Goal: Contribute content: Contribute content

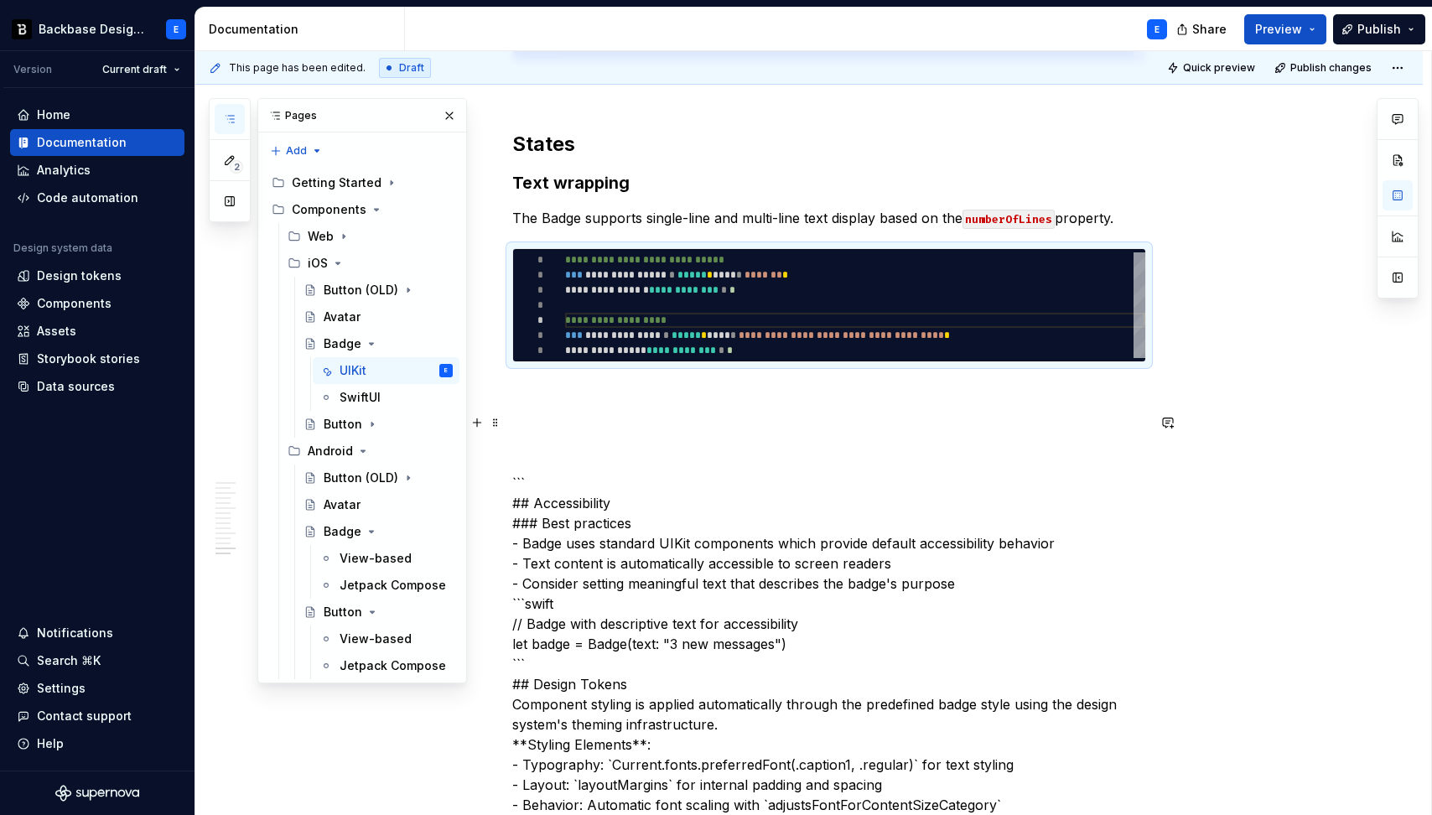
scroll to position [60, 0]
type textarea "*"
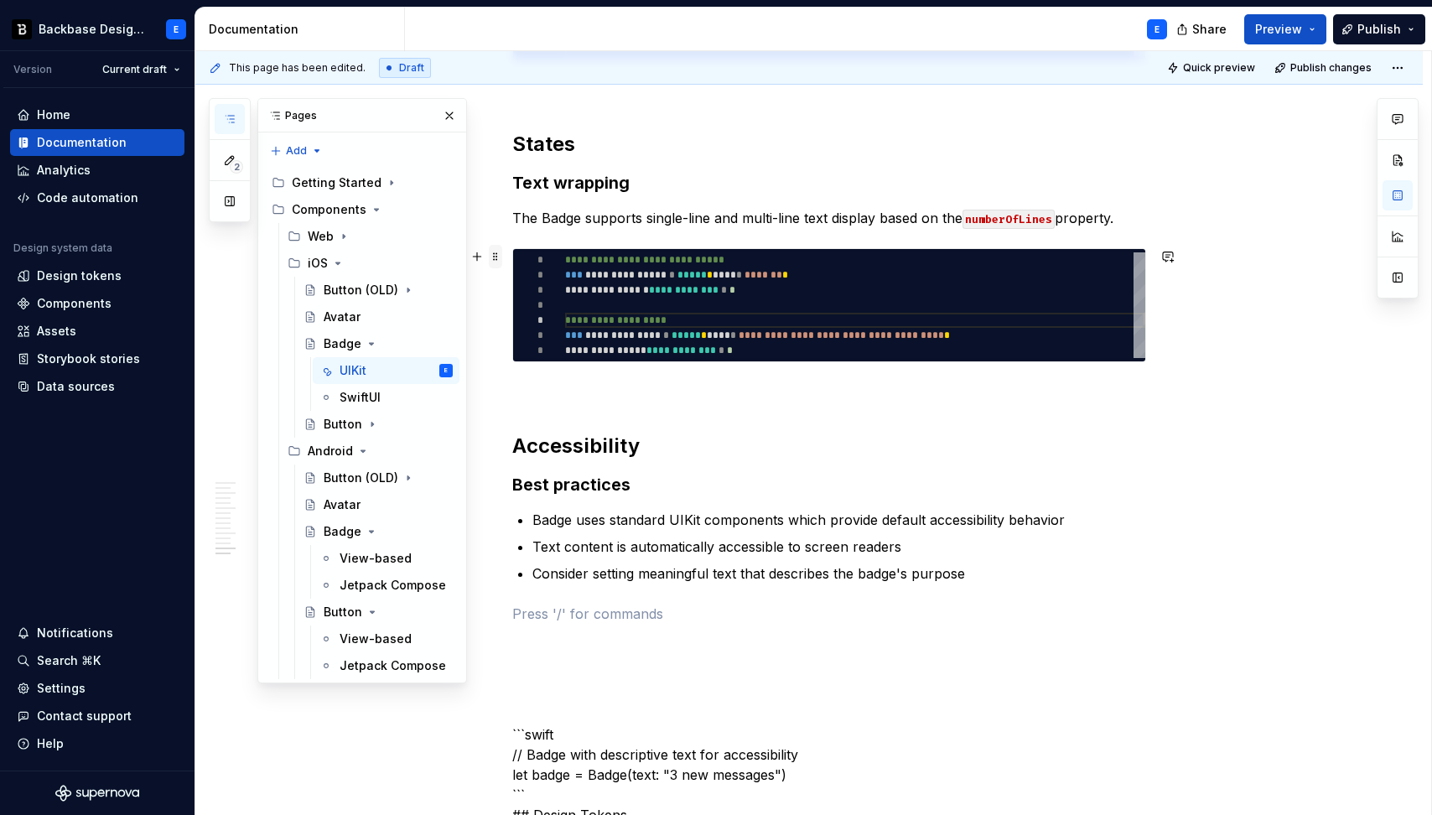
click at [501, 262] on span at bounding box center [495, 256] width 13 height 23
type textarea "*"
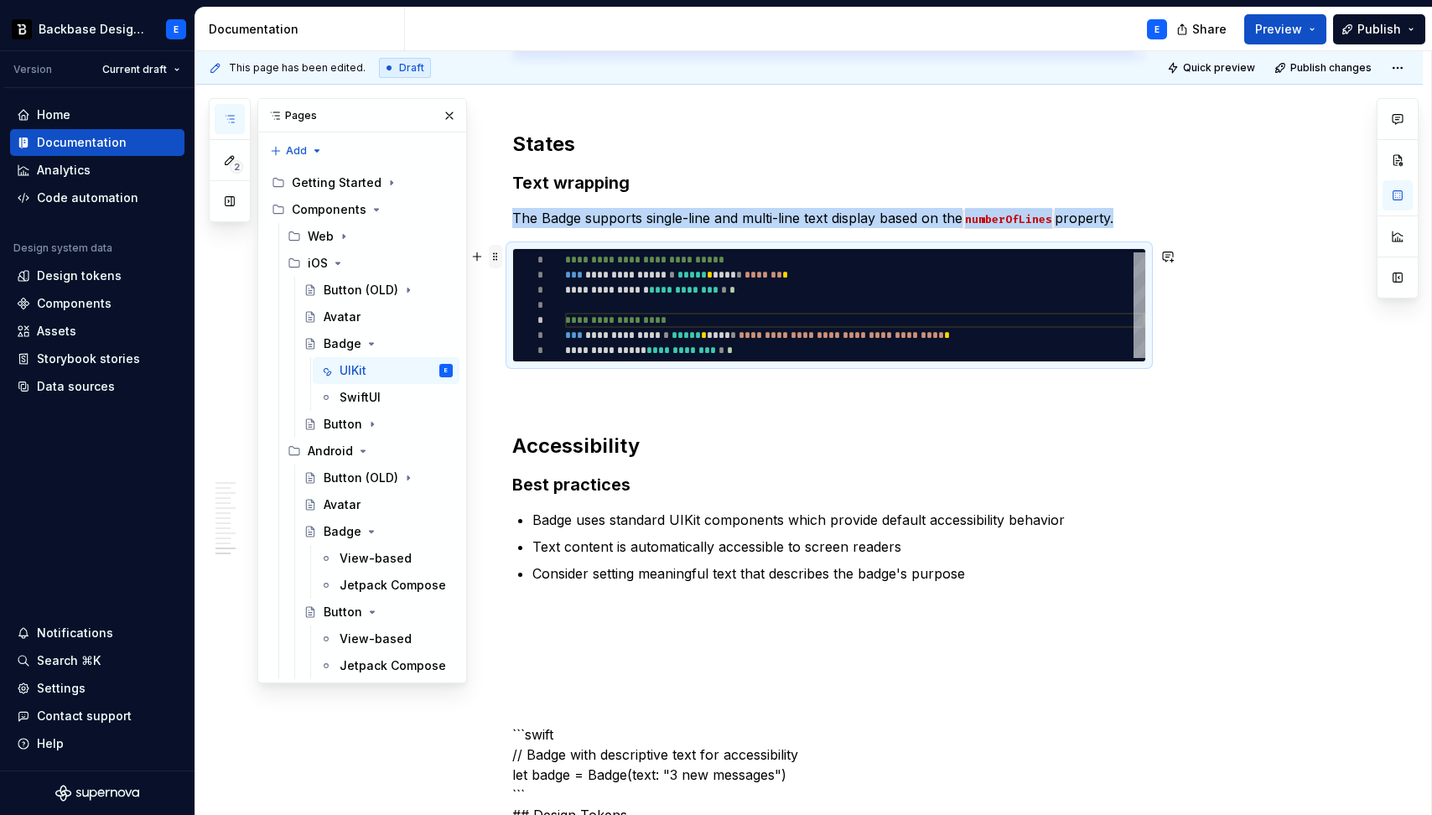
click at [501, 262] on span at bounding box center [495, 256] width 13 height 23
copy p "The Badge supports single-line and multi-line text display based on the numberO…"
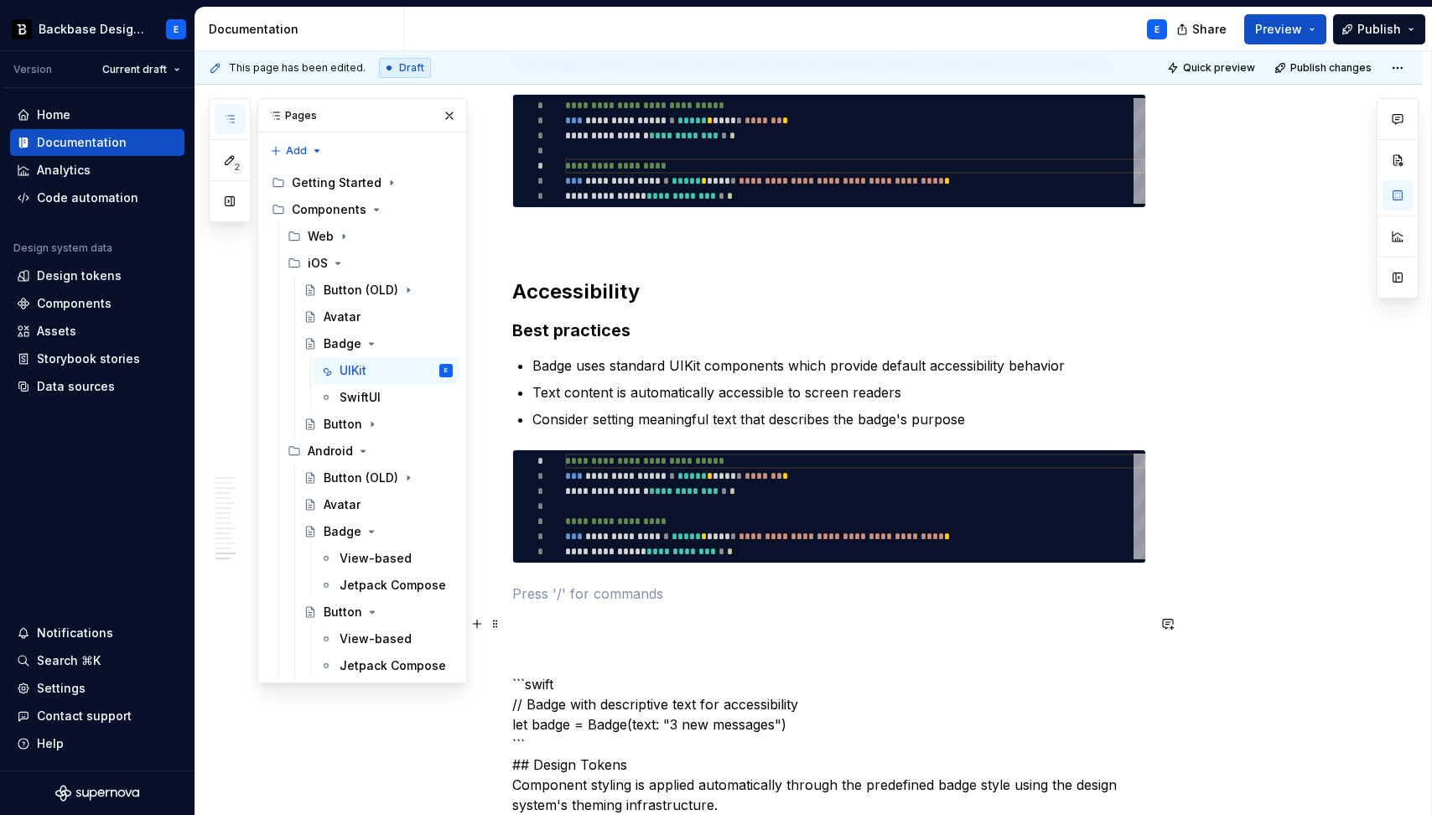
scroll to position [3238, 0]
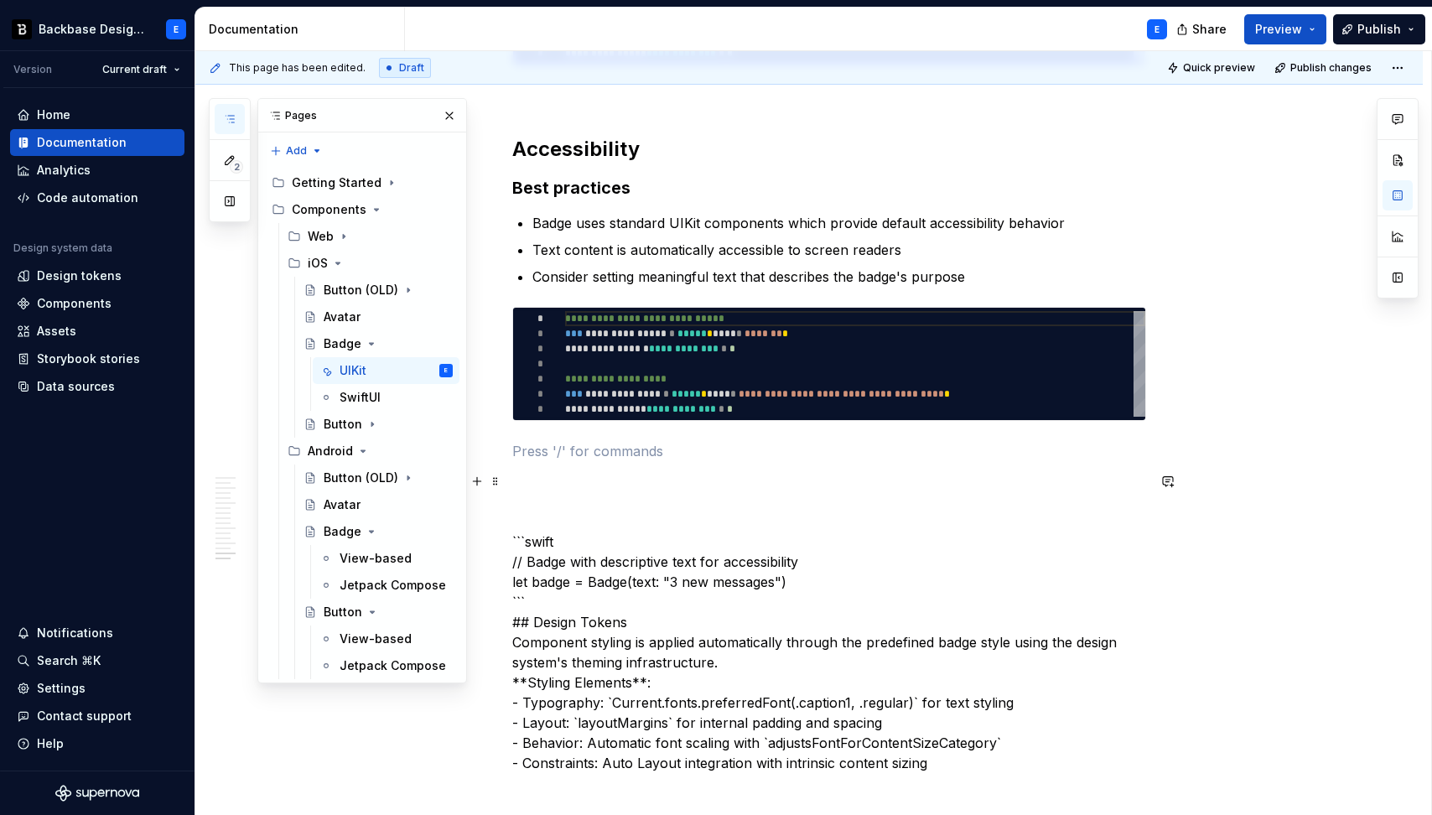
click at [565, 536] on p "```swift // Badge with descriptive text for accessibility let badge = Badge(tex…" at bounding box center [829, 622] width 634 height 302
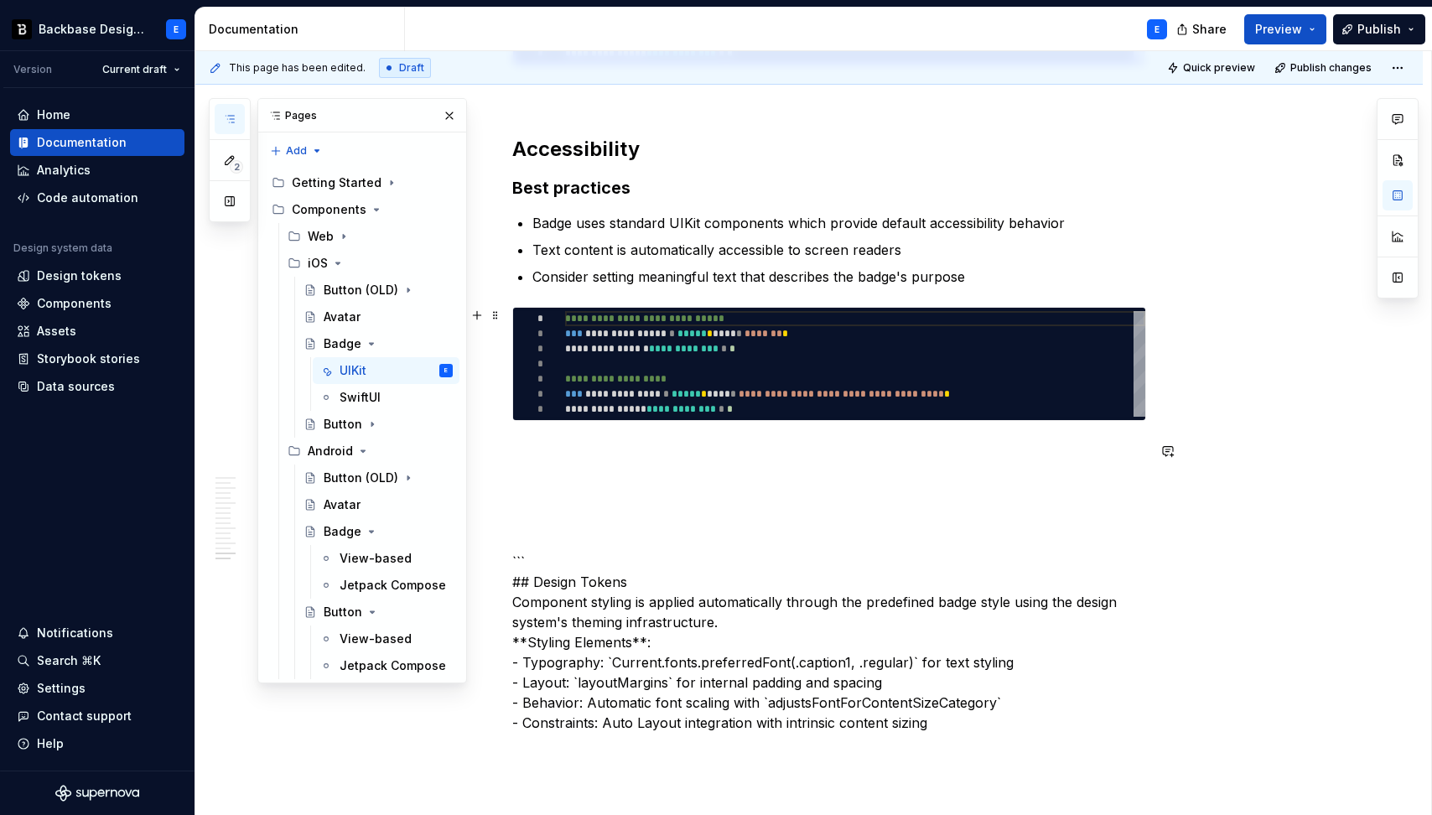
type textarea "**********"
click at [596, 392] on div "**********" at bounding box center [855, 364] width 580 height 106
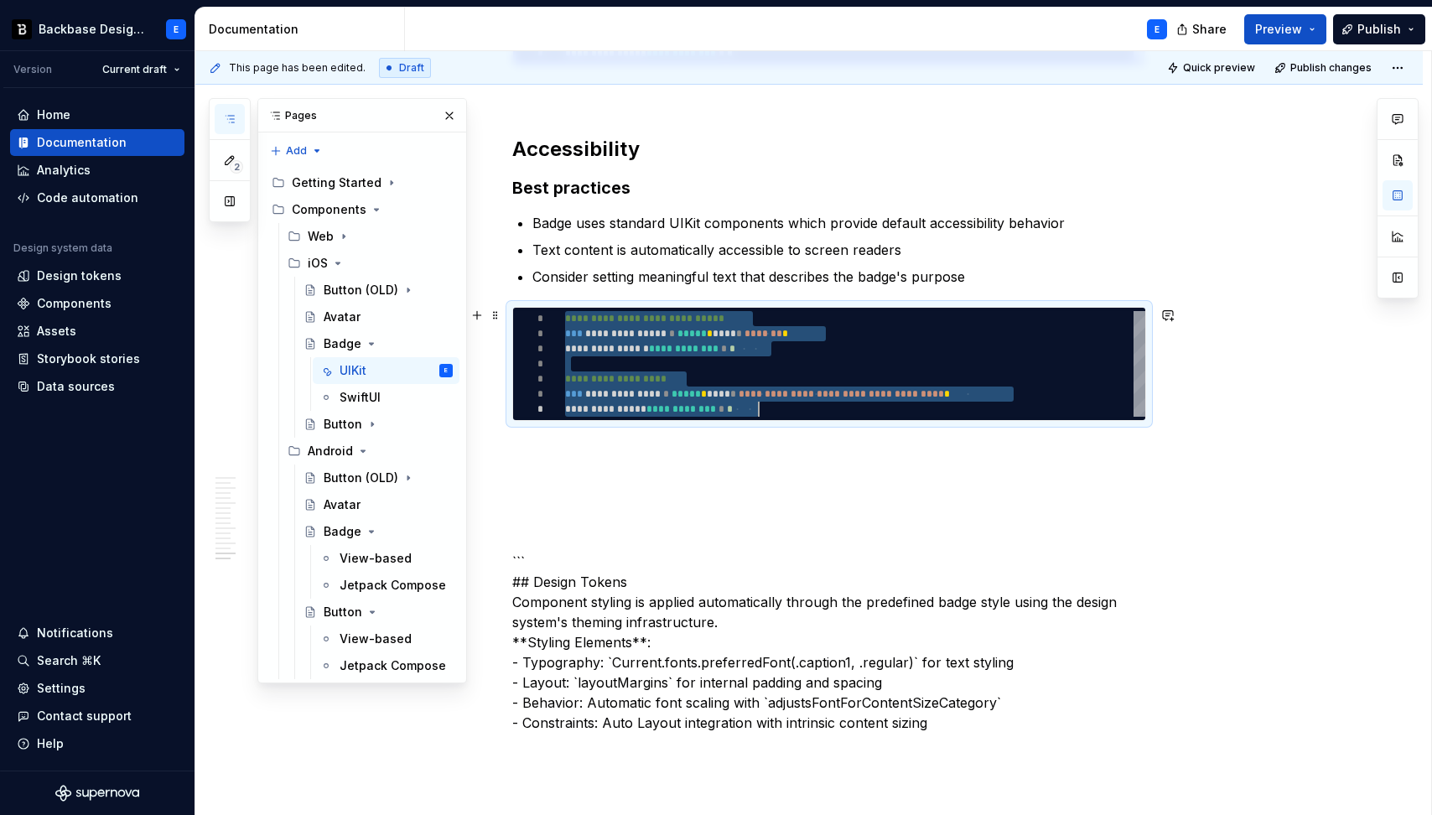
type textarea "*"
type textarea "**********"
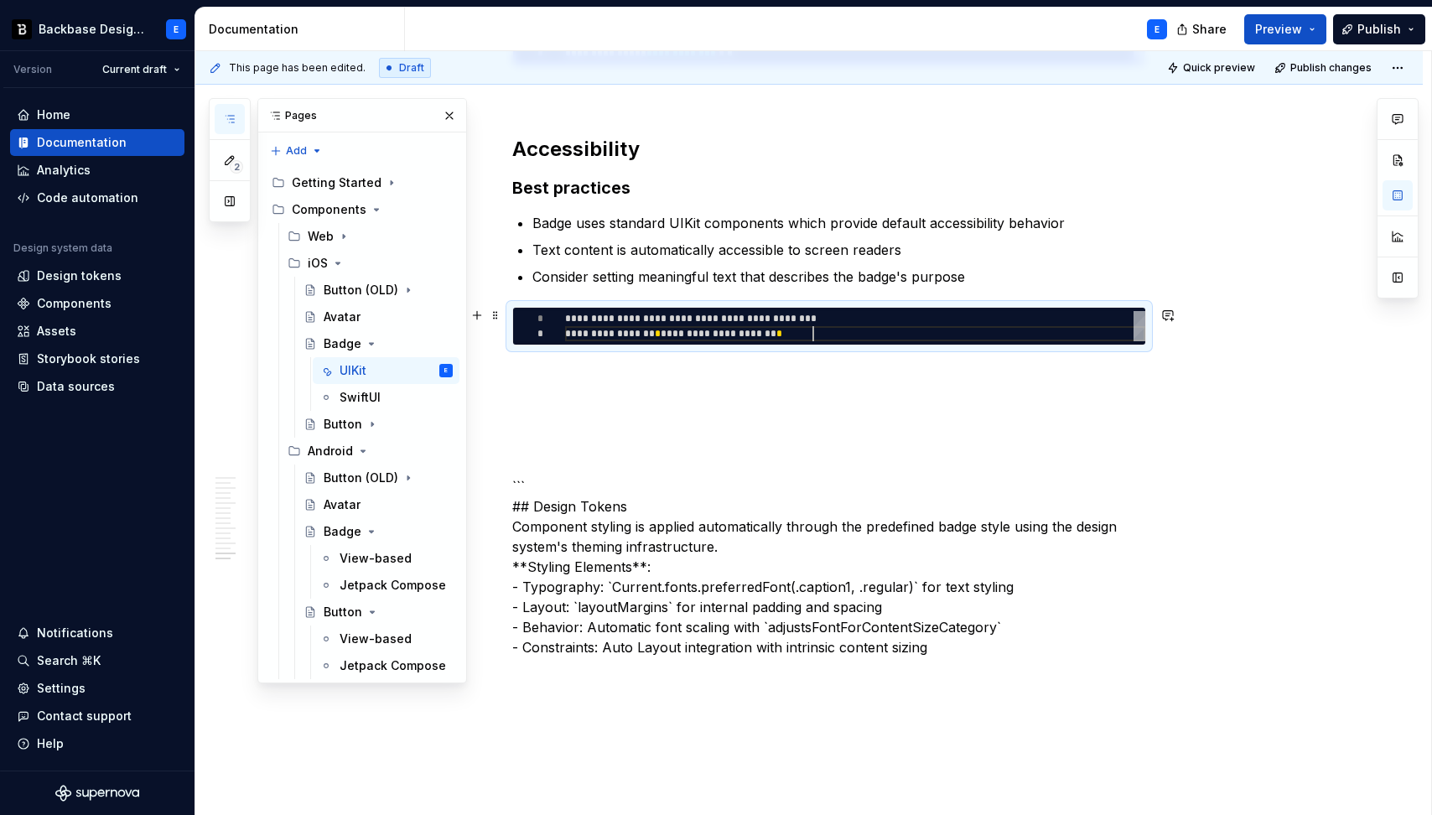
scroll to position [15, 248]
click at [619, 366] on p at bounding box center [829, 375] width 634 height 20
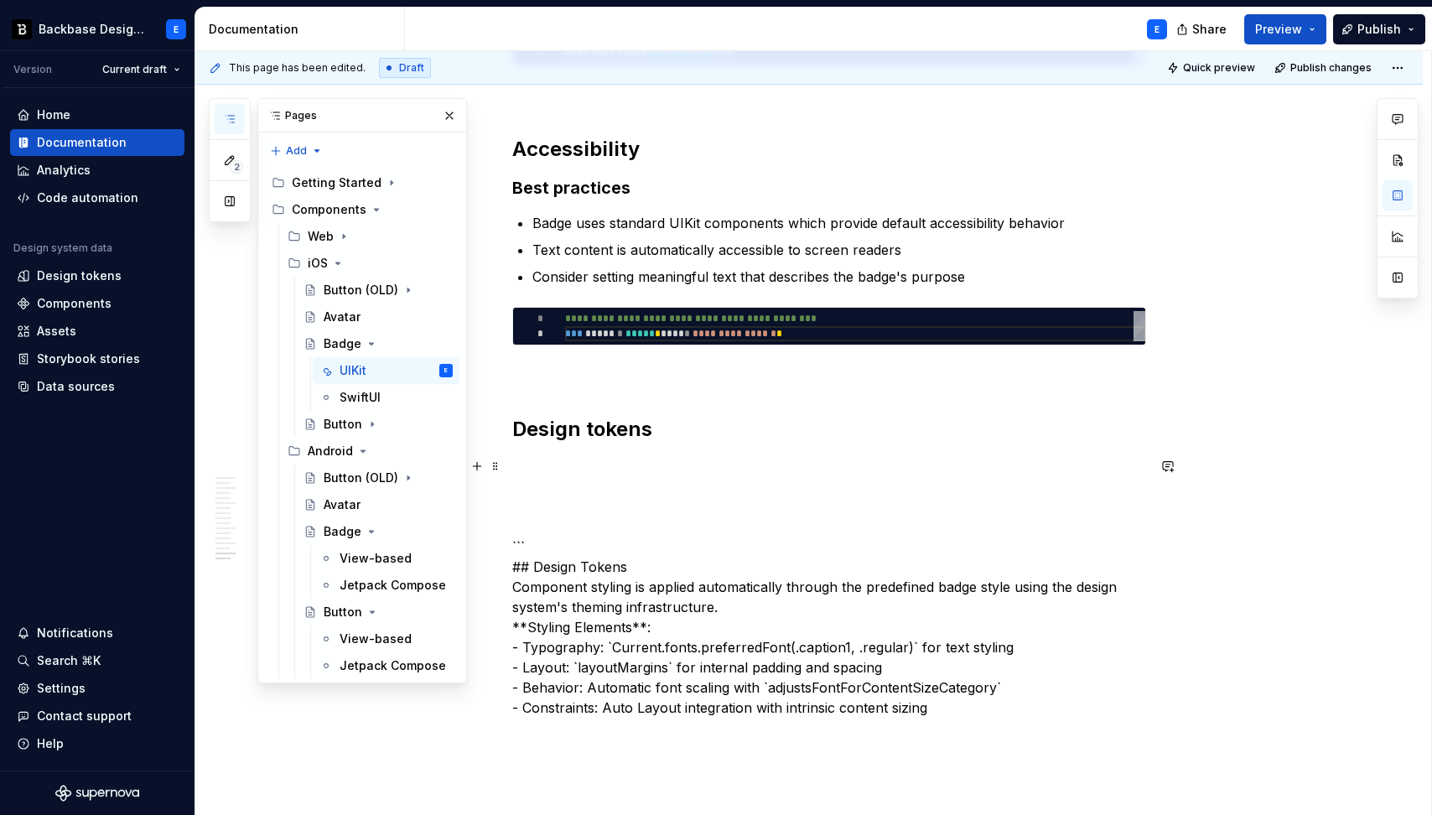
click at [581, 568] on p "``` ## Design Tokens Component styling is applied automatically through the pre…" at bounding box center [829, 587] width 634 height 262
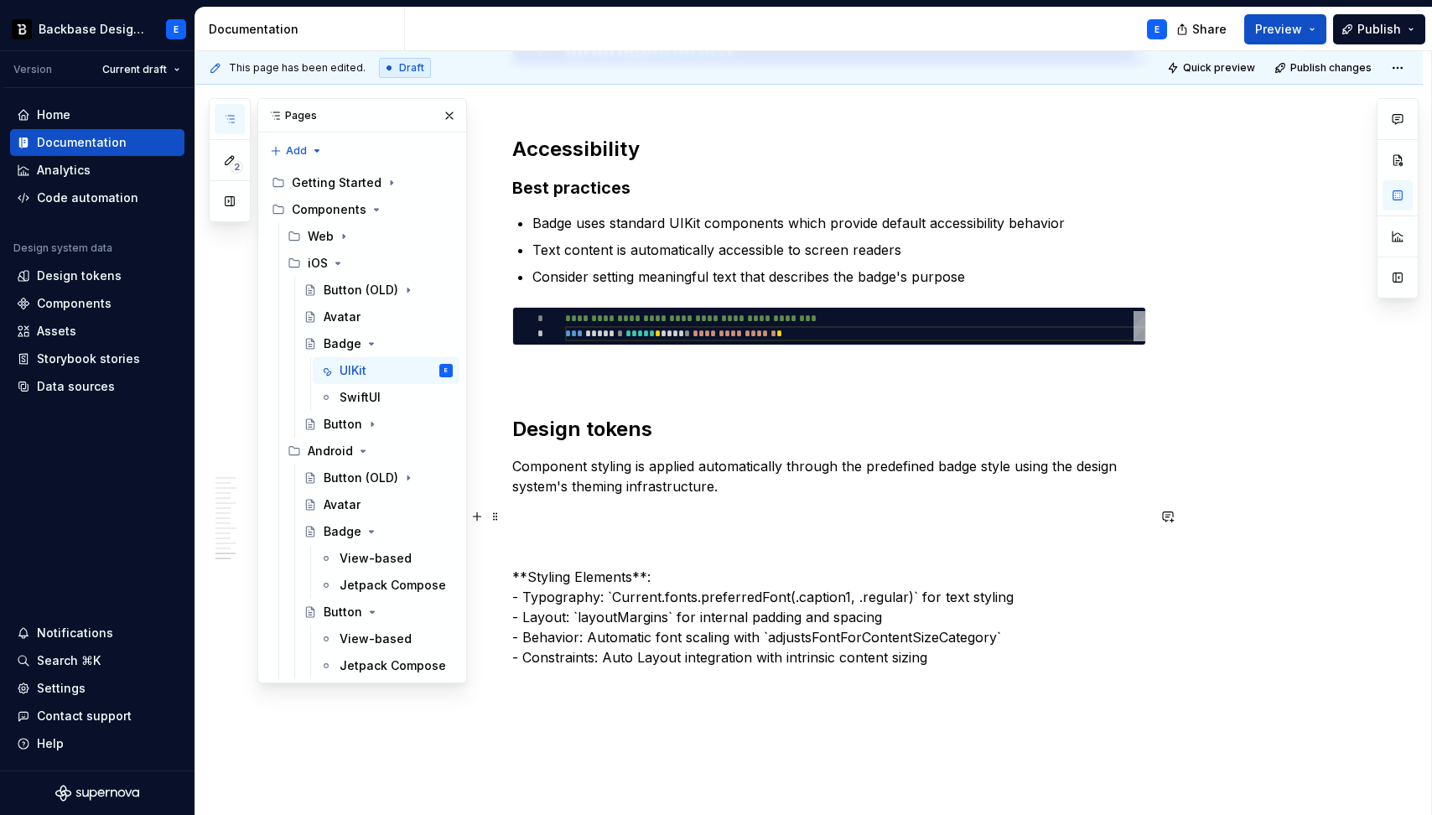
click at [577, 577] on p "**Styling Elements**: - Typography: `Current.fonts.preferredFont(.caption1, .re…" at bounding box center [829, 586] width 634 height 161
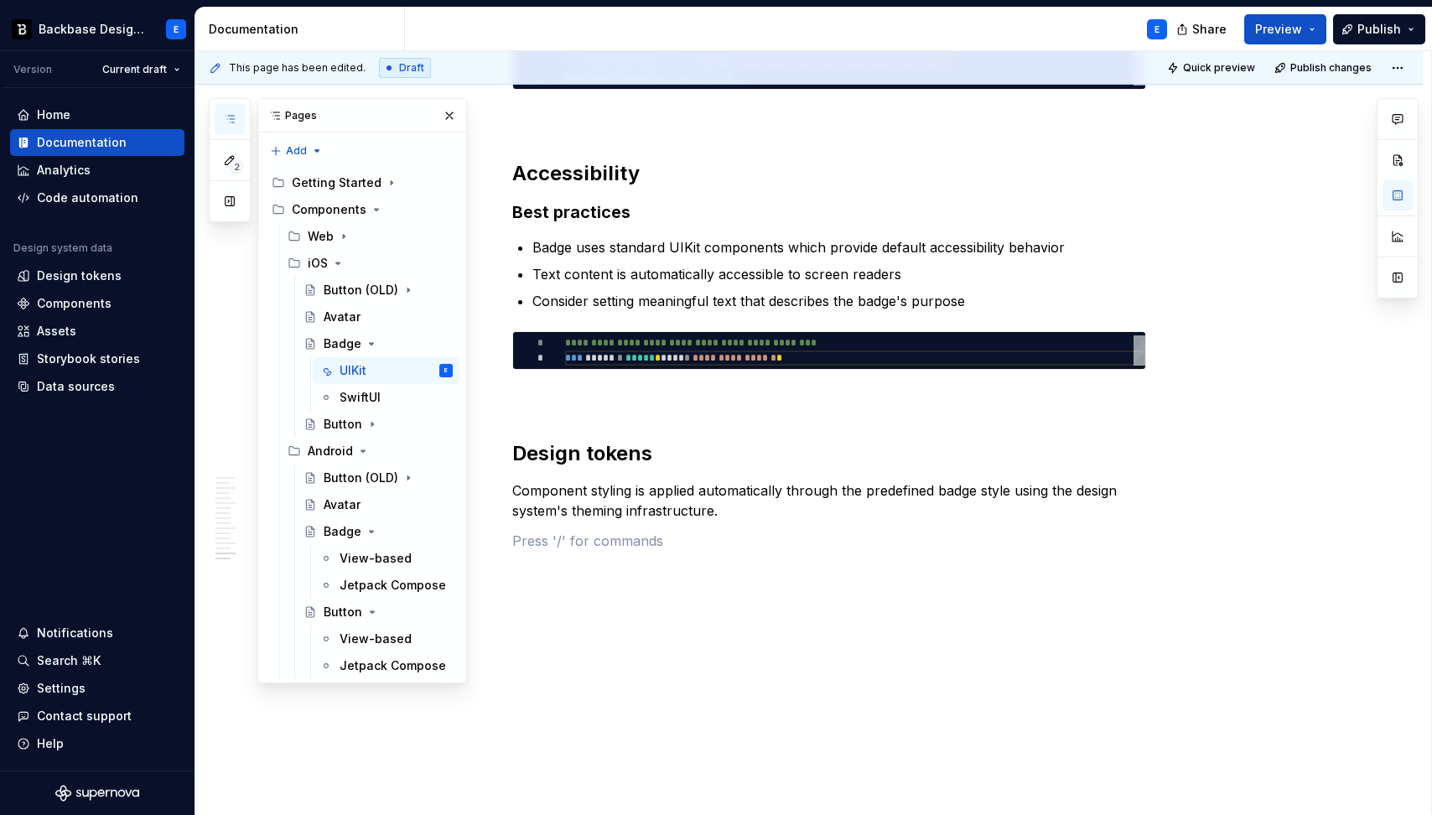
scroll to position [3238, 0]
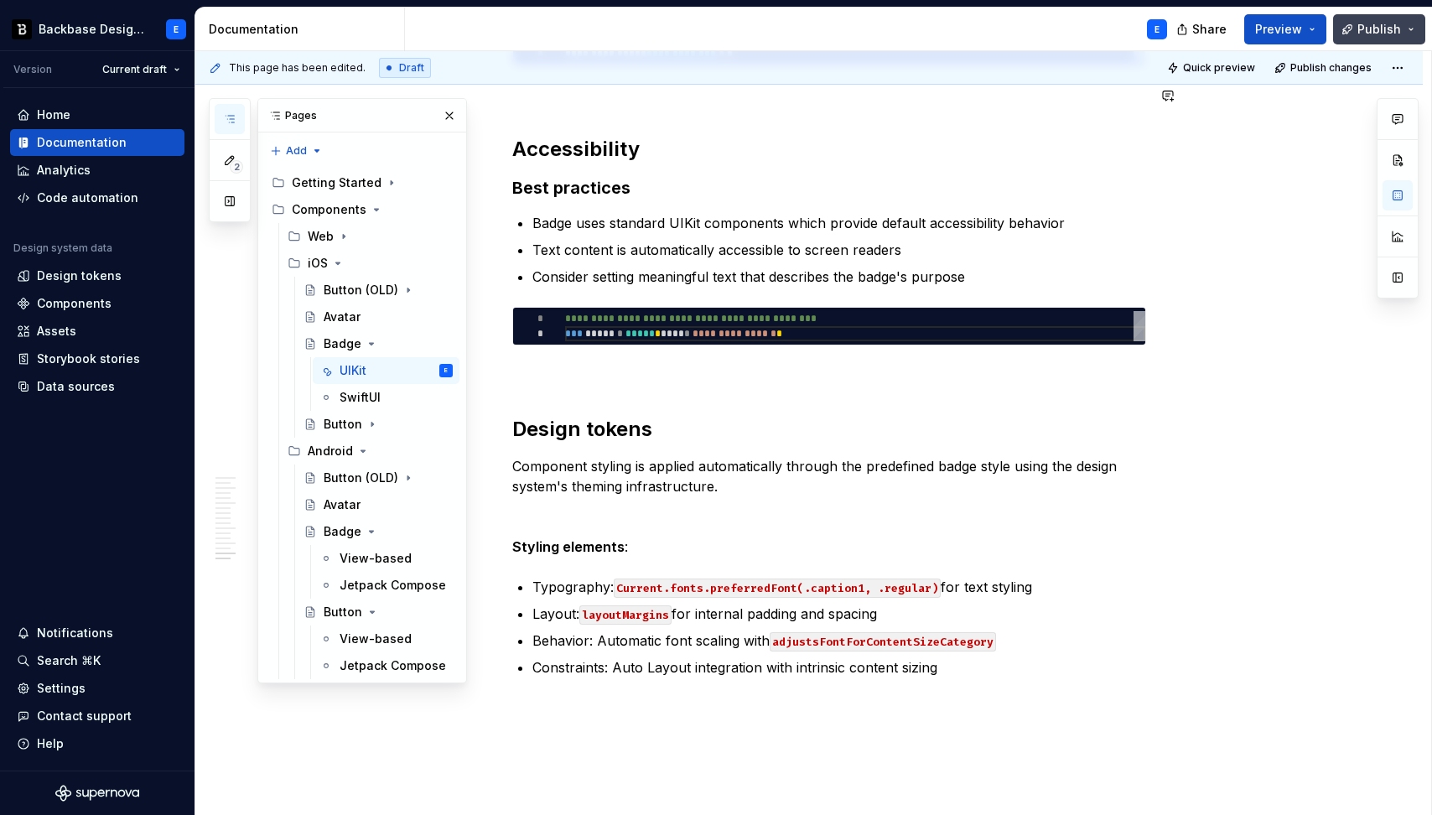
click at [1367, 24] on span "Publish" at bounding box center [1379, 29] width 44 height 17
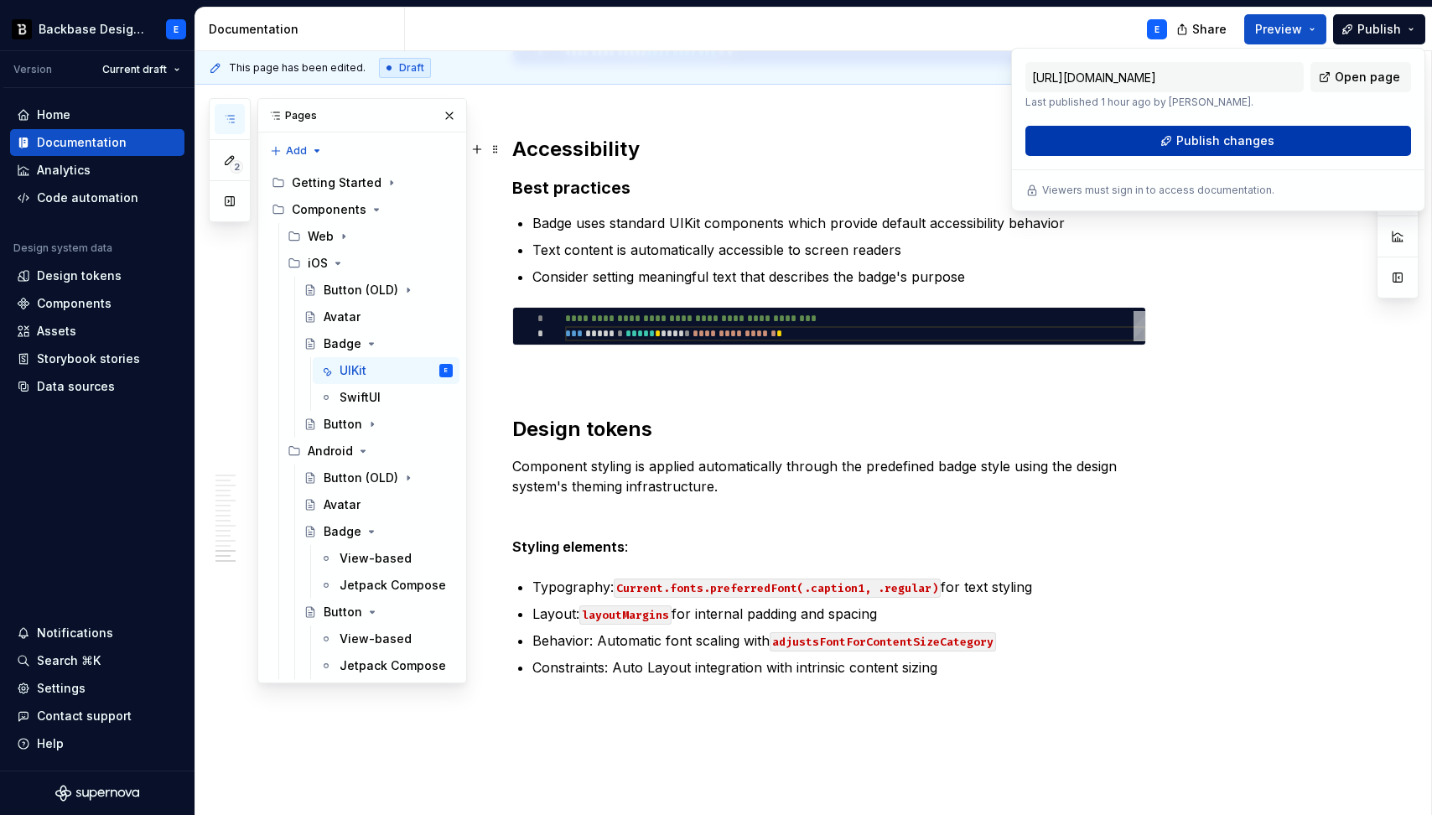
click at [1243, 142] on span "Publish changes" at bounding box center [1225, 140] width 98 height 17
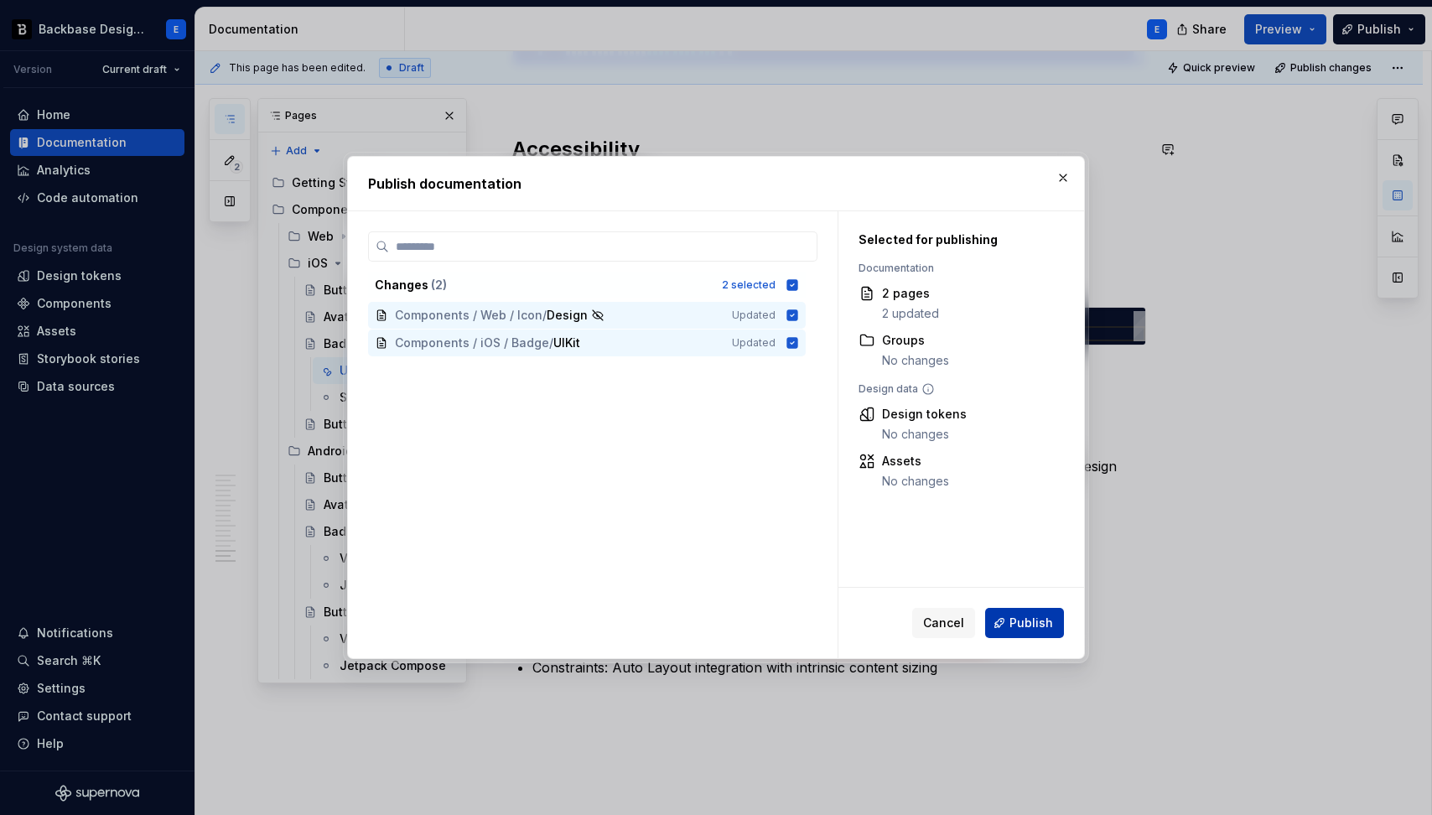
click at [1018, 629] on span "Publish" at bounding box center [1031, 622] width 44 height 17
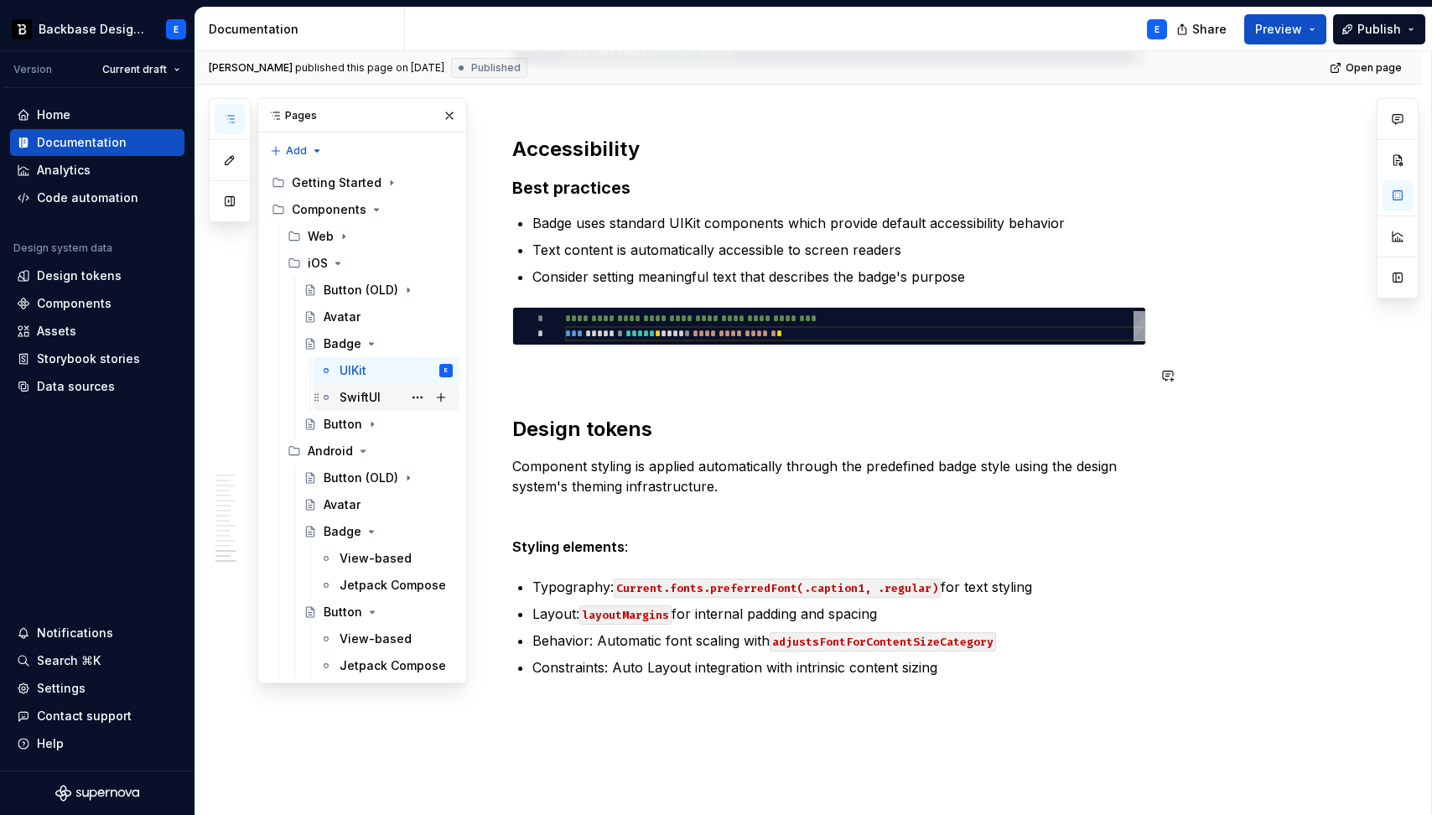
click at [375, 395] on div "SwiftUI" at bounding box center [359, 397] width 41 height 17
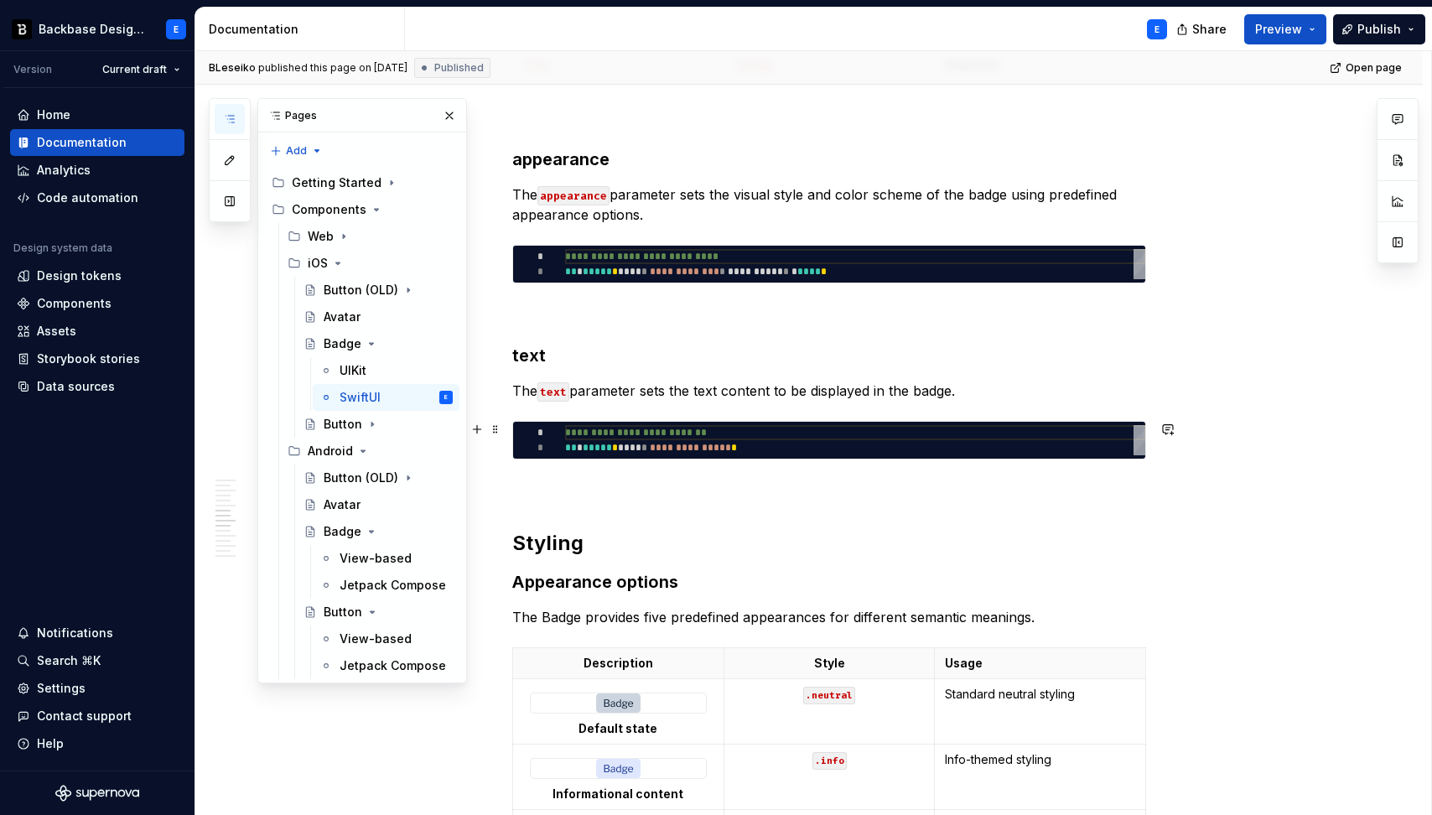
scroll to position [1261, 0]
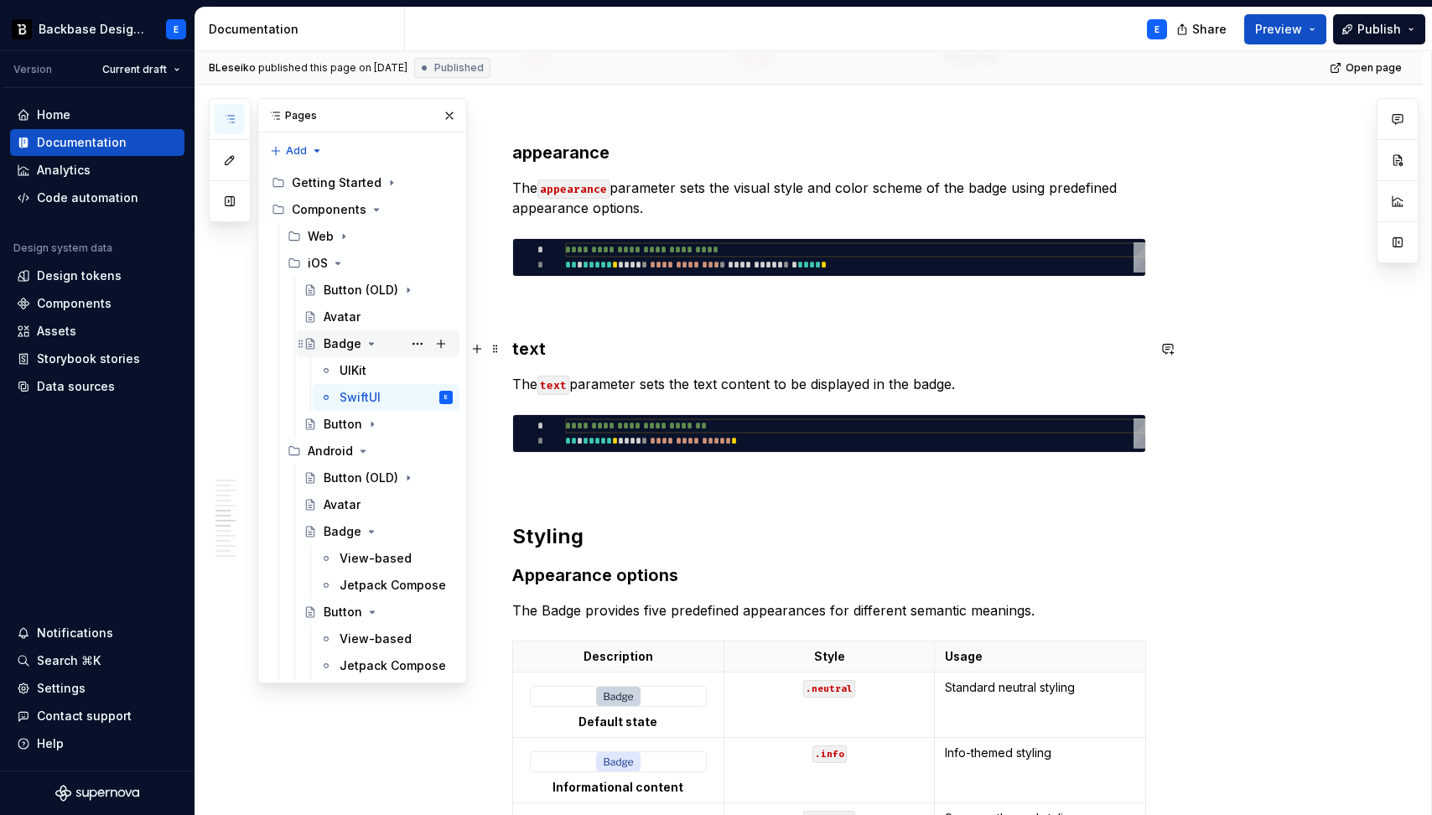
click at [366, 343] on icon "Page tree" at bounding box center [371, 343] width 13 height 13
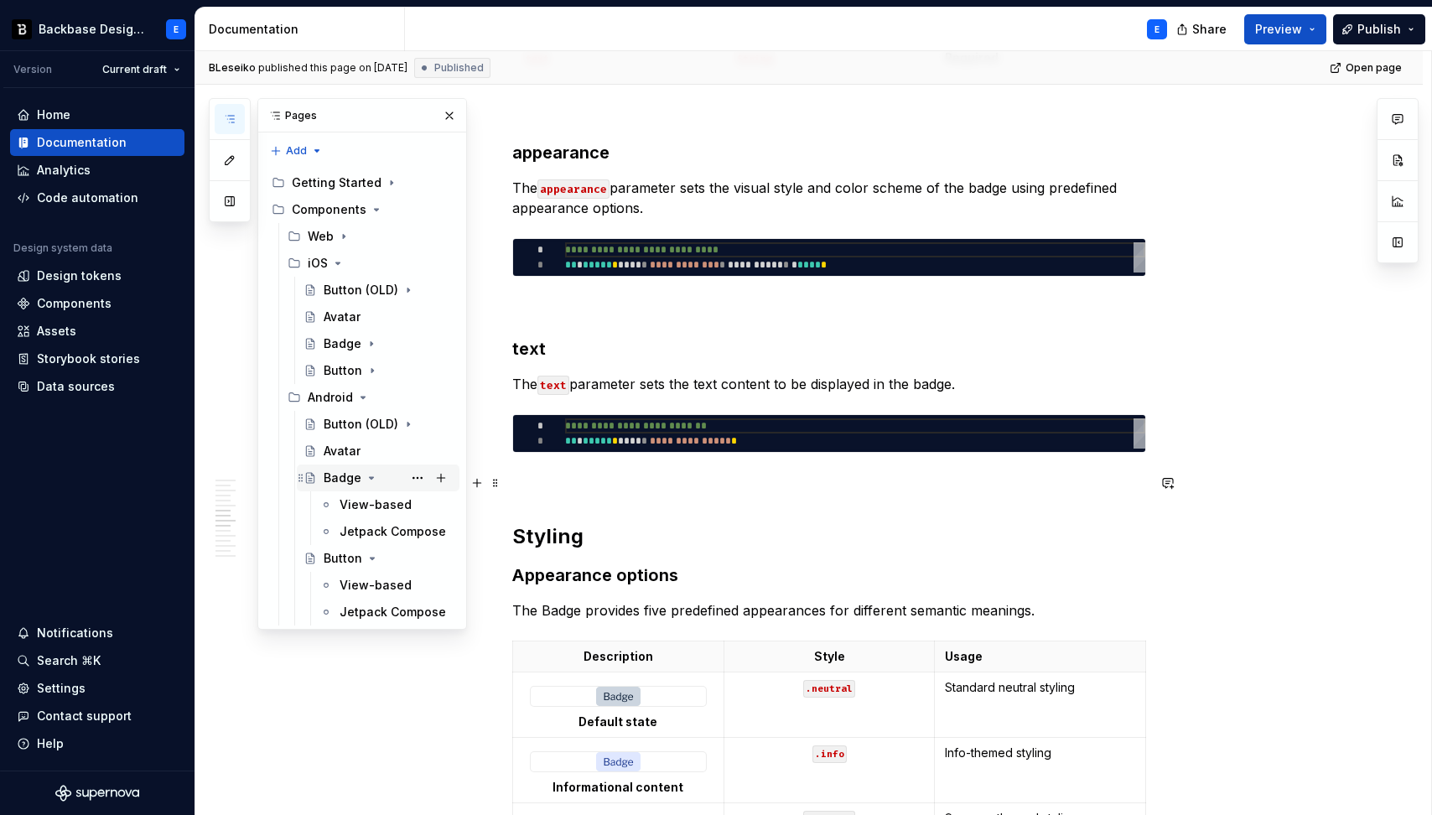
click at [371, 476] on icon "Page tree" at bounding box center [371, 477] width 13 height 13
click at [370, 507] on icon "Page tree" at bounding box center [371, 504] width 13 height 13
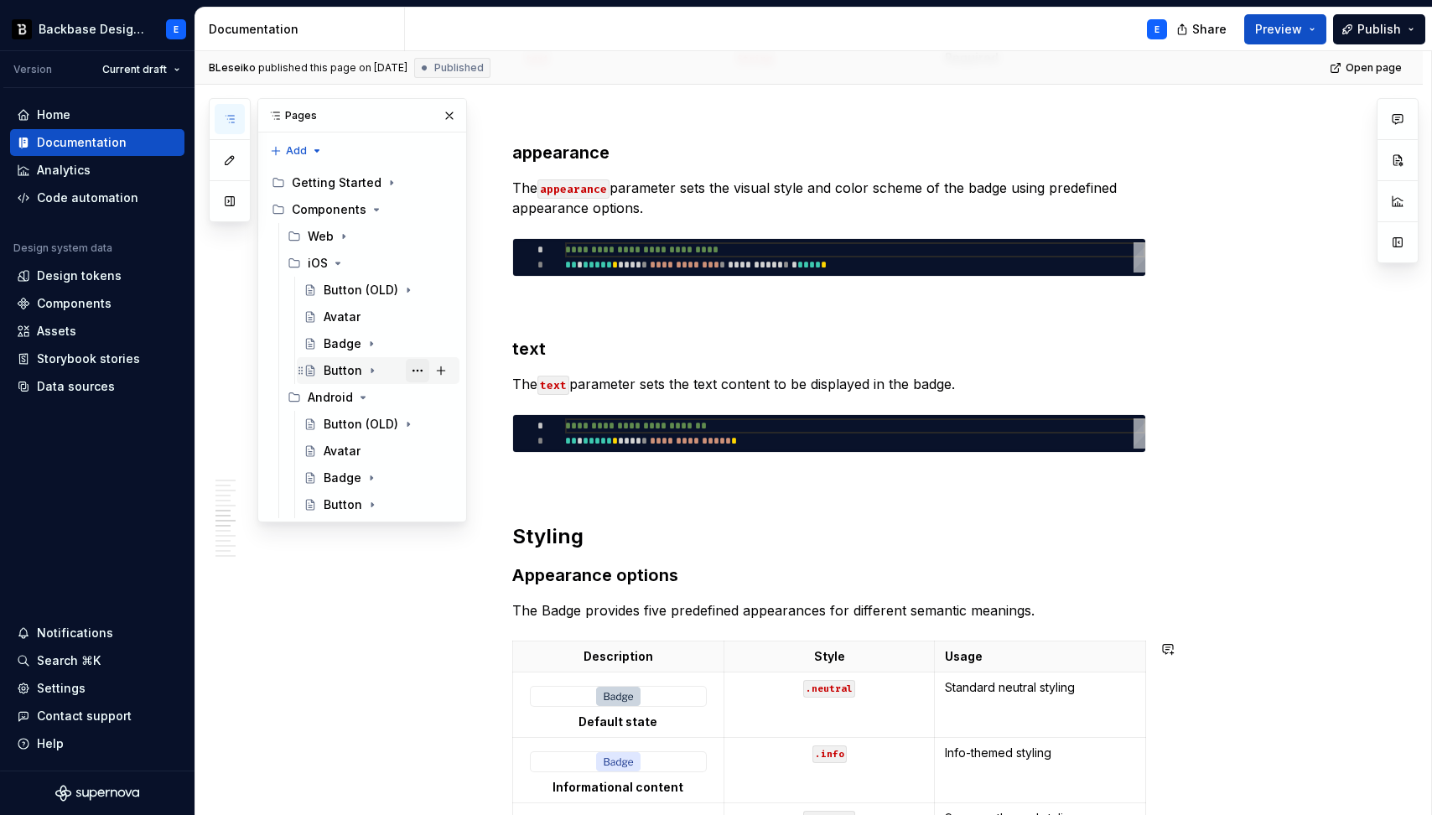
click at [417, 371] on button "Page tree" at bounding box center [417, 370] width 23 height 23
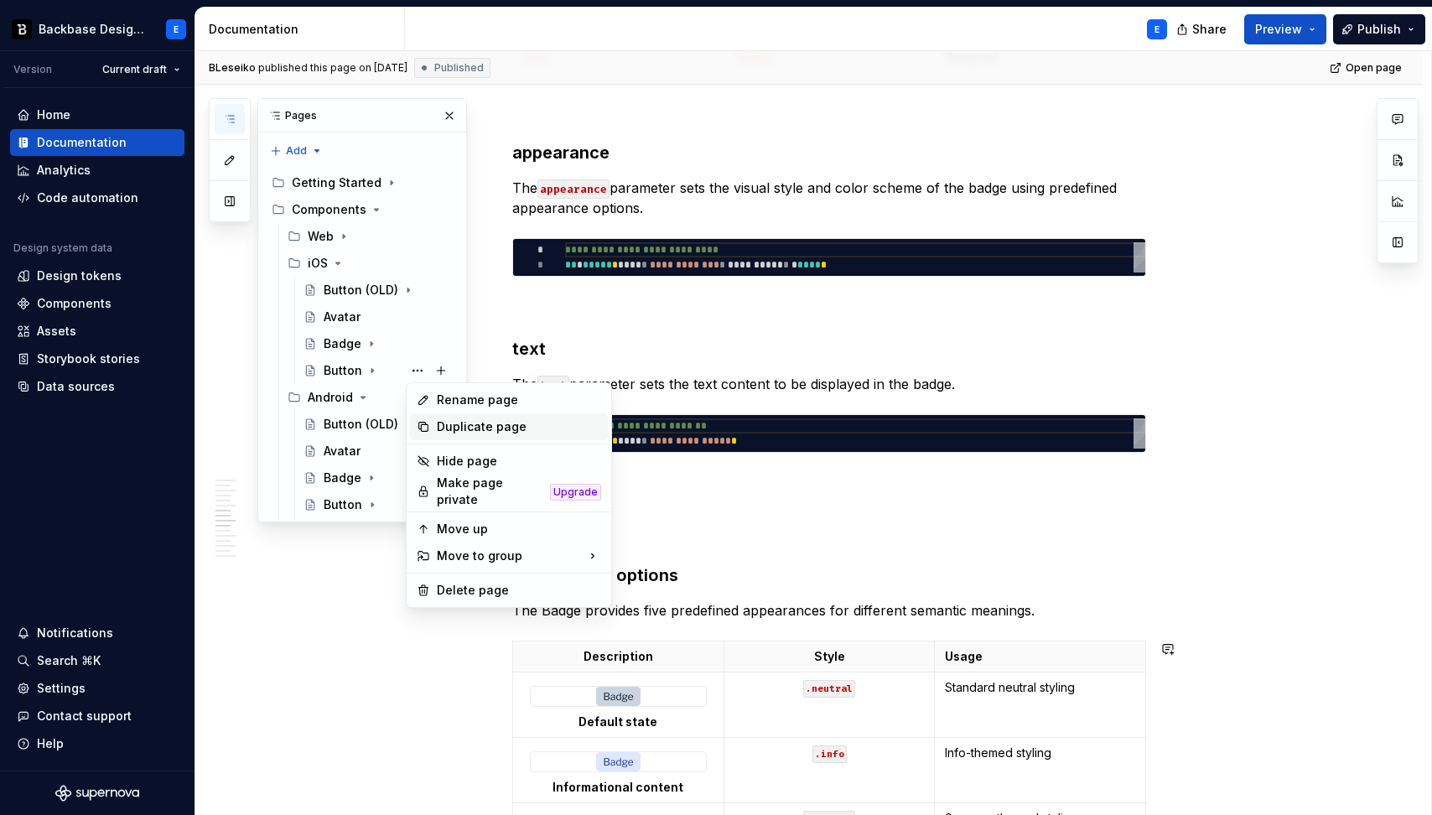
click at [442, 425] on div "Duplicate page" at bounding box center [519, 426] width 164 height 17
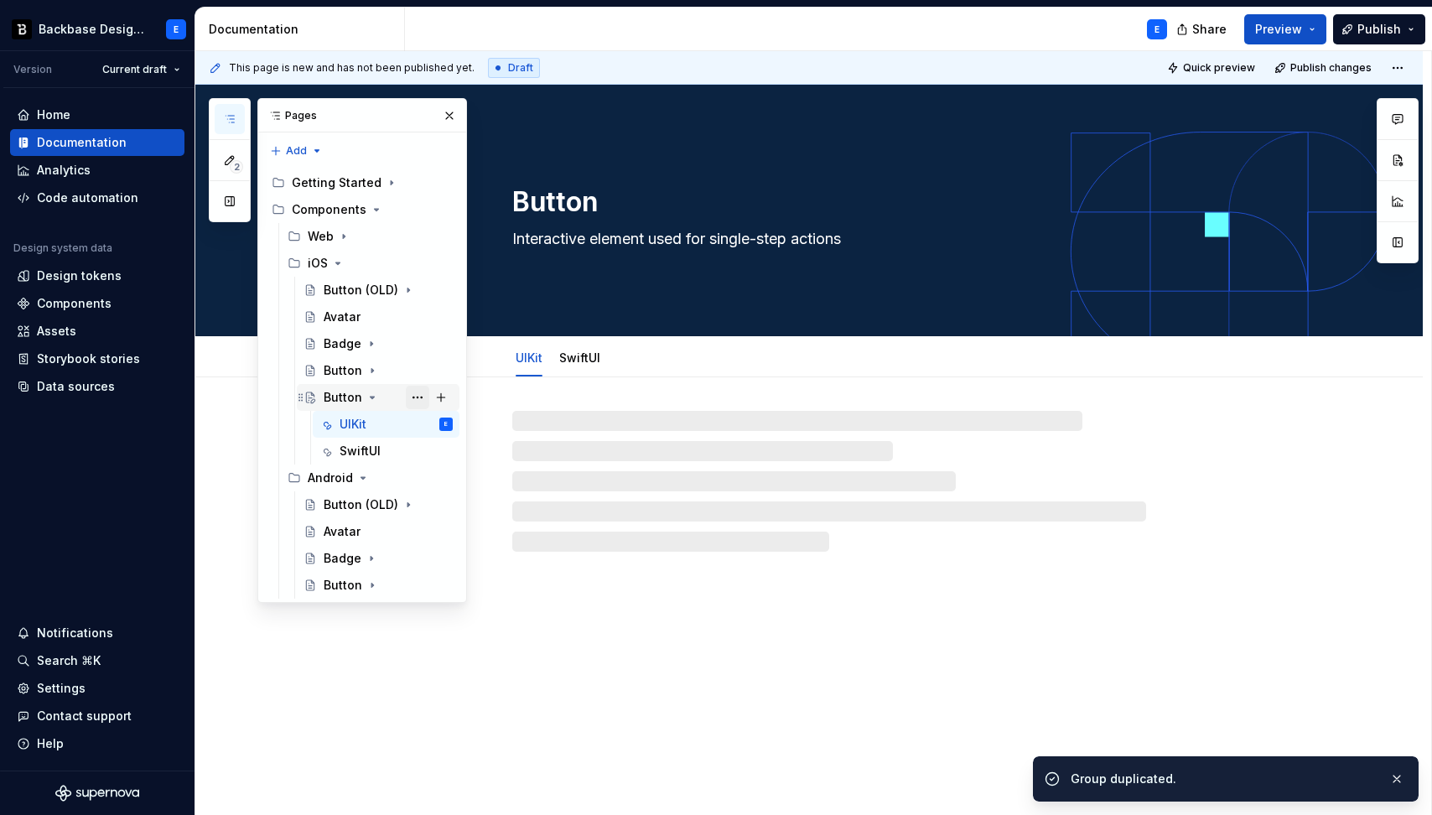
click at [420, 393] on button "Page tree" at bounding box center [417, 397] width 23 height 23
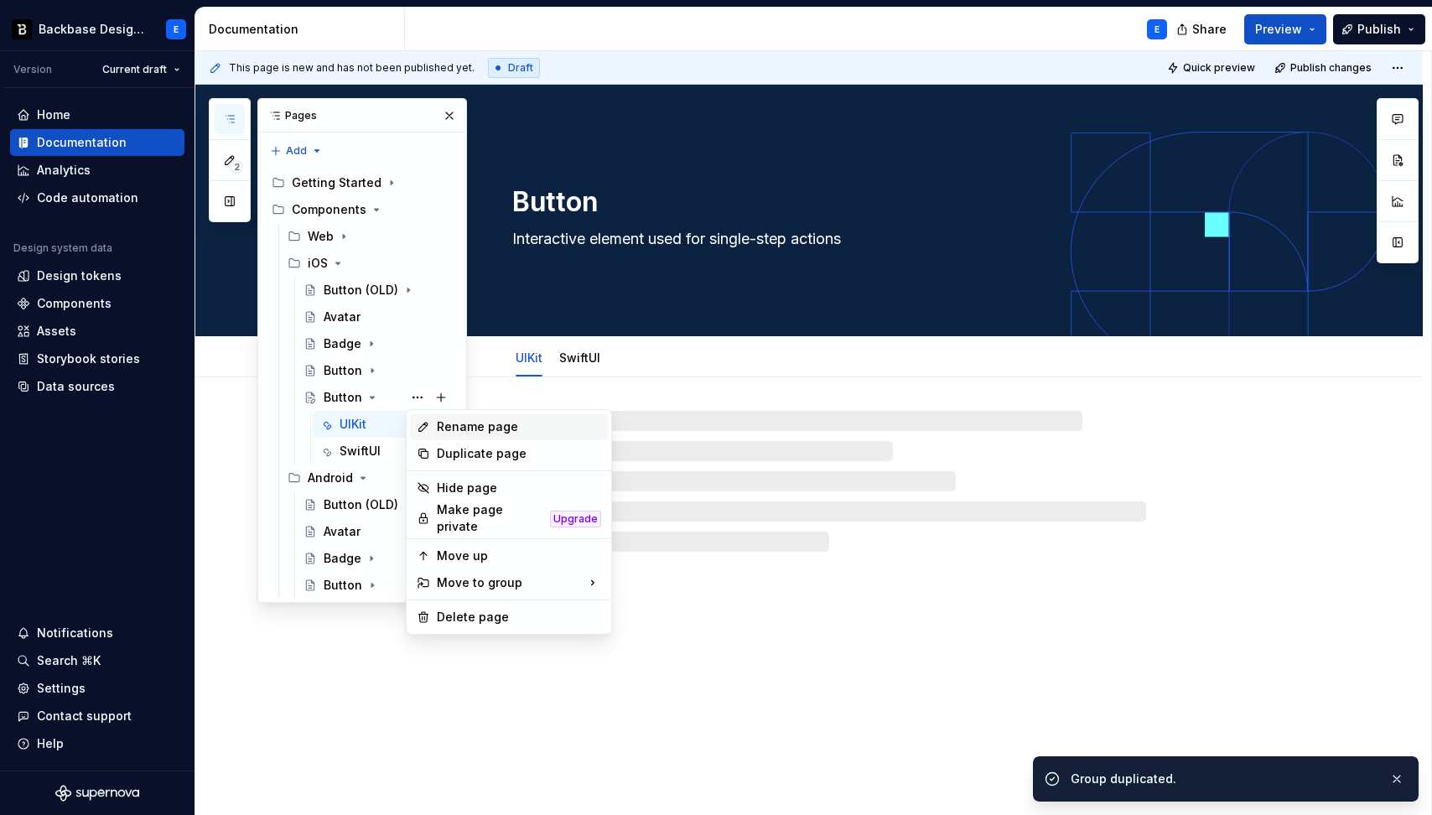
click at [431, 425] on div "Rename page" at bounding box center [509, 426] width 198 height 27
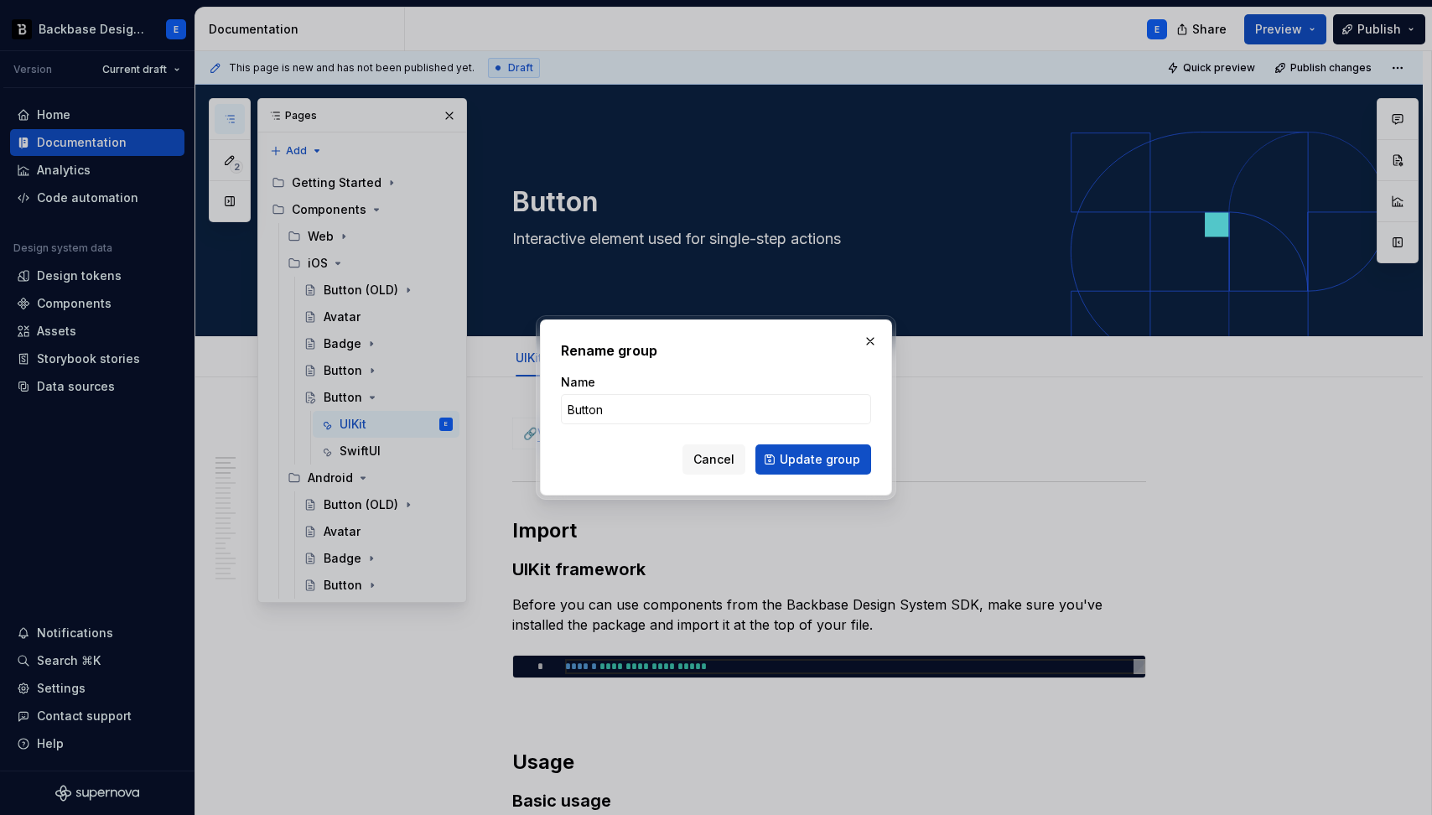
type textarea "*"
type input "Card"
click button "Update group" at bounding box center [813, 459] width 116 height 30
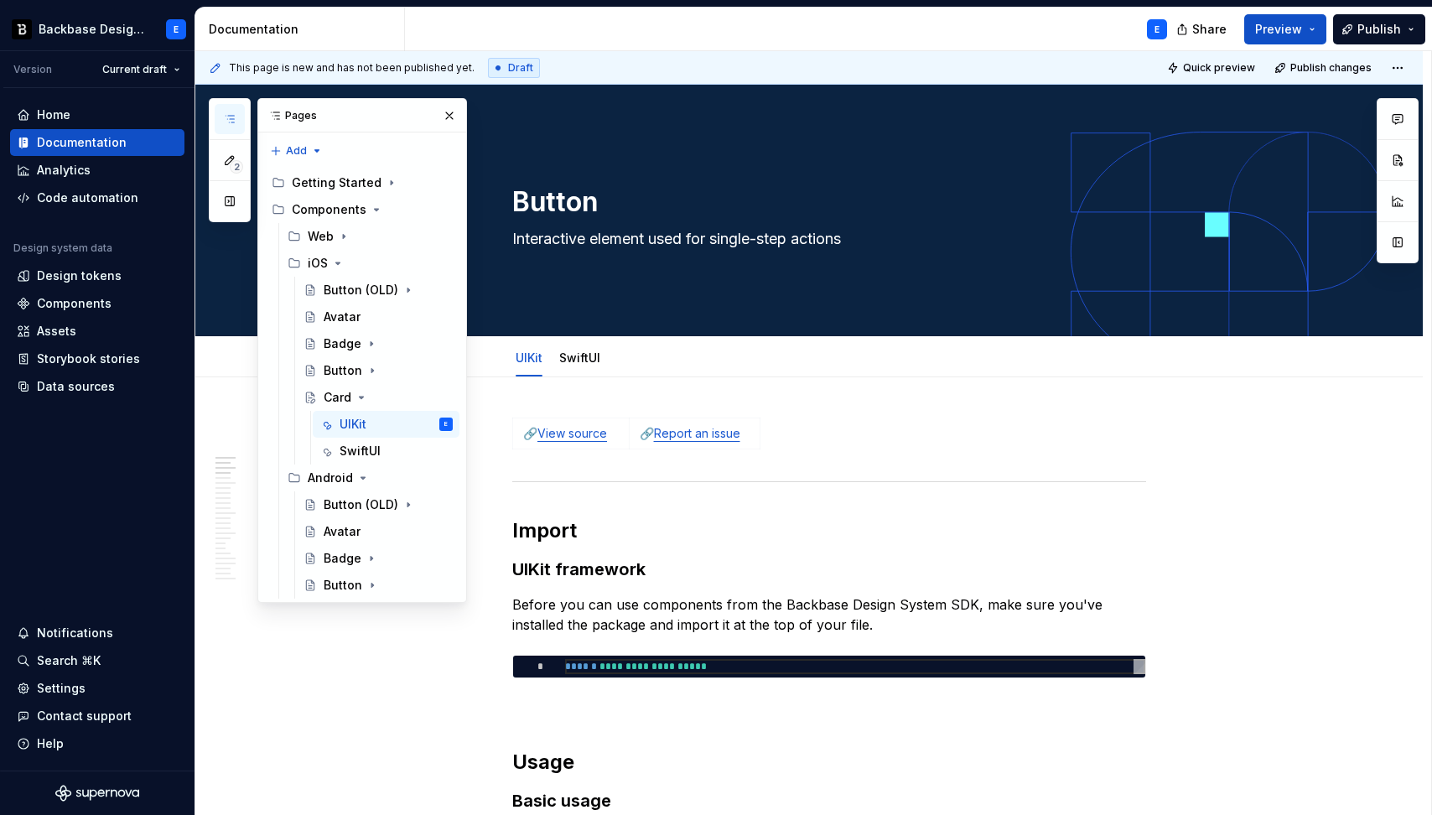
type textarea "*"
type textarea "Card"
click at [581, 527] on h2 "Import" at bounding box center [829, 530] width 634 height 27
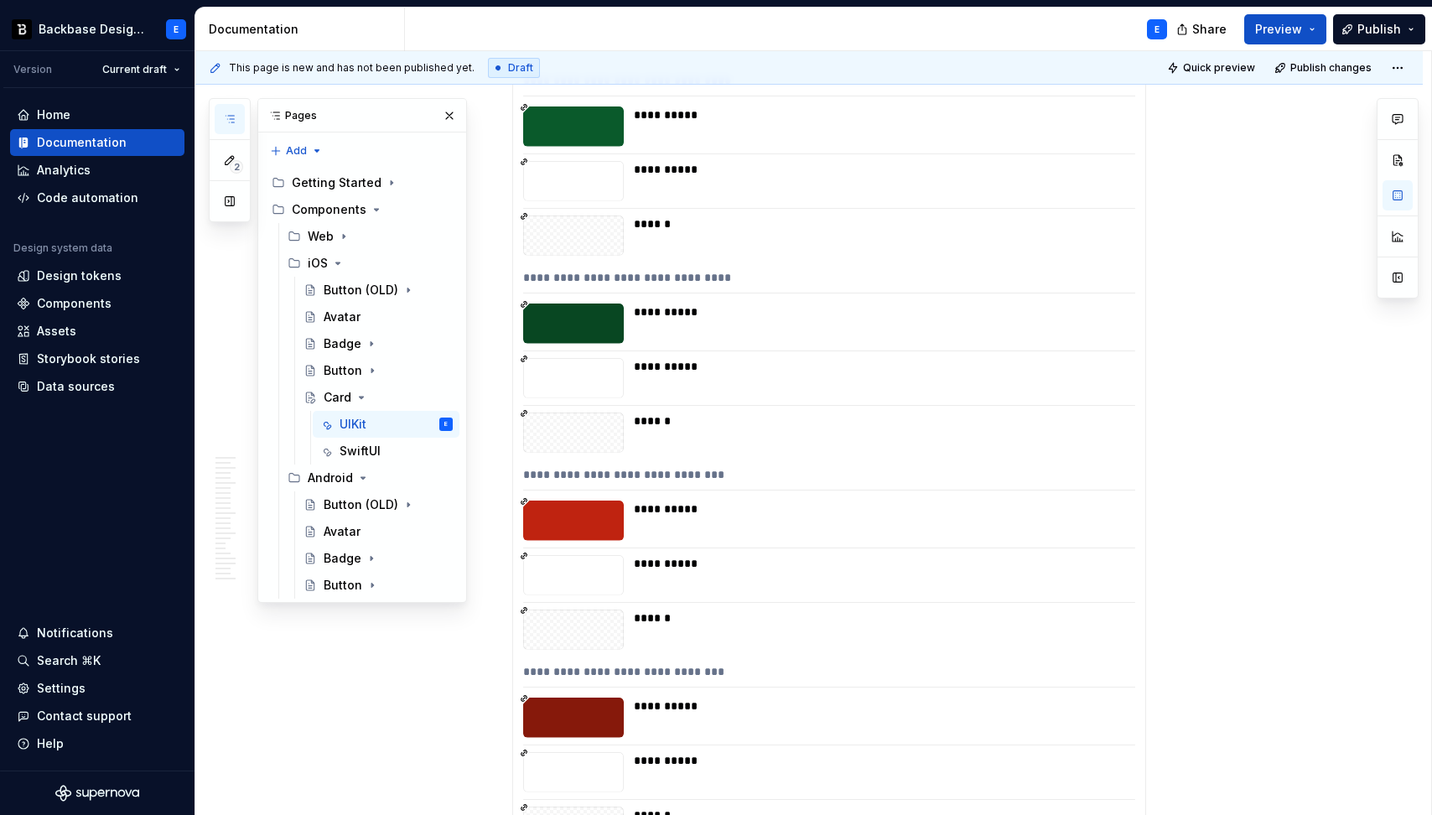
scroll to position [11310, 0]
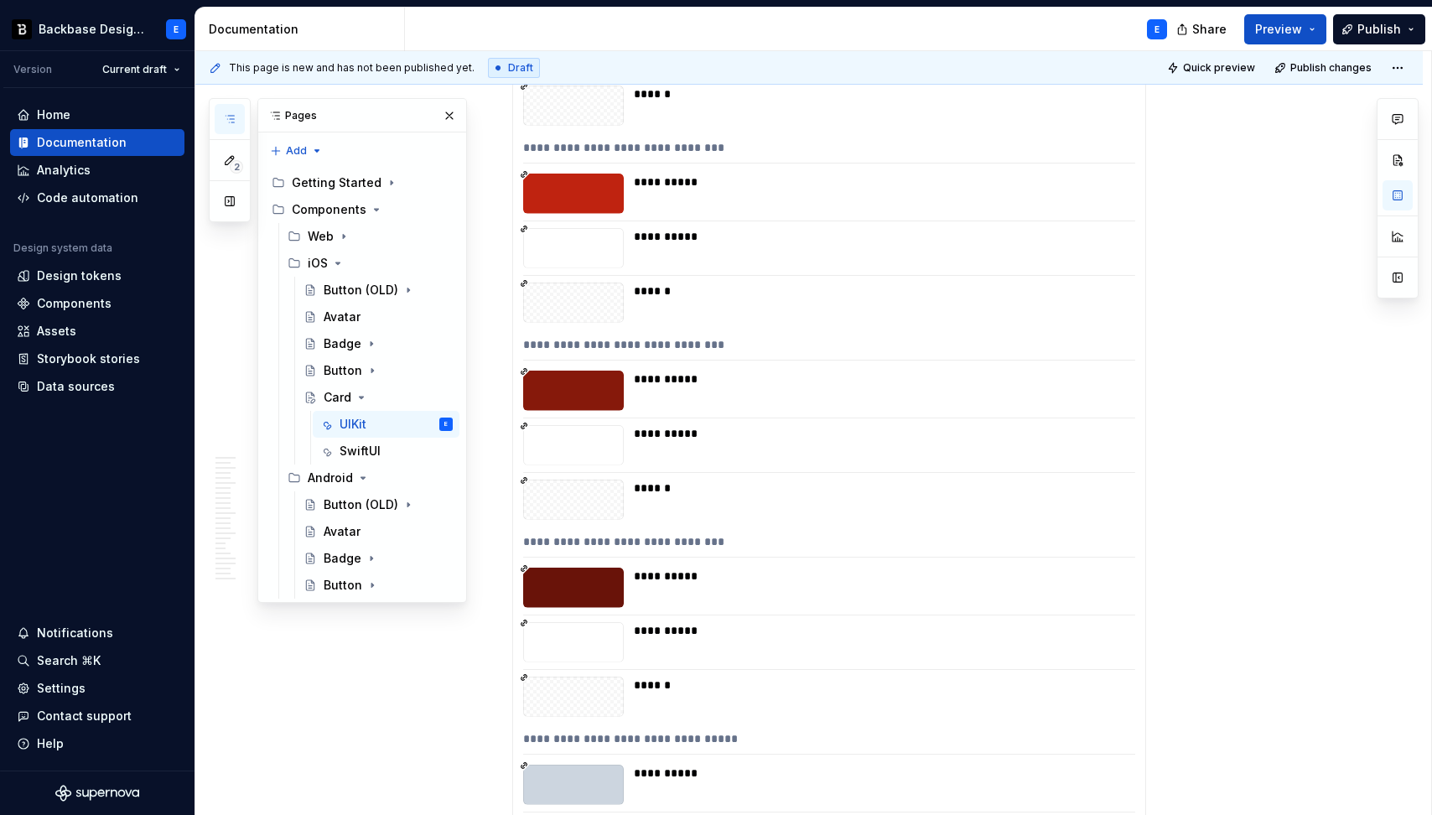
click at [808, 546] on div "**********" at bounding box center [829, 545] width 612 height 24
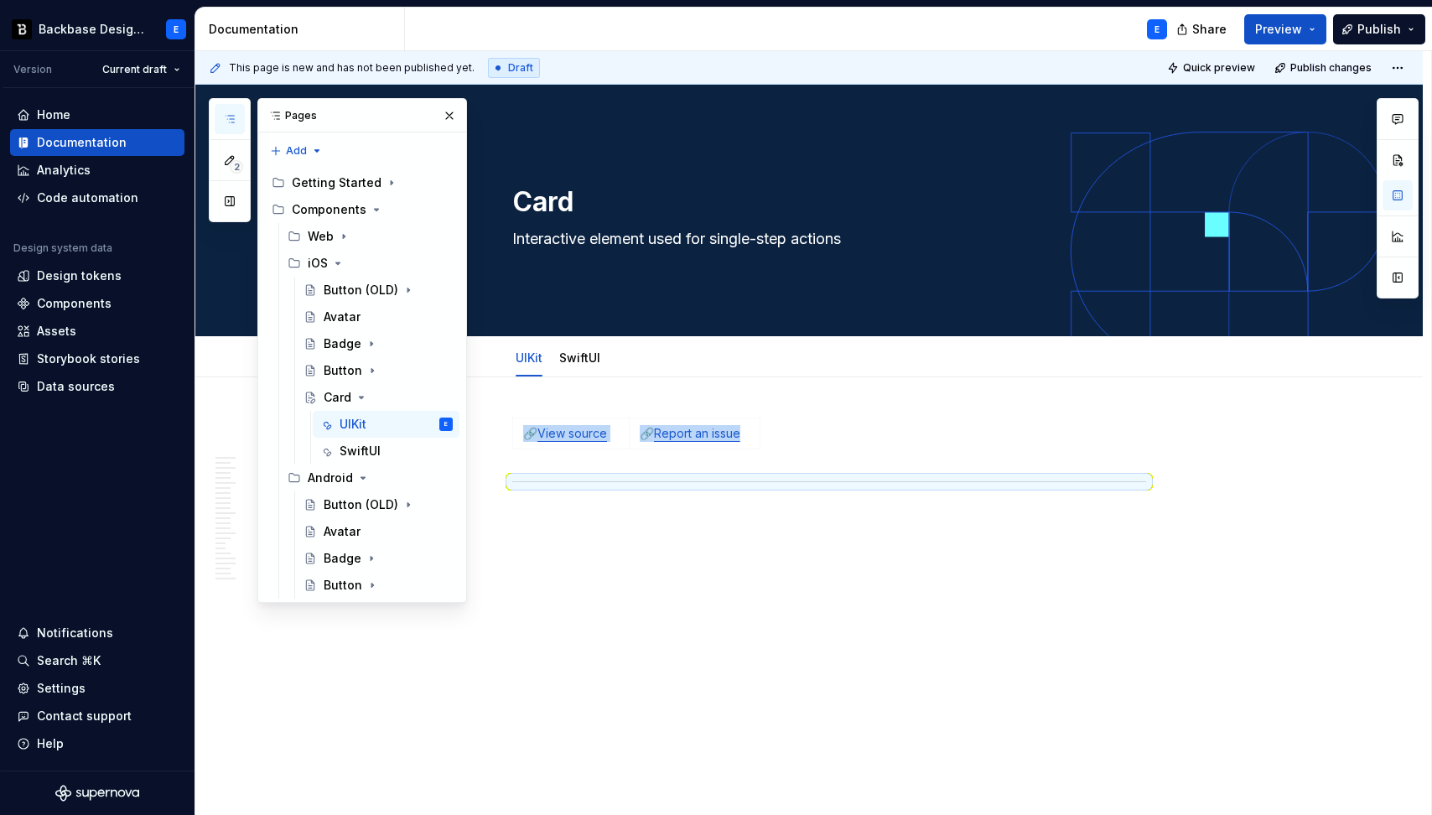
scroll to position [0, 0]
click at [375, 446] on div "SwiftUI" at bounding box center [359, 451] width 41 height 17
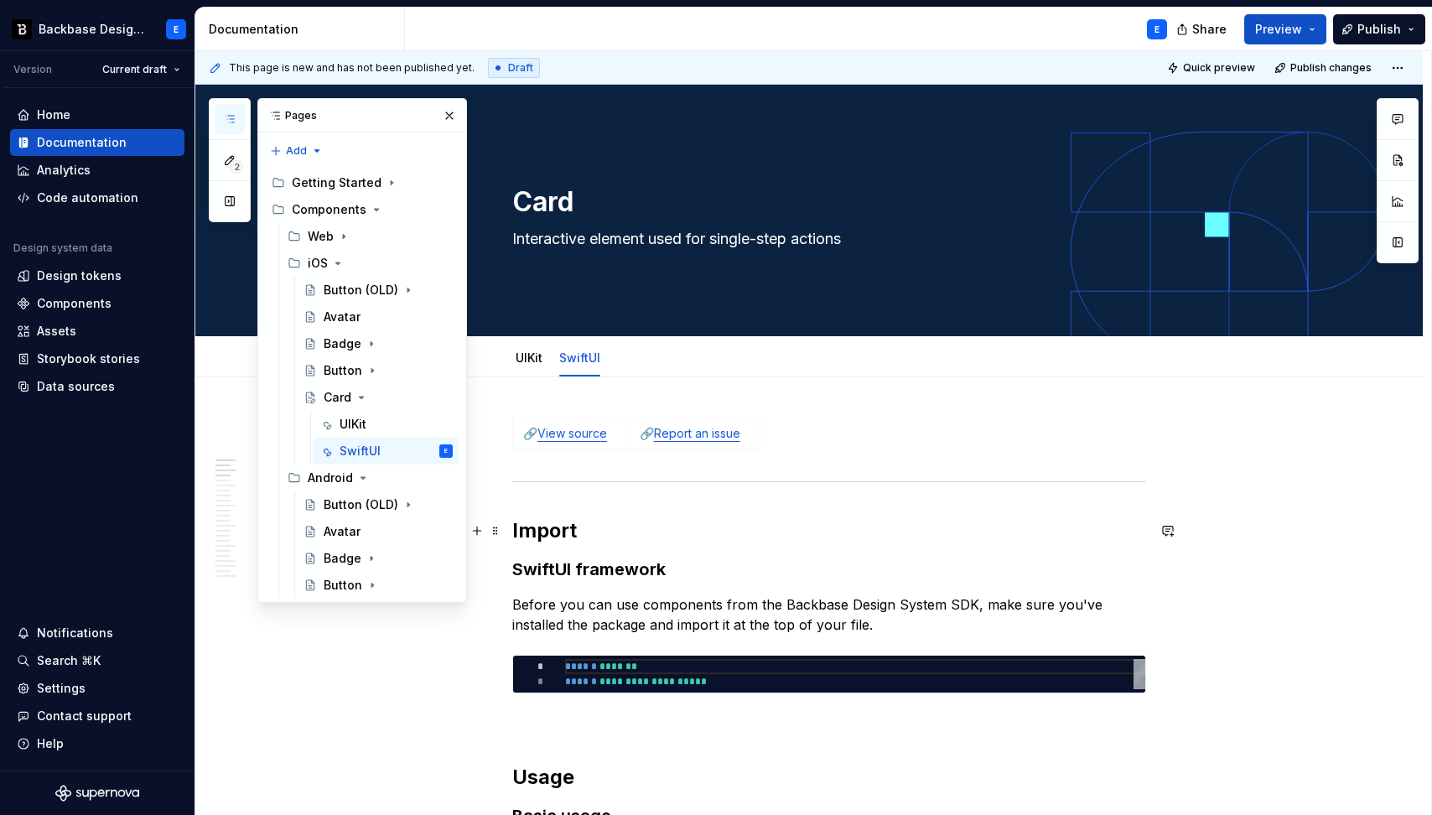
click at [512, 531] on h2 "Import" at bounding box center [829, 530] width 634 height 27
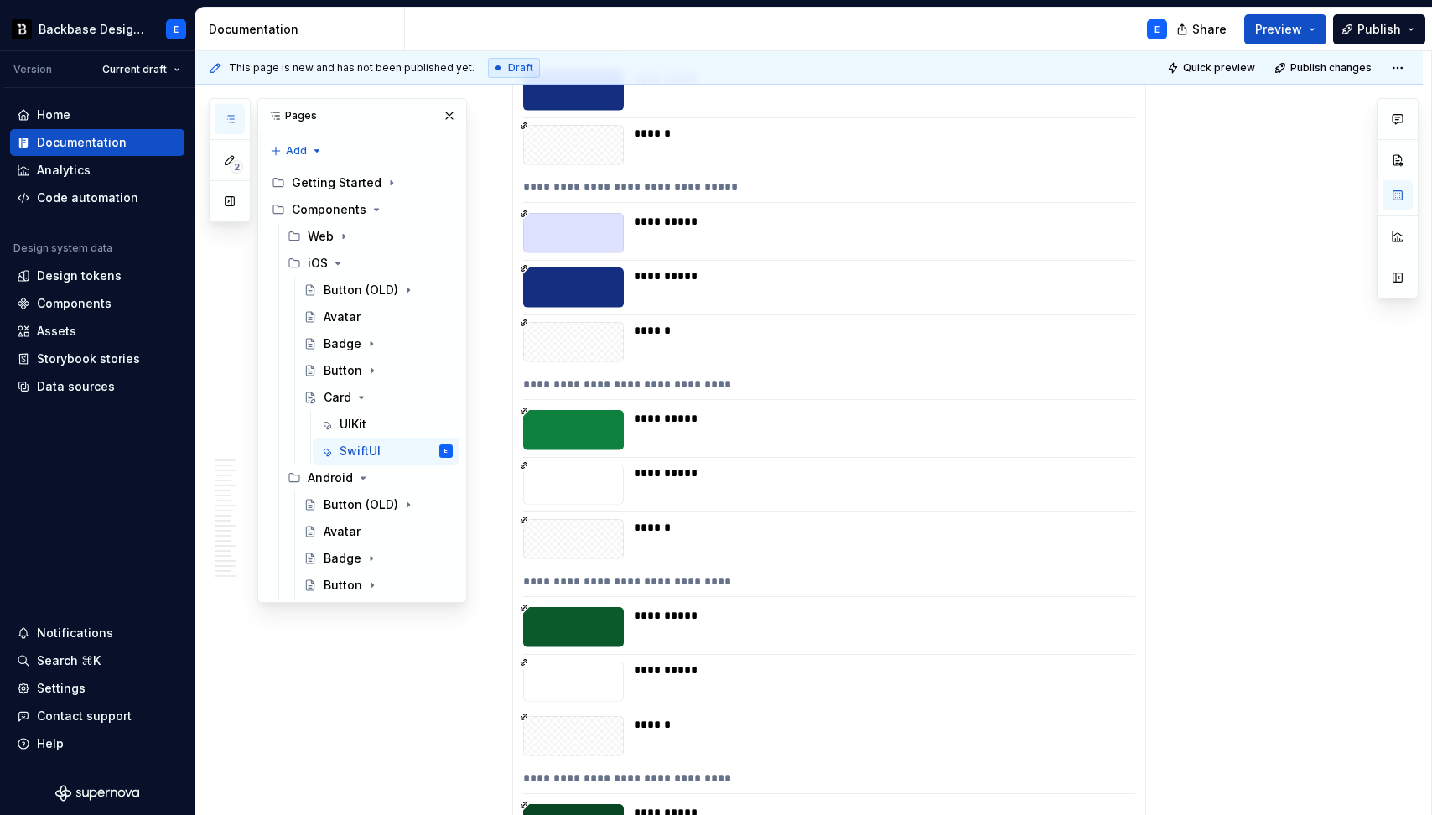
scroll to position [11991, 0]
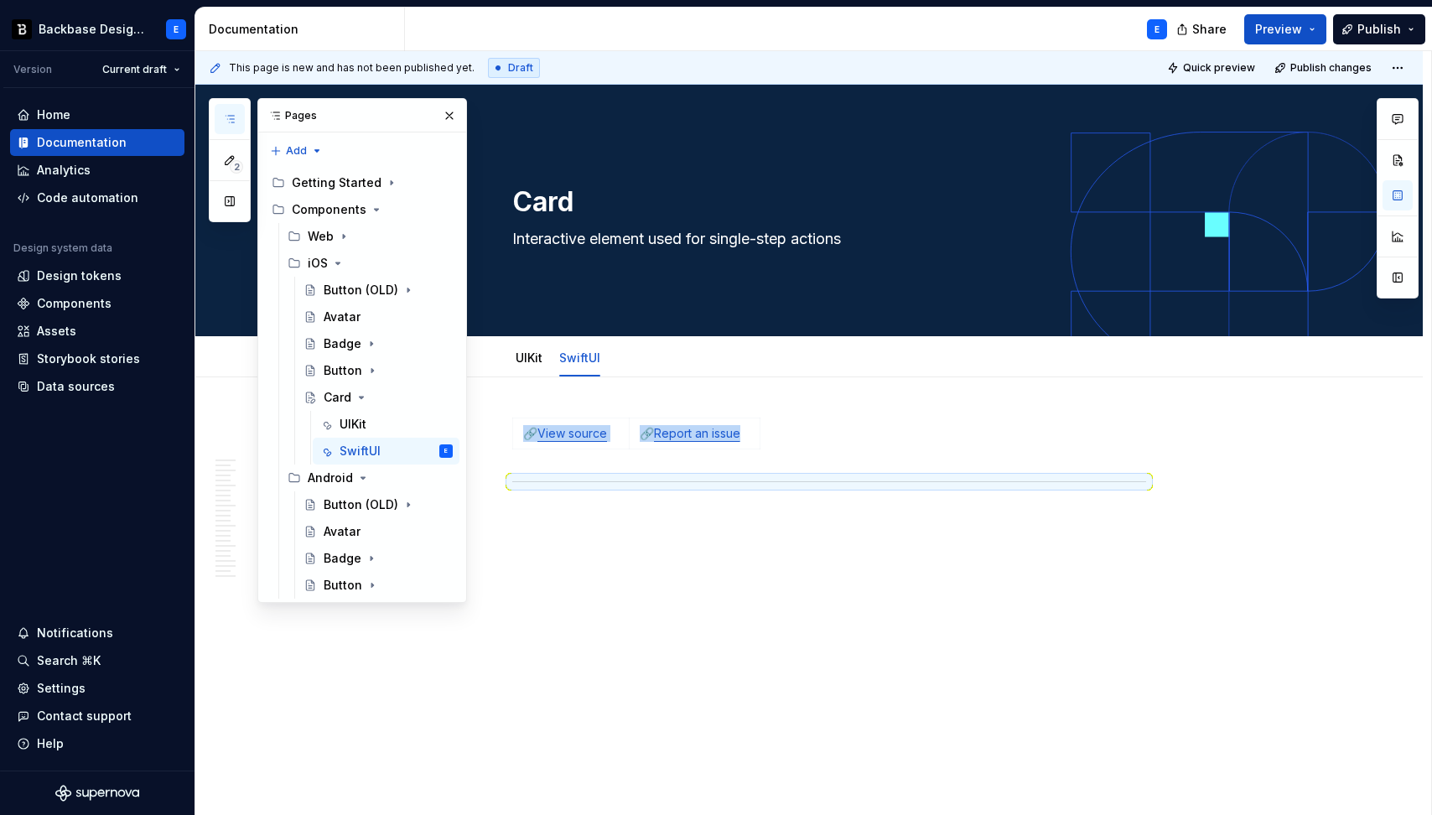
click at [603, 518] on div "🔗 View source 🔗 Report an issue" at bounding box center [808, 564] width 1227 height 375
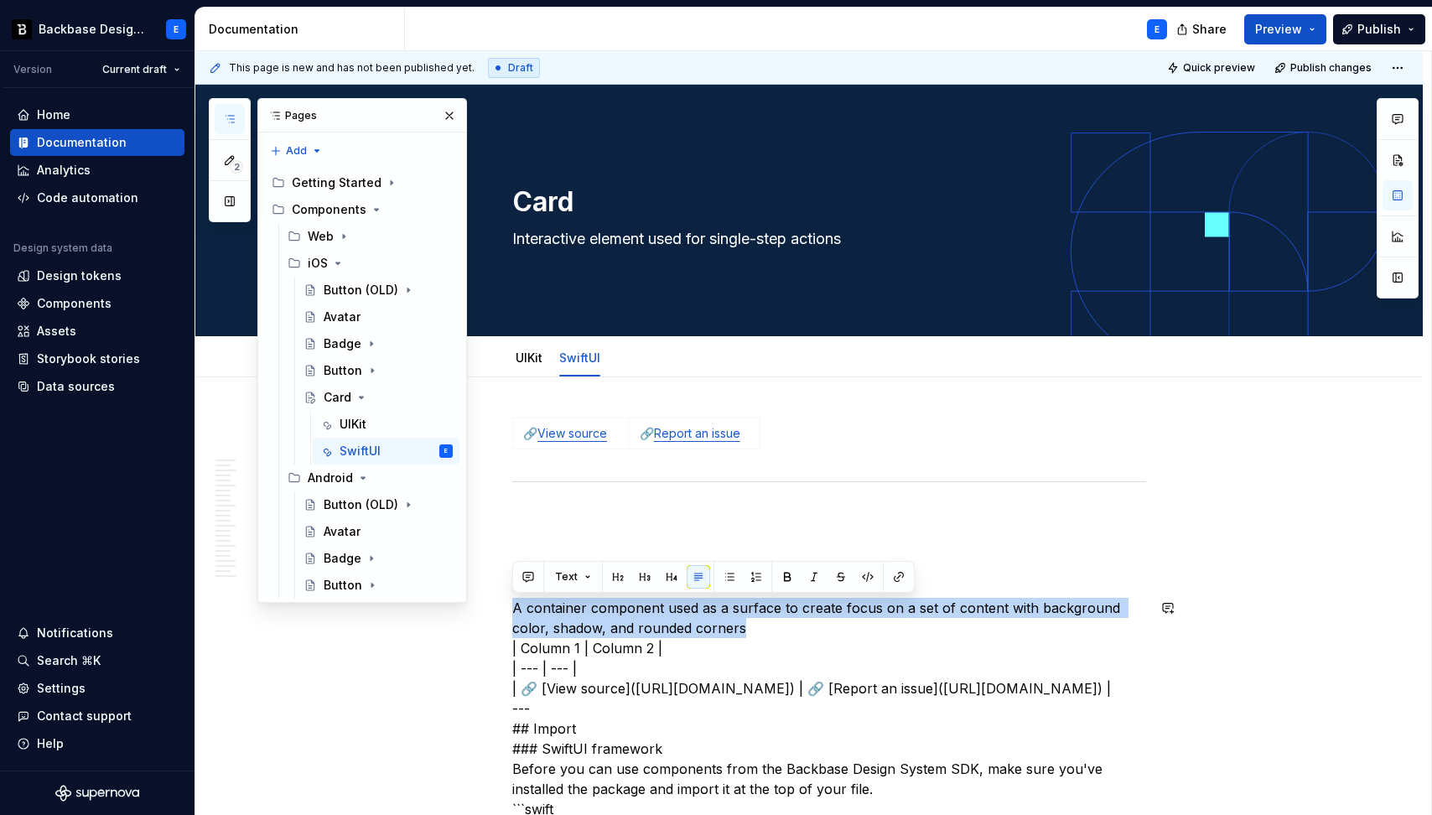
copy p "A container component used as a surface to create focus on a set of content wit…"
click at [569, 240] on textarea "Interactive element used for single-step actions" at bounding box center [826, 238] width 634 height 27
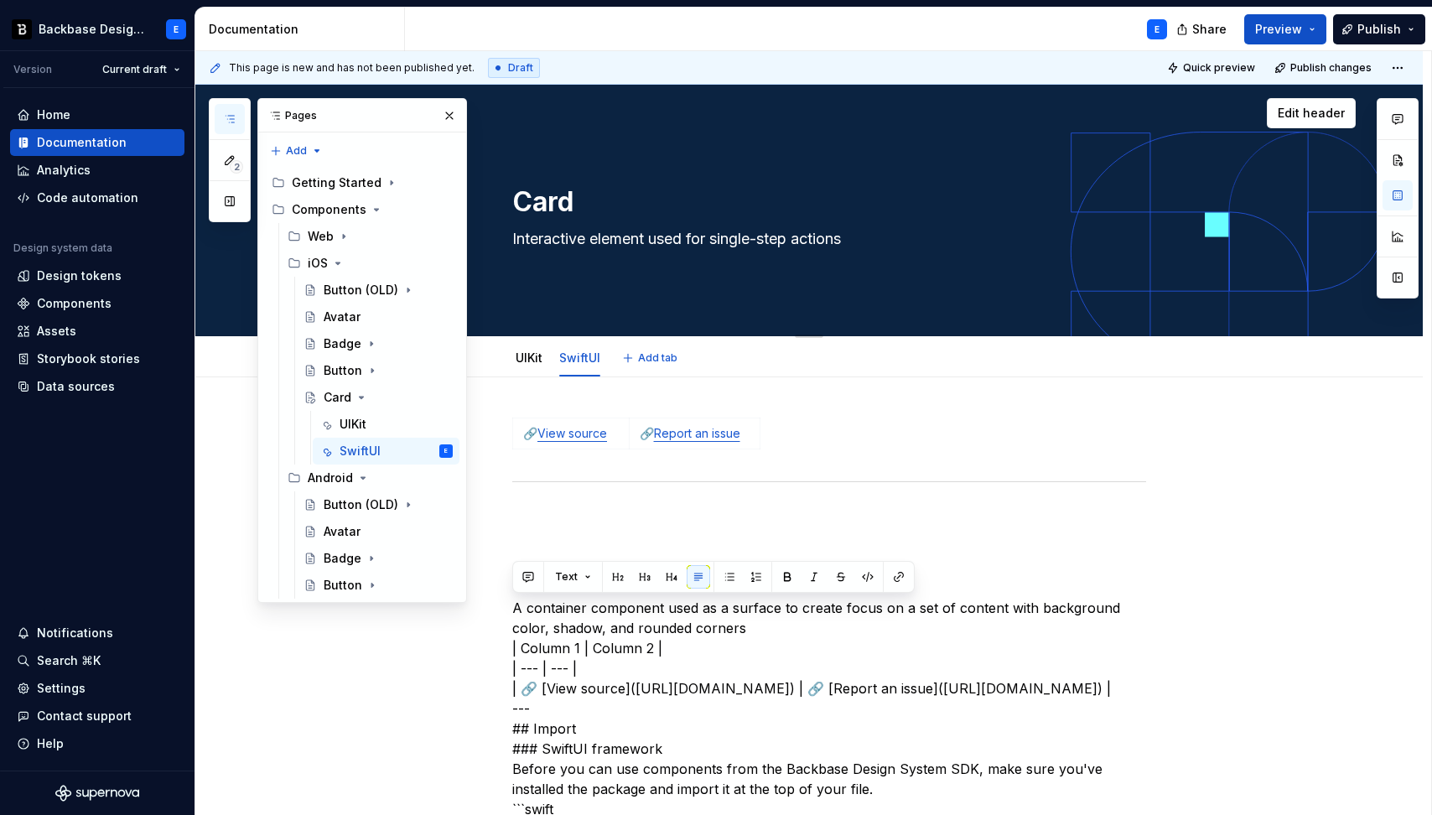
paste textarea "A container component used as a surface to create focus on a set of content wit…"
type textarea "*"
type textarea "A container component used as a surface to create focus on a set of content wit…"
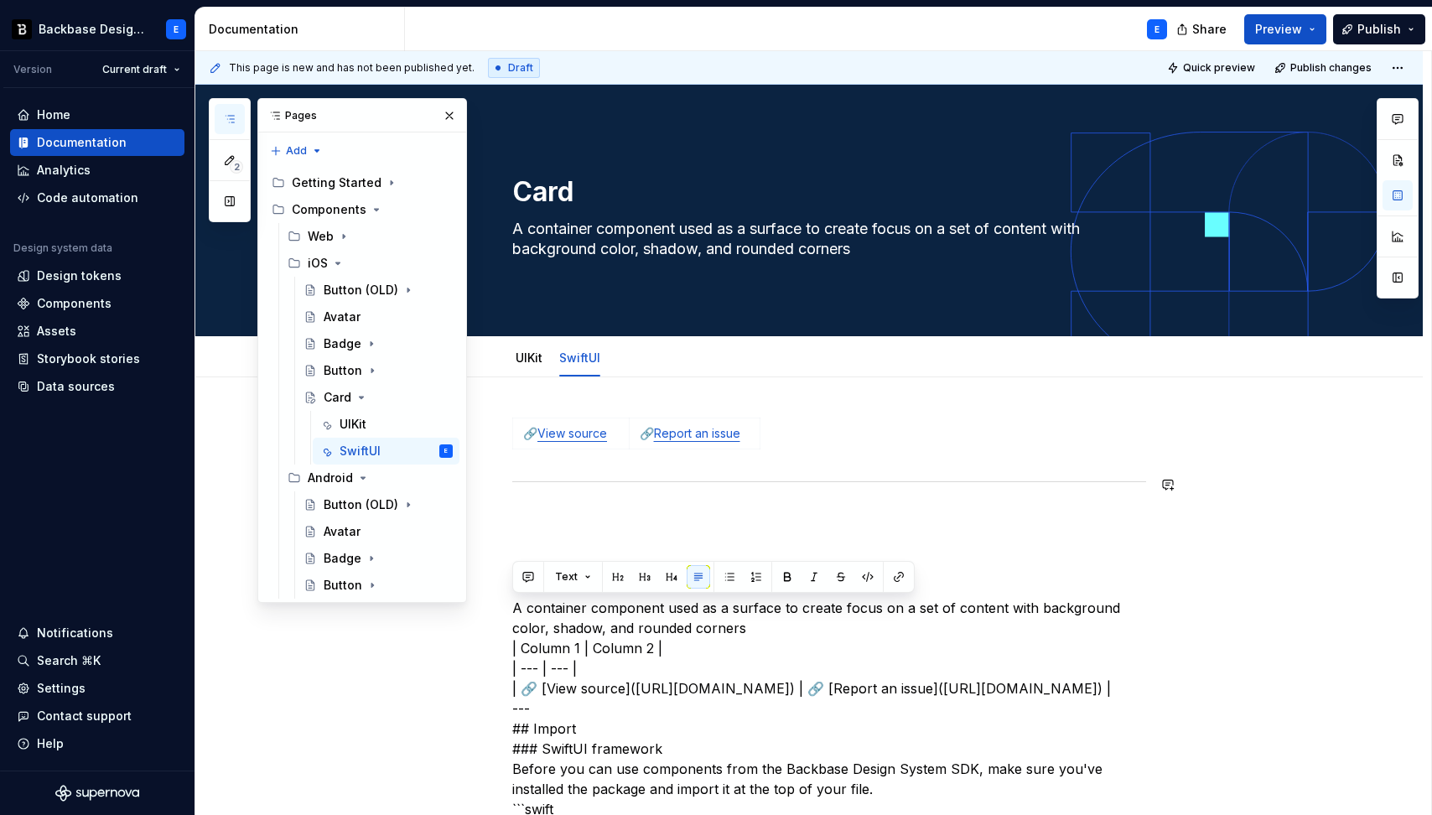
type textarea "*"
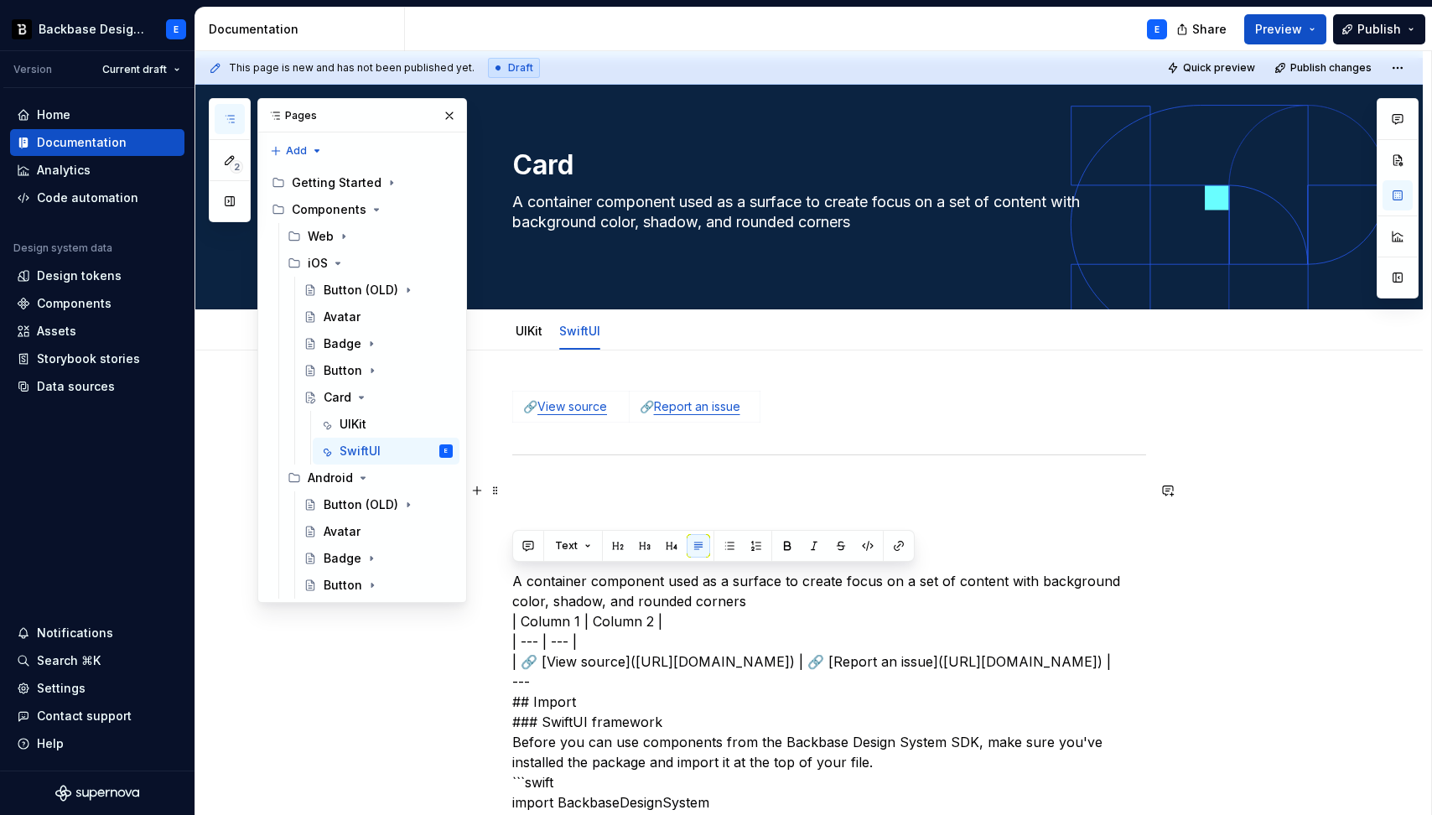
scroll to position [31, 0]
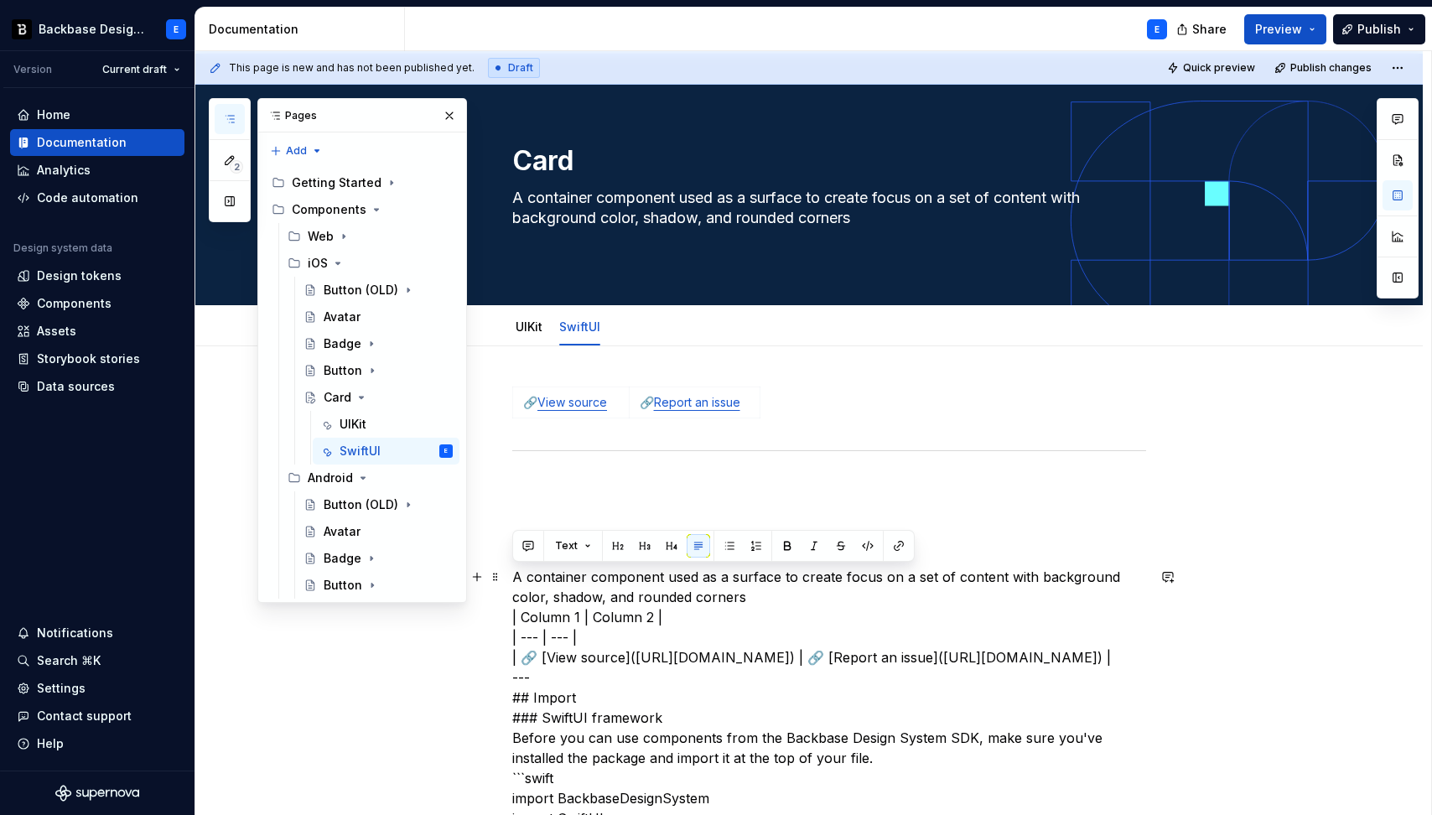
type textarea "A container component used as a surface to create focus on a set of content wit…"
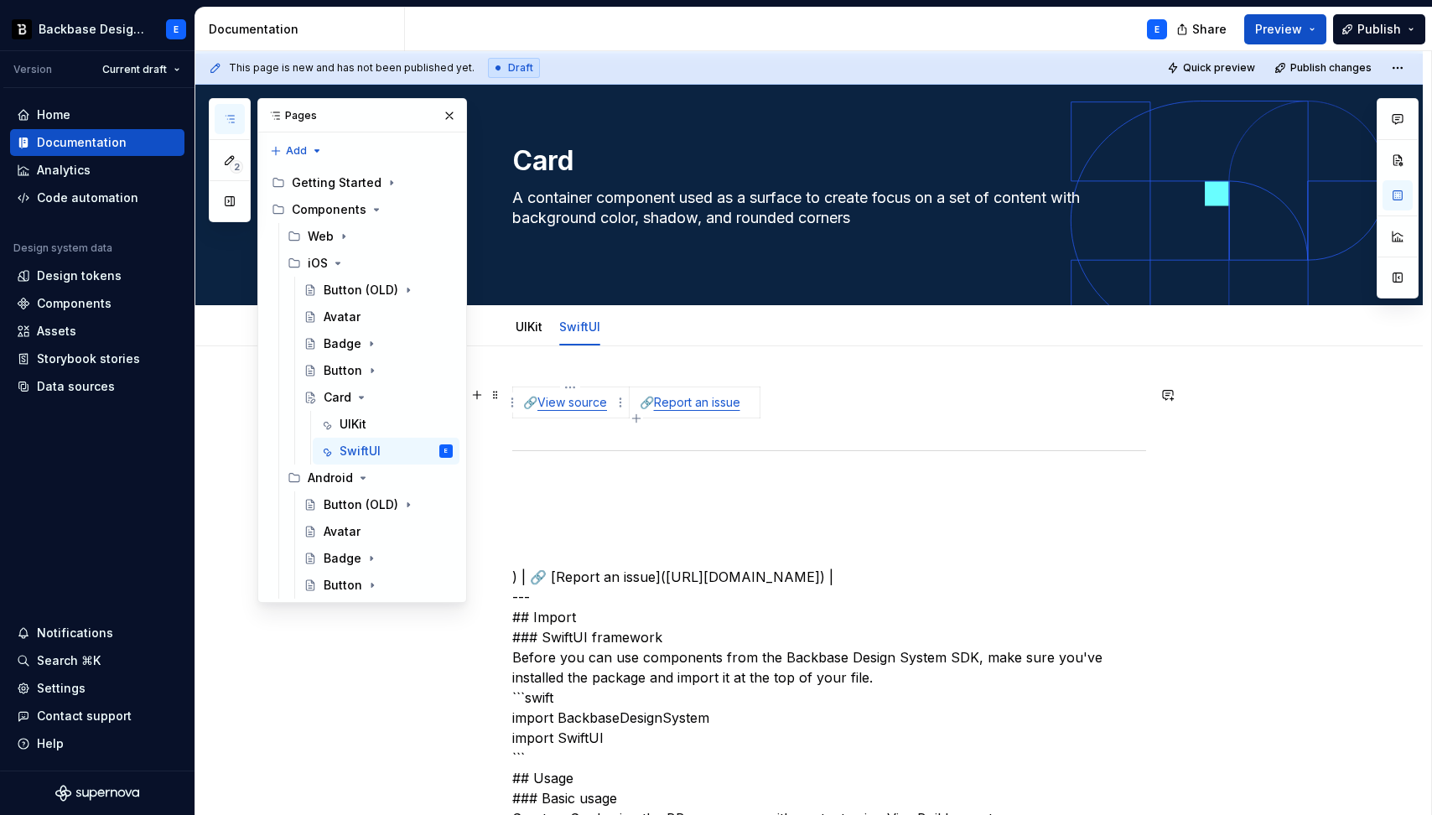
click at [574, 396] on link "View source" at bounding box center [572, 402] width 70 height 14
click at [645, 366] on button "button" at bounding box center [656, 368] width 23 height 23
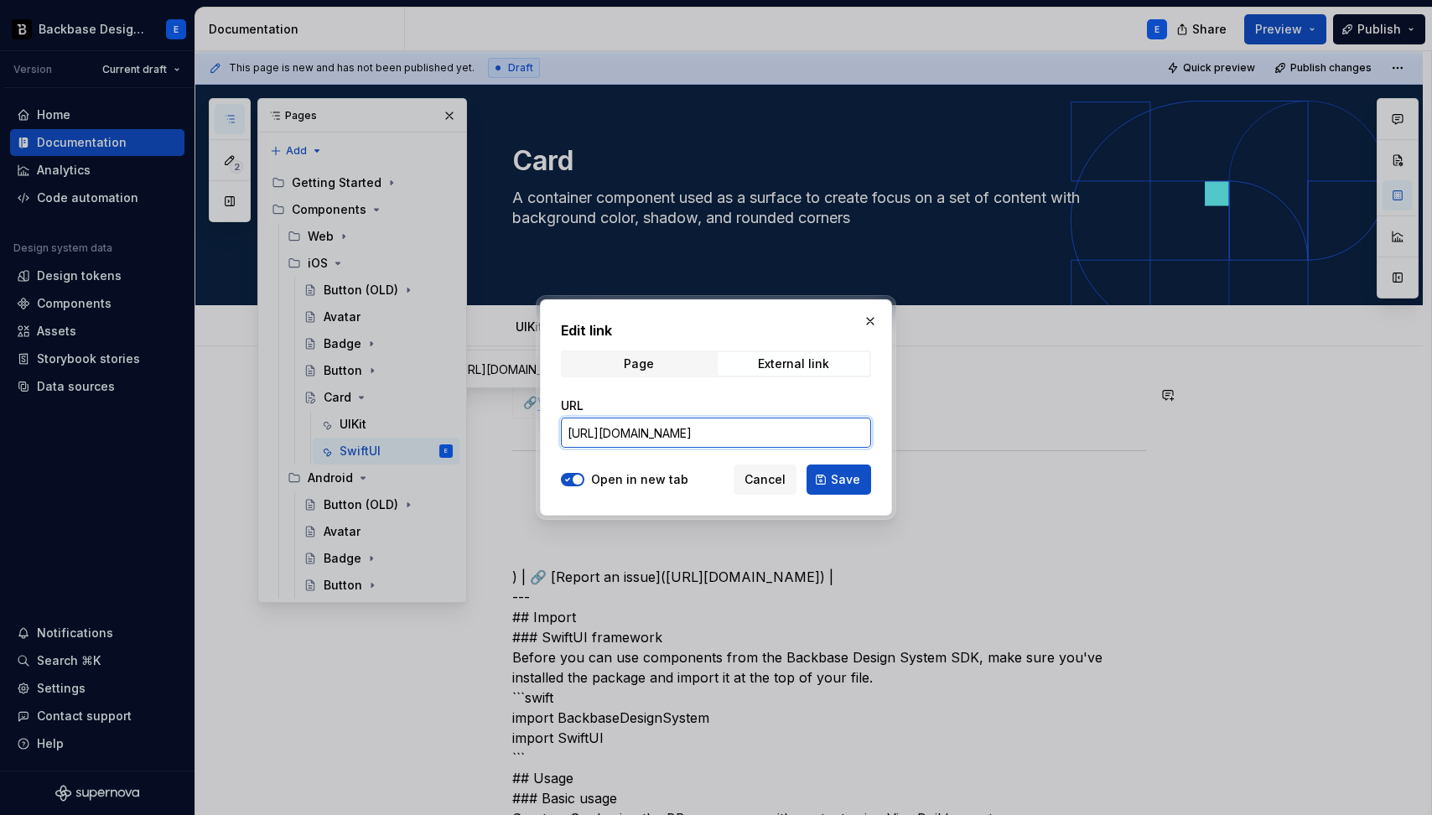
click at [719, 430] on input "[URL][DOMAIN_NAME]" at bounding box center [716, 432] width 310 height 30
paste input "Card/BBCard"
type input "[URL][DOMAIN_NAME]"
click at [826, 479] on button "Save" at bounding box center [838, 479] width 65 height 30
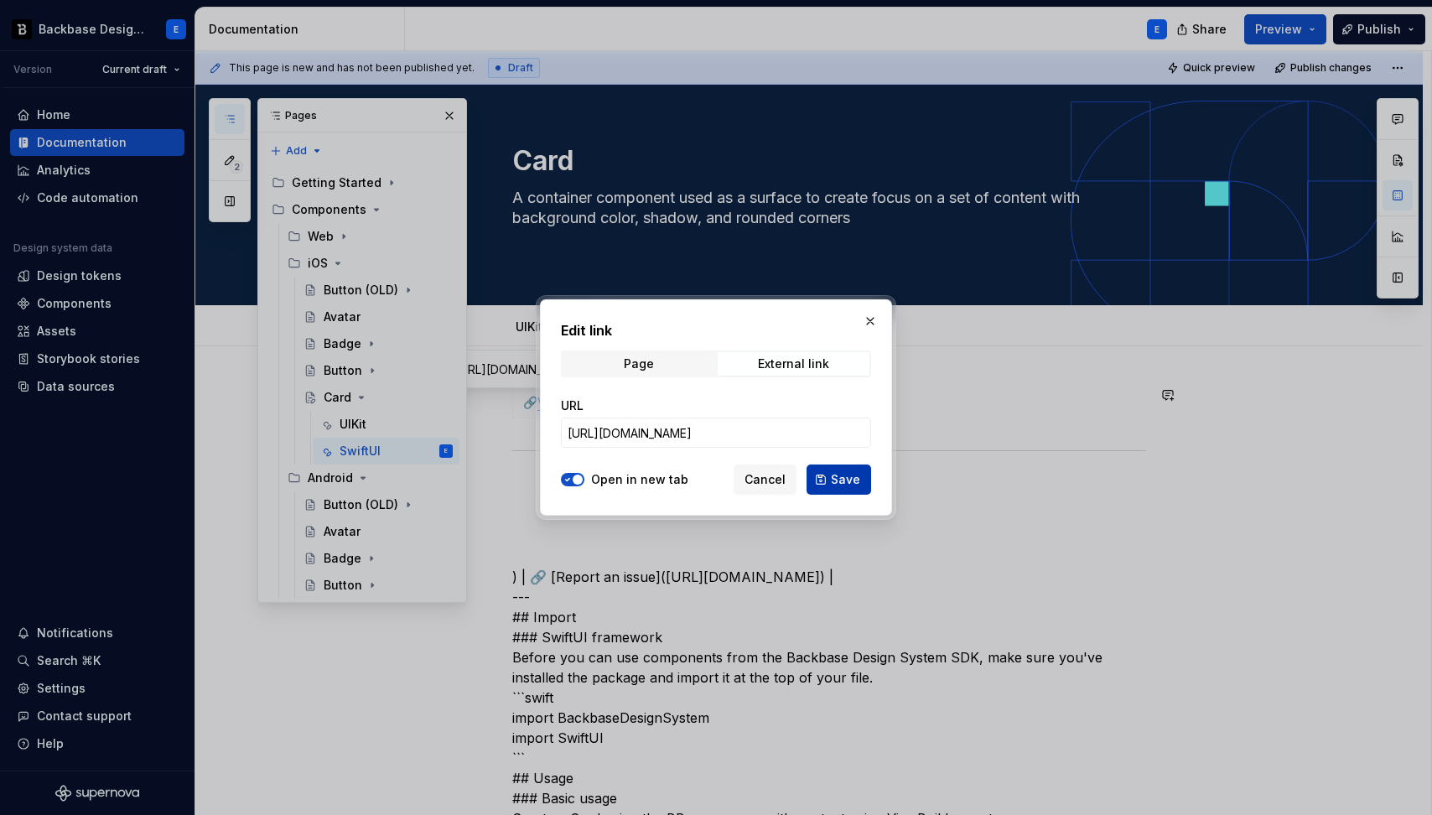
type textarea "*"
type input "[URL][DOMAIN_NAME]"
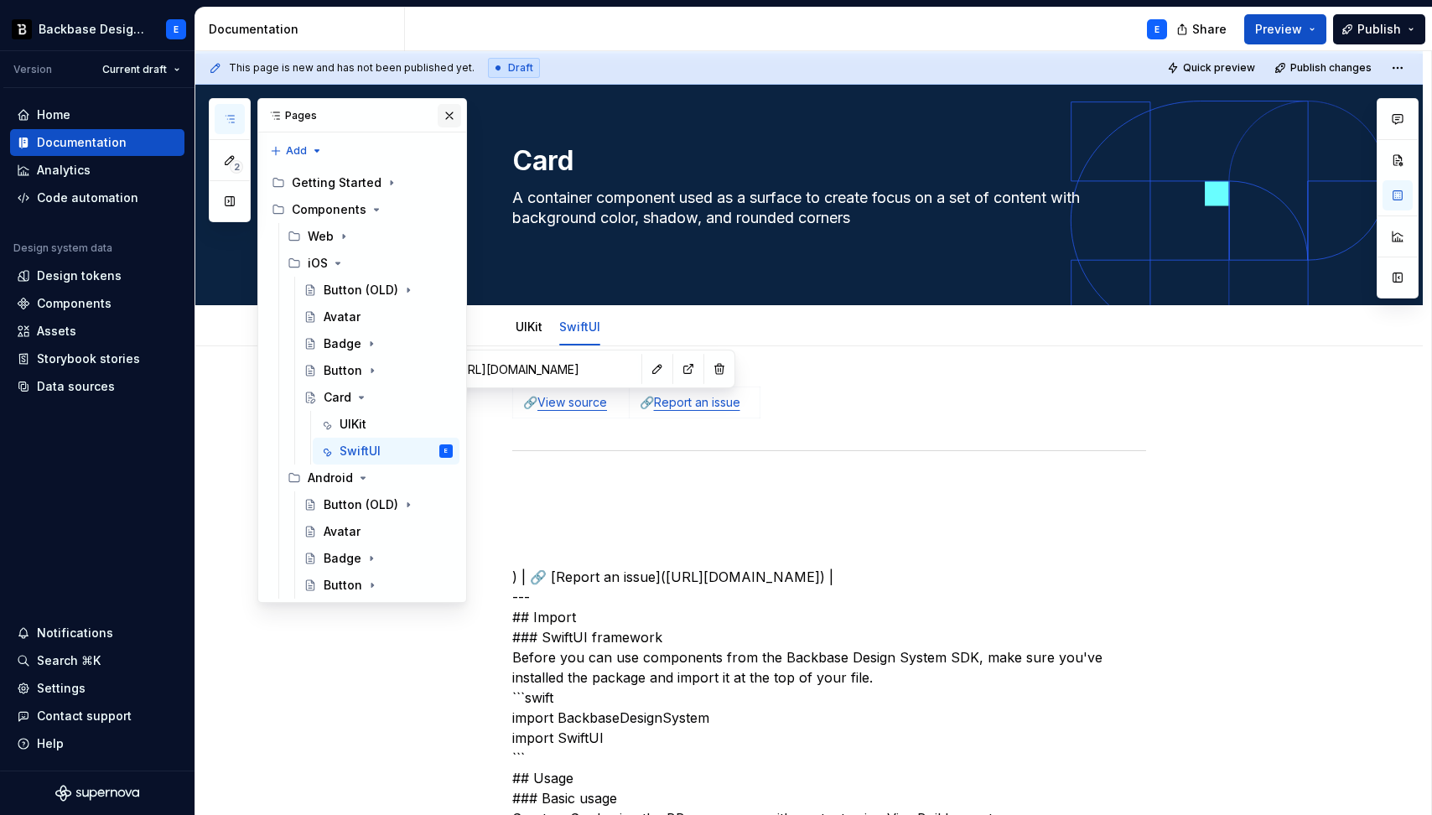
click at [446, 119] on button "button" at bounding box center [449, 115] width 23 height 23
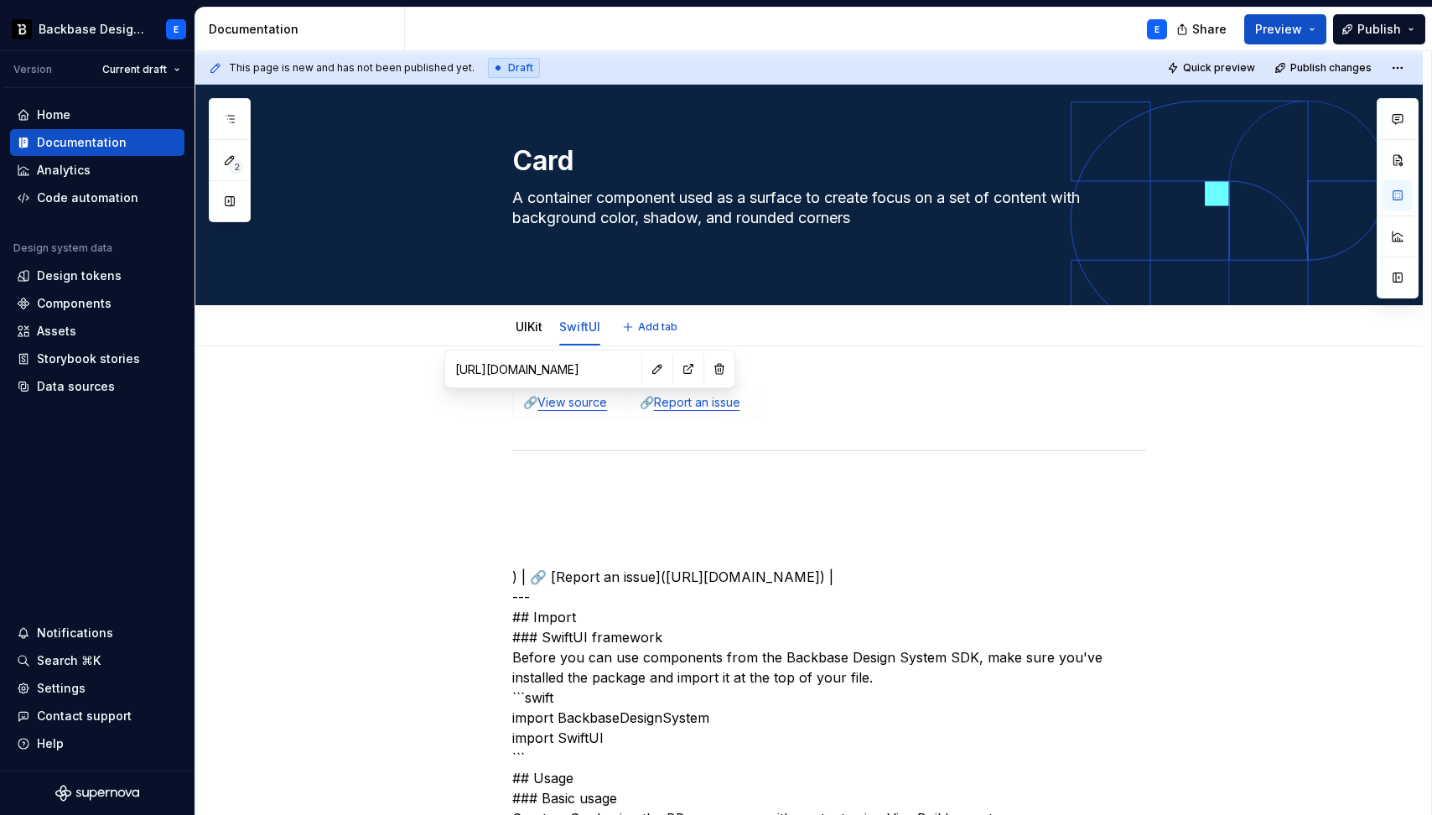
type textarea "*"
type input "[URL][DOMAIN_NAME]"
click at [691, 405] on link "Report an issue" at bounding box center [697, 402] width 86 height 14
click at [764, 369] on button "button" at bounding box center [775, 368] width 23 height 23
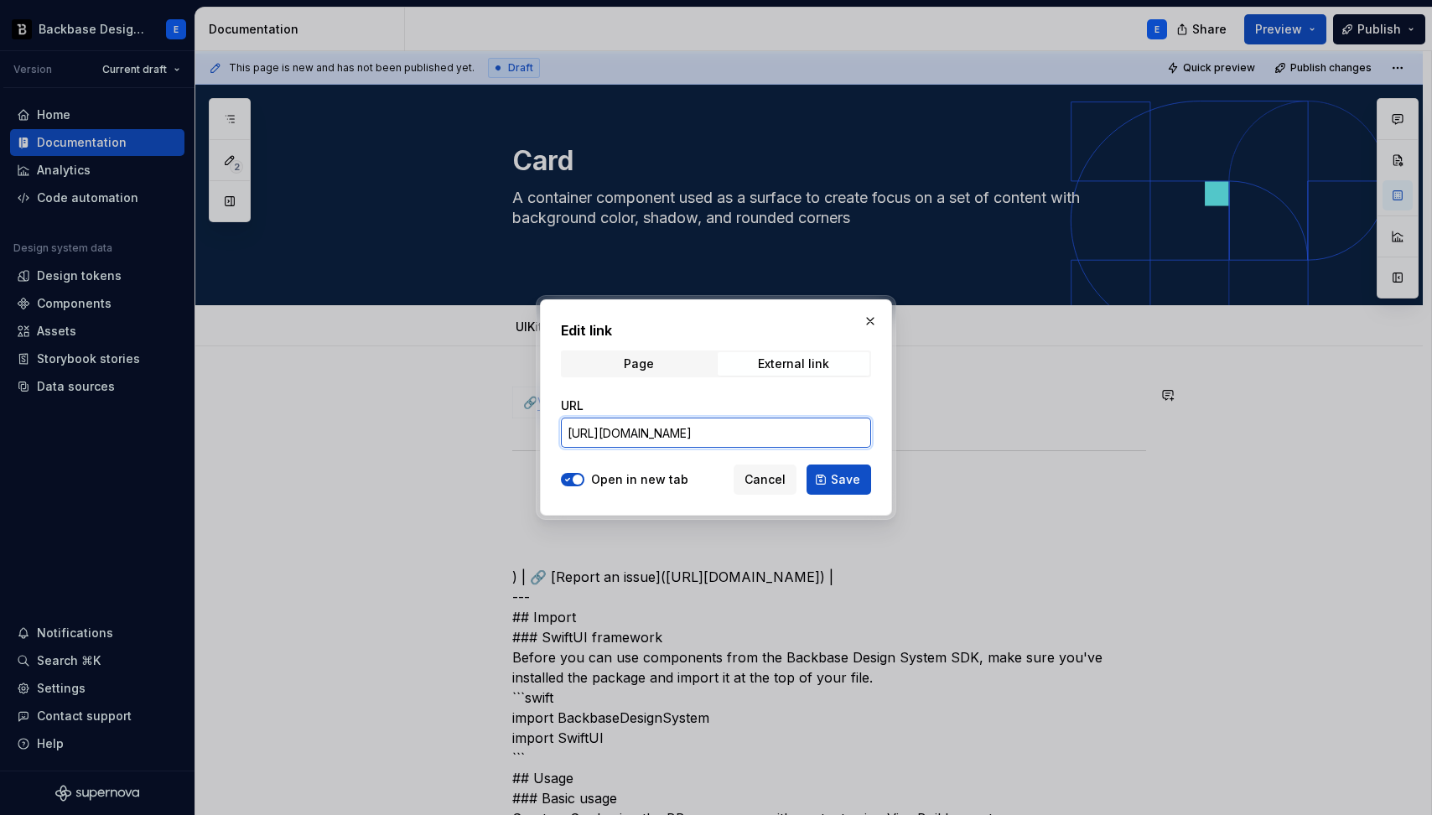
click at [760, 432] on input "[URL][DOMAIN_NAME]" at bounding box center [716, 432] width 310 height 30
paste input "Card/BBCard"
type input "[URL][DOMAIN_NAME]"
click at [828, 474] on button "Save" at bounding box center [838, 479] width 65 height 30
type textarea "*"
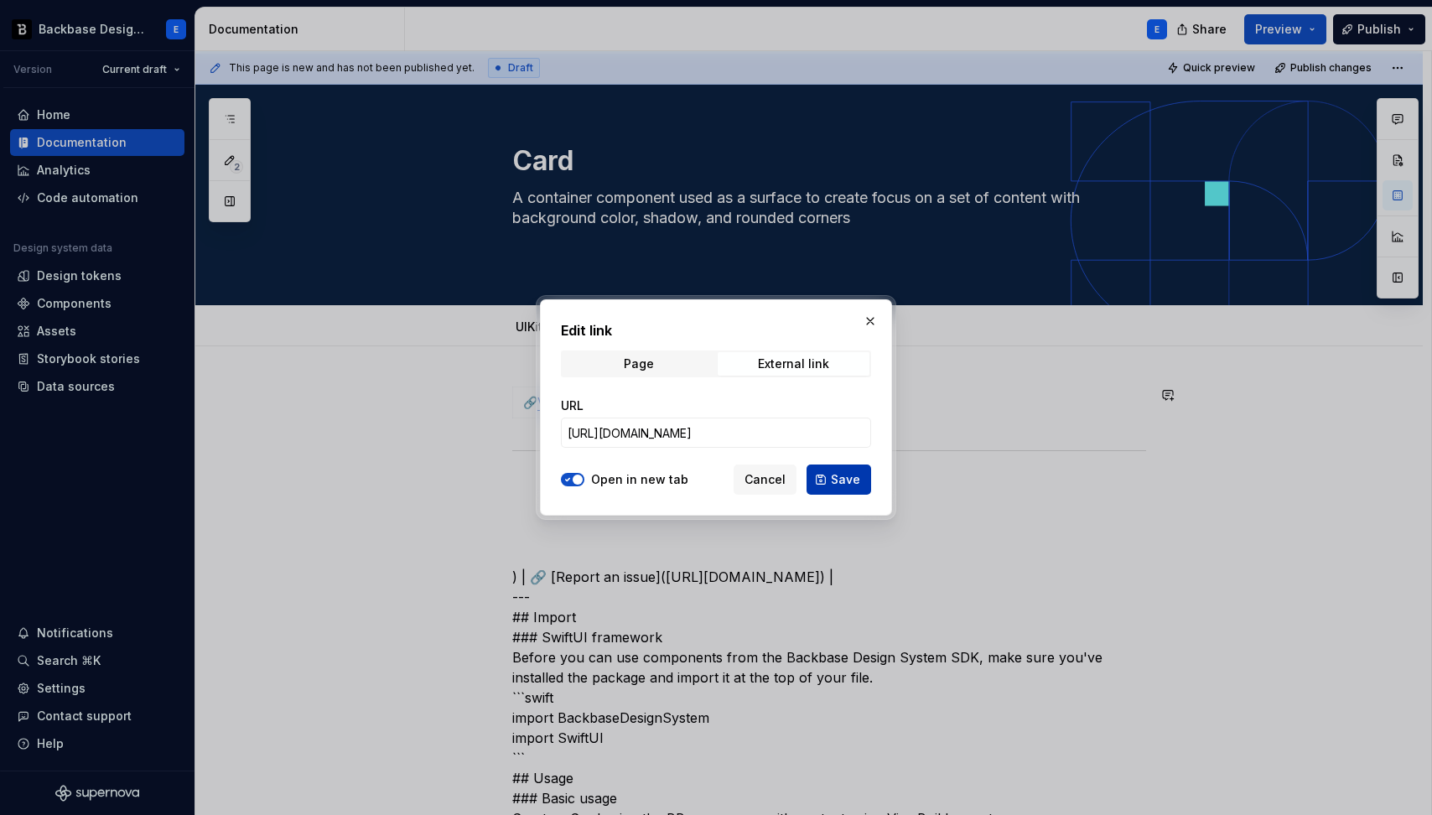
type input "[URL][DOMAIN_NAME]"
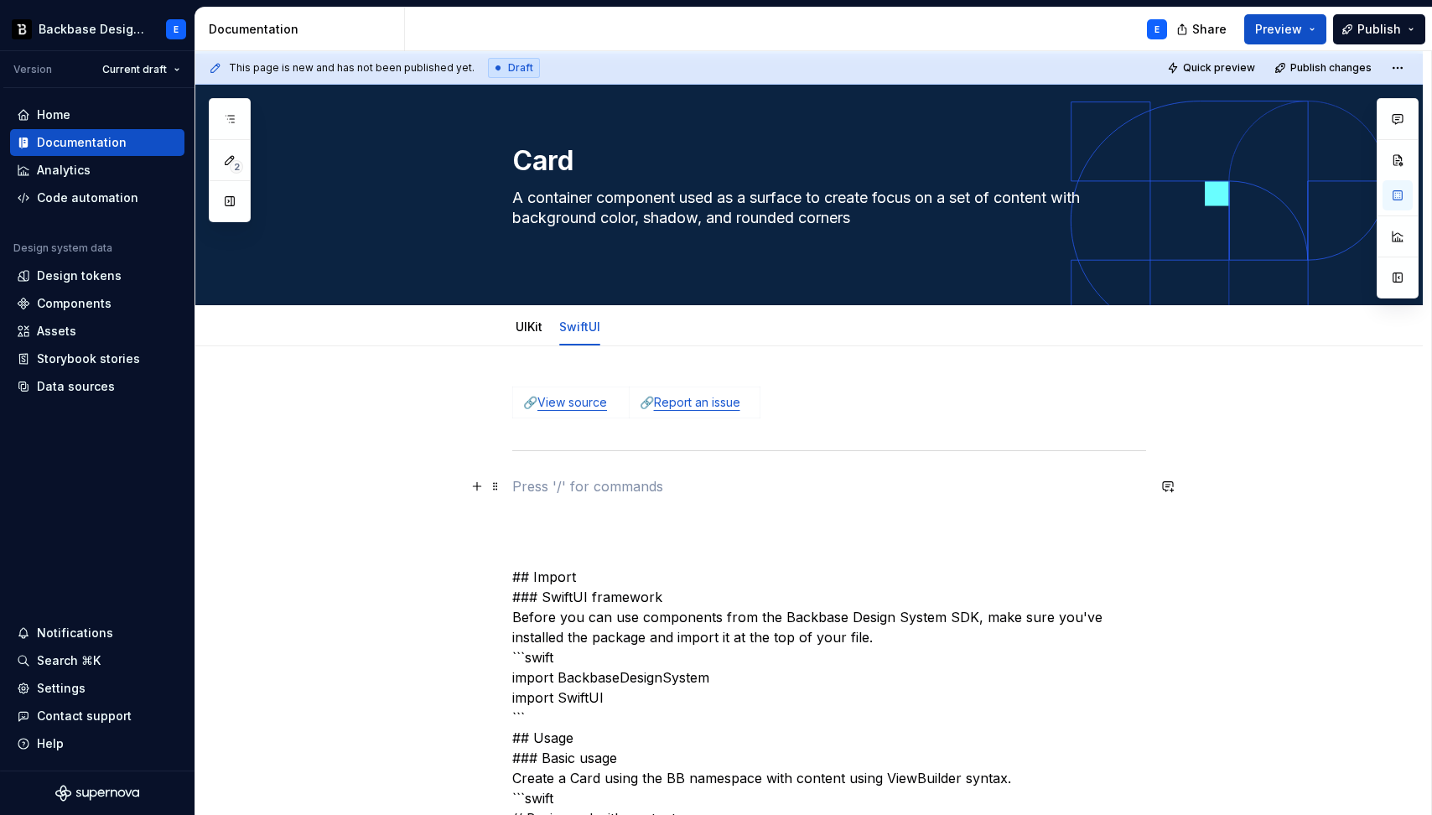
click at [584, 486] on p at bounding box center [829, 486] width 634 height 20
type textarea "*"
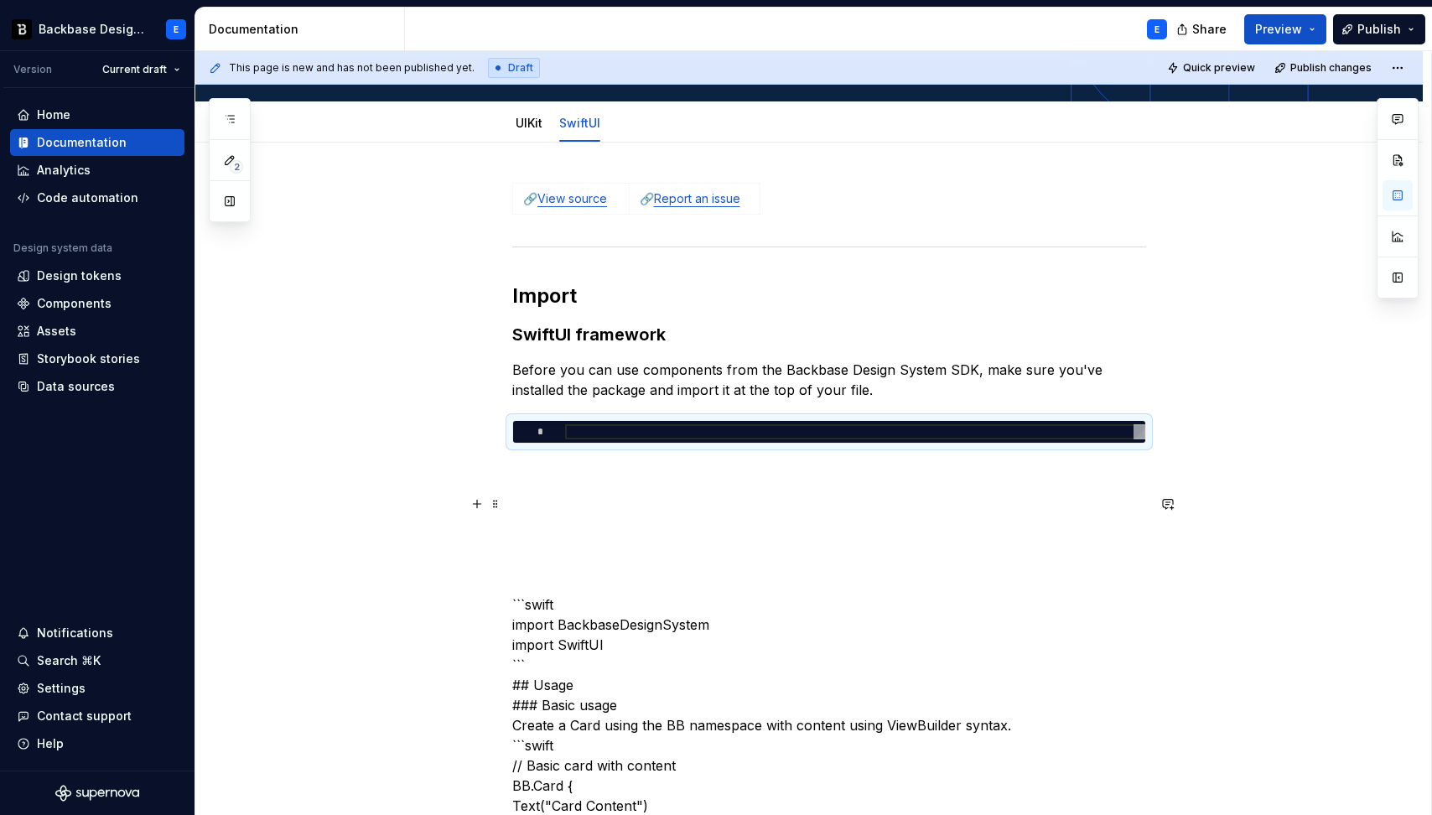
scroll to position [292, 0]
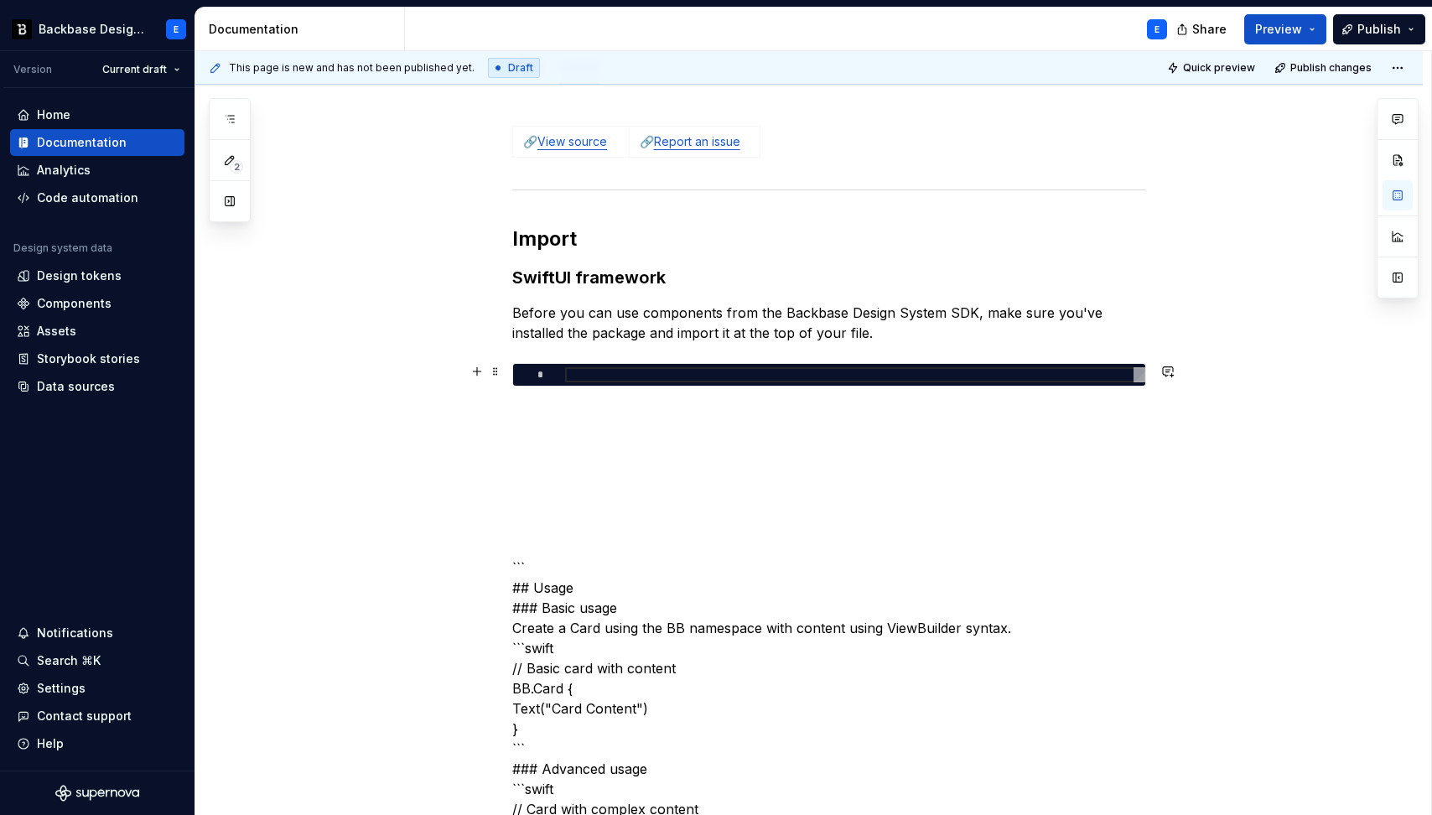
click at [614, 376] on div at bounding box center [855, 374] width 580 height 15
type textarea "*"
type textarea "**********"
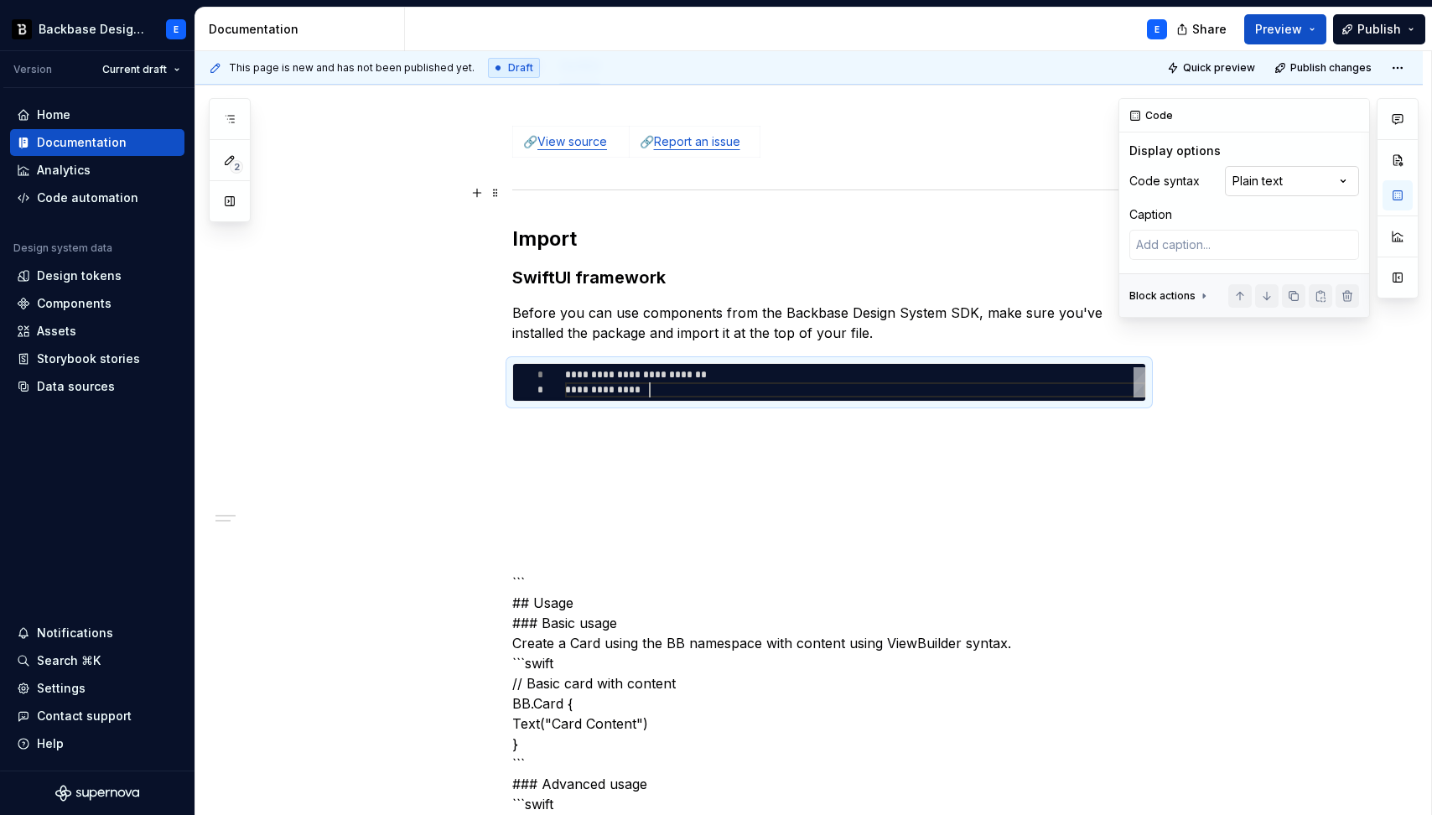
click at [1289, 179] on div "Comments Open comments No comments yet Select ‘Comment’ from the block context …" at bounding box center [1268, 208] width 300 height 220
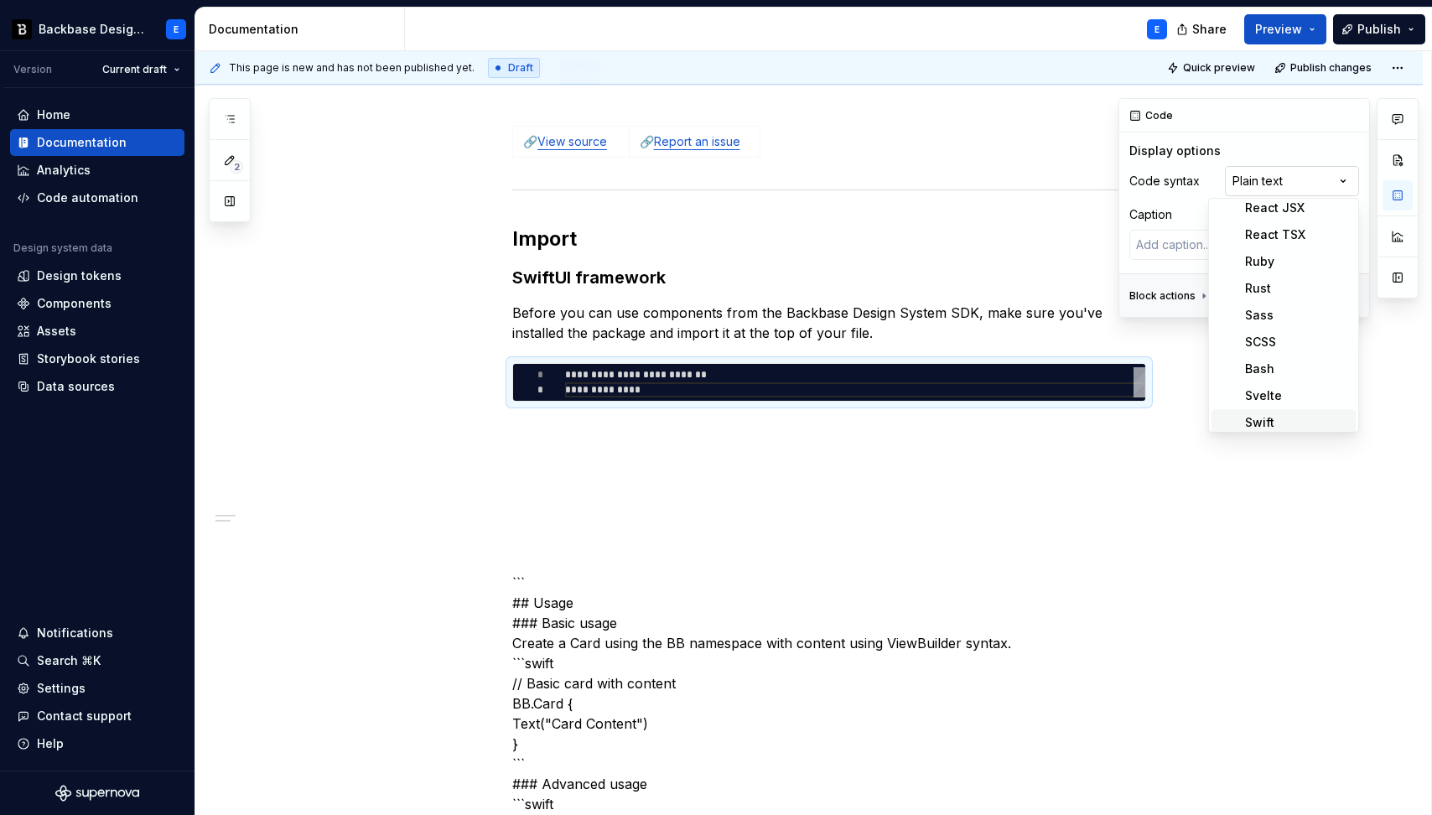
scroll to position [493, 0]
type textarea "*"
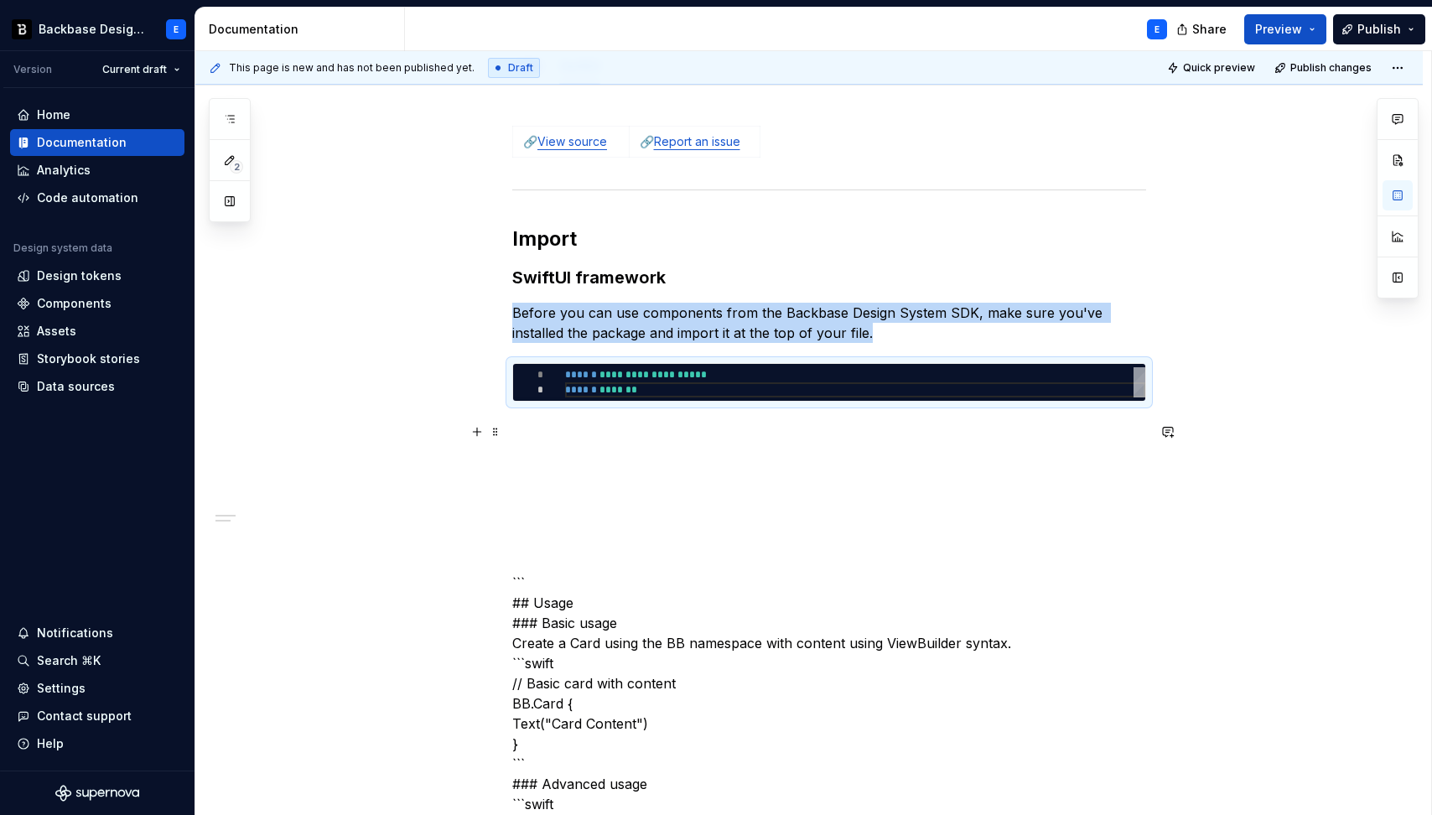
click at [556, 431] on p at bounding box center [829, 432] width 634 height 20
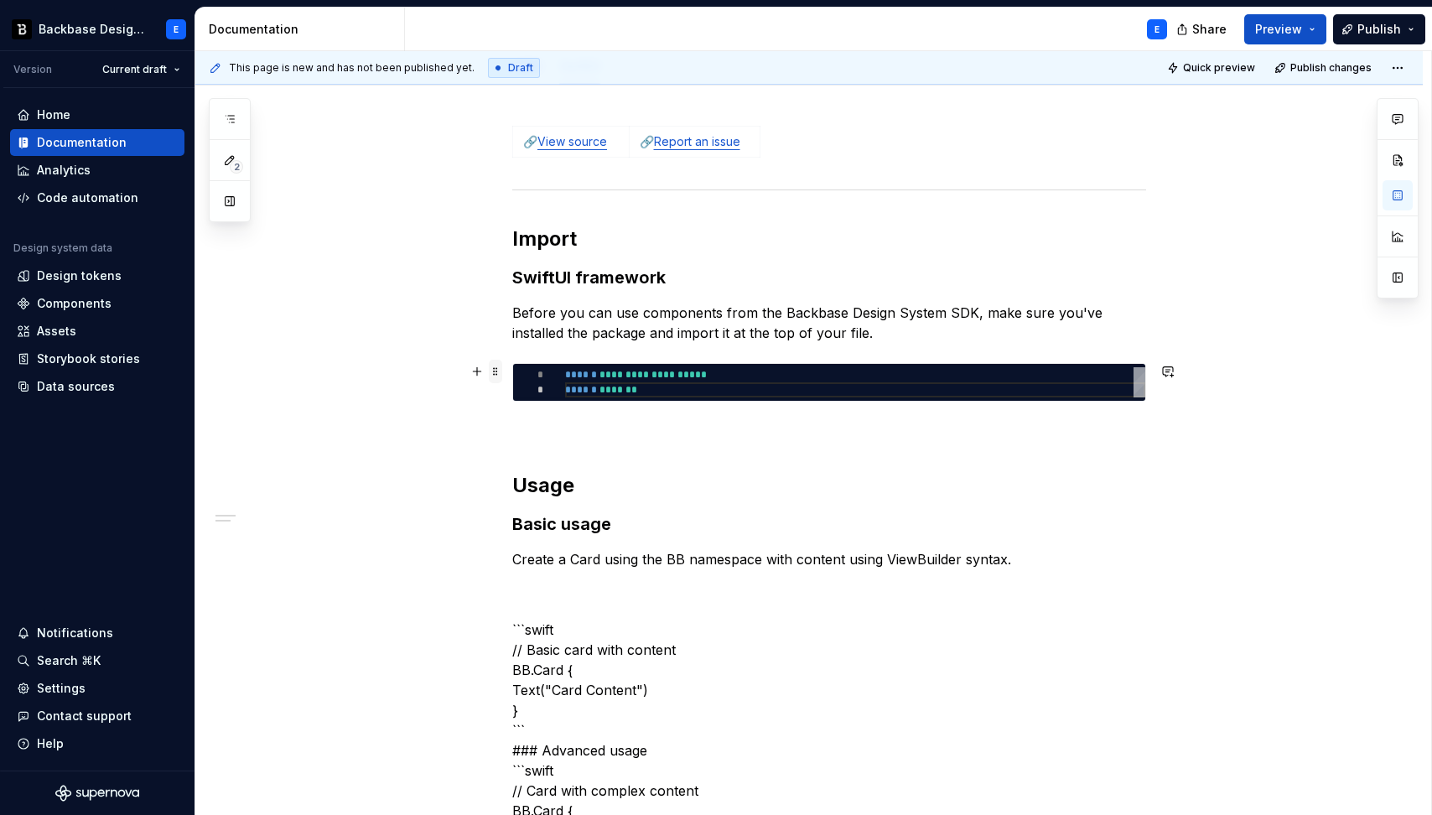
click at [500, 370] on span at bounding box center [495, 371] width 13 height 23
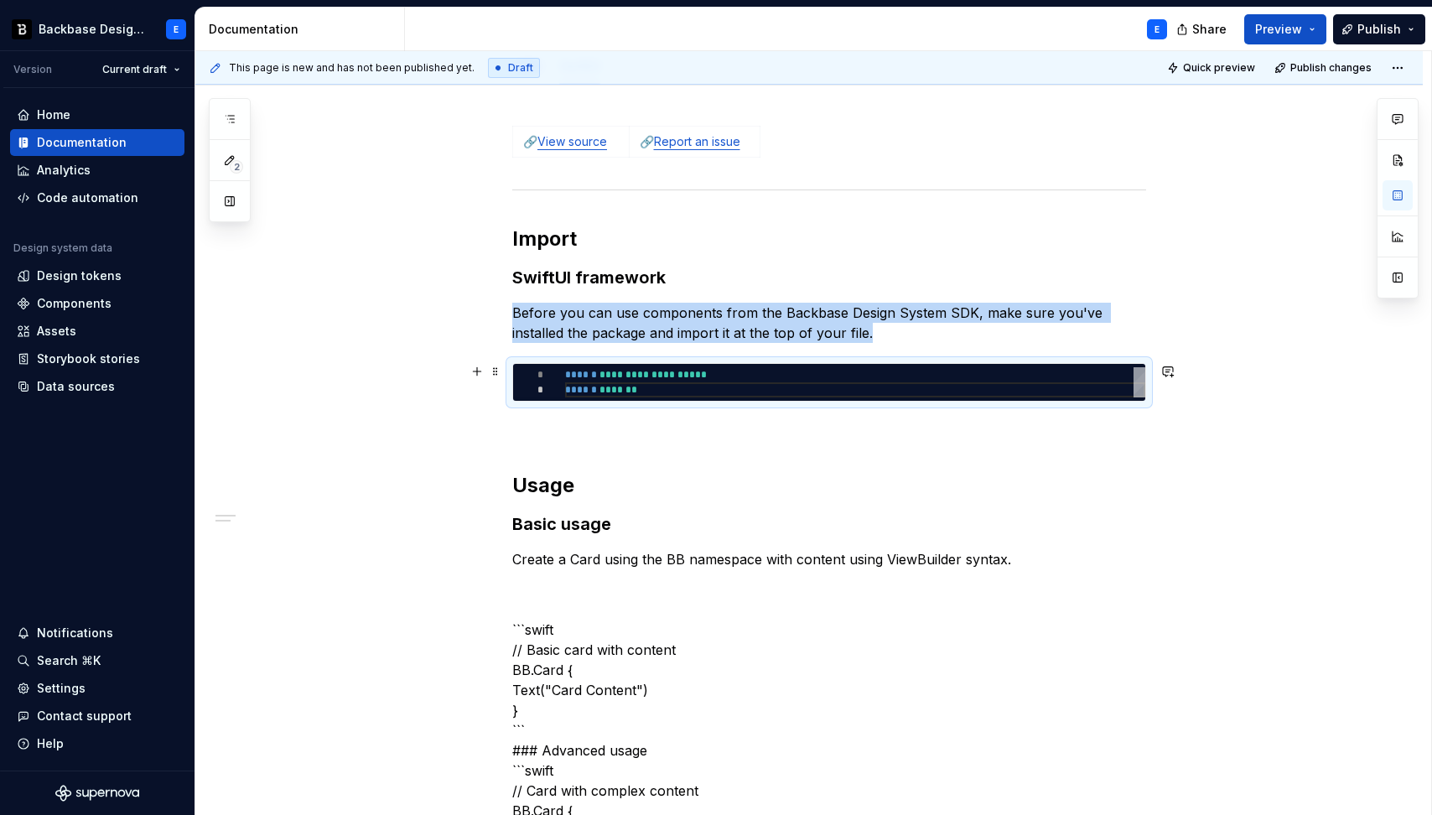
copy p "Before you can use components from the Backbase Design System SDK, make sure yo…"
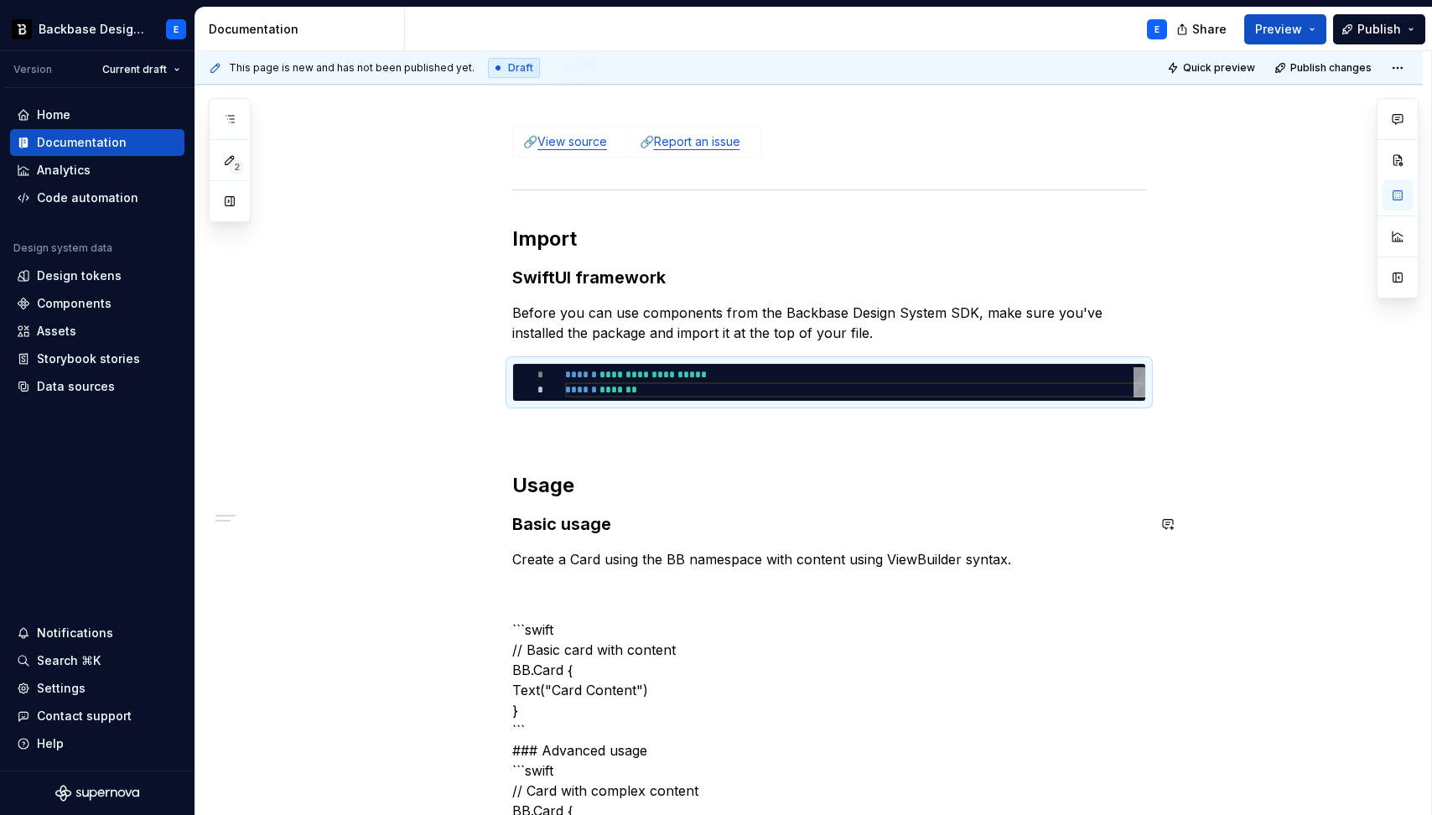
click at [1045, 552] on p "Create a Card using the BB namespace with content using ViewBuilder syntax." at bounding box center [829, 559] width 634 height 20
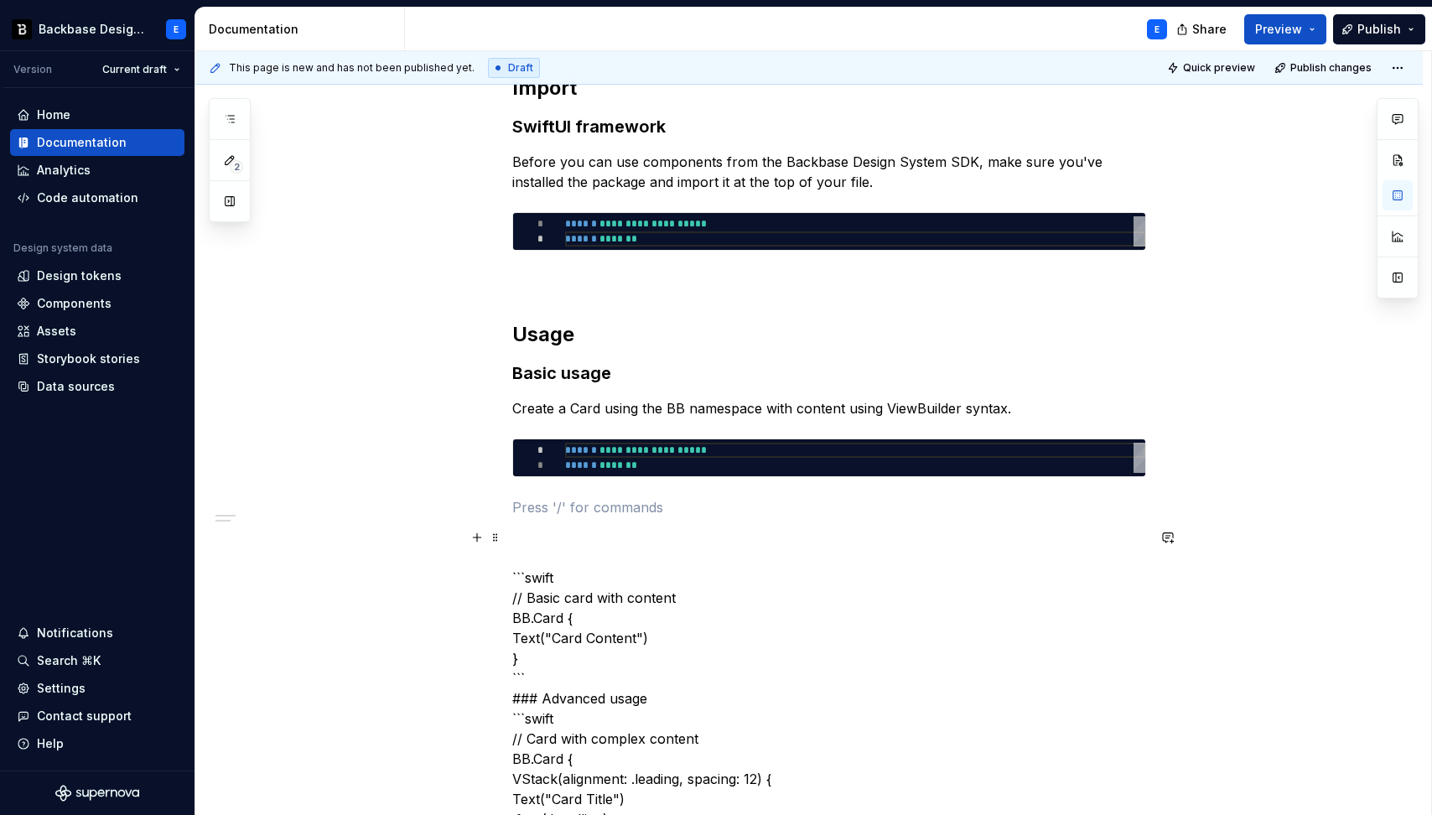
scroll to position [500, 0]
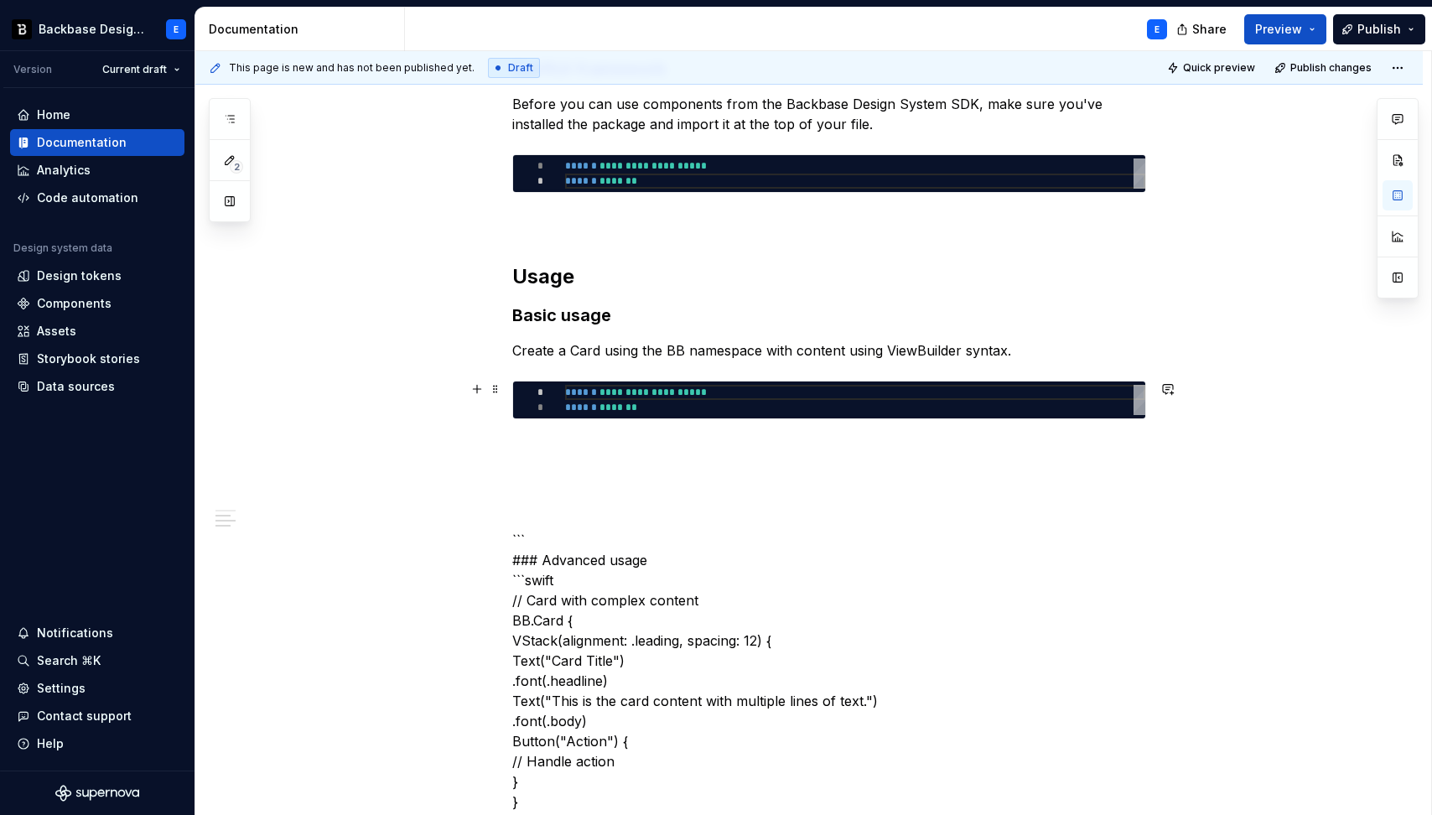
type textarea "*"
type textarea "**********"
click at [736, 395] on div "**********" at bounding box center [855, 400] width 580 height 30
type textarea "*"
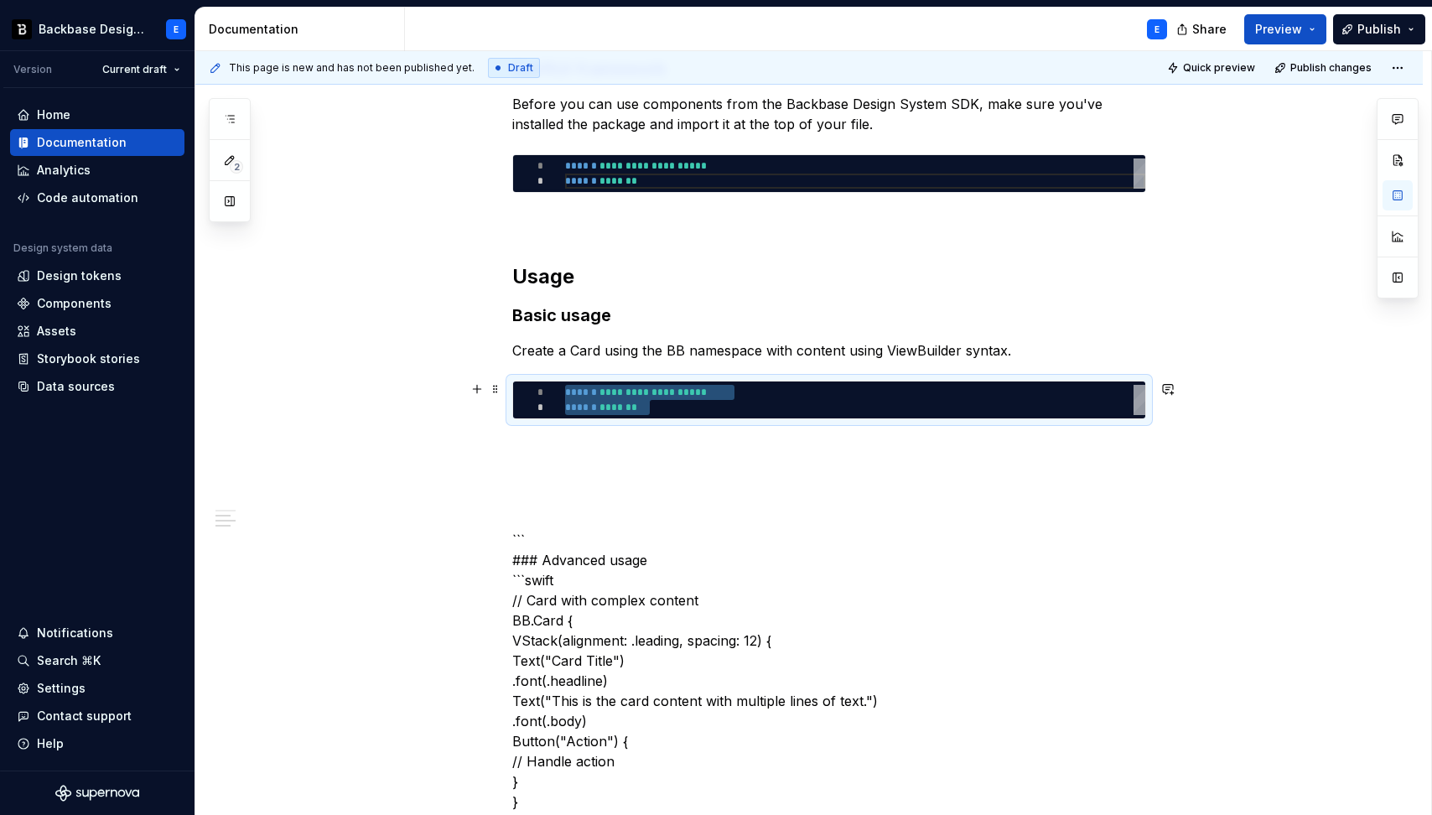
type textarea "**********"
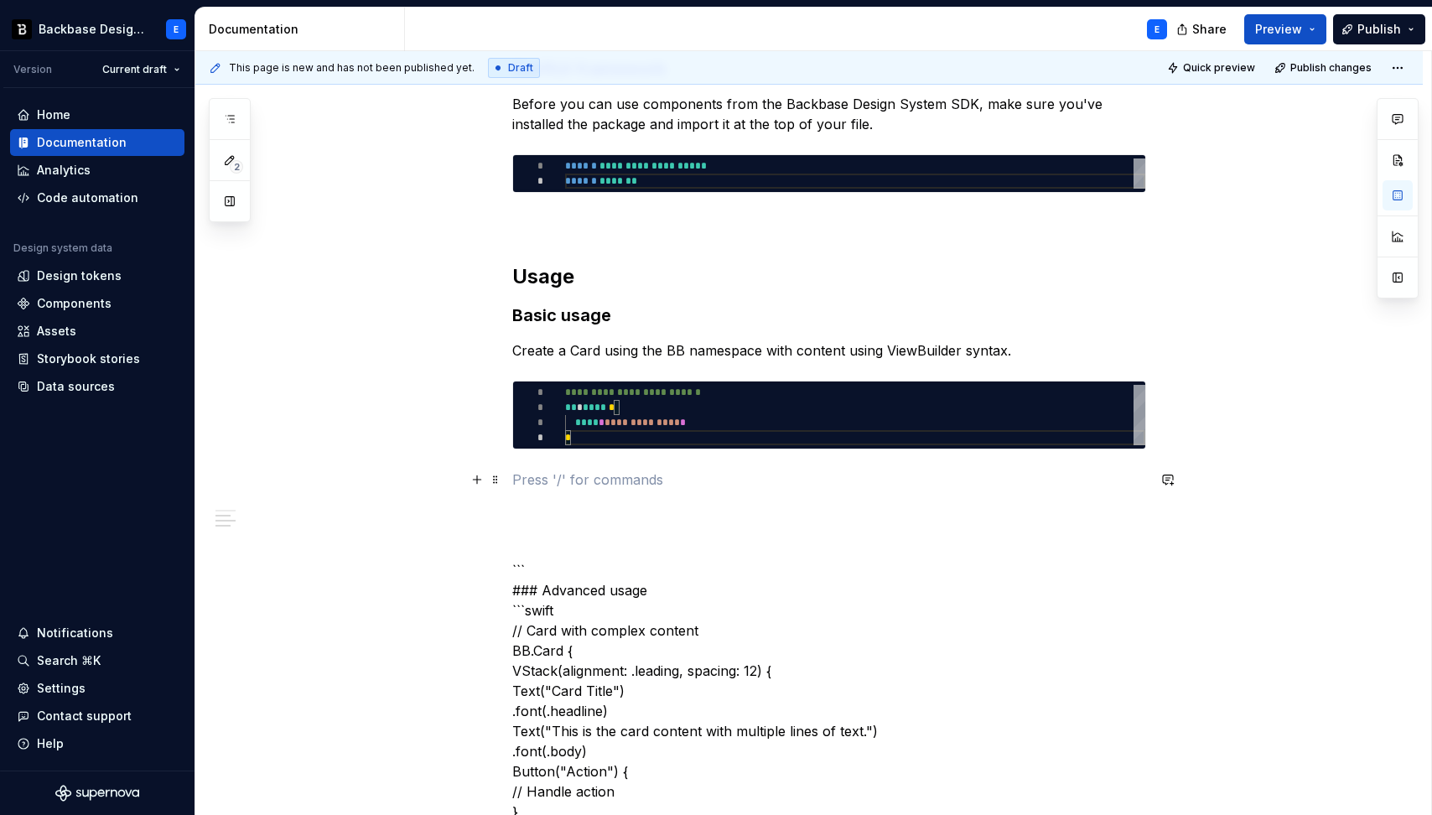
click at [607, 476] on p at bounding box center [829, 479] width 634 height 20
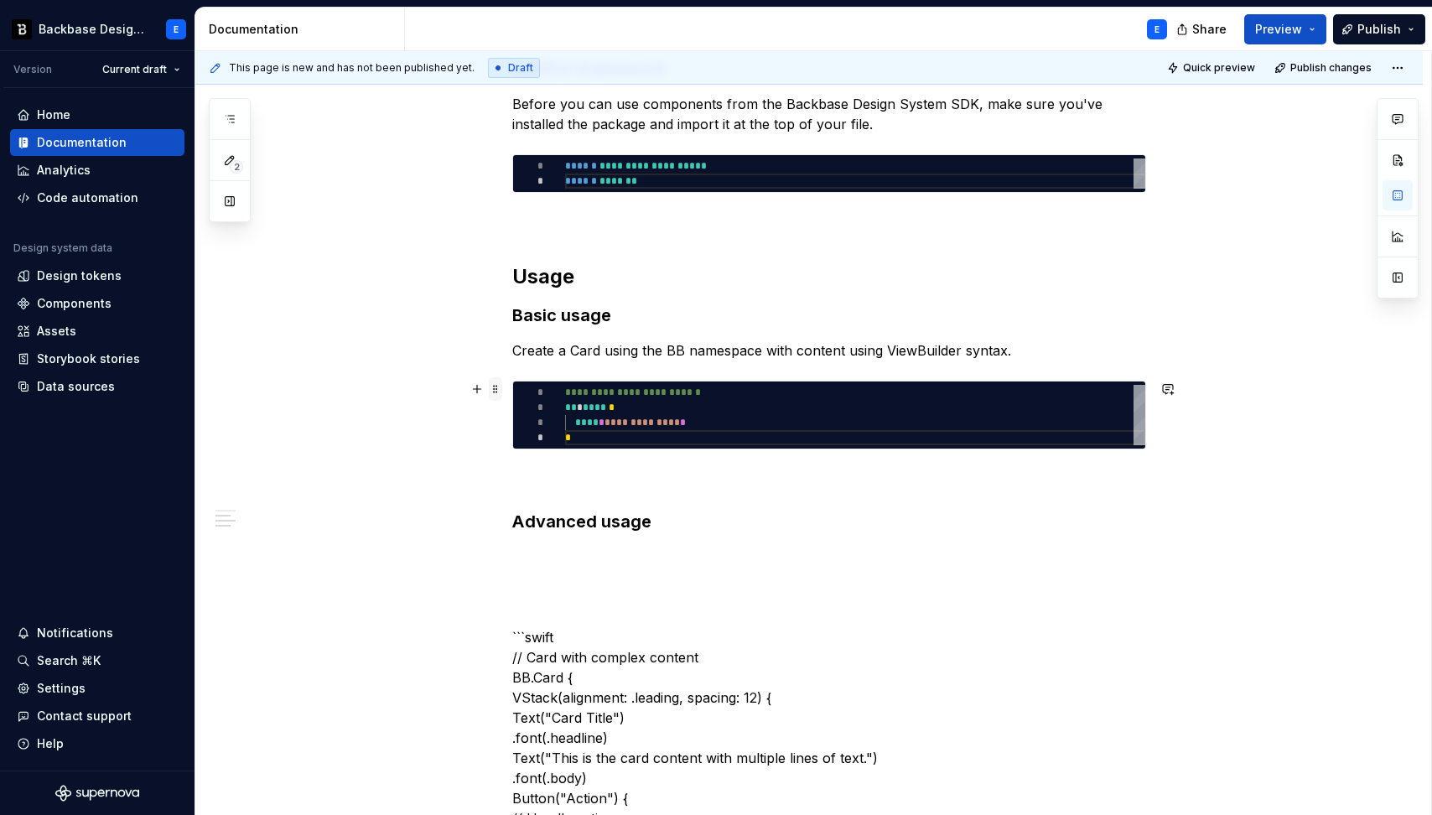
click at [495, 393] on span at bounding box center [495, 388] width 13 height 23
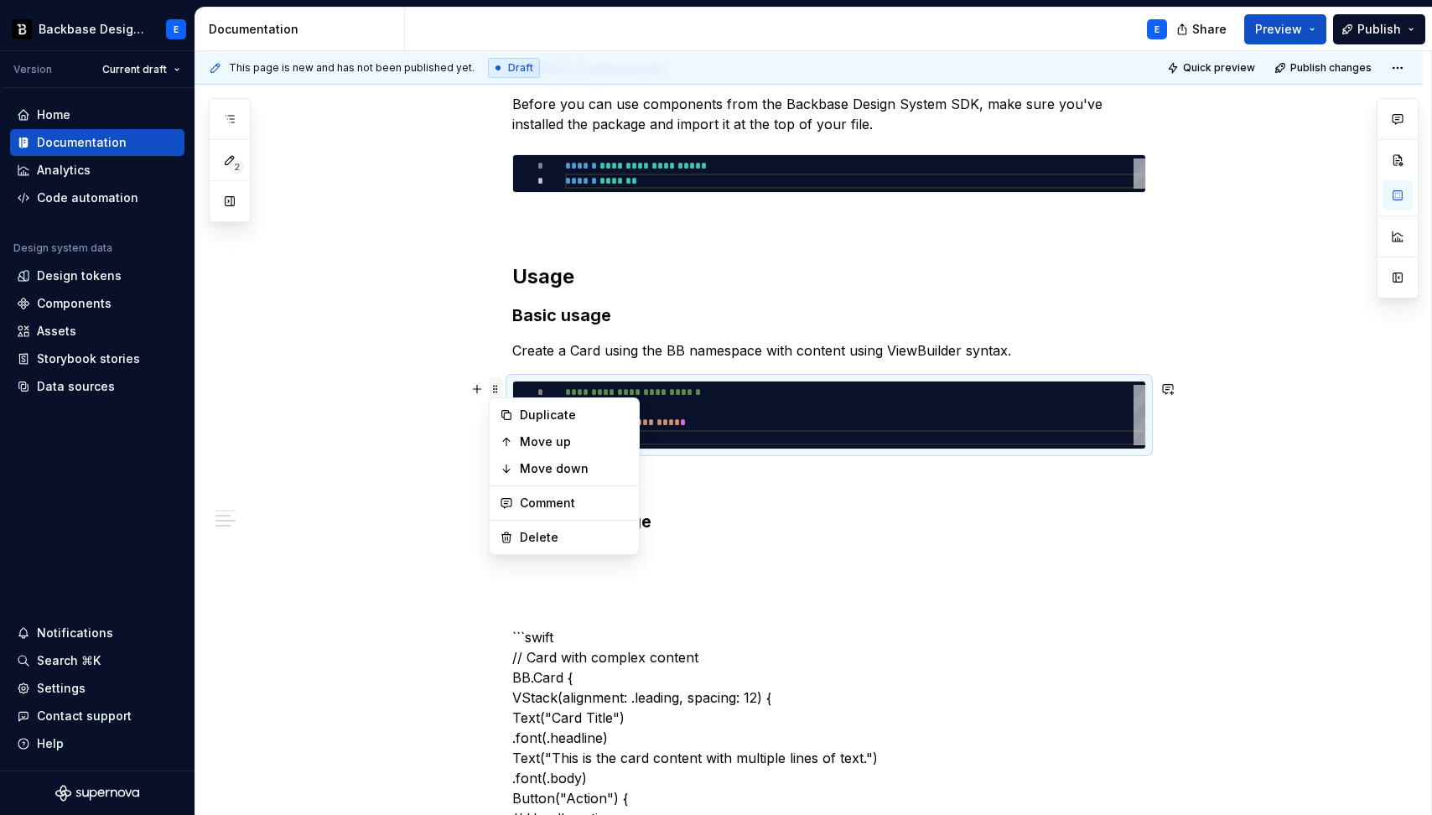
click at [495, 393] on span at bounding box center [495, 388] width 13 height 23
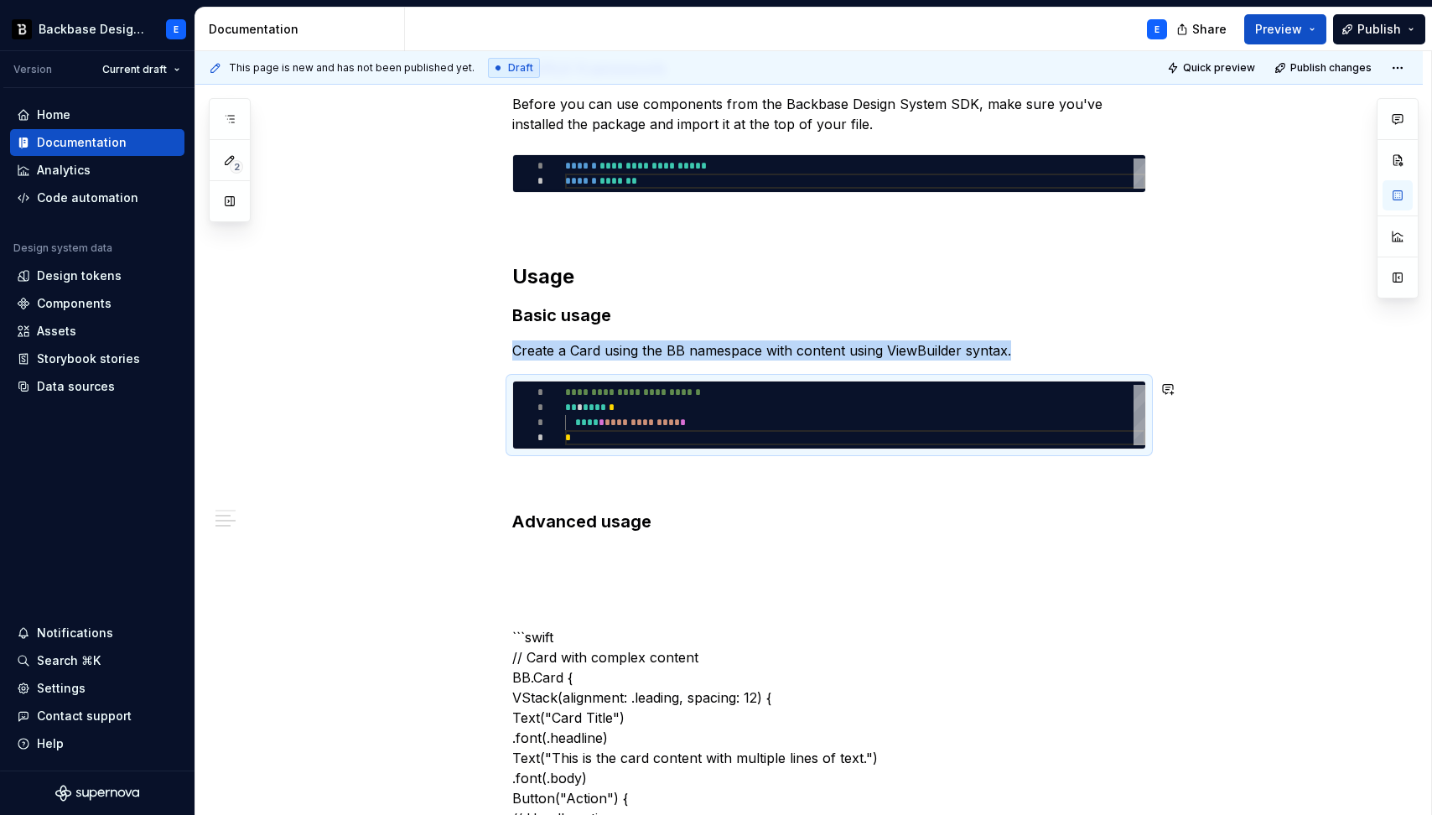
copy p "Create a Card using the BB namespace with content using ViewBuilder syntax."
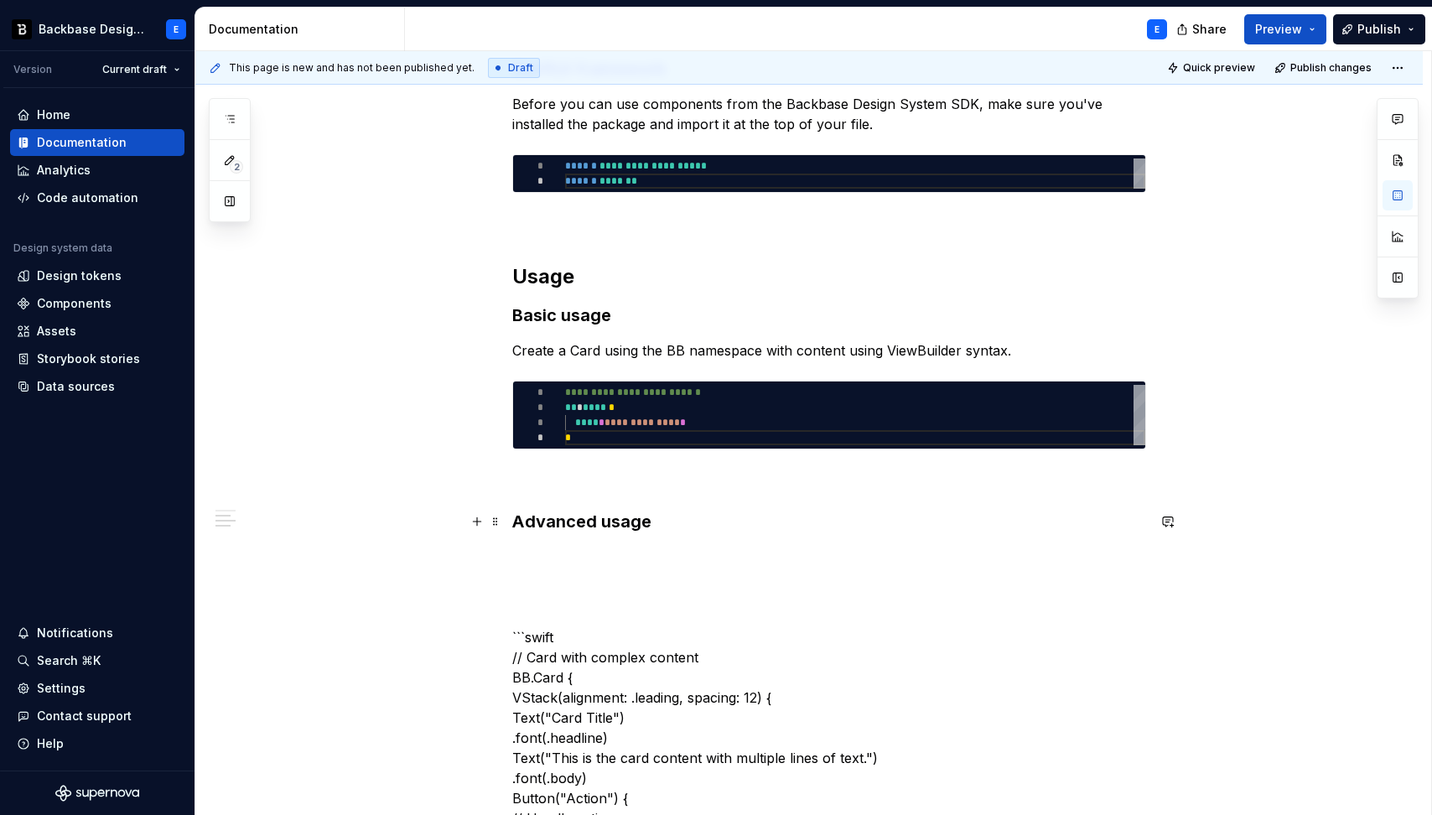
click at [682, 515] on h3 "Advanced usage" at bounding box center [829, 521] width 634 height 23
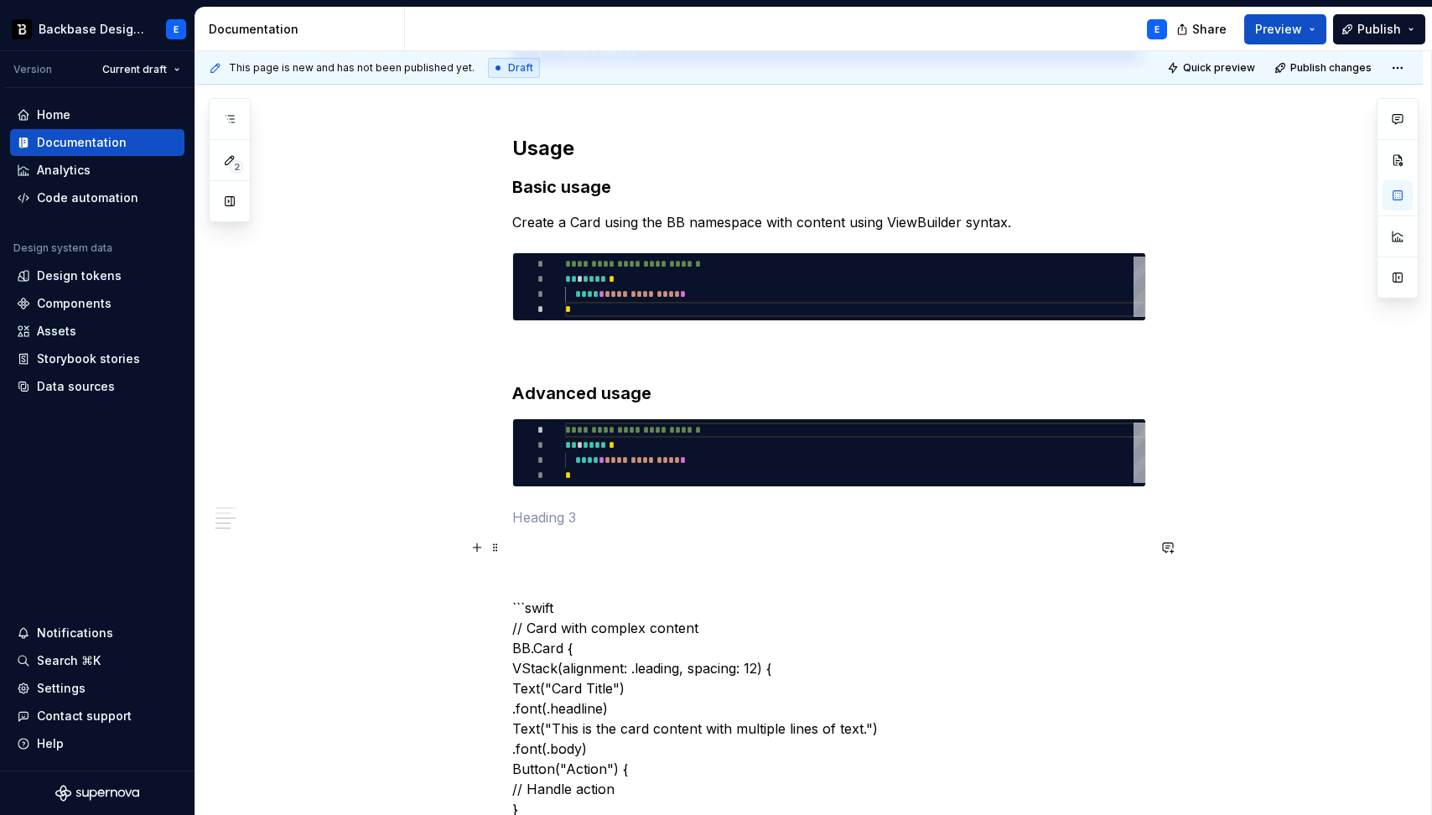
scroll to position [713, 0]
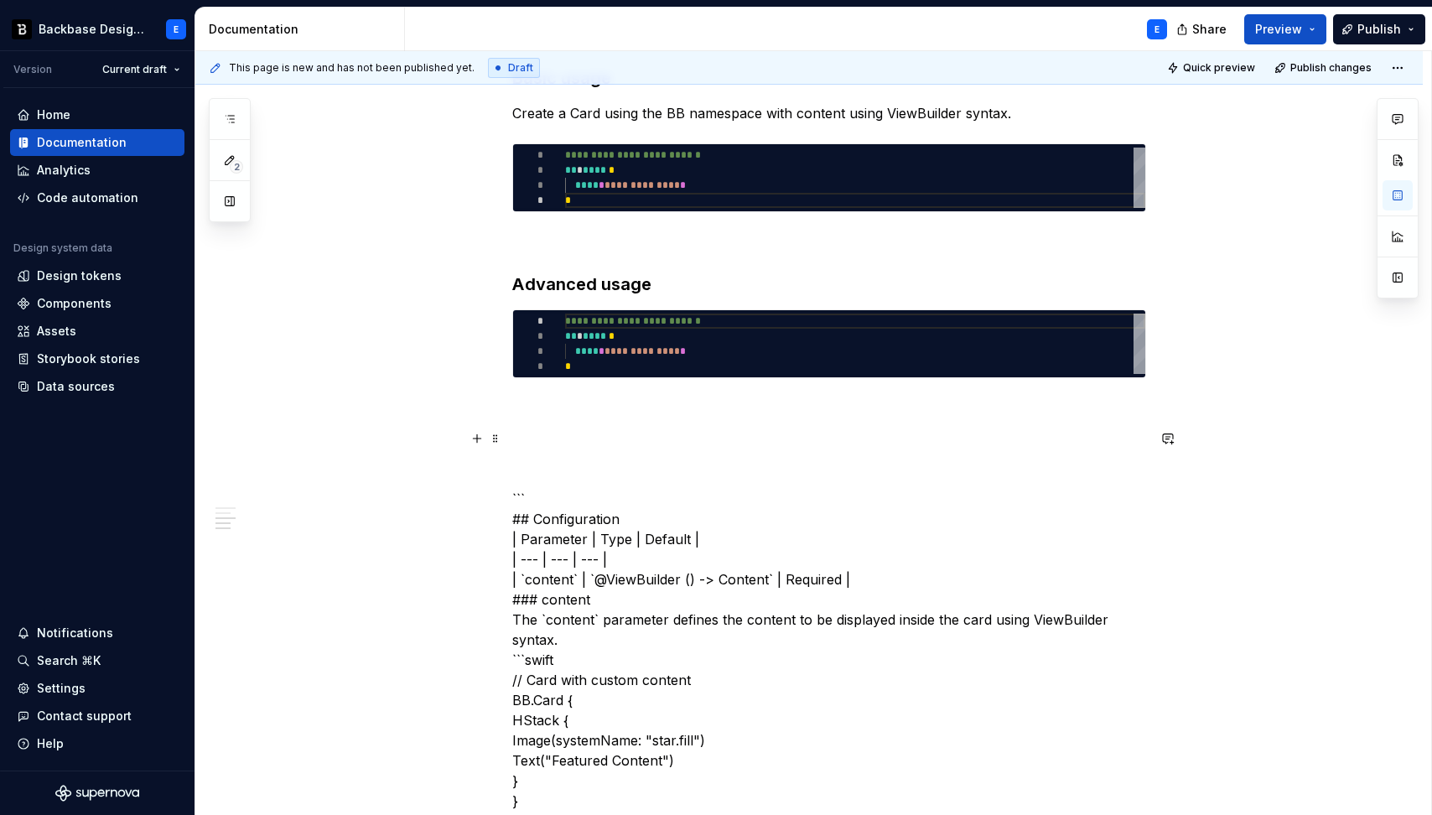
scroll to position [688, 0]
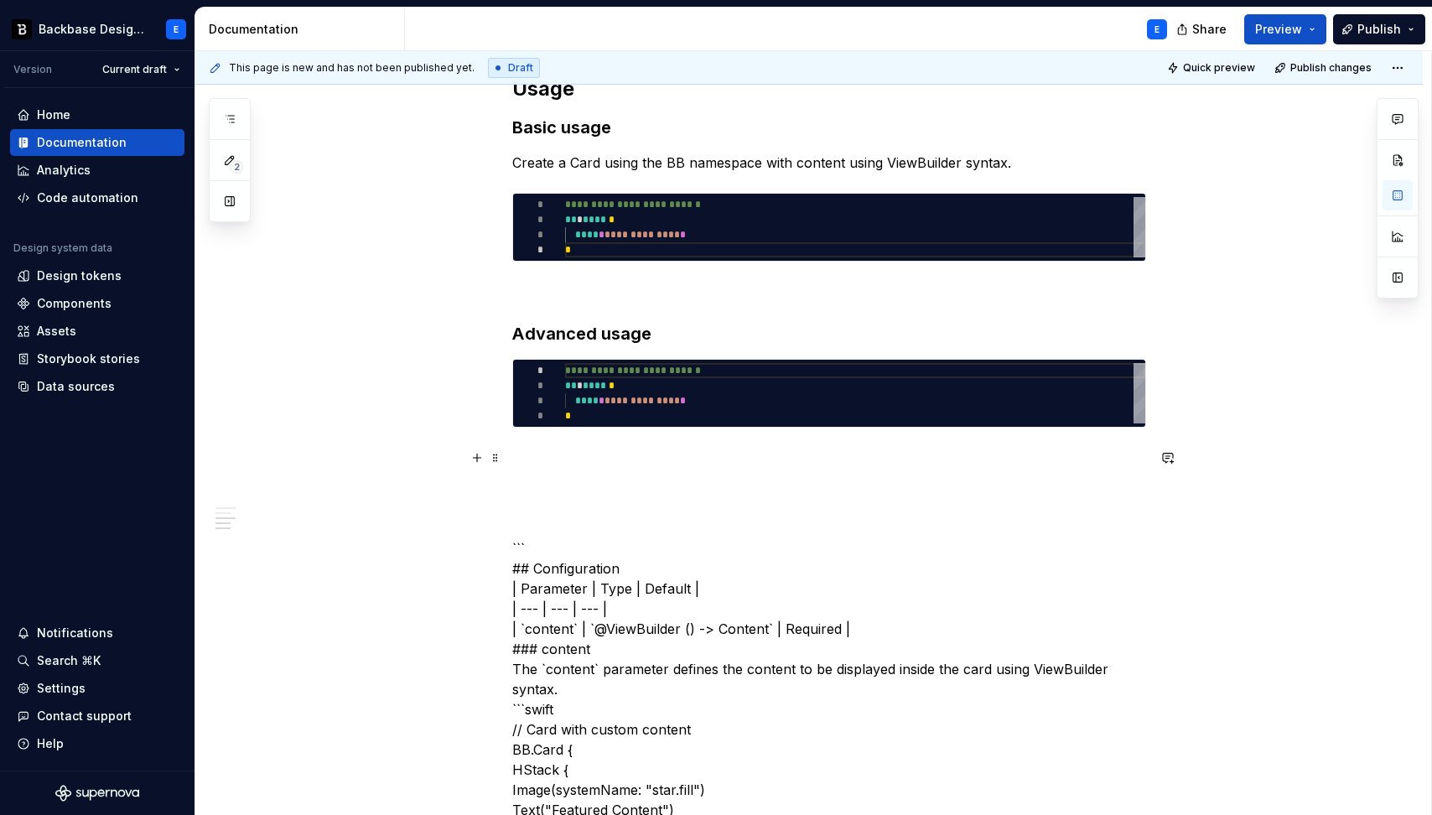
type textarea "*"
type textarea "**********"
click at [615, 408] on div "**********" at bounding box center [855, 393] width 580 height 60
type textarea "*"
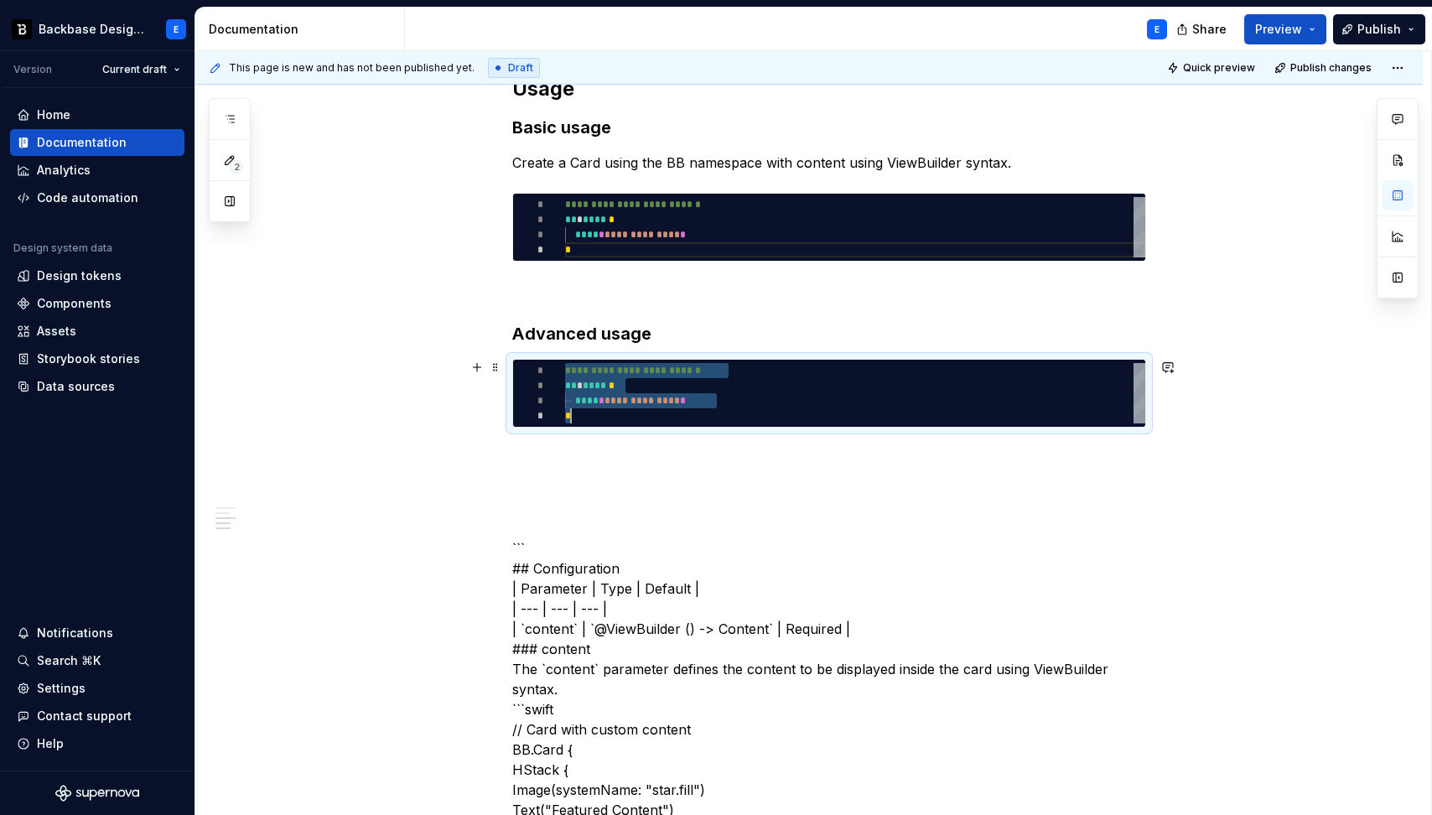
type textarea "* *"
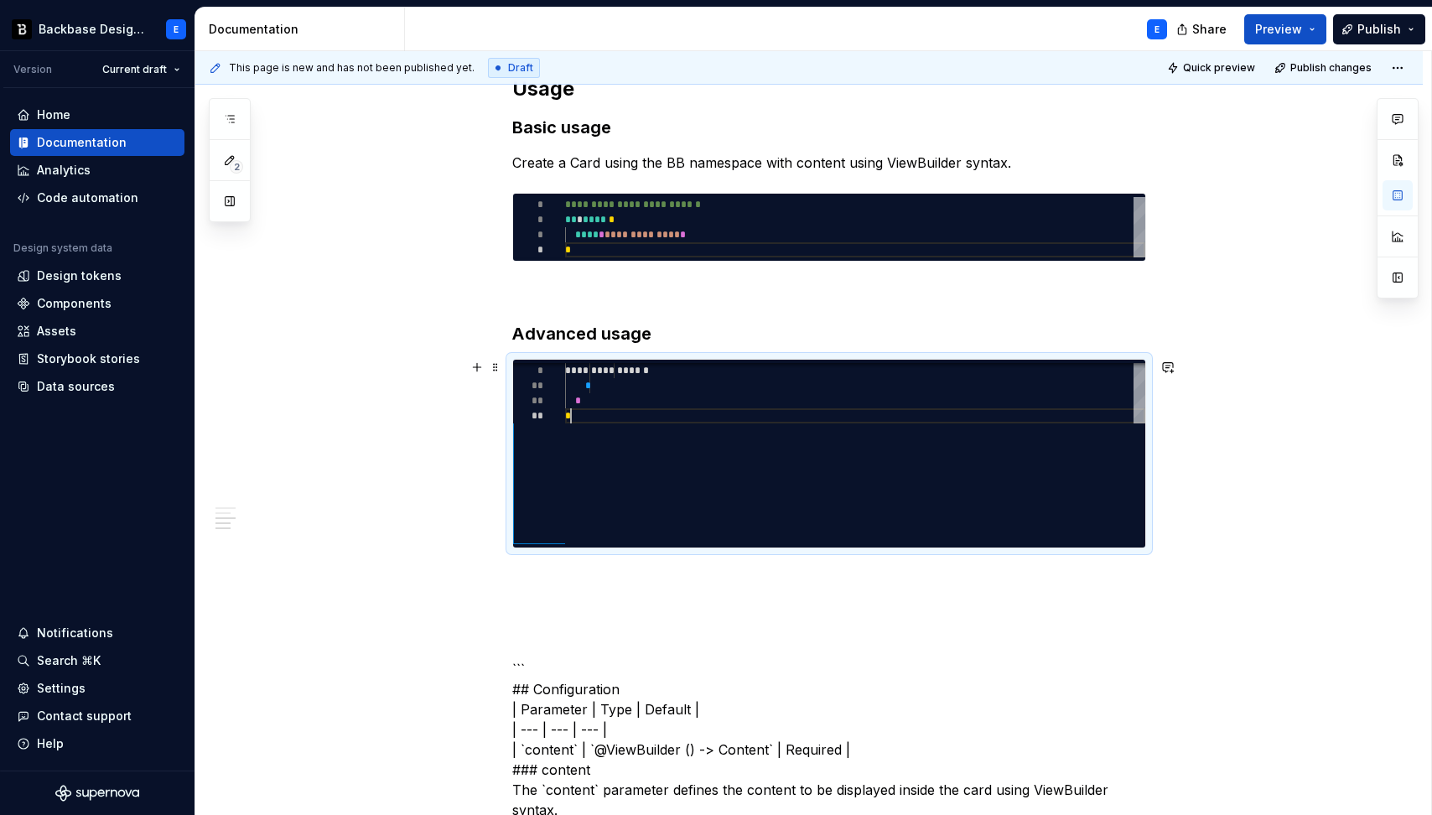
scroll to position [15, 6]
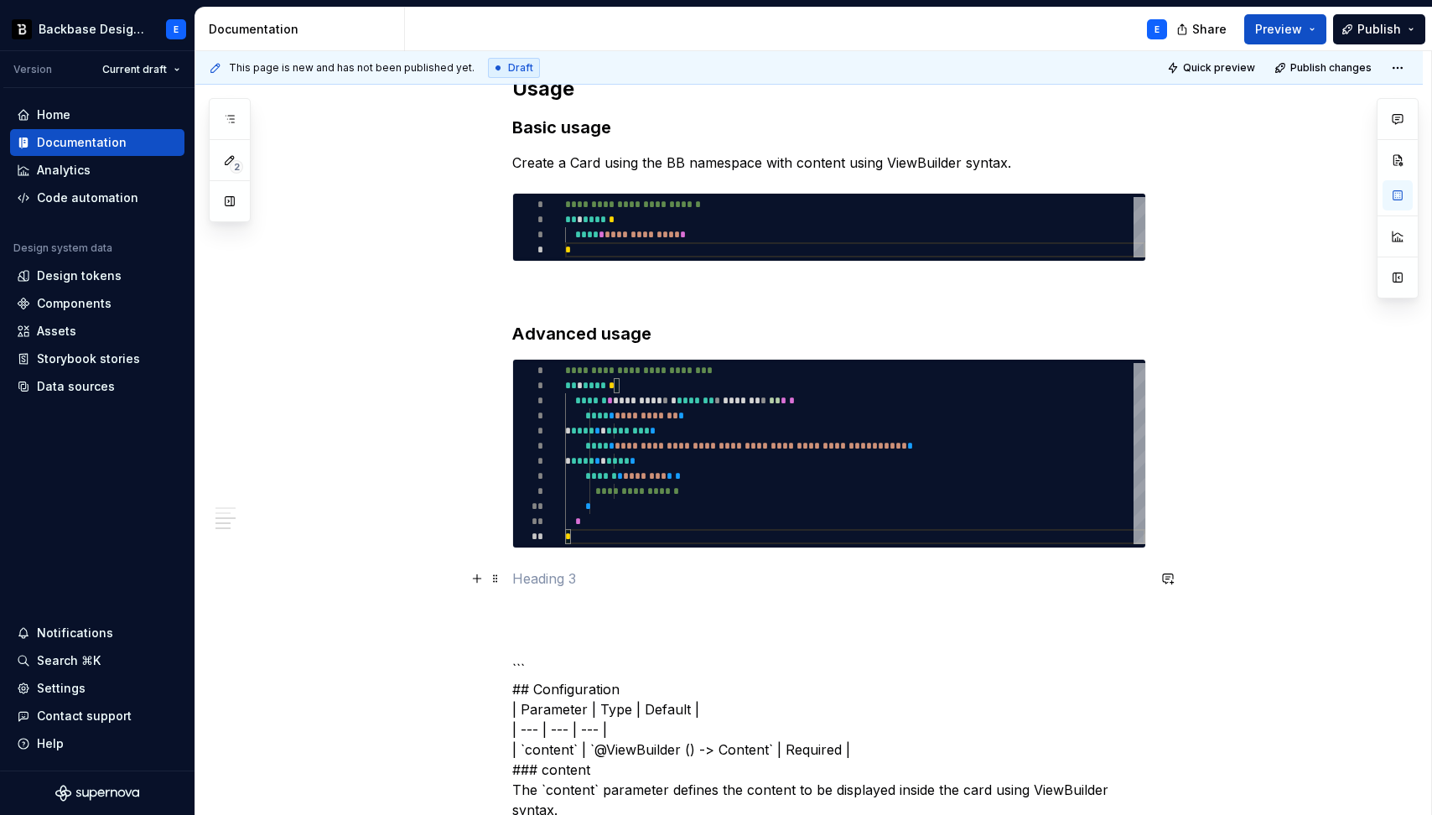
click at [590, 576] on p at bounding box center [829, 578] width 634 height 20
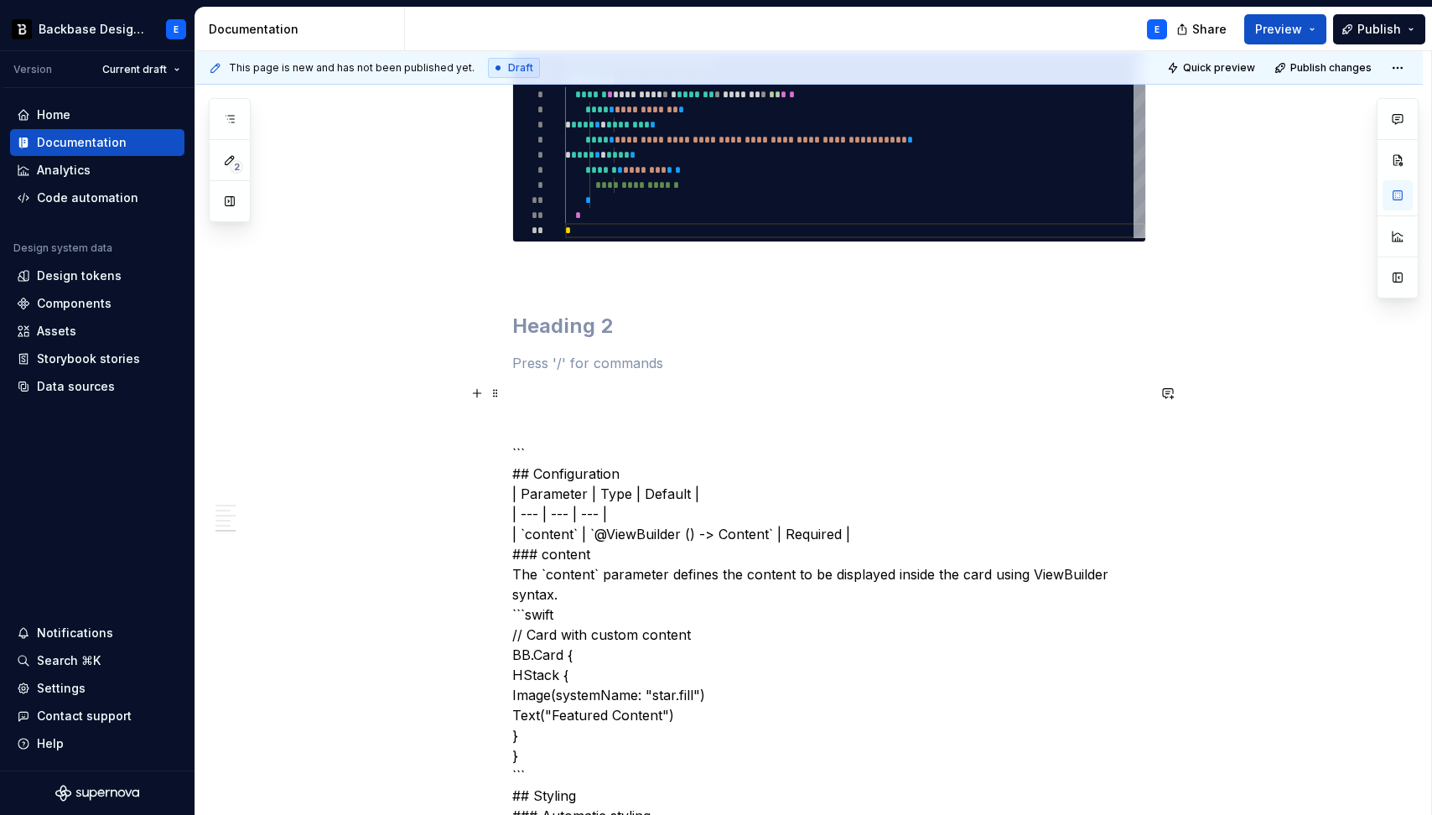
scroll to position [1001, 0]
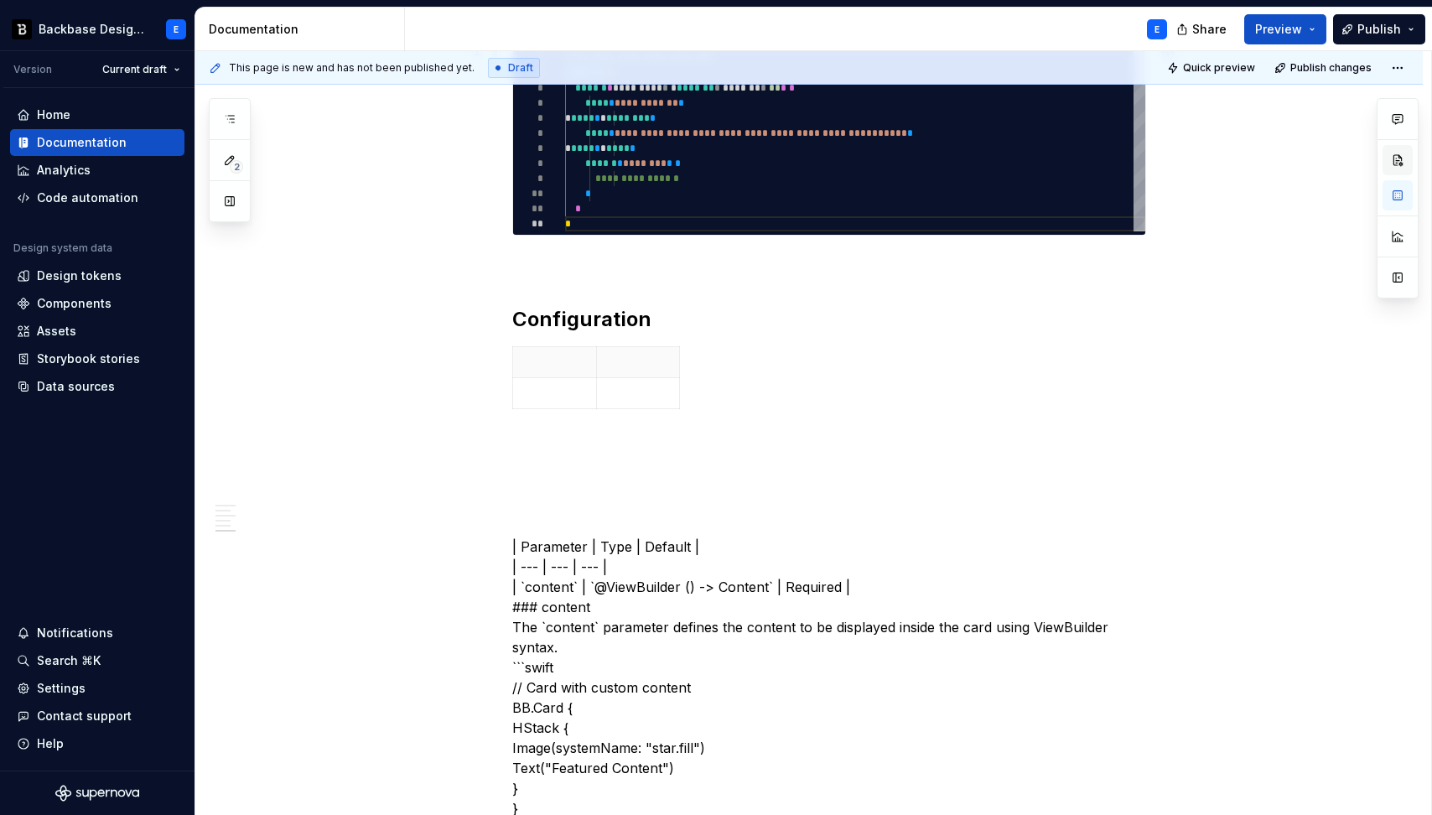
type textarea "*"
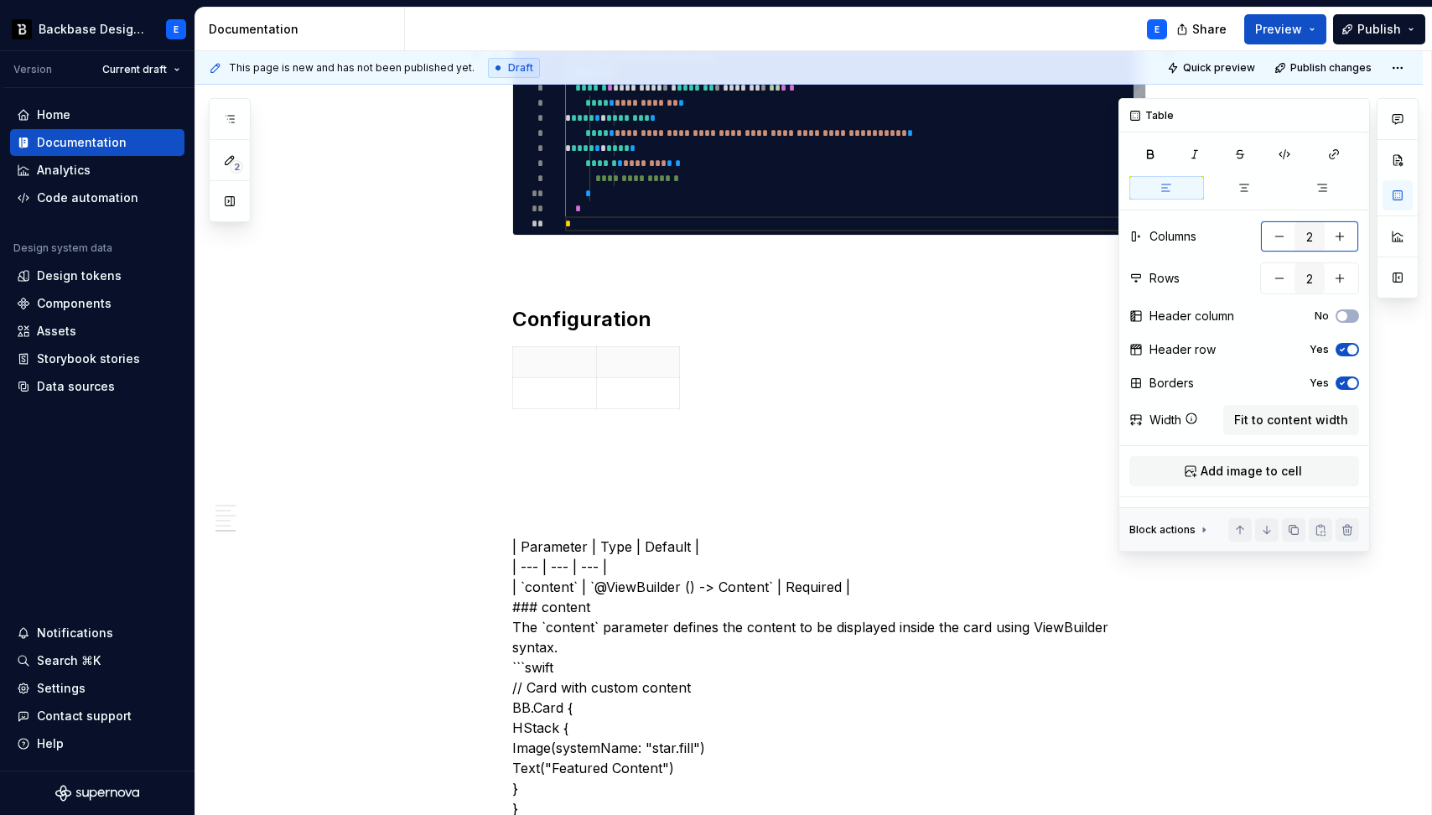
click at [1345, 236] on button "button" at bounding box center [1339, 236] width 30 height 30
type input "3"
click at [1308, 412] on span "Fit to content width" at bounding box center [1291, 420] width 114 height 17
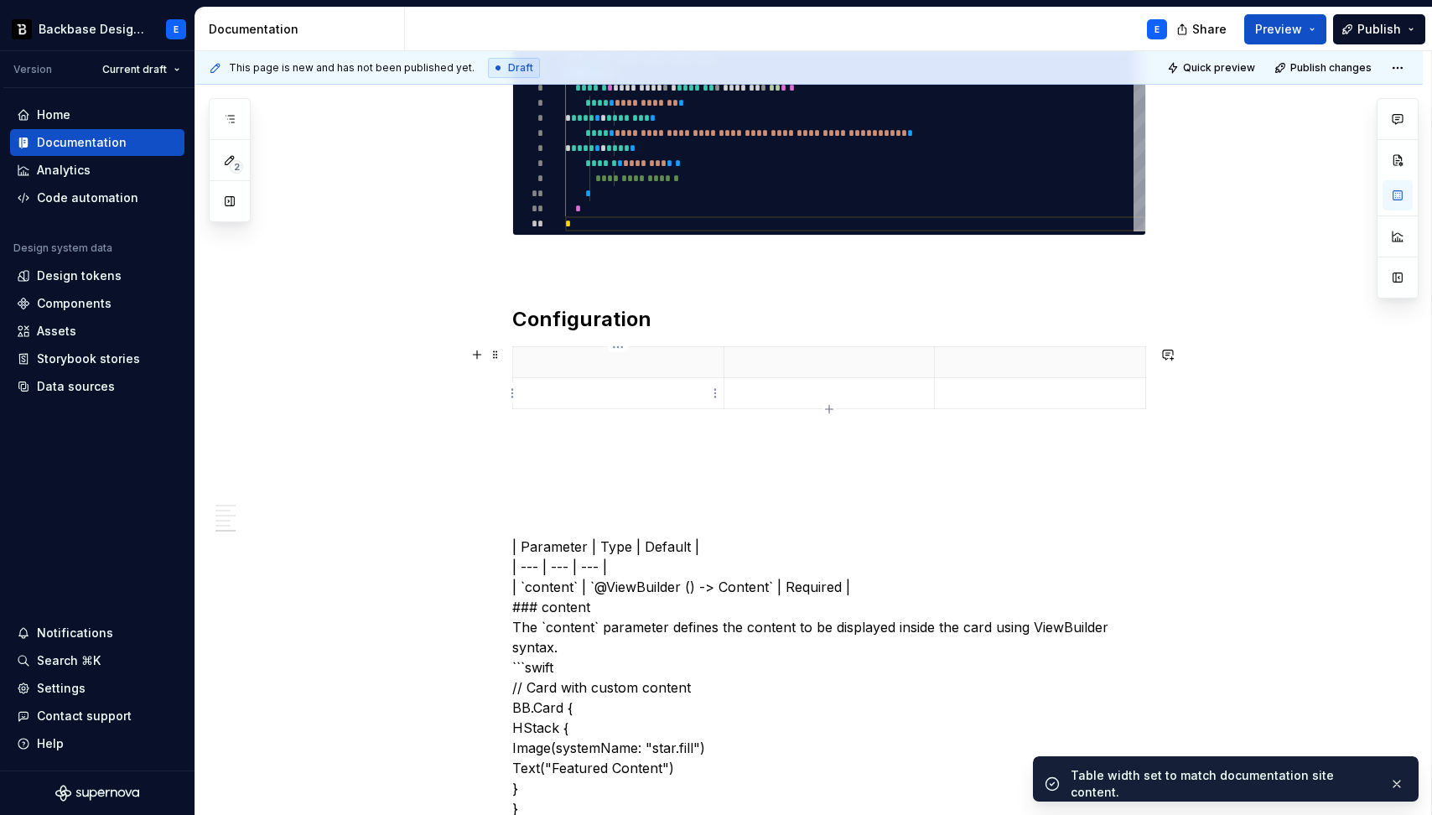
click at [579, 365] on p at bounding box center [618, 362] width 190 height 17
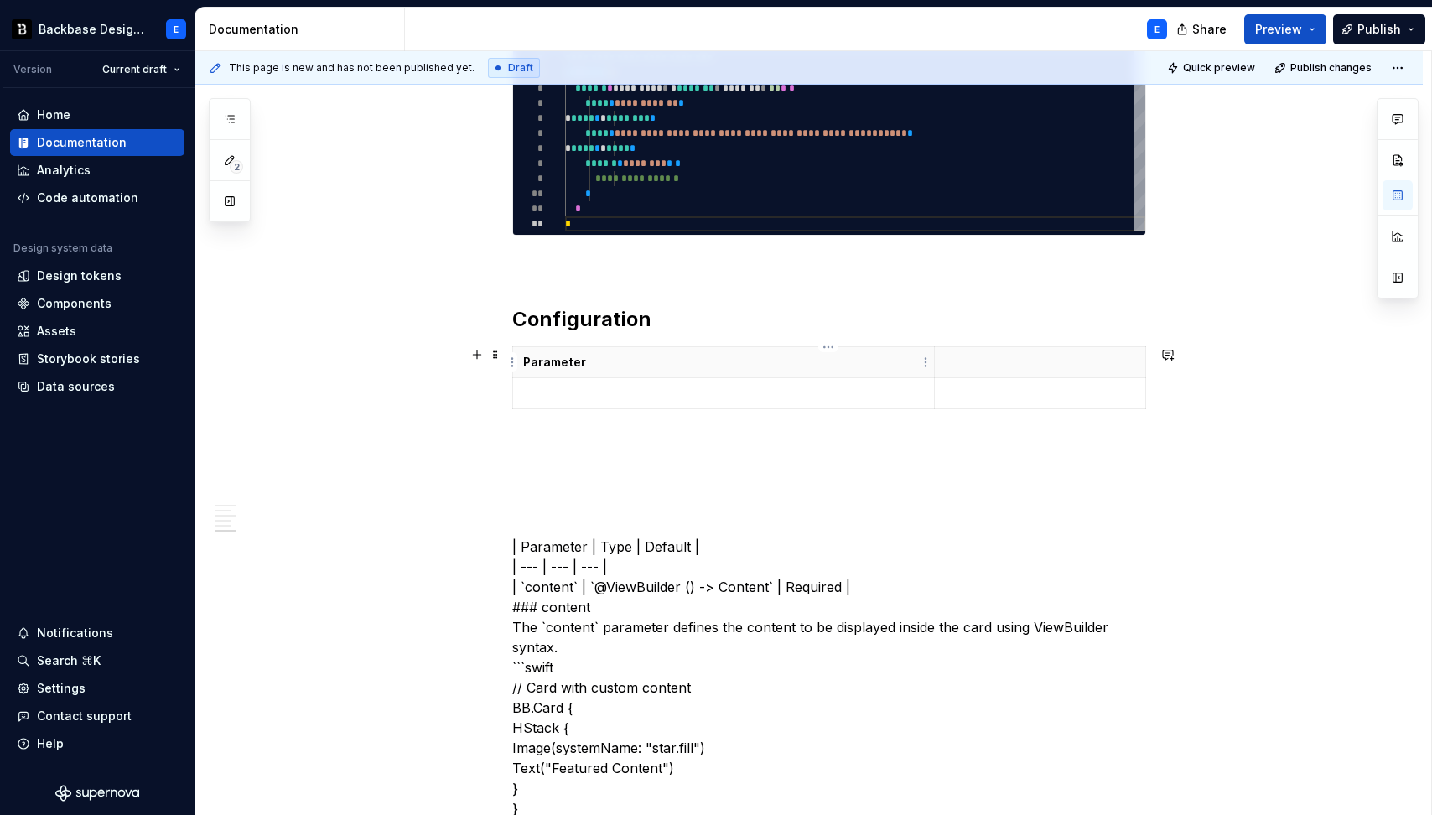
click at [754, 363] on p at bounding box center [829, 362] width 190 height 17
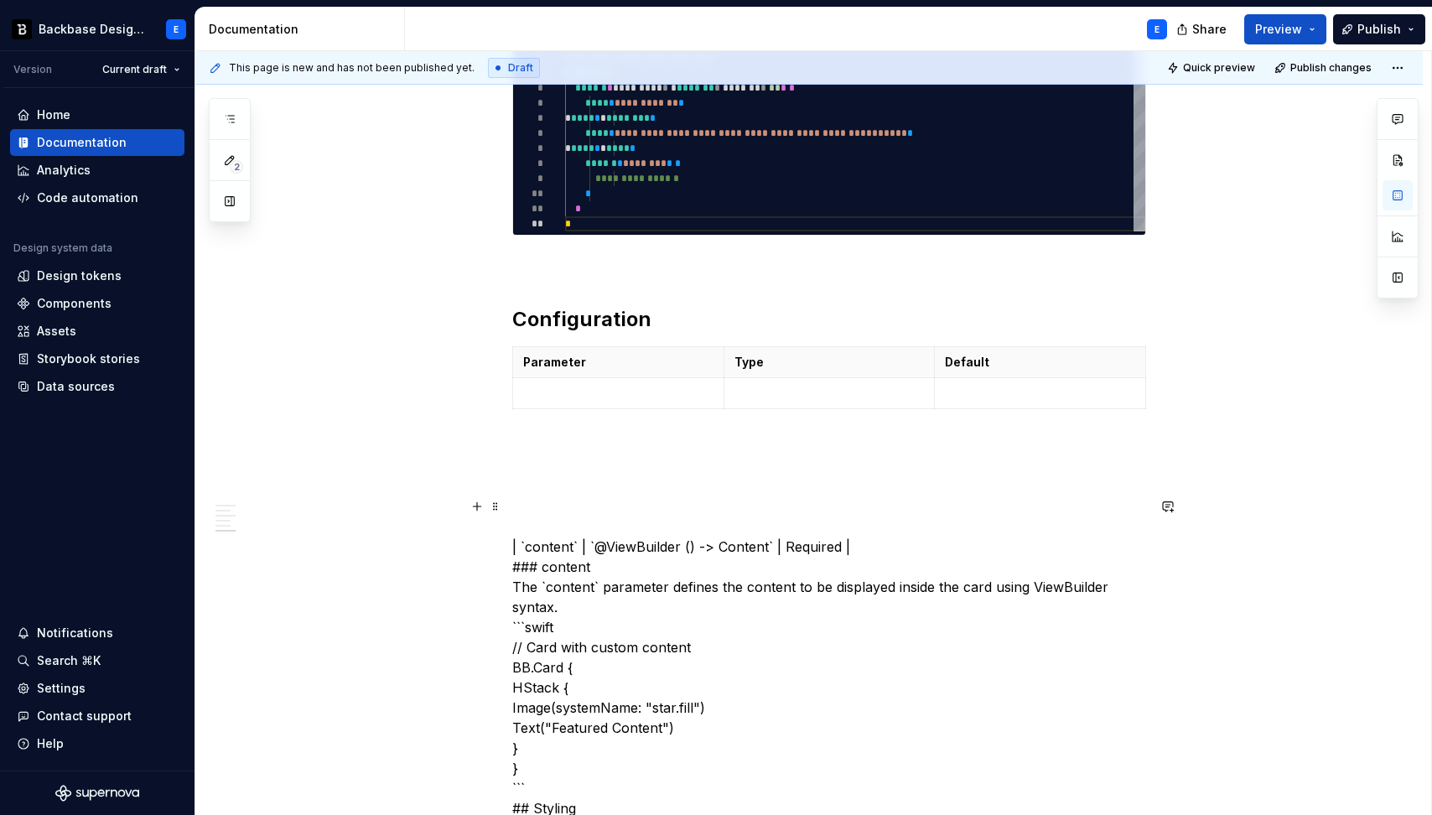
click at [570, 401] on td at bounding box center [618, 393] width 211 height 31
click at [759, 389] on p at bounding box center [829, 393] width 190 height 17
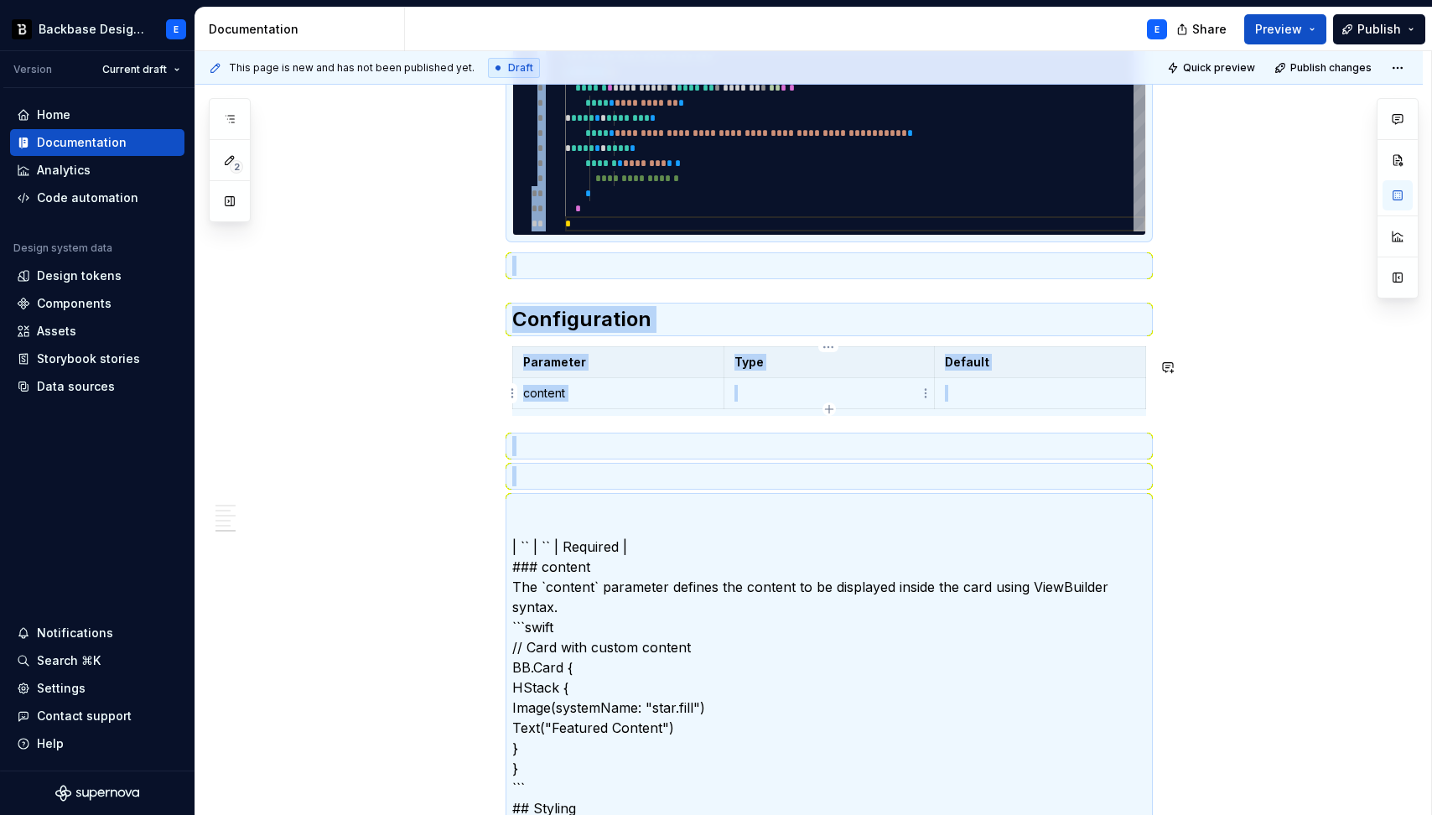
click at [759, 389] on td at bounding box center [828, 393] width 211 height 31
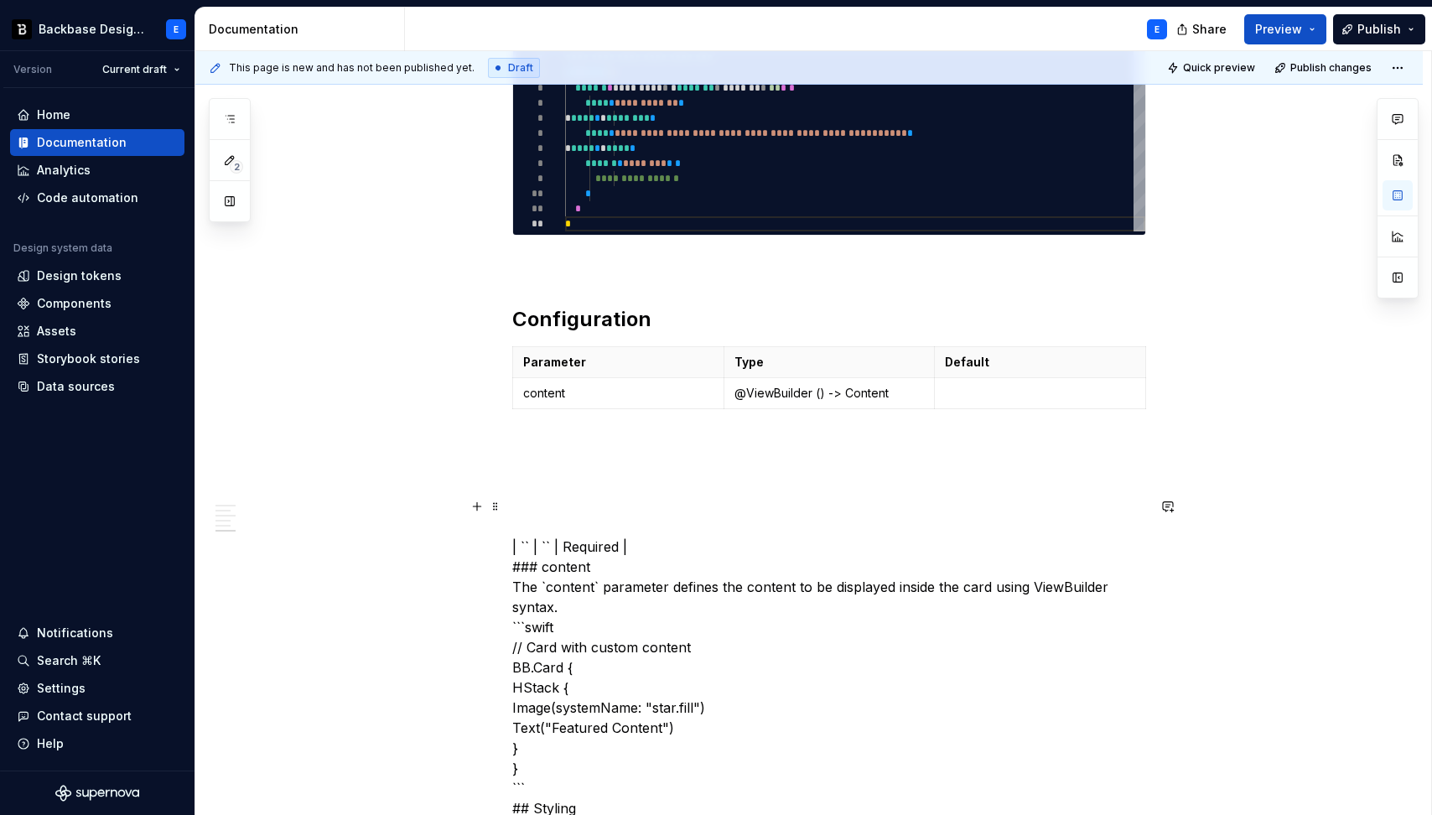
click at [989, 395] on p at bounding box center [1040, 393] width 190 height 17
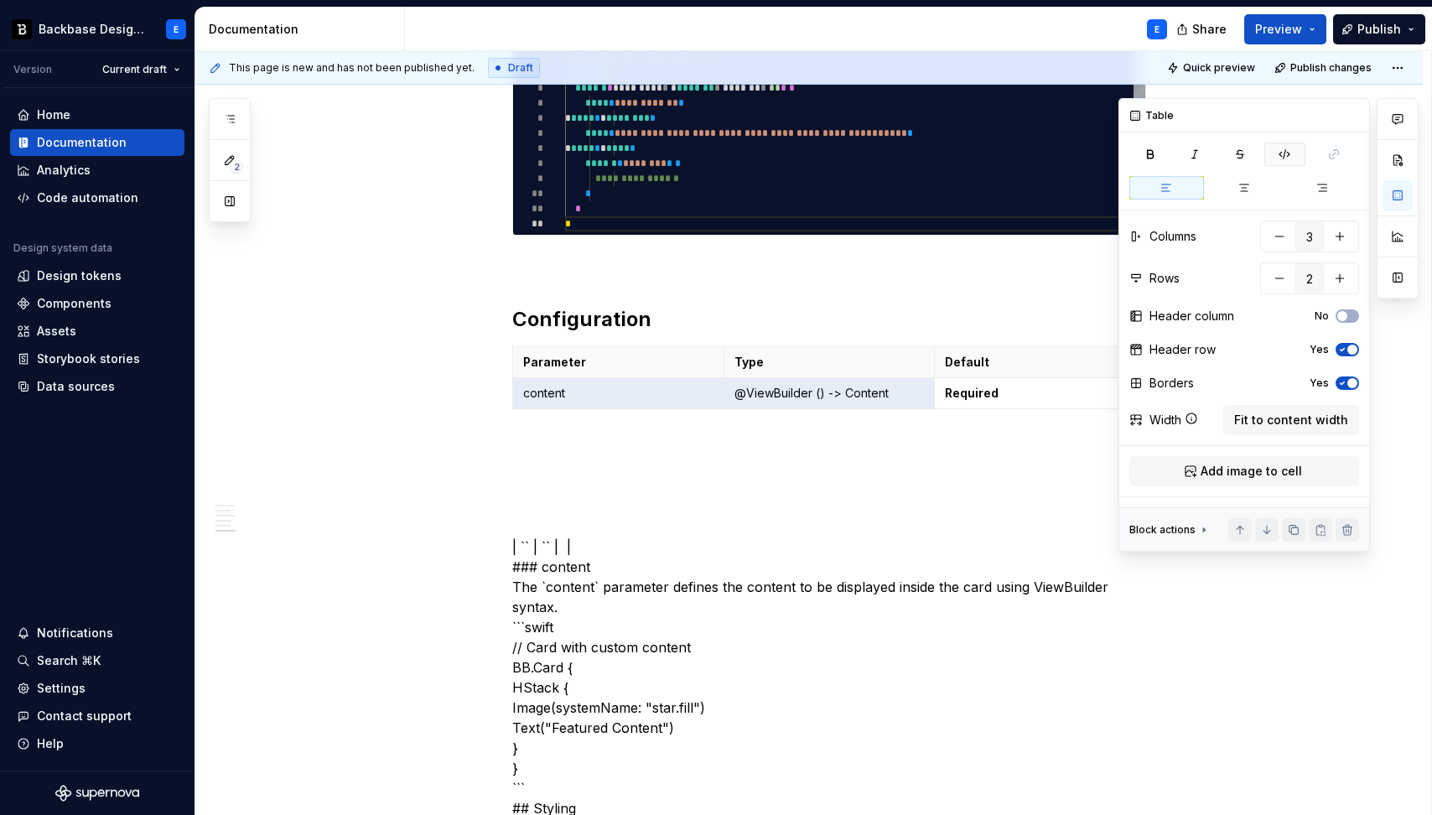
click at [1284, 154] on icon "button" at bounding box center [1284, 154] width 10 height 9
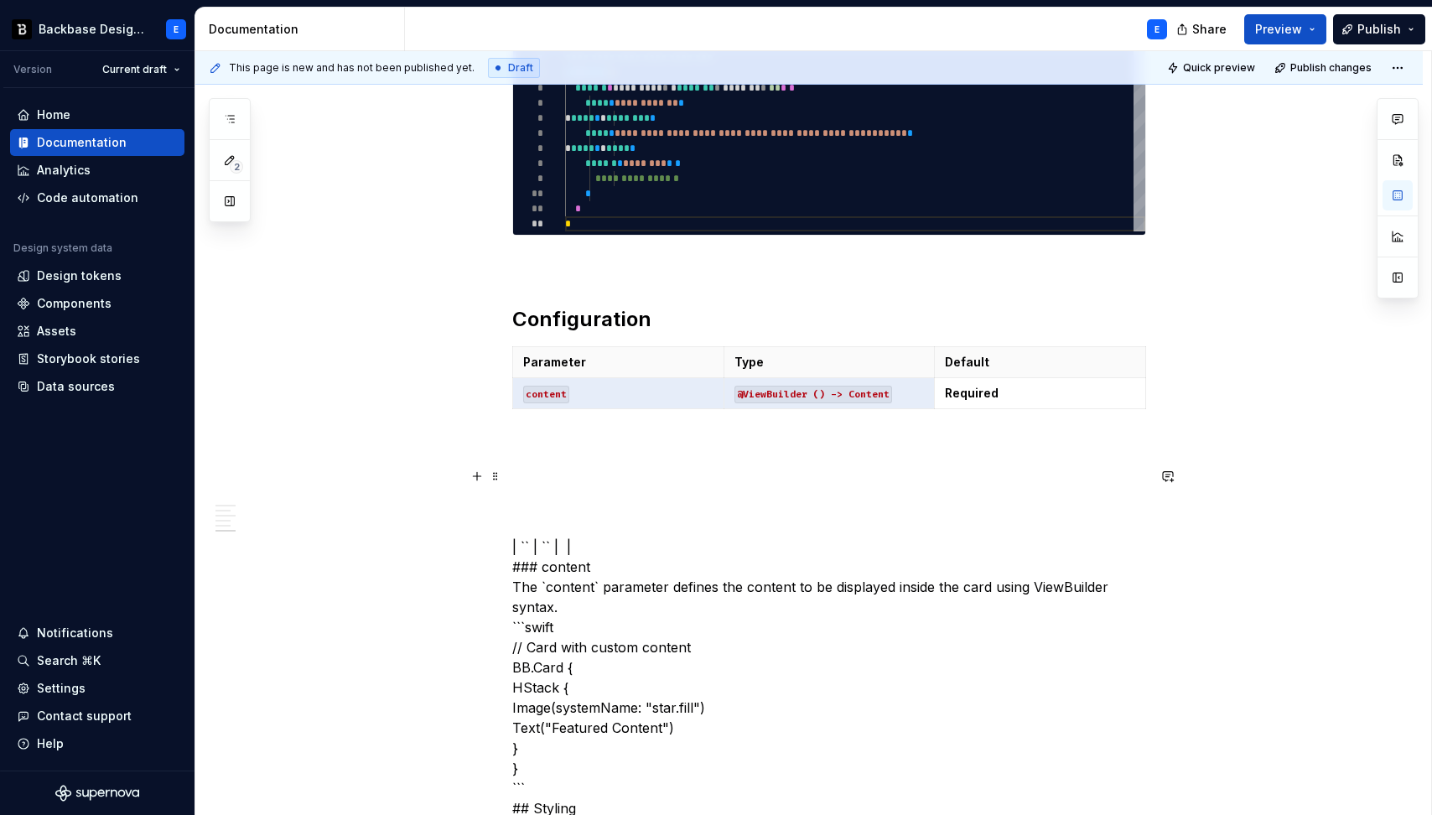
scroll to position [1067, 0]
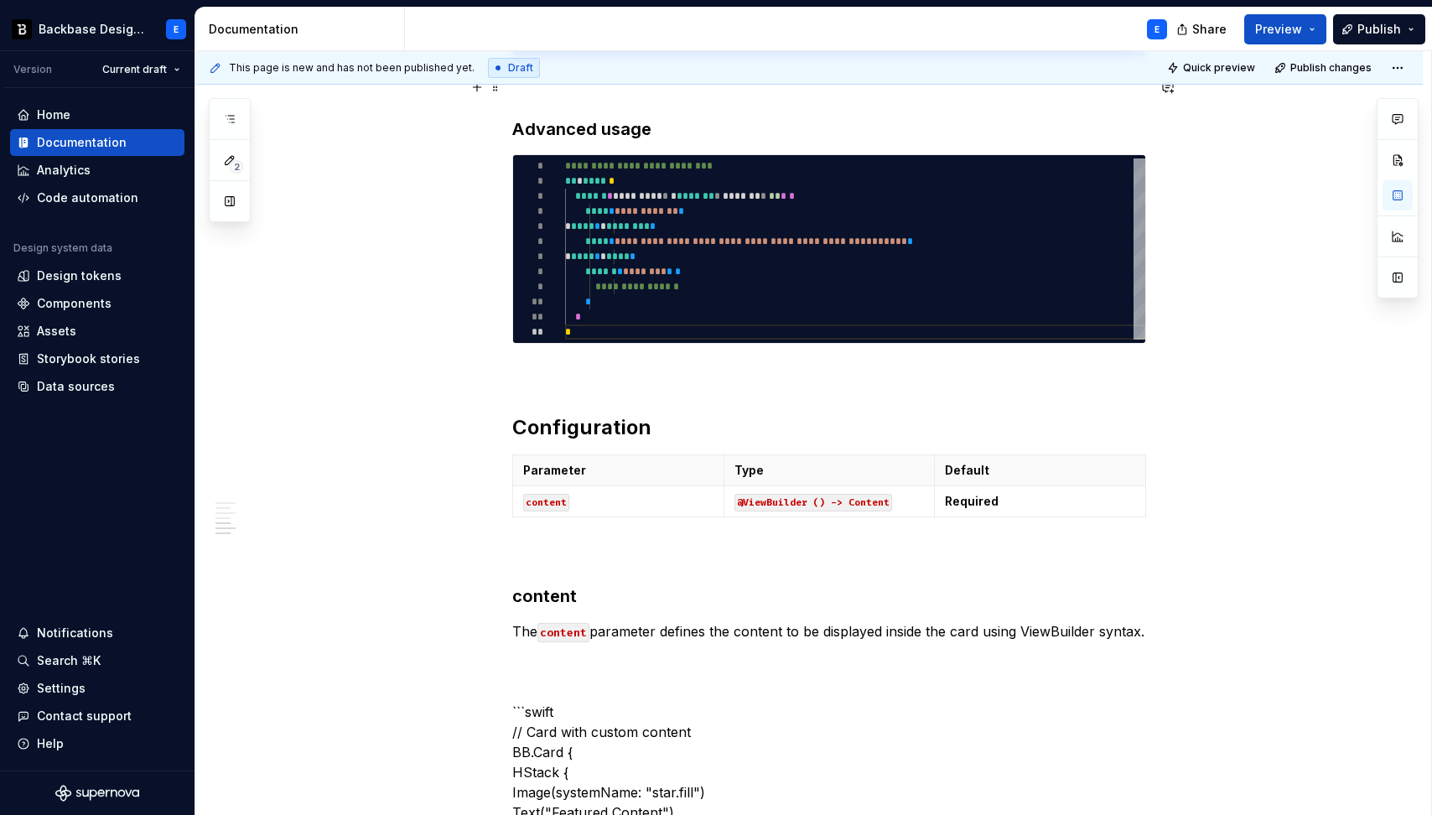
scroll to position [885, 0]
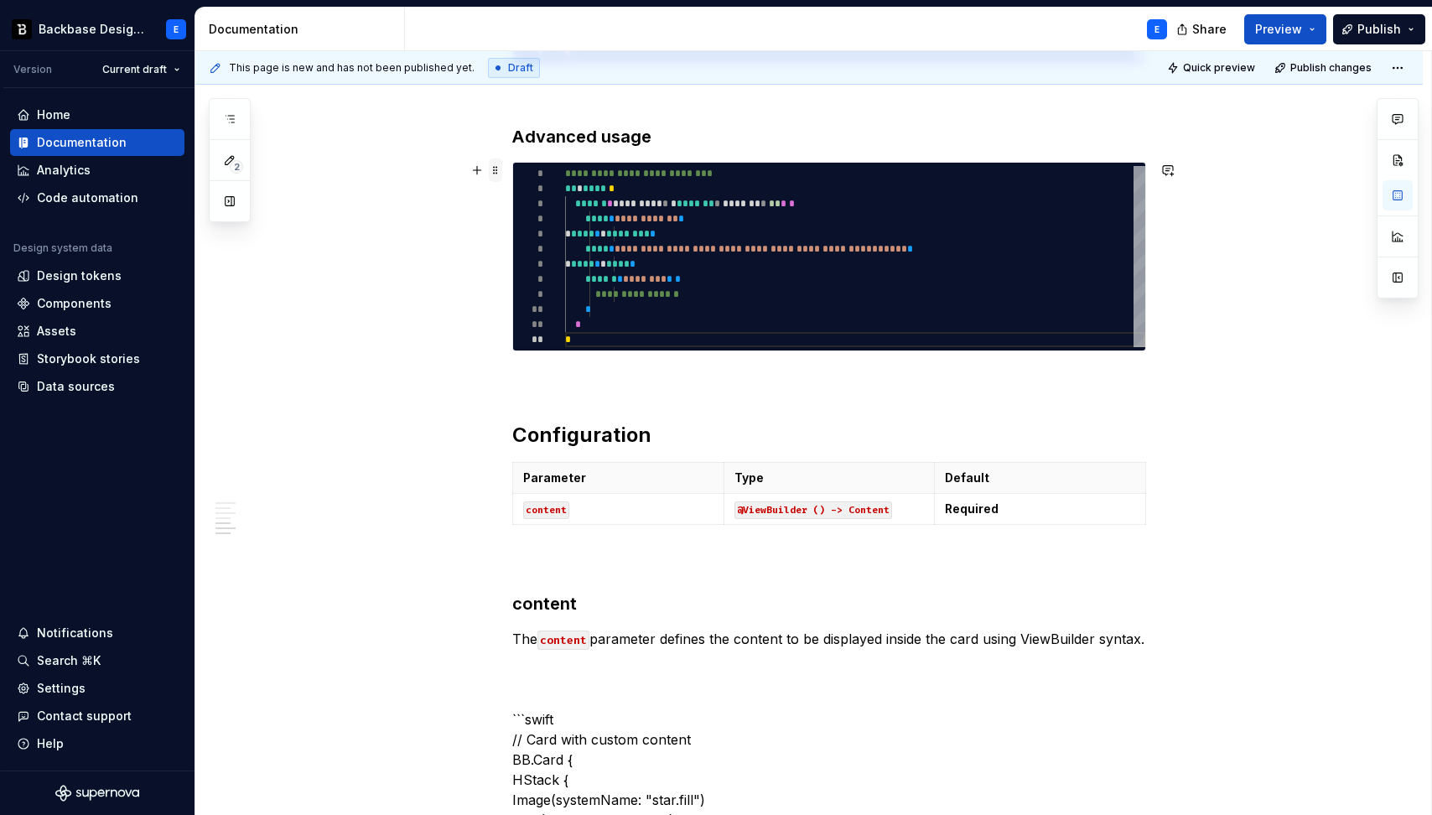
click at [497, 173] on span at bounding box center [495, 169] width 13 height 23
type textarea "*"
click at [497, 173] on span at bounding box center [495, 169] width 13 height 23
copy h3 "Advanced usage"
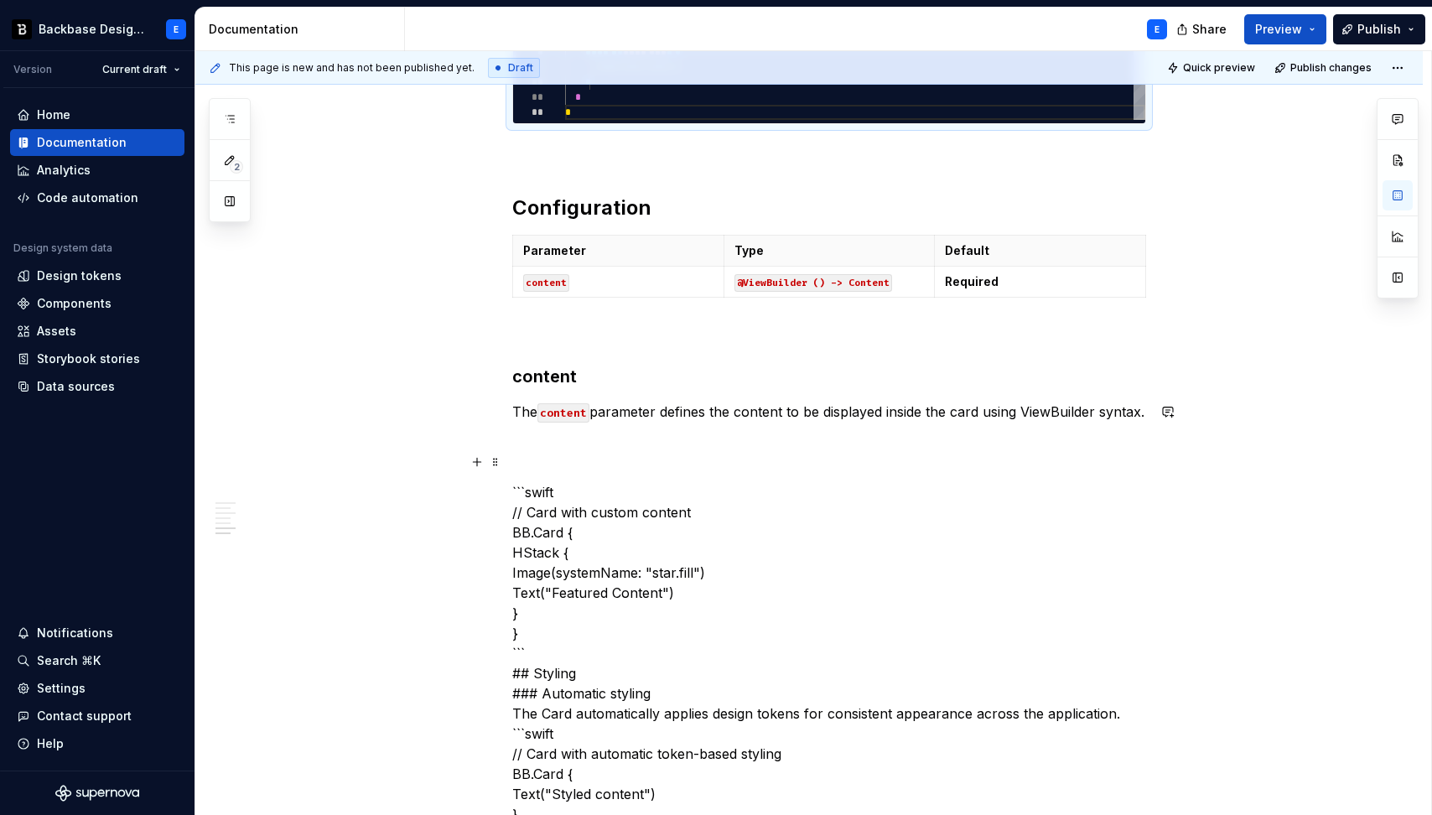
scroll to position [1151, 0]
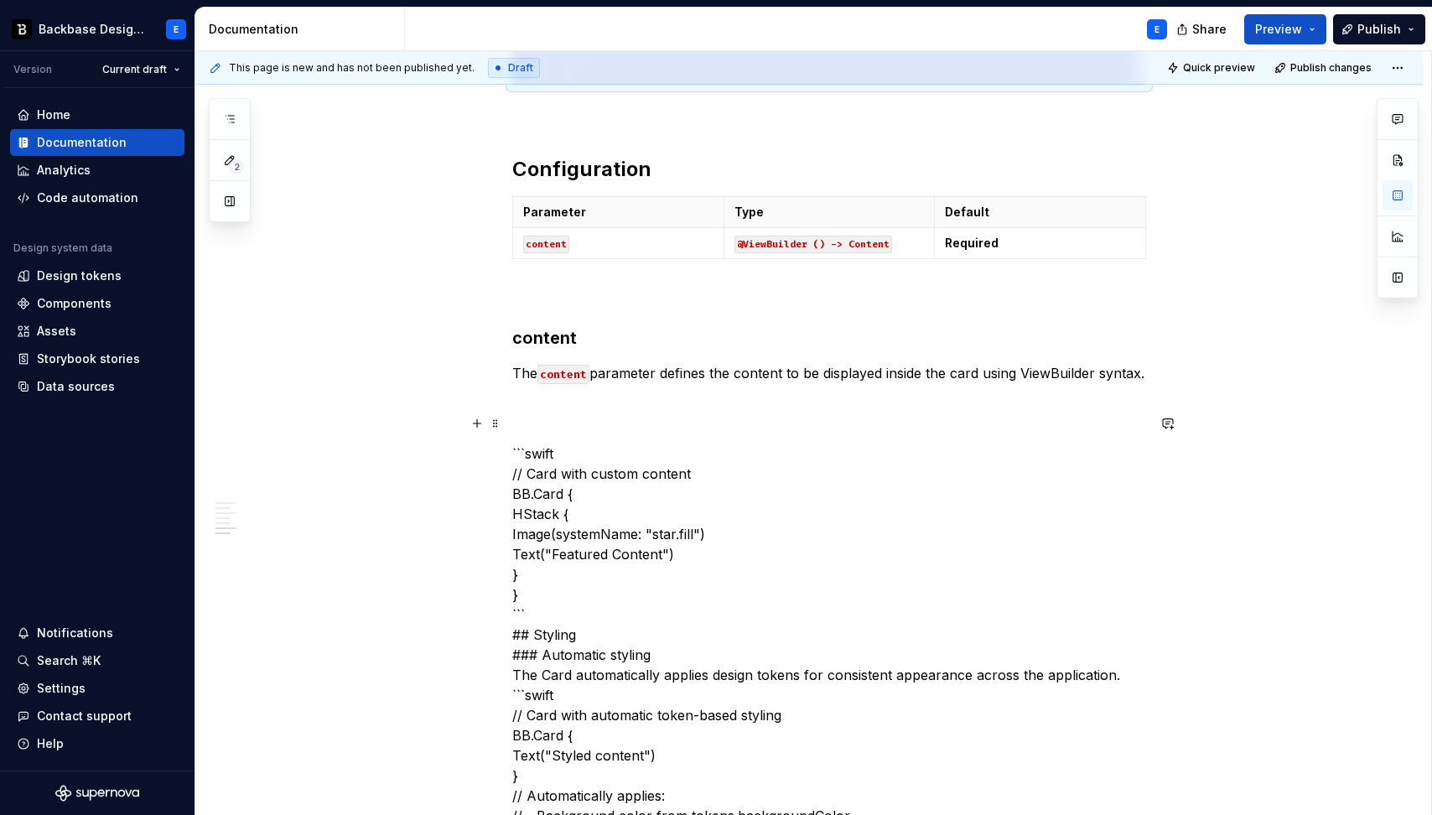
click at [589, 383] on p "The content parameter defines the content to be displayed inside the card using…" at bounding box center [829, 373] width 634 height 20
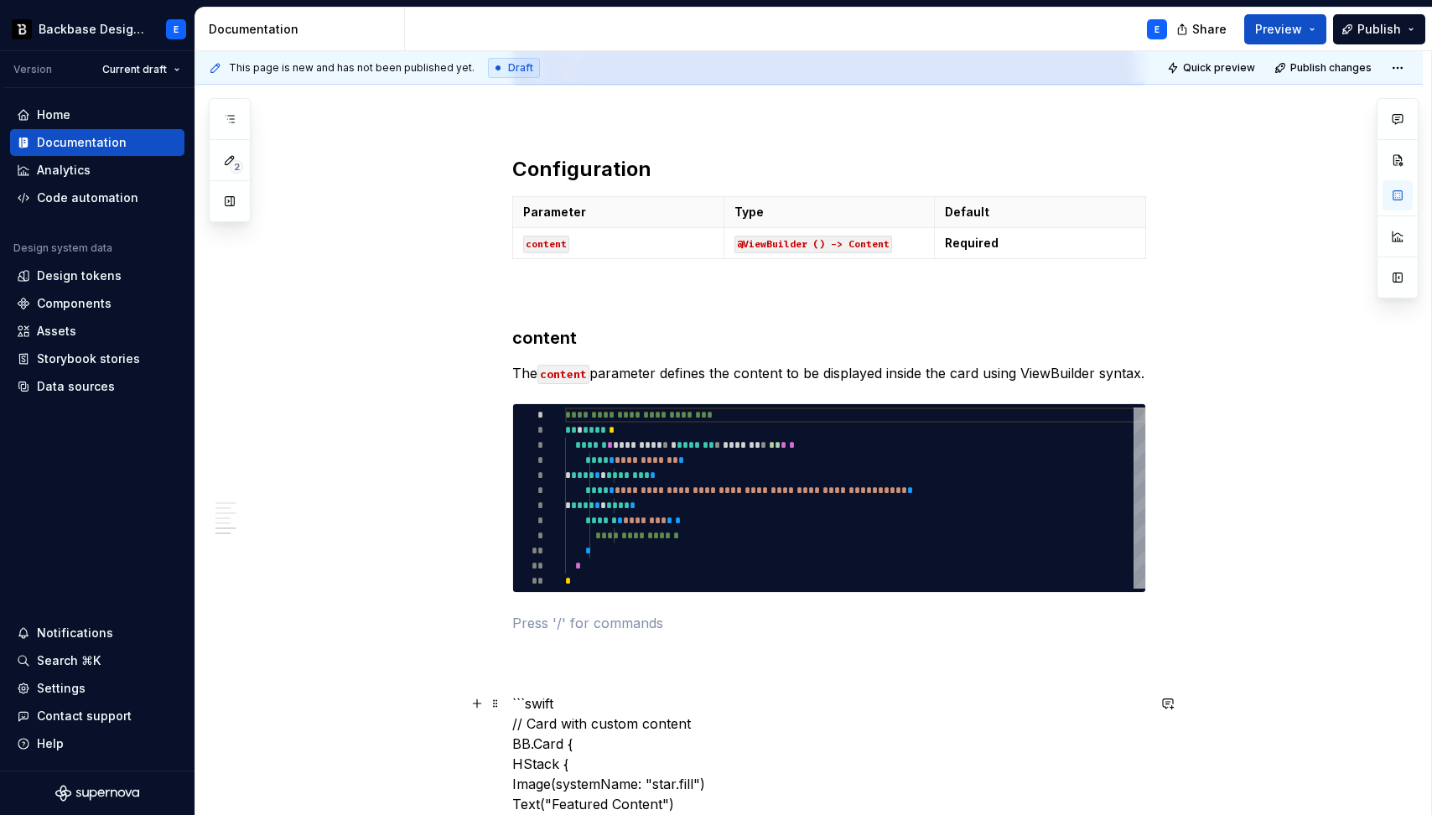
scroll to position [1326, 0]
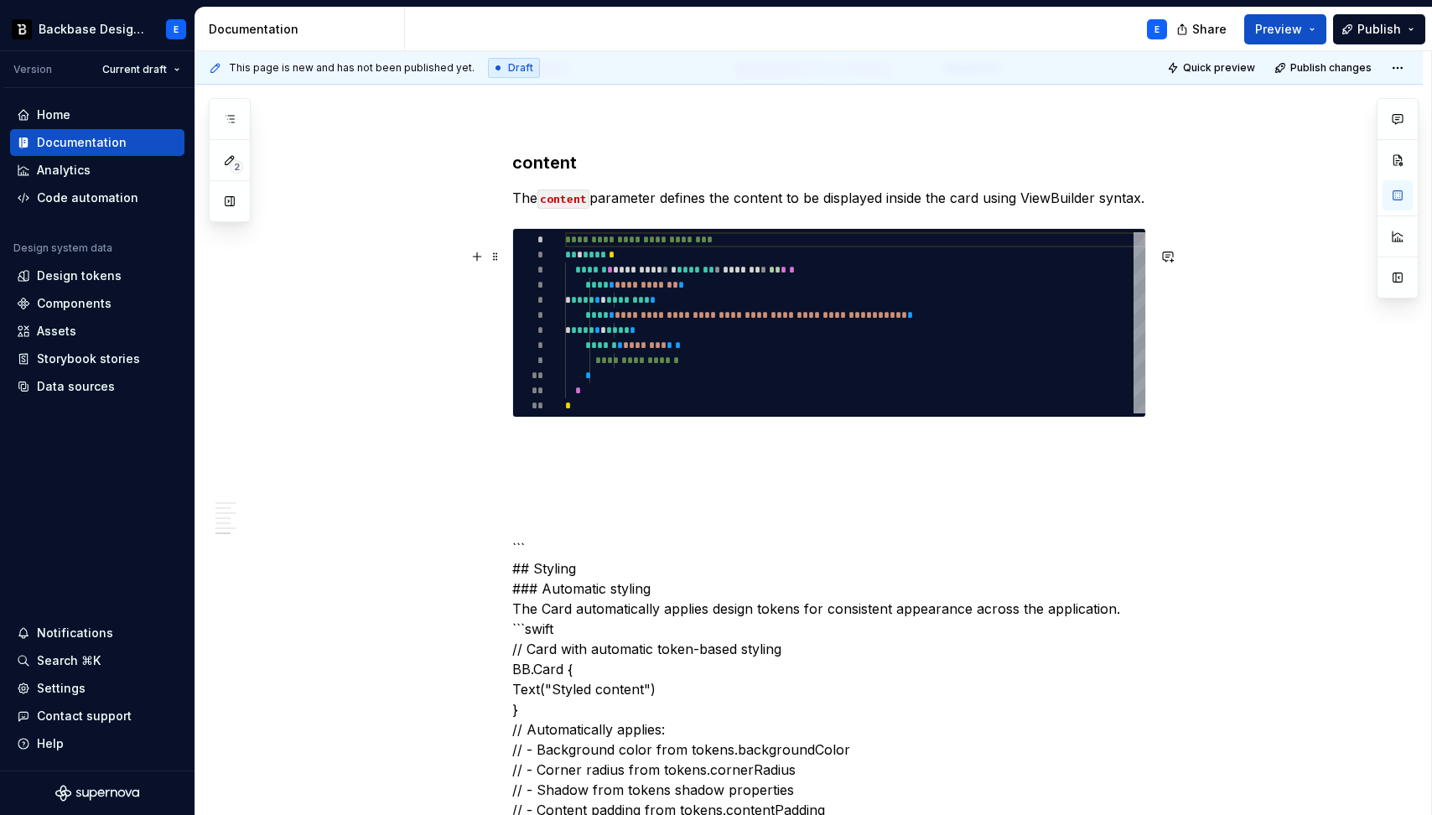
click at [649, 343] on div "**********" at bounding box center [855, 322] width 580 height 181
type textarea "**********"
type textarea "*"
type textarea "**********"
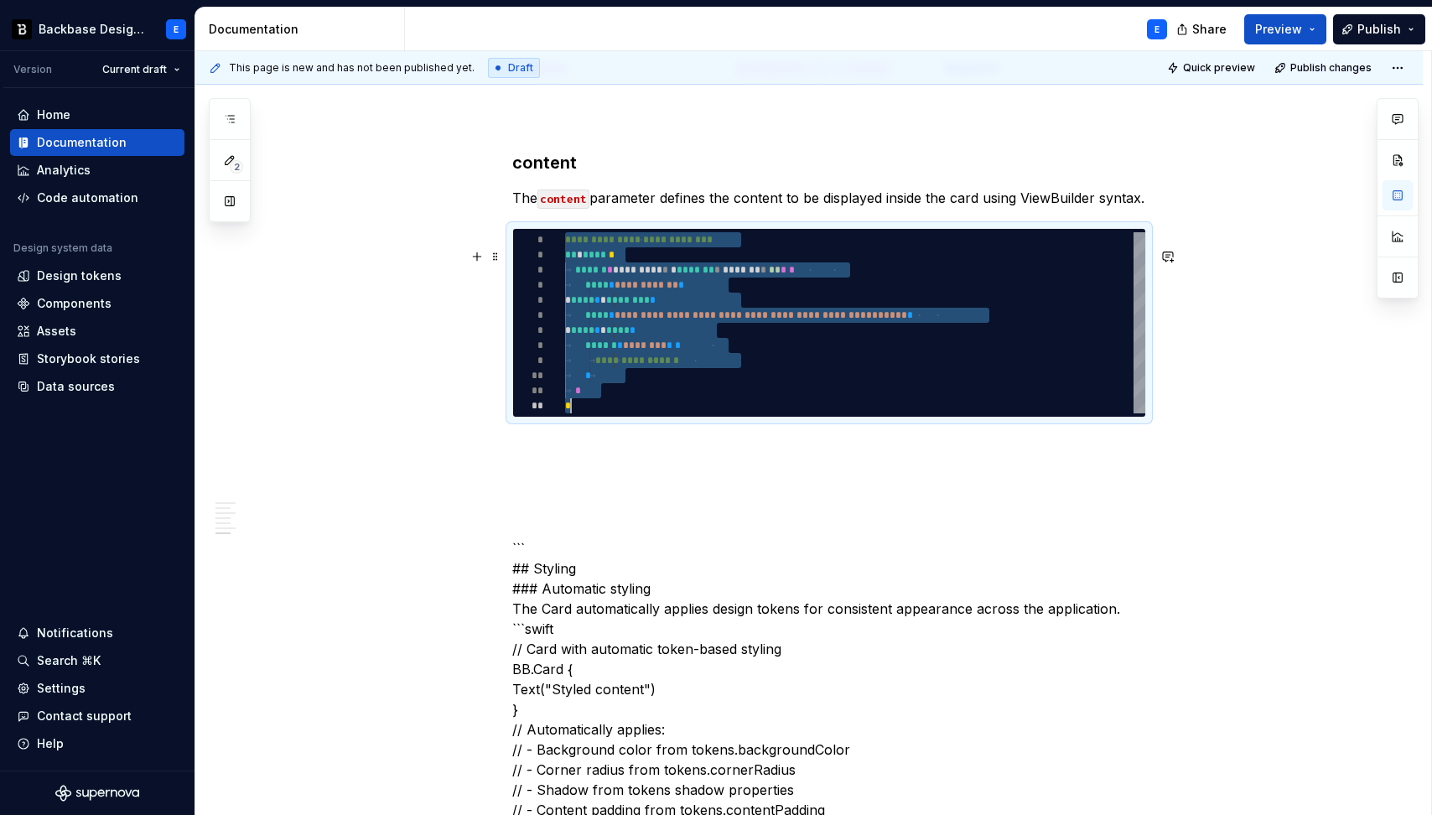
type textarea "*"
type textarea "**********"
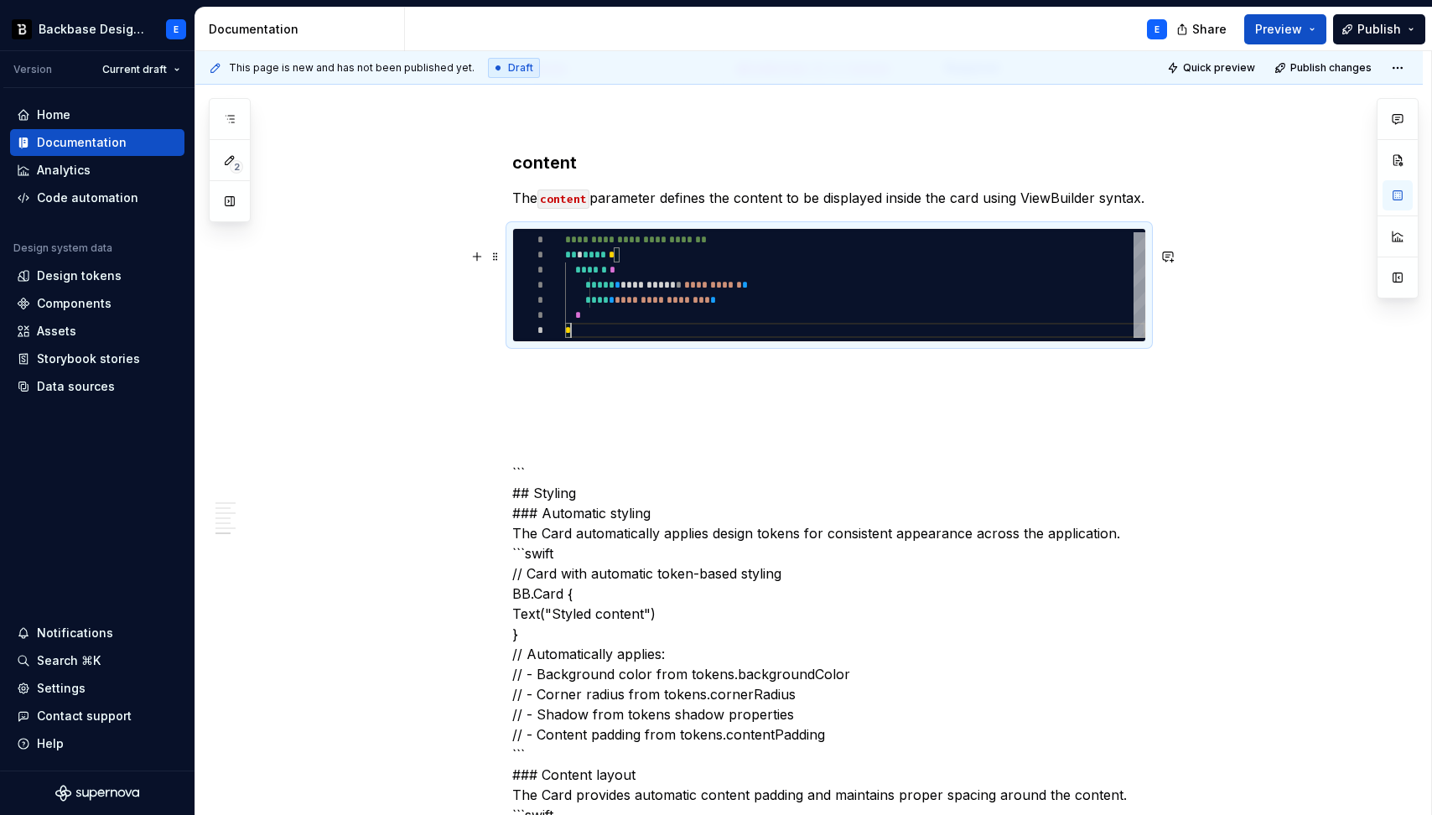
scroll to position [91, 6]
click at [524, 382] on p at bounding box center [829, 372] width 634 height 20
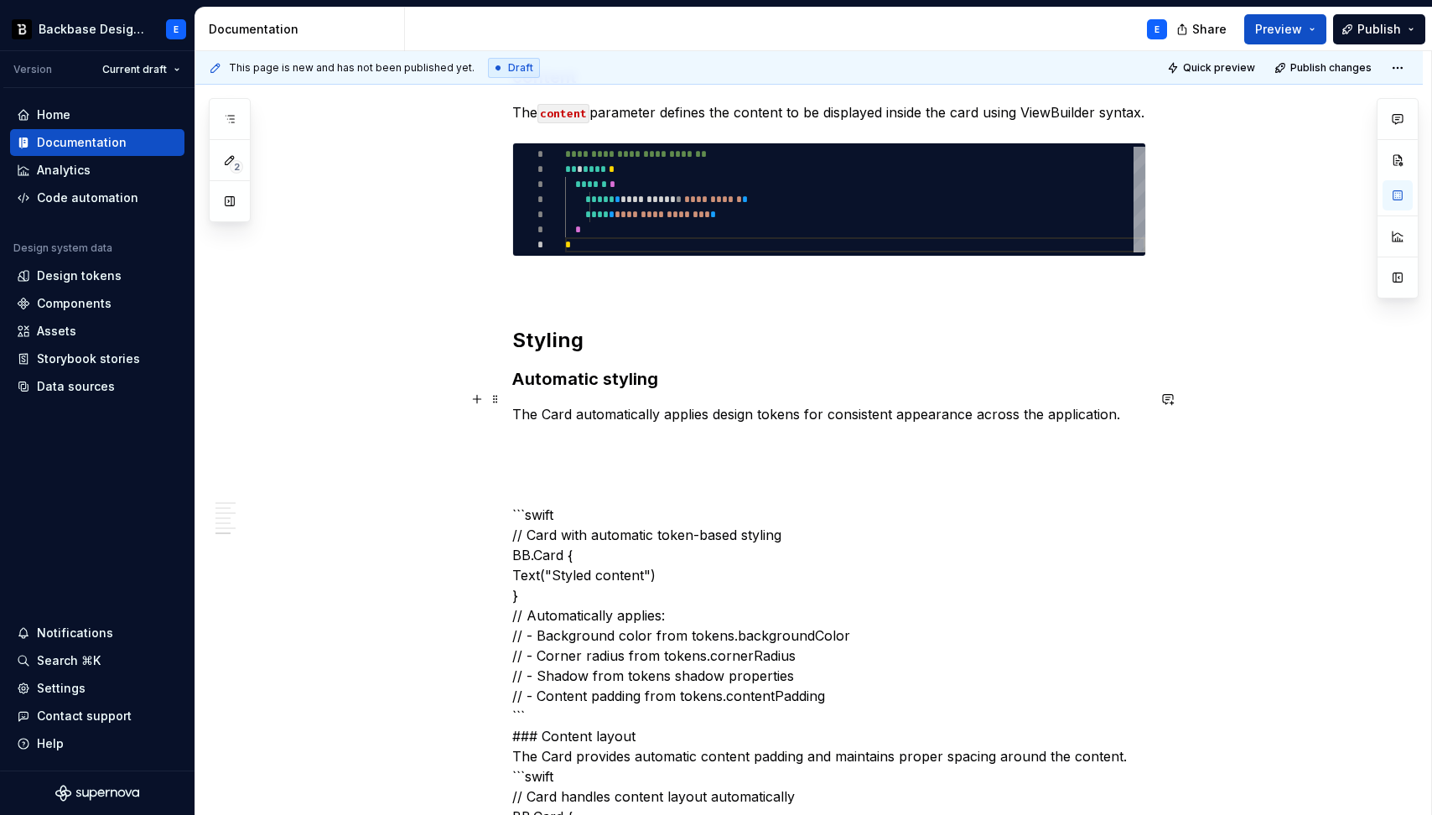
scroll to position [1437, 0]
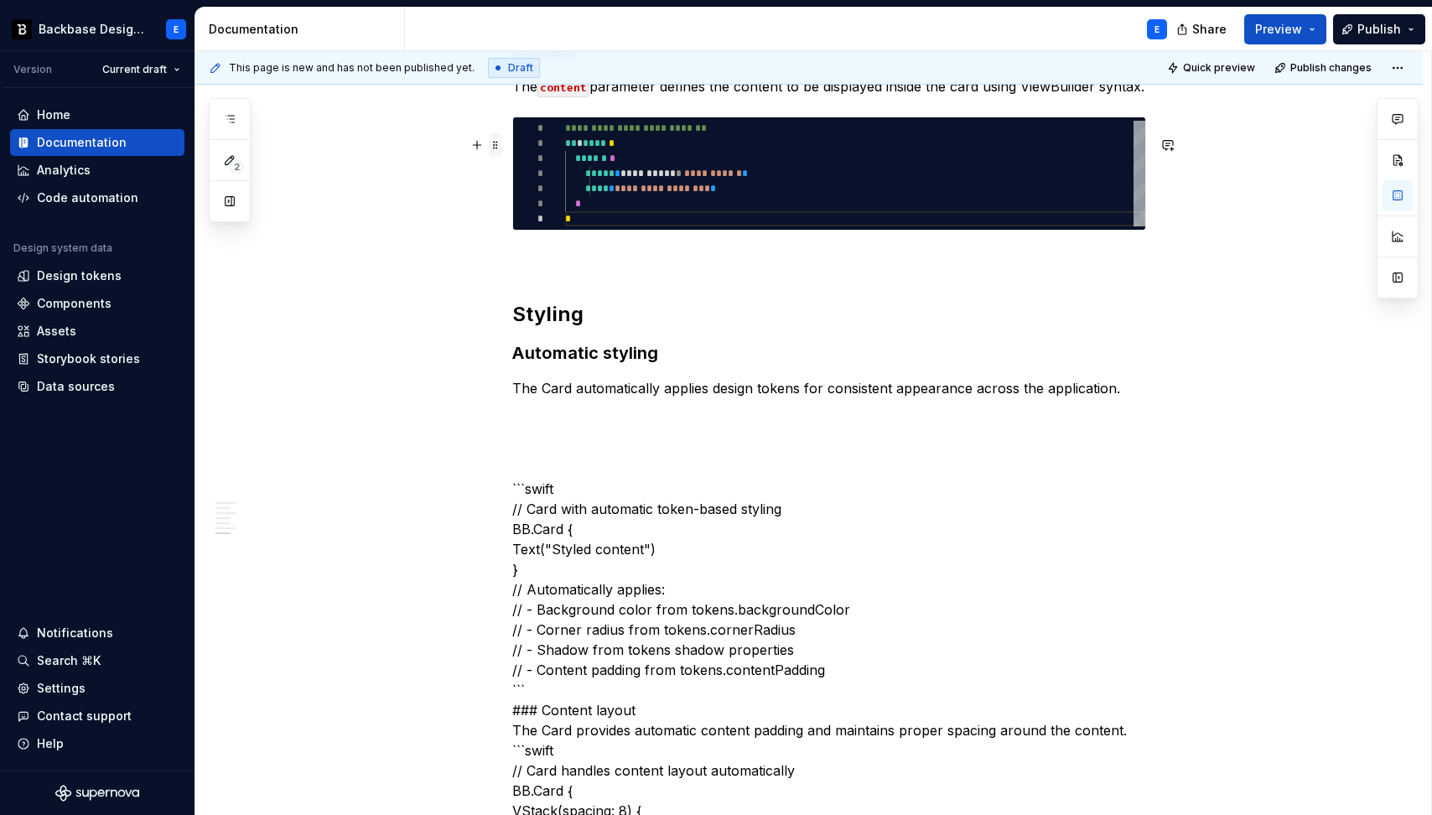
click at [491, 147] on span at bounding box center [495, 144] width 13 height 23
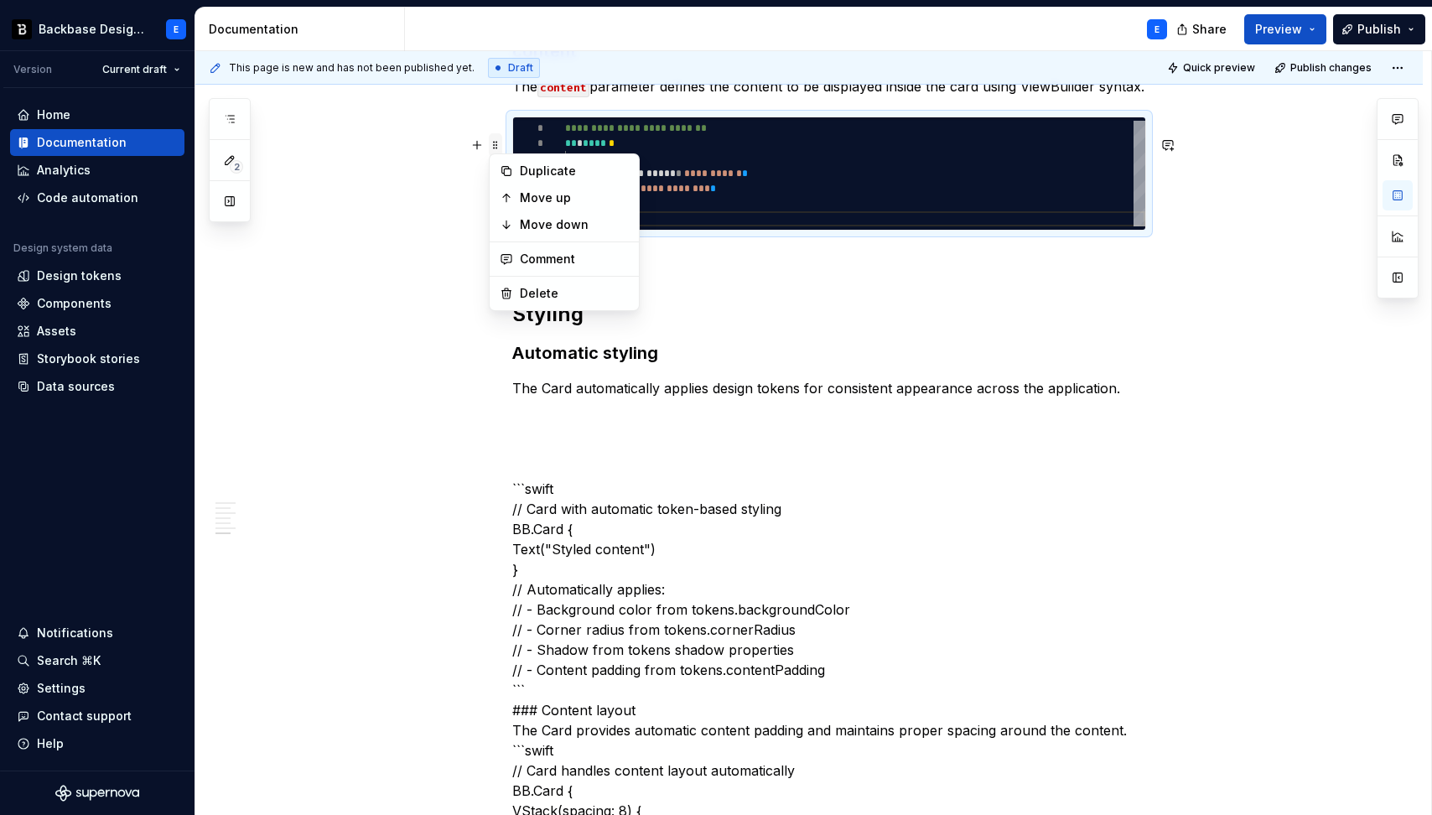
click at [491, 147] on span at bounding box center [495, 144] width 13 height 23
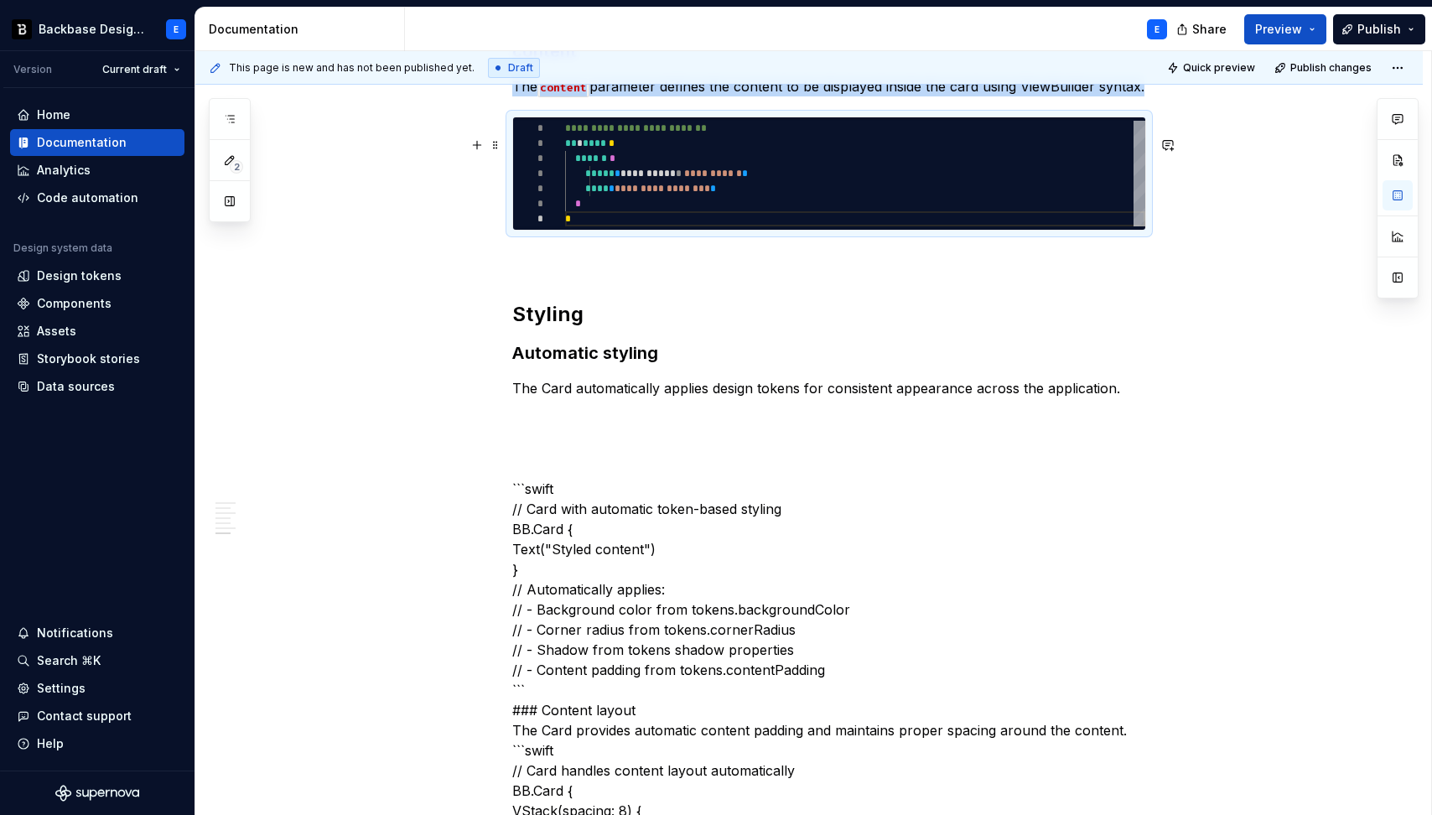
copy p "The content parameter defines the content to be displayed inside the card using…"
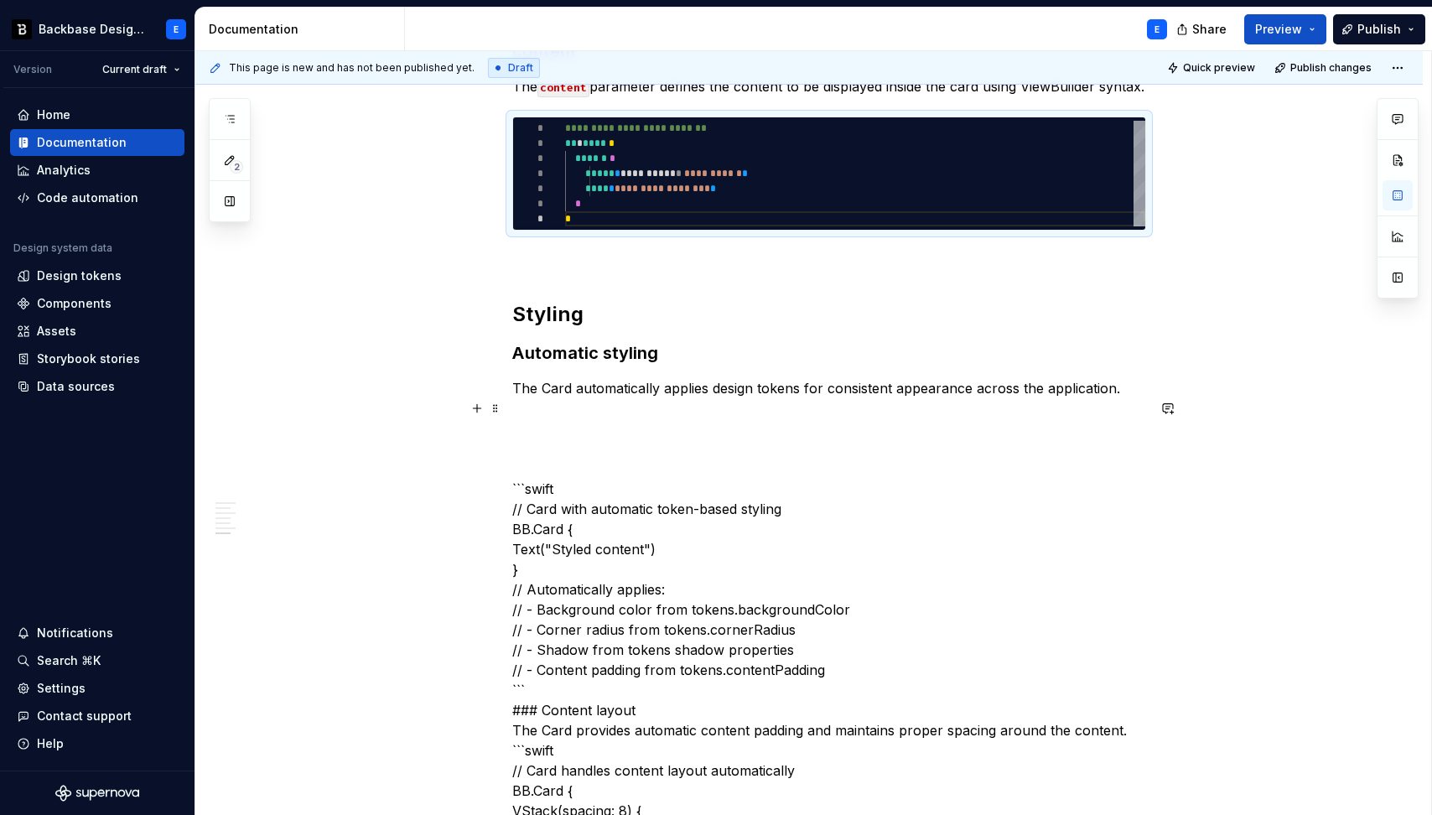
click at [722, 398] on p "The Card automatically applies design tokens for consistent appearance across t…" at bounding box center [829, 388] width 634 height 20
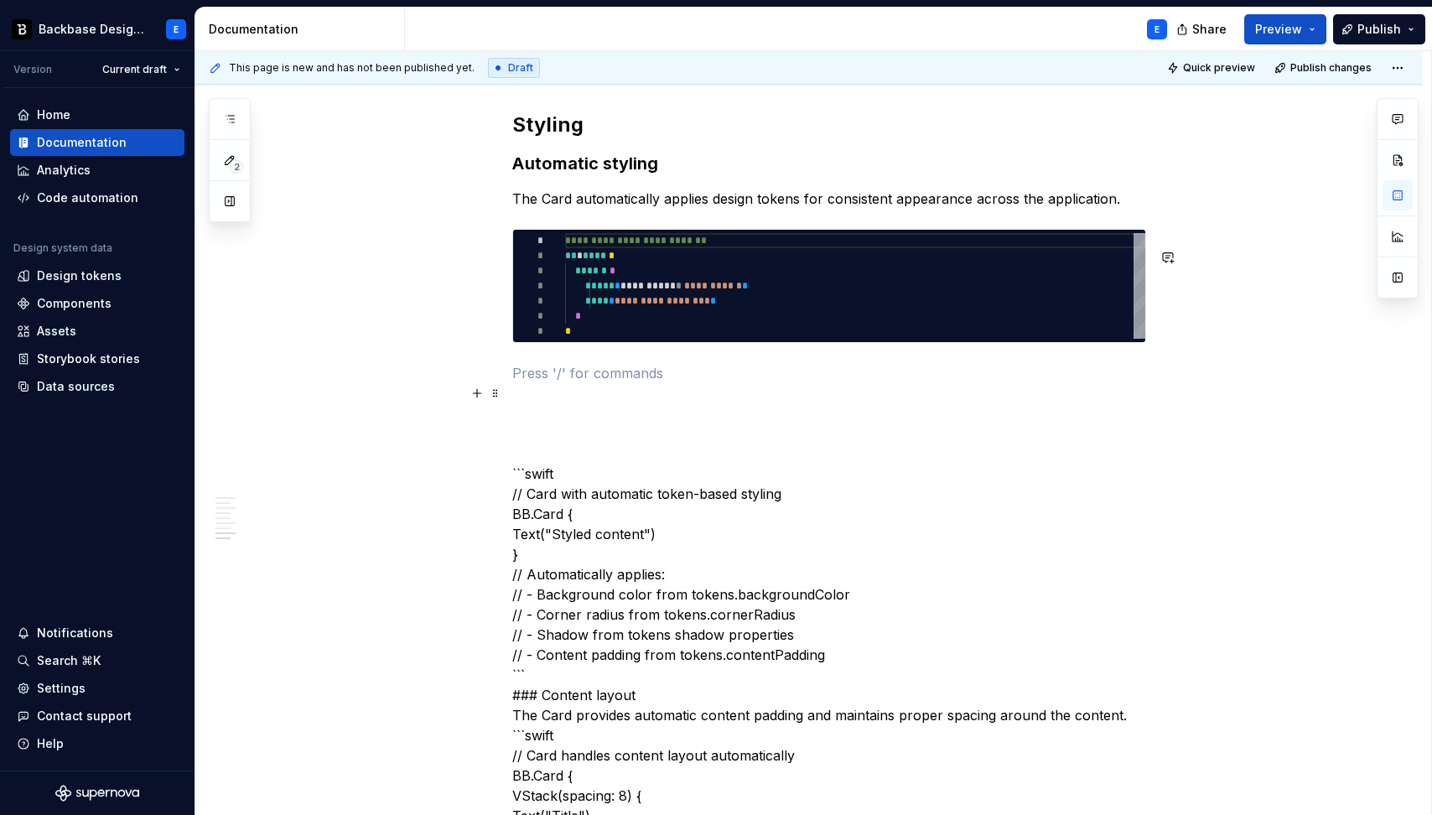
scroll to position [1660, 0]
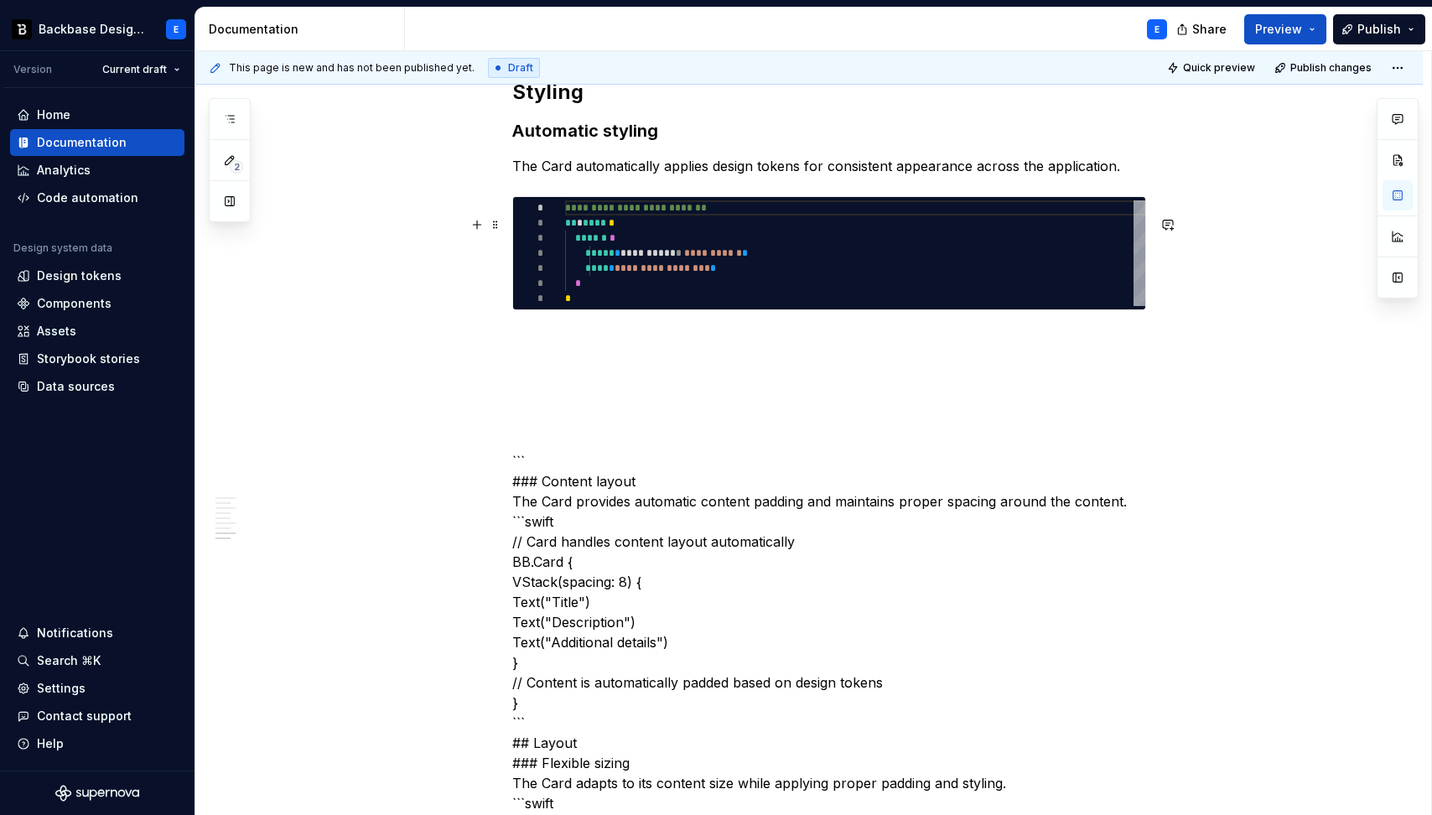
type textarea "*"
type textarea "**********"
click at [645, 246] on div "**********" at bounding box center [855, 253] width 580 height 106
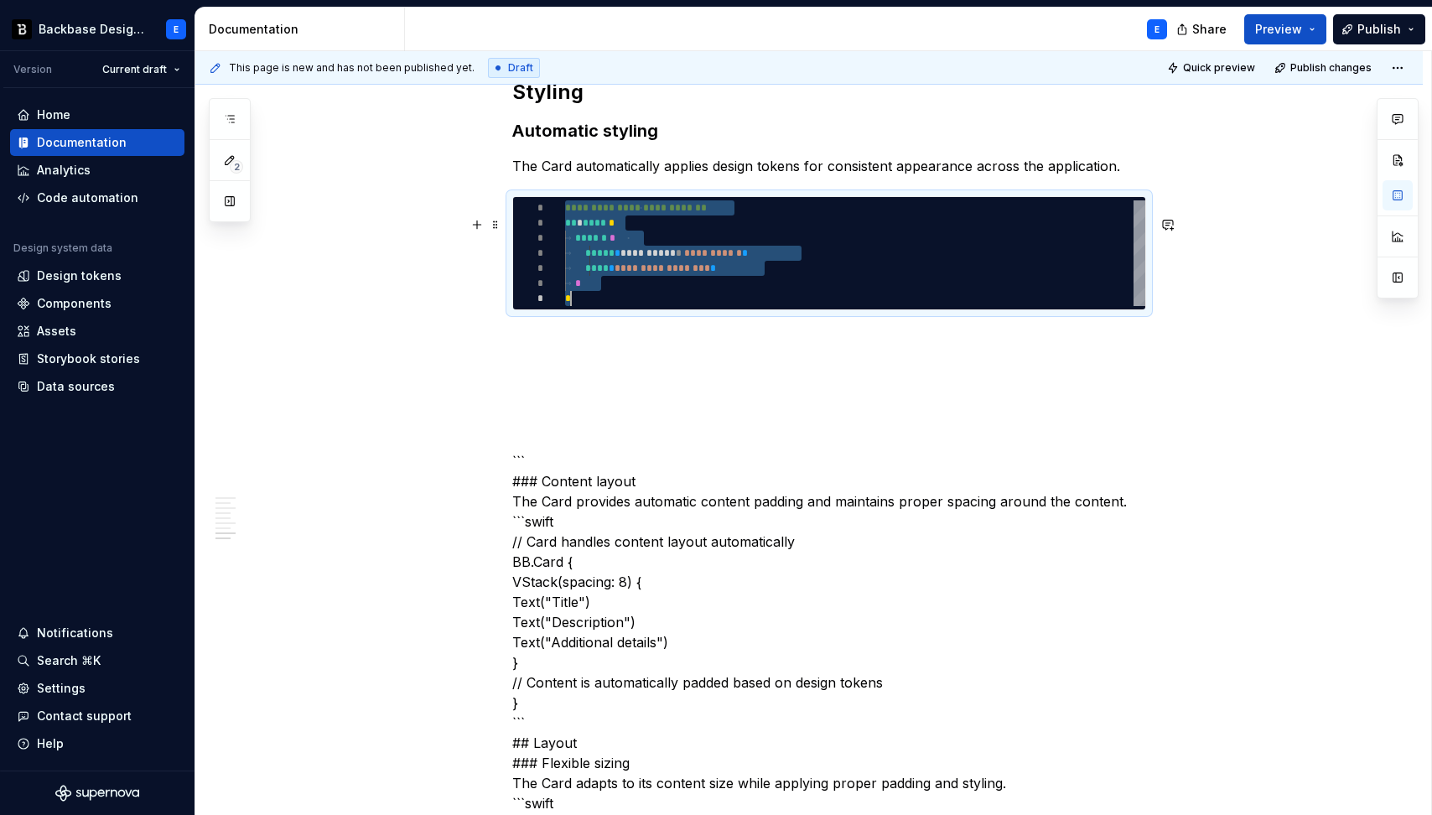
type textarea "*"
type textarea "**********"
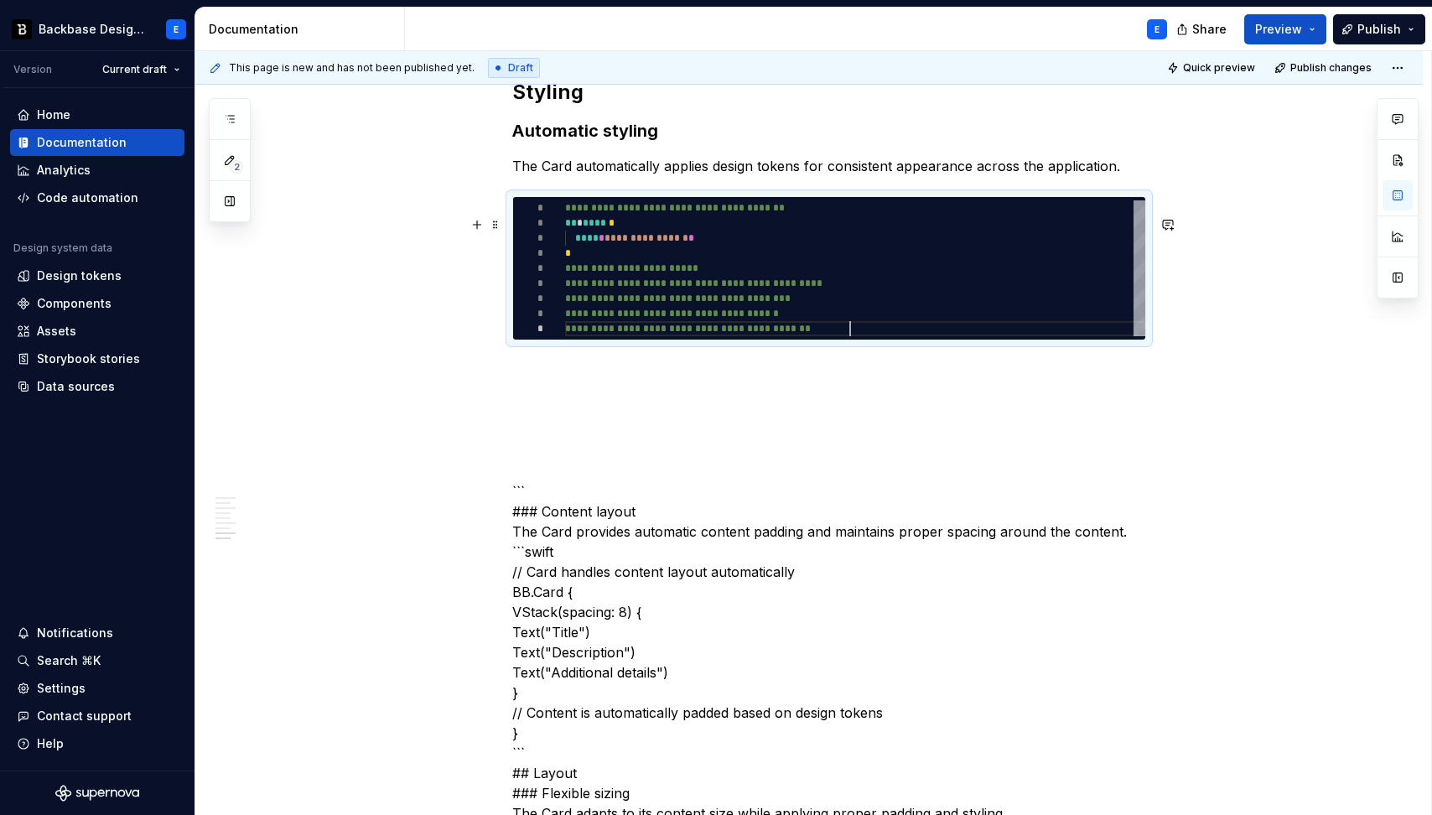
scroll to position [121, 285]
click at [581, 373] on div "**********" at bounding box center [829, 374] width 634 height 3232
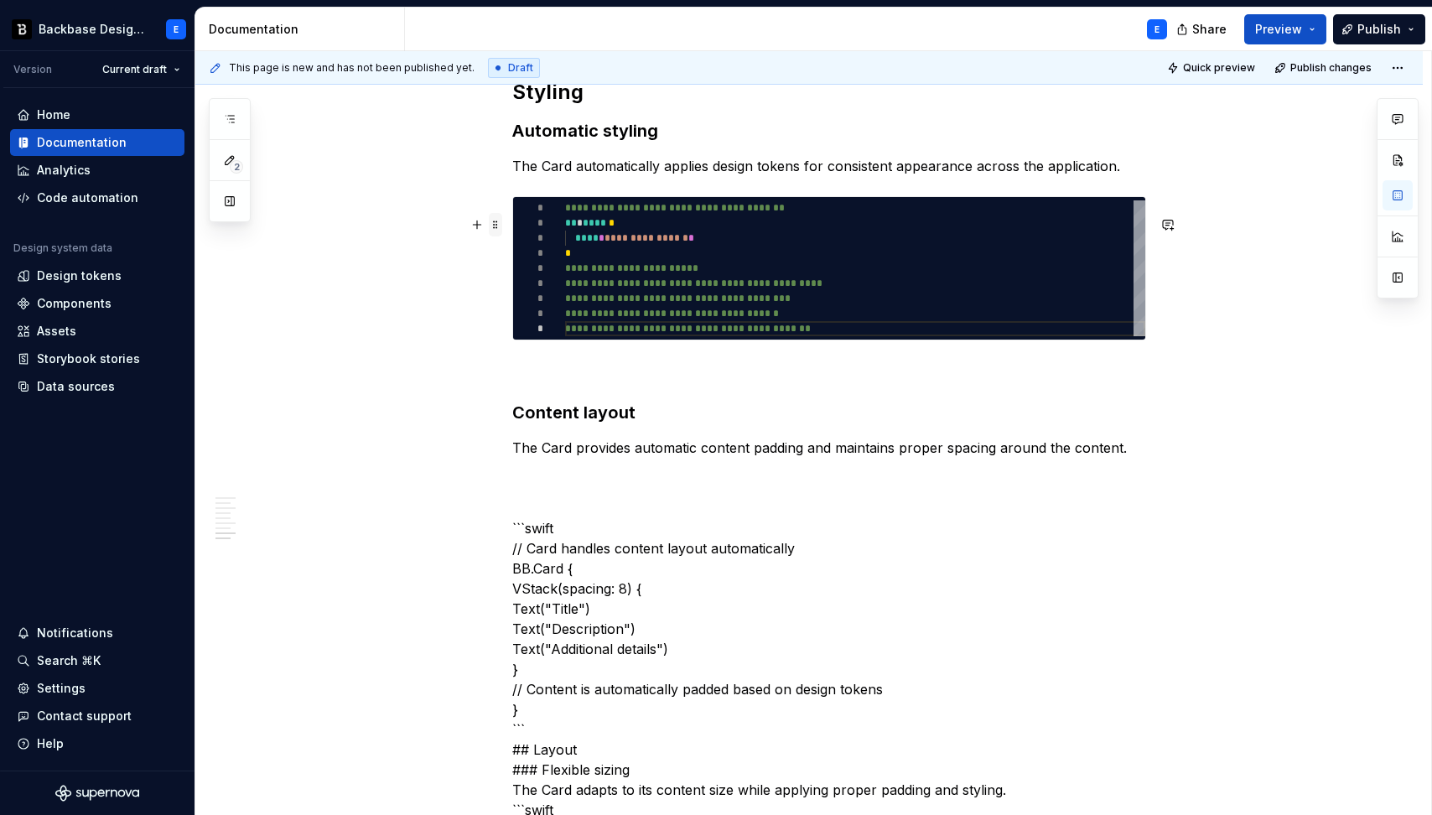
click at [494, 225] on span at bounding box center [495, 224] width 13 height 23
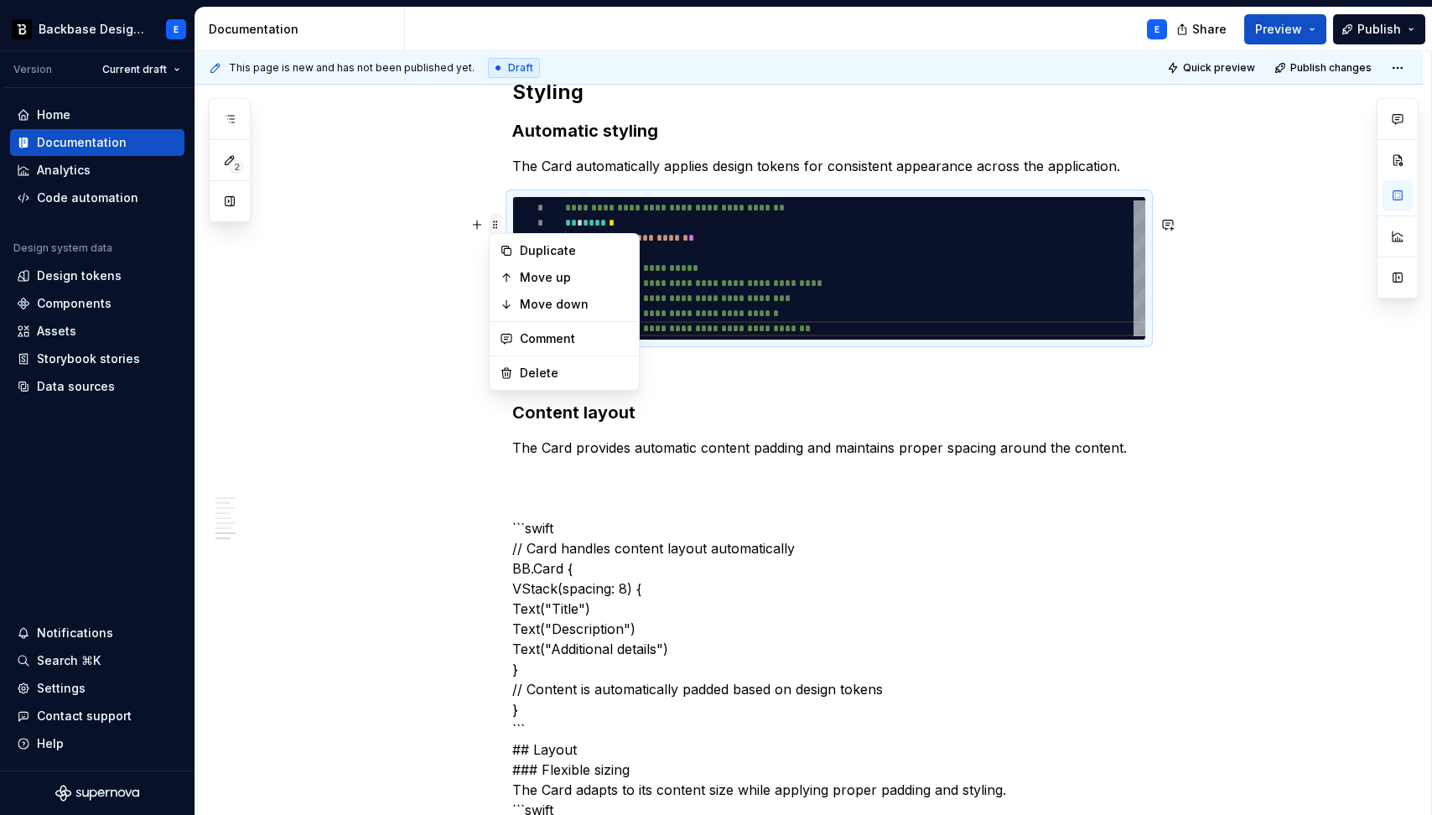
click at [494, 225] on span at bounding box center [495, 224] width 13 height 23
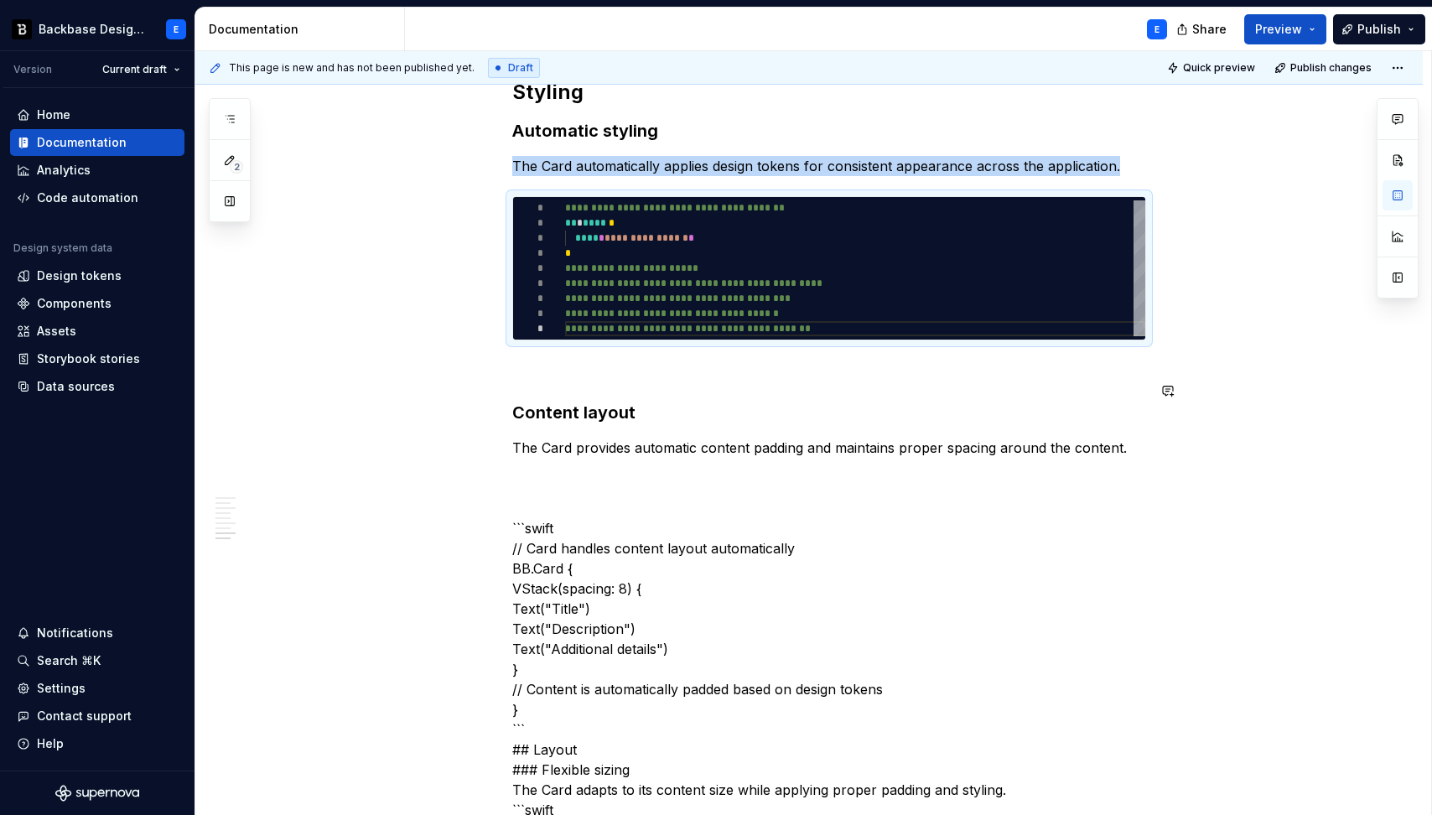
copy p "The Card automatically applies design tokens for consistent appearance across t…"
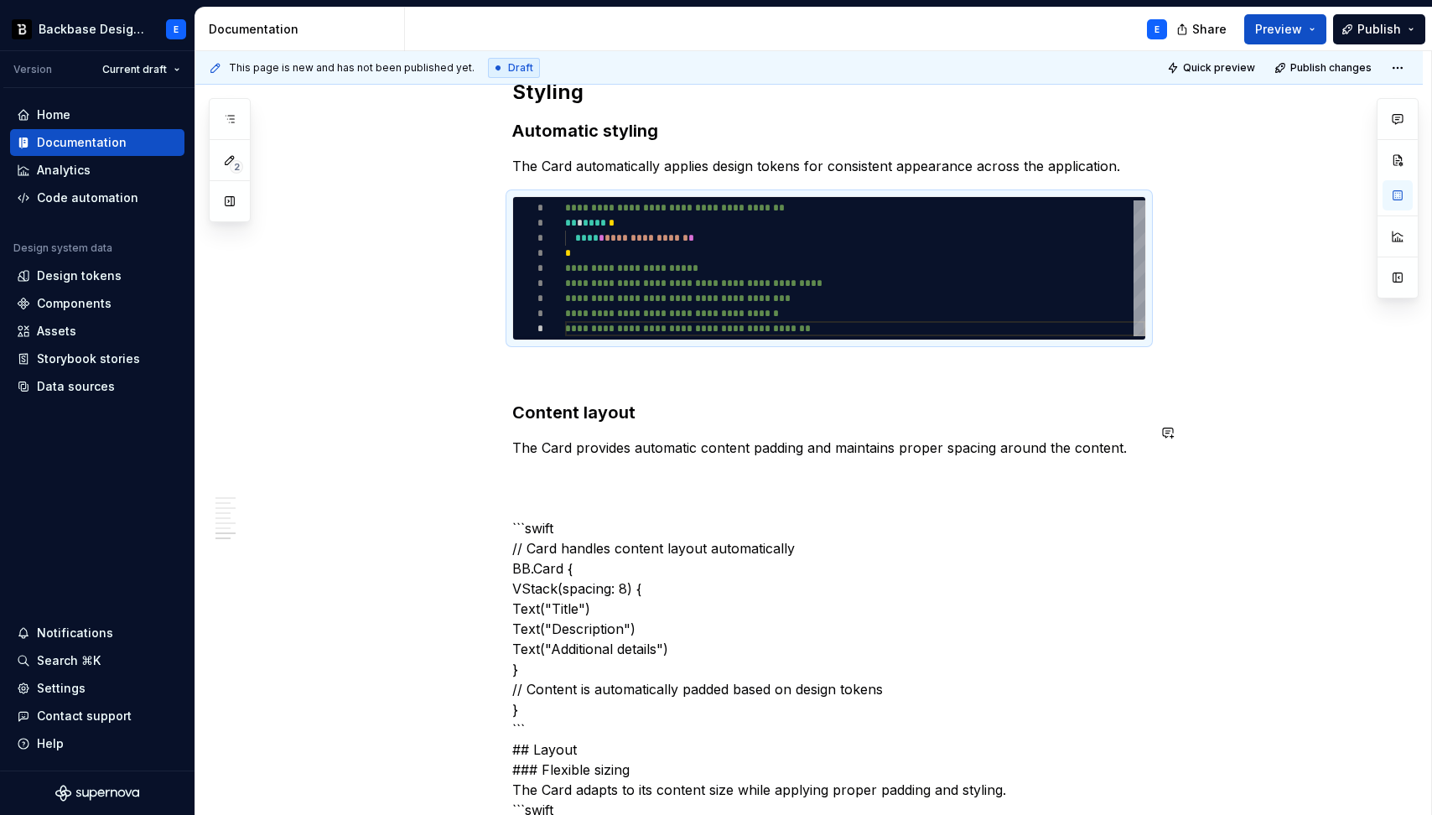
click at [713, 458] on p "The Card provides automatic content padding and maintains proper spacing around…" at bounding box center [829, 448] width 634 height 20
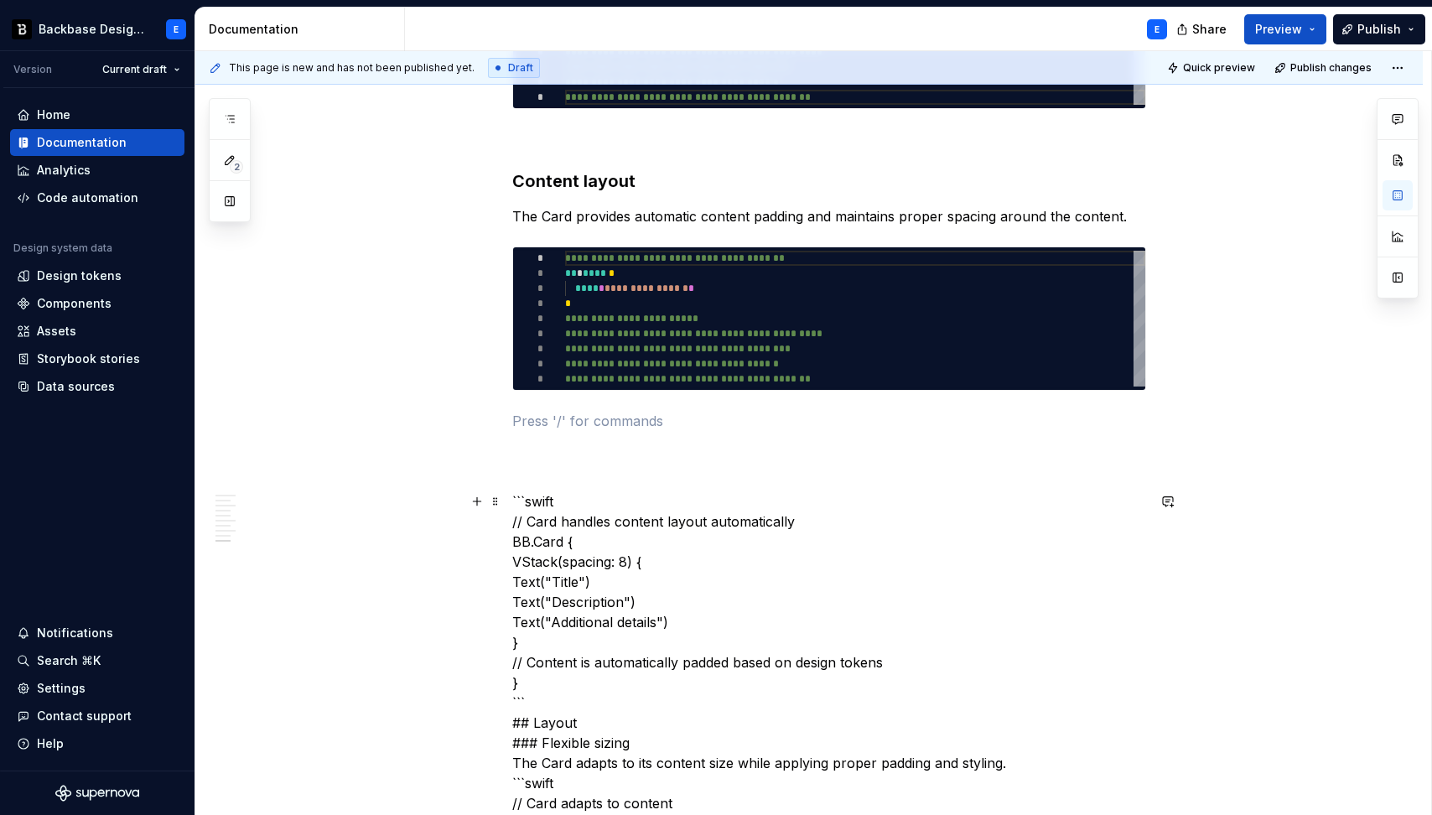
scroll to position [1956, 0]
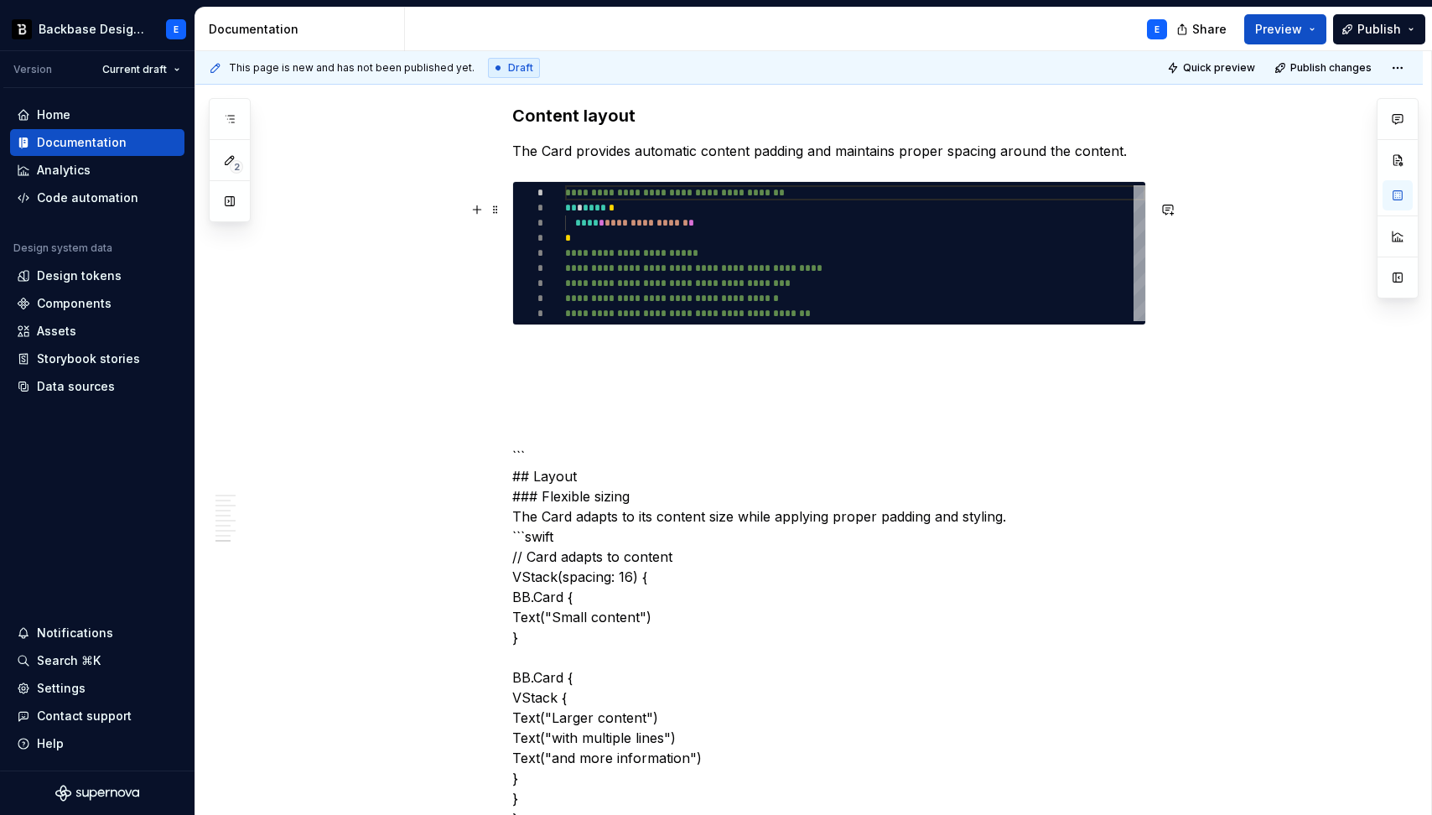
type textarea "*"
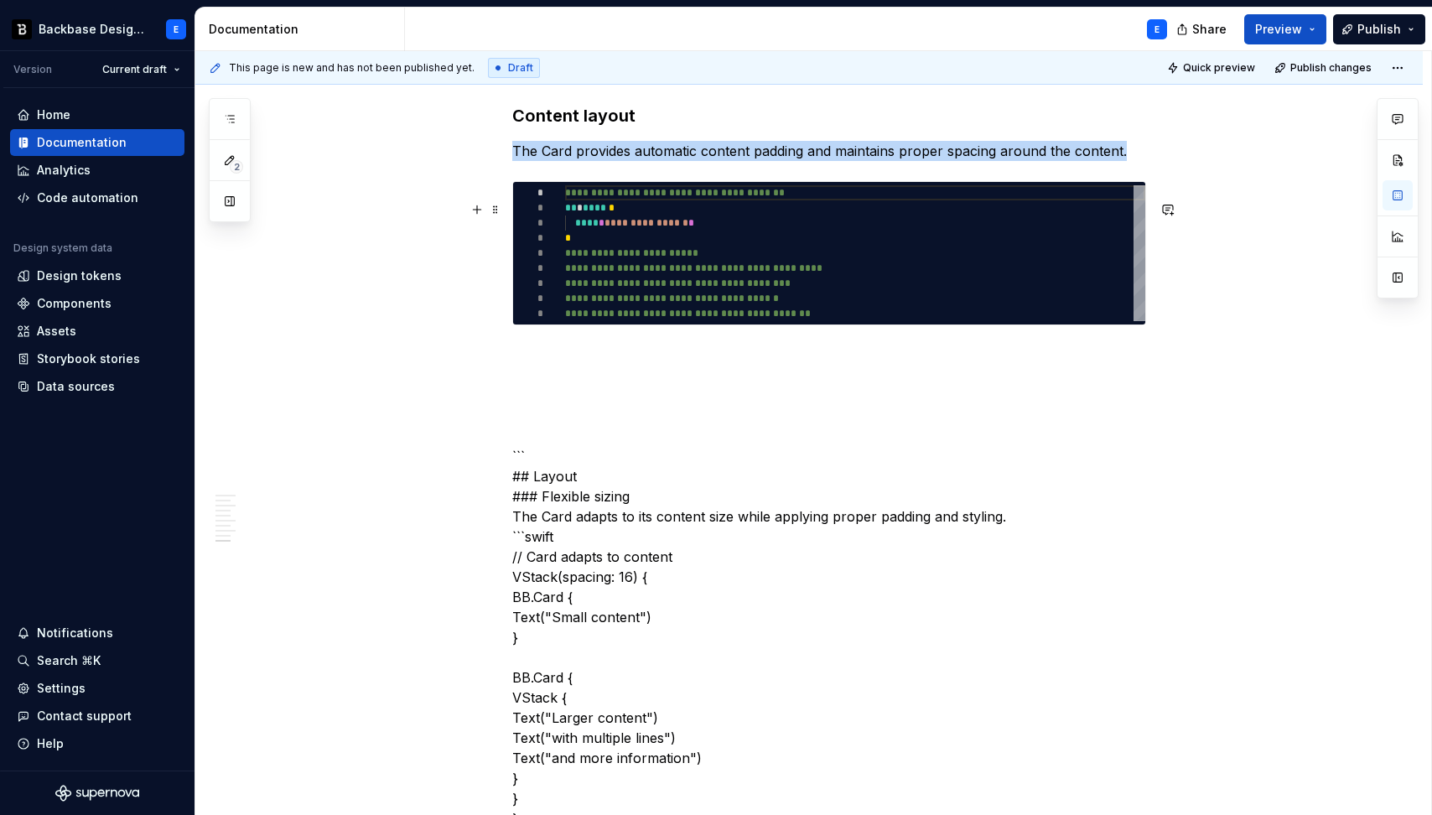
click at [685, 204] on div "**********" at bounding box center [829, 253] width 632 height 142
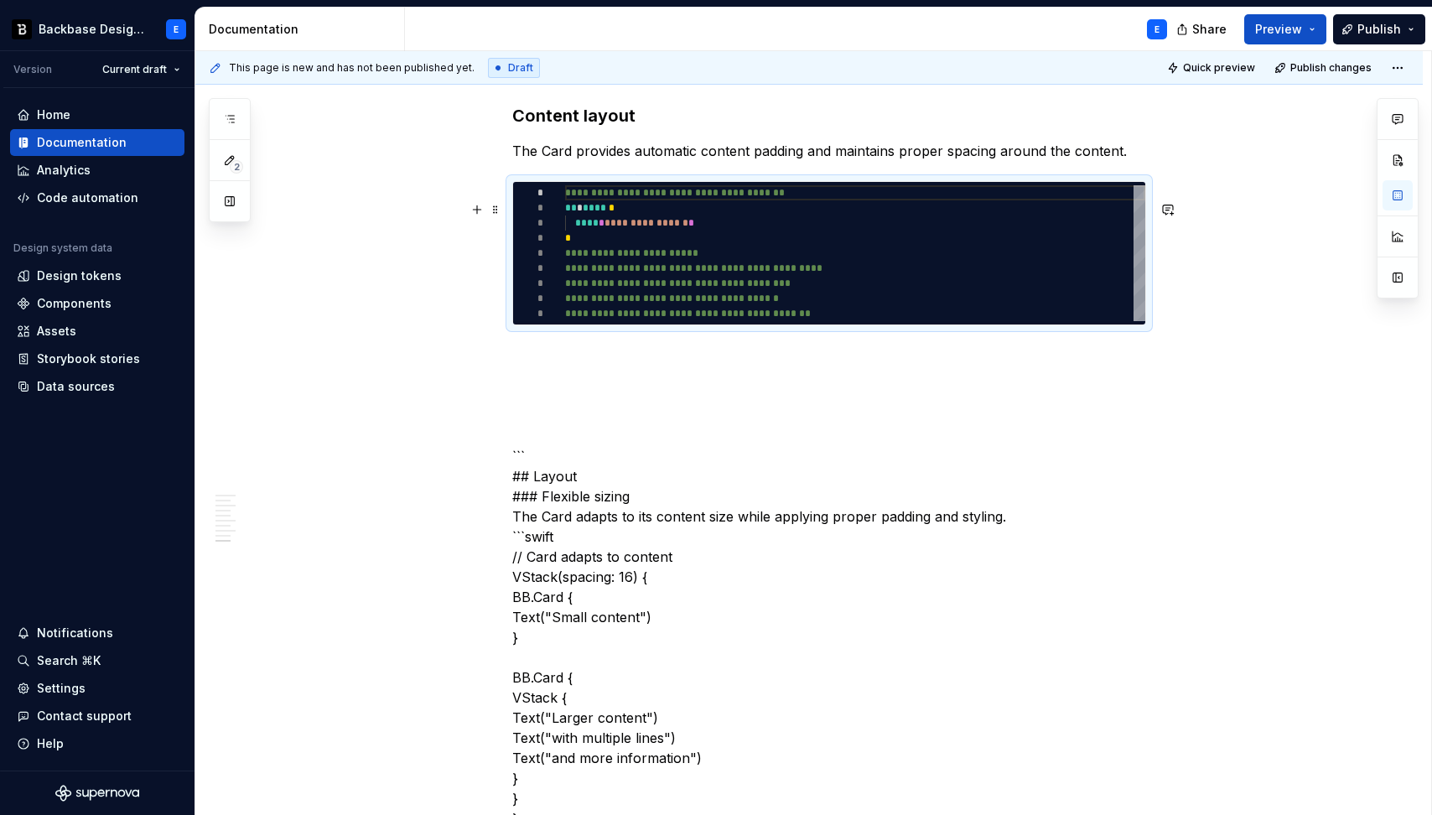
type textarea "**********"
click at [681, 237] on div "**********" at bounding box center [855, 253] width 580 height 136
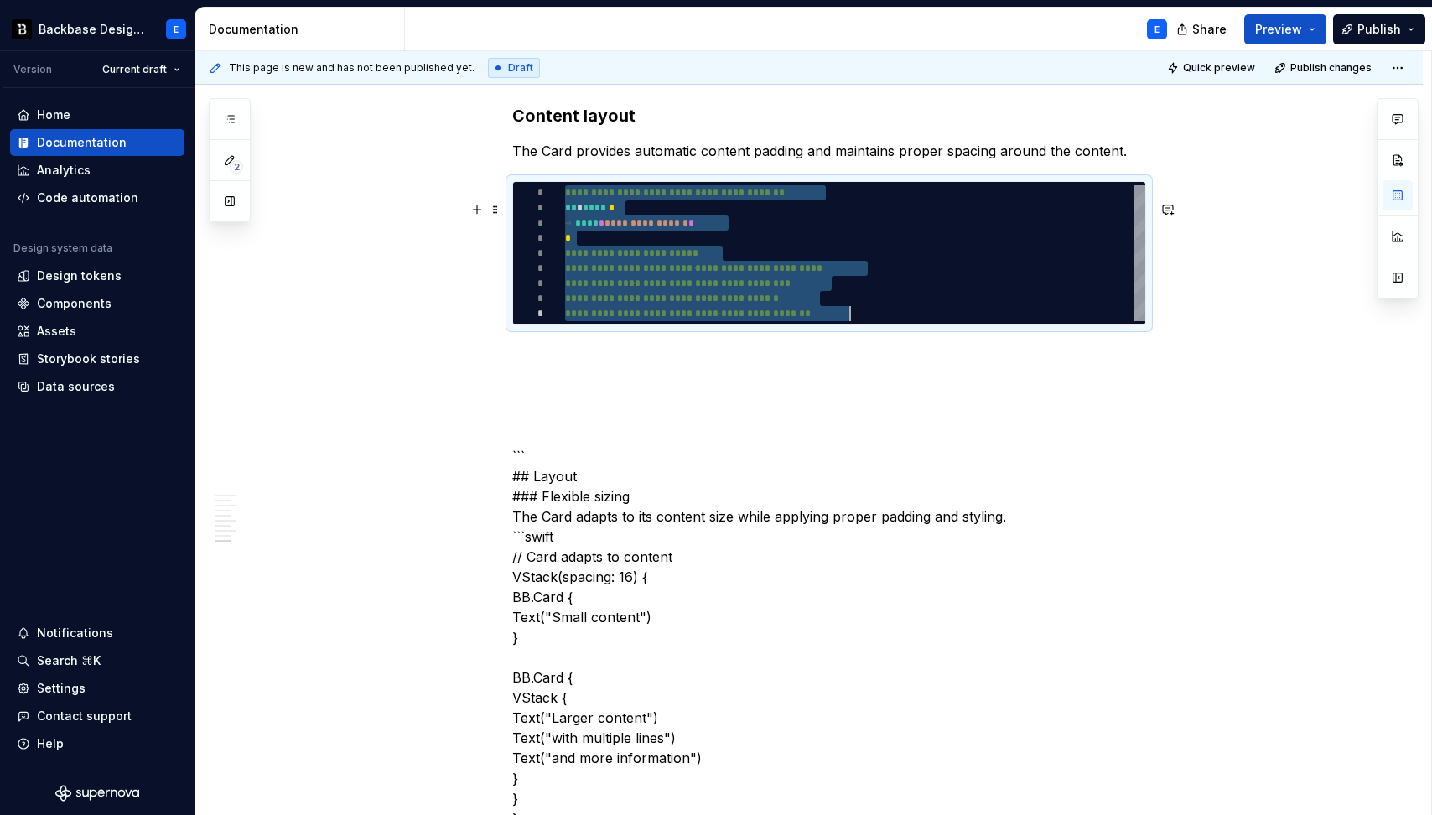
scroll to position [0, 285]
type textarea "*"
type textarea "**********"
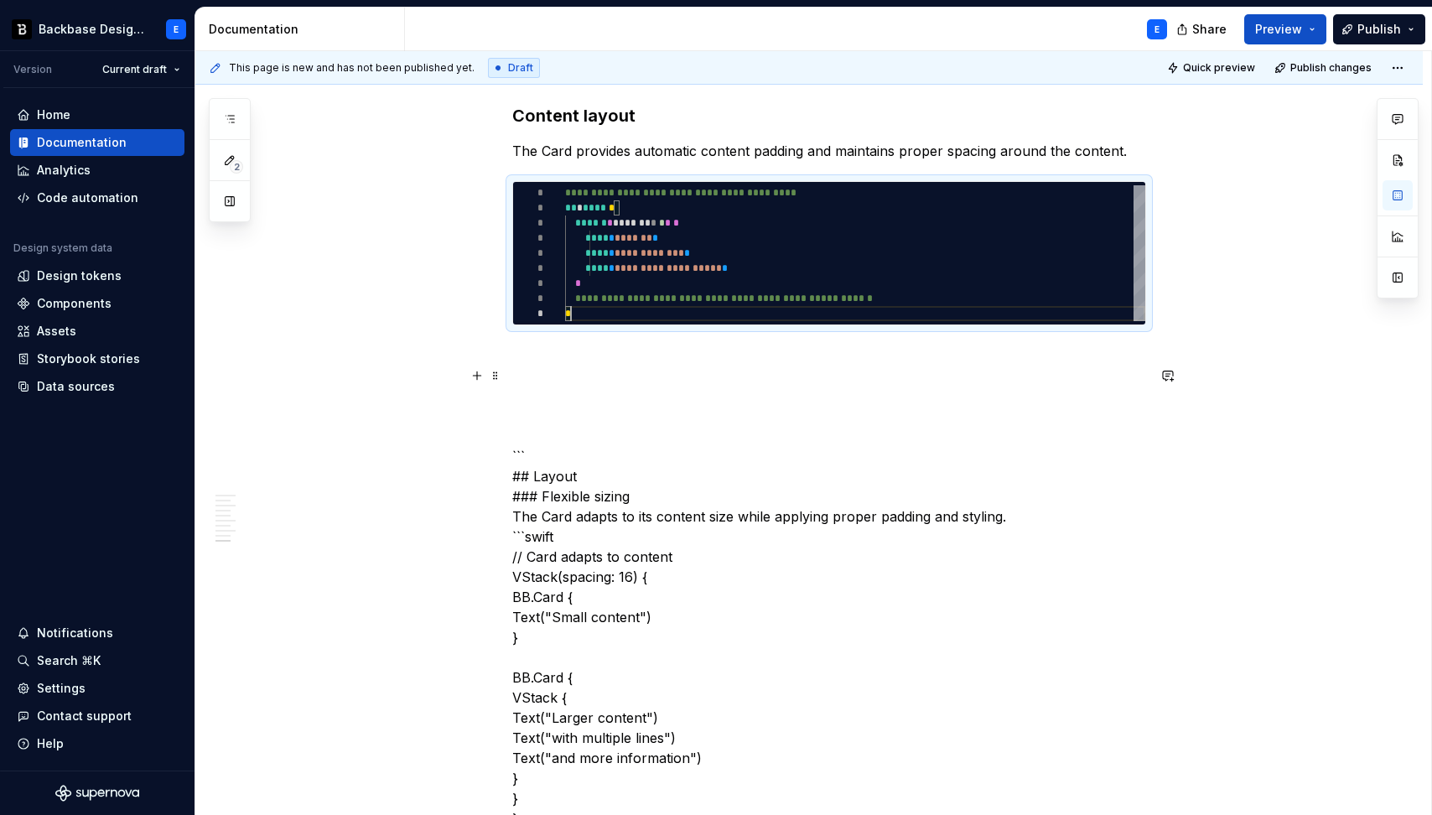
click at [572, 364] on div "**********" at bounding box center [829, 77] width 634 height 3232
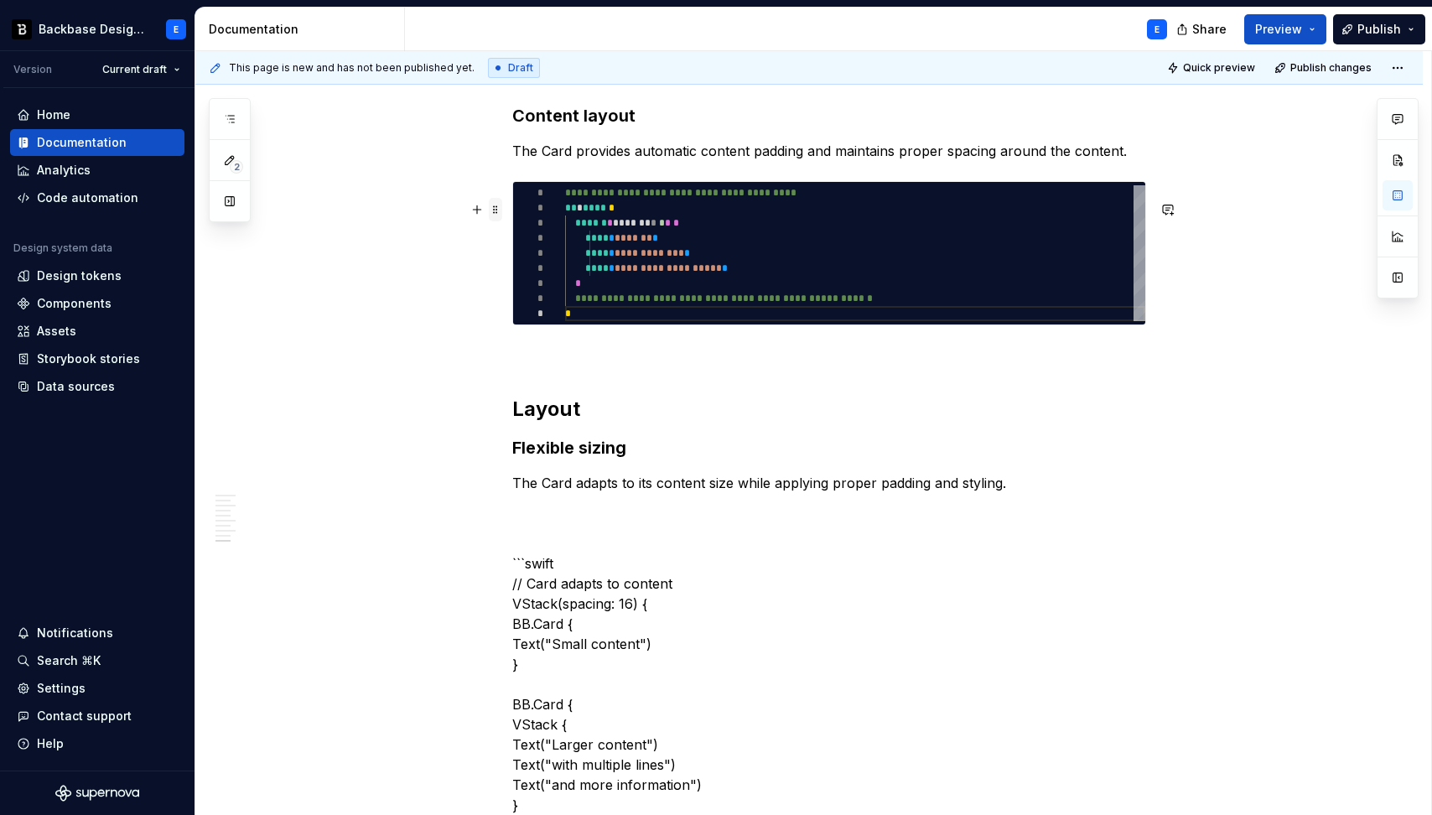
click at [497, 214] on span at bounding box center [495, 209] width 13 height 23
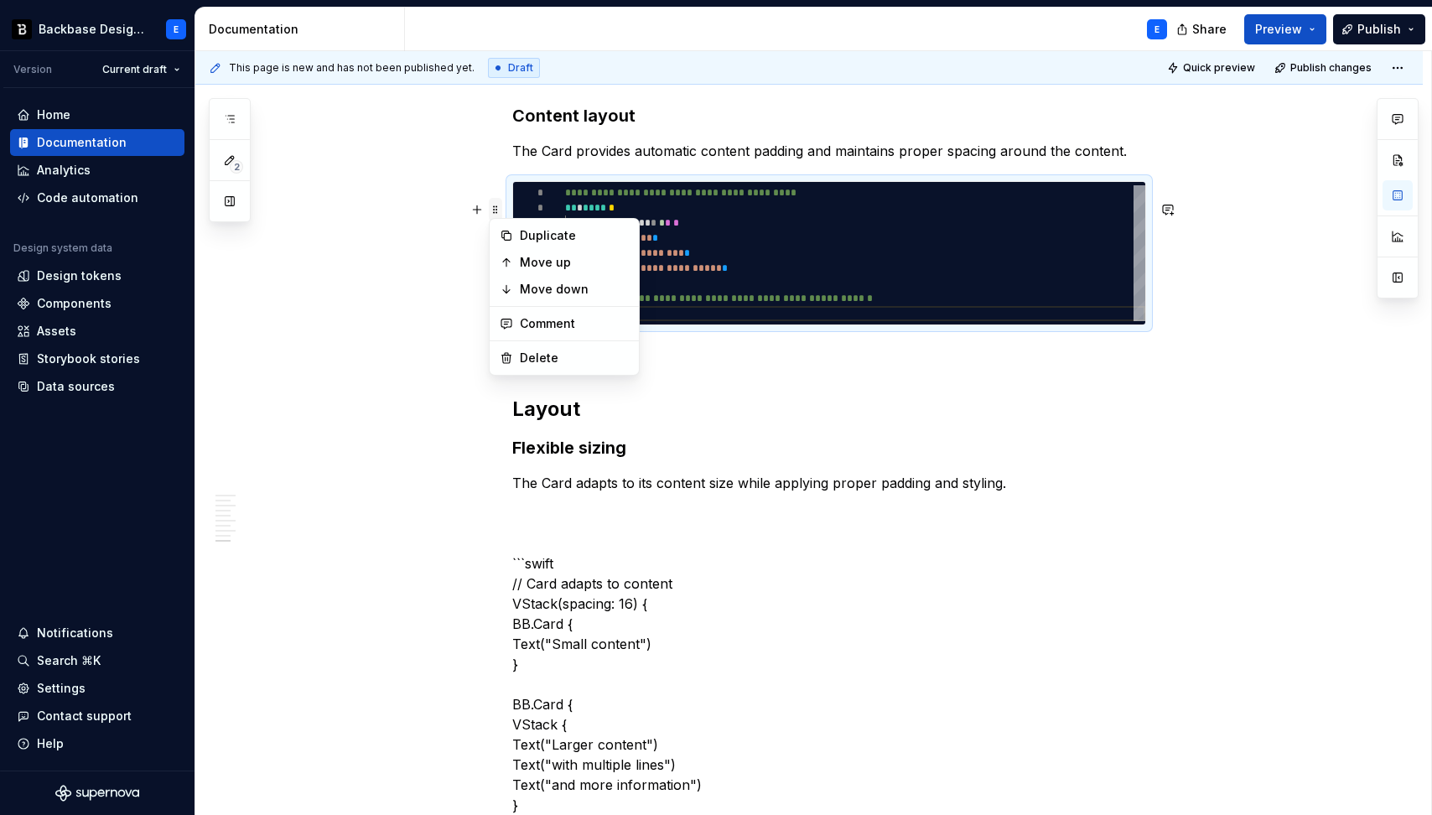
click at [497, 214] on span at bounding box center [495, 209] width 13 height 23
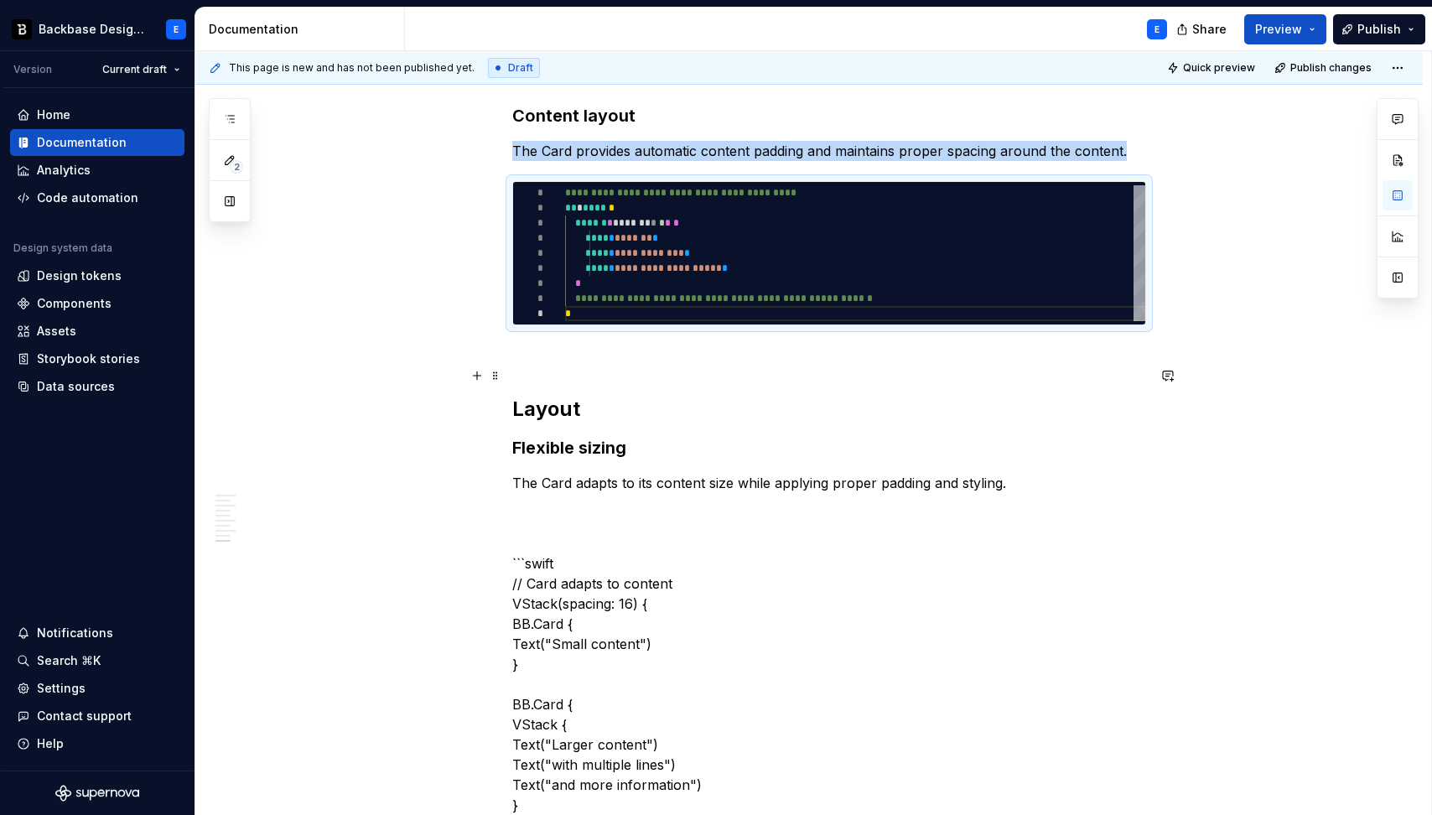
copy p "The Card provides automatic content padding and maintains proper spacing around…"
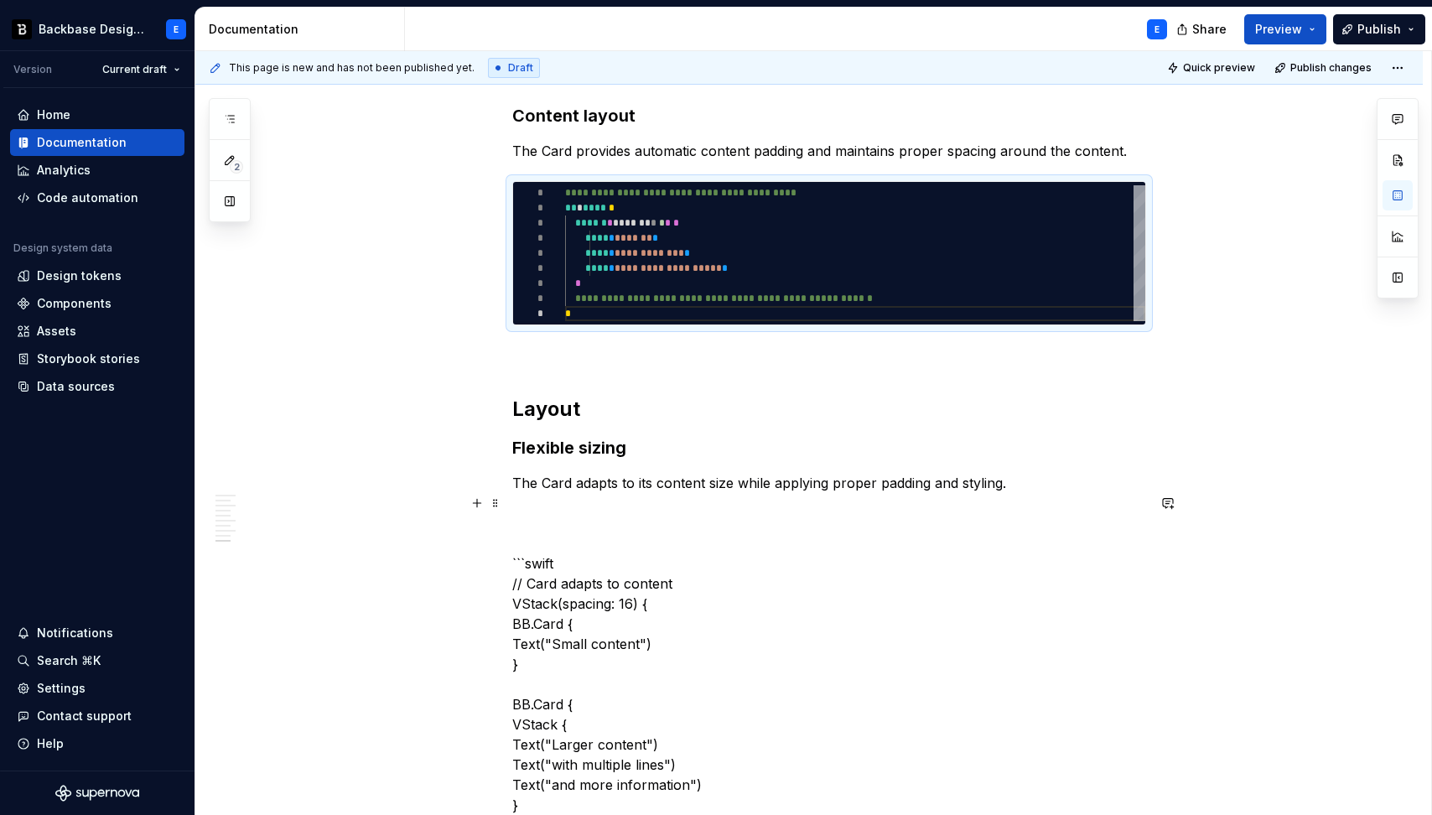
click at [1022, 493] on p "The Card adapts to its content size while applying proper padding and styling." at bounding box center [829, 483] width 634 height 20
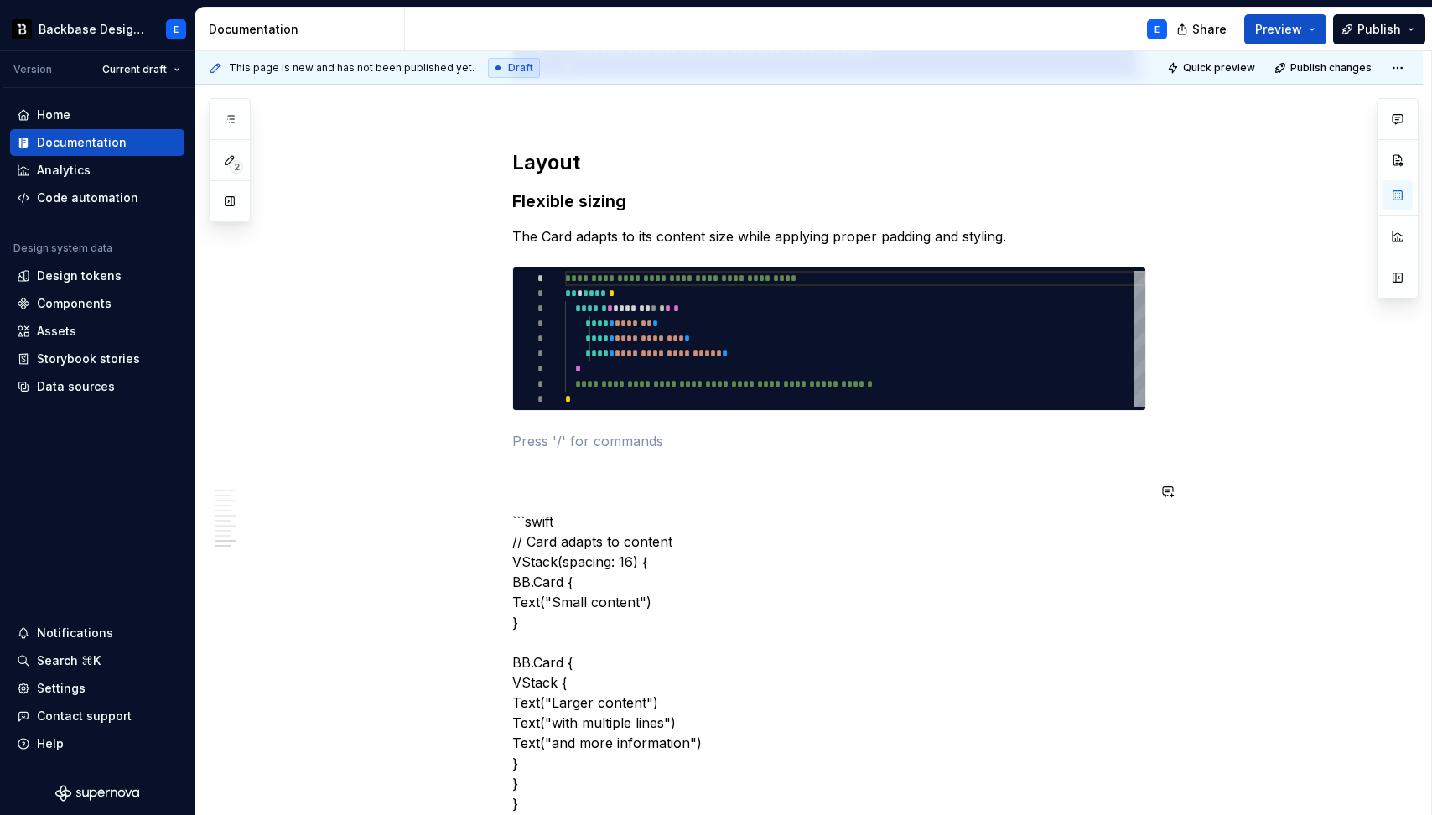
scroll to position [2221, 0]
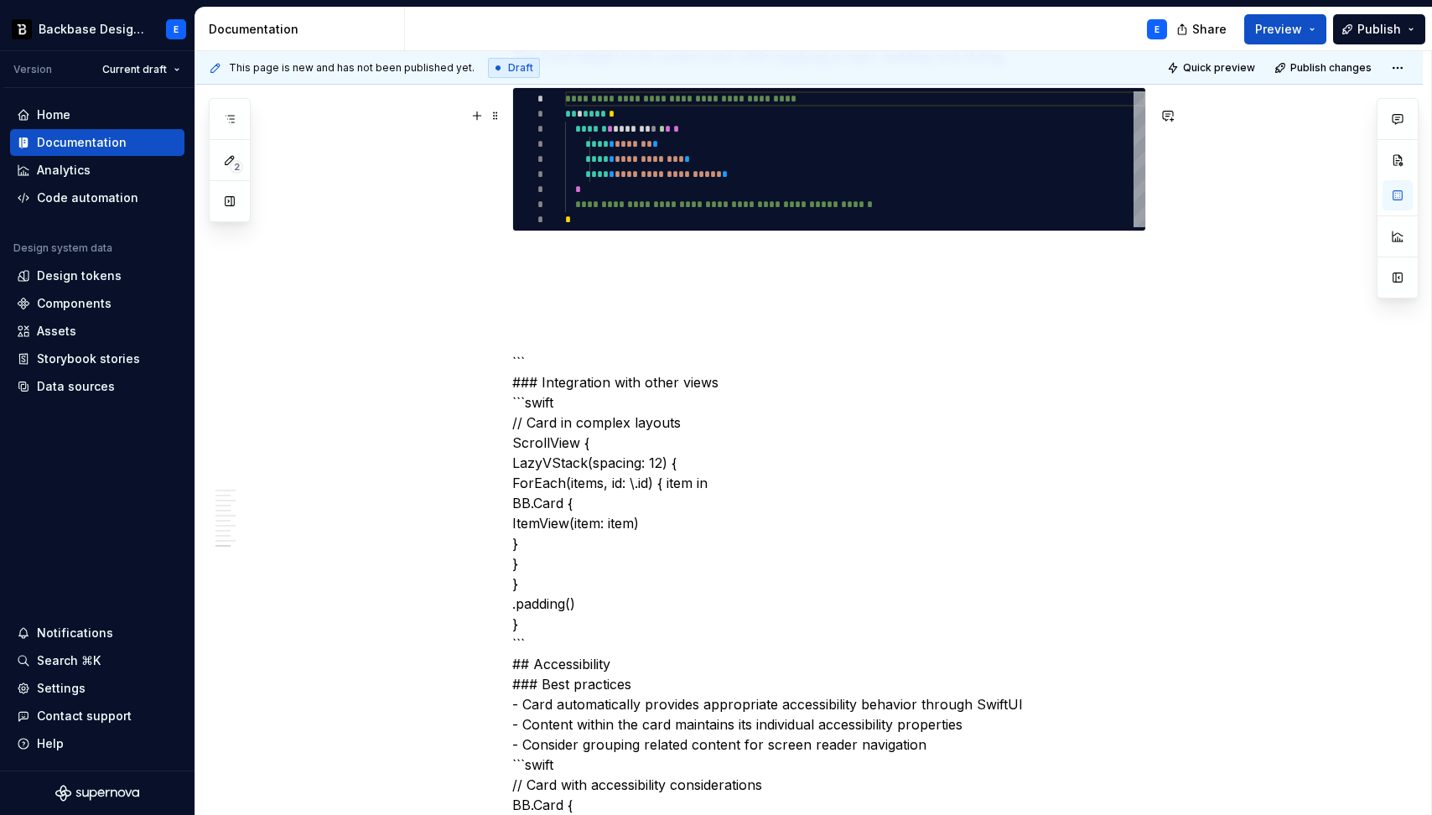
type textarea "*"
type textarea "**********"
click at [657, 200] on div "**********" at bounding box center [855, 159] width 580 height 136
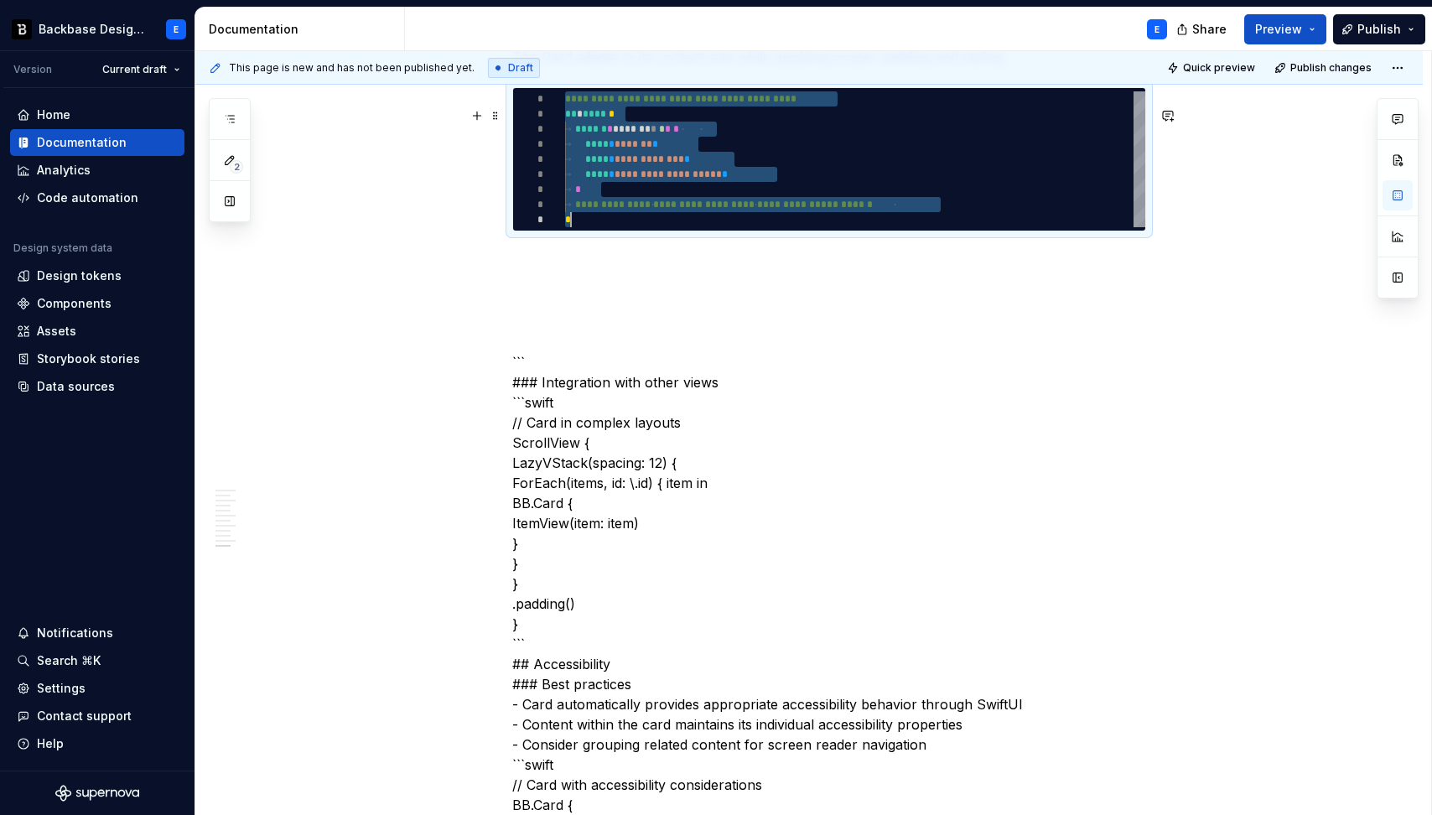
scroll to position [0, 6]
type textarea "*"
type textarea "**********"
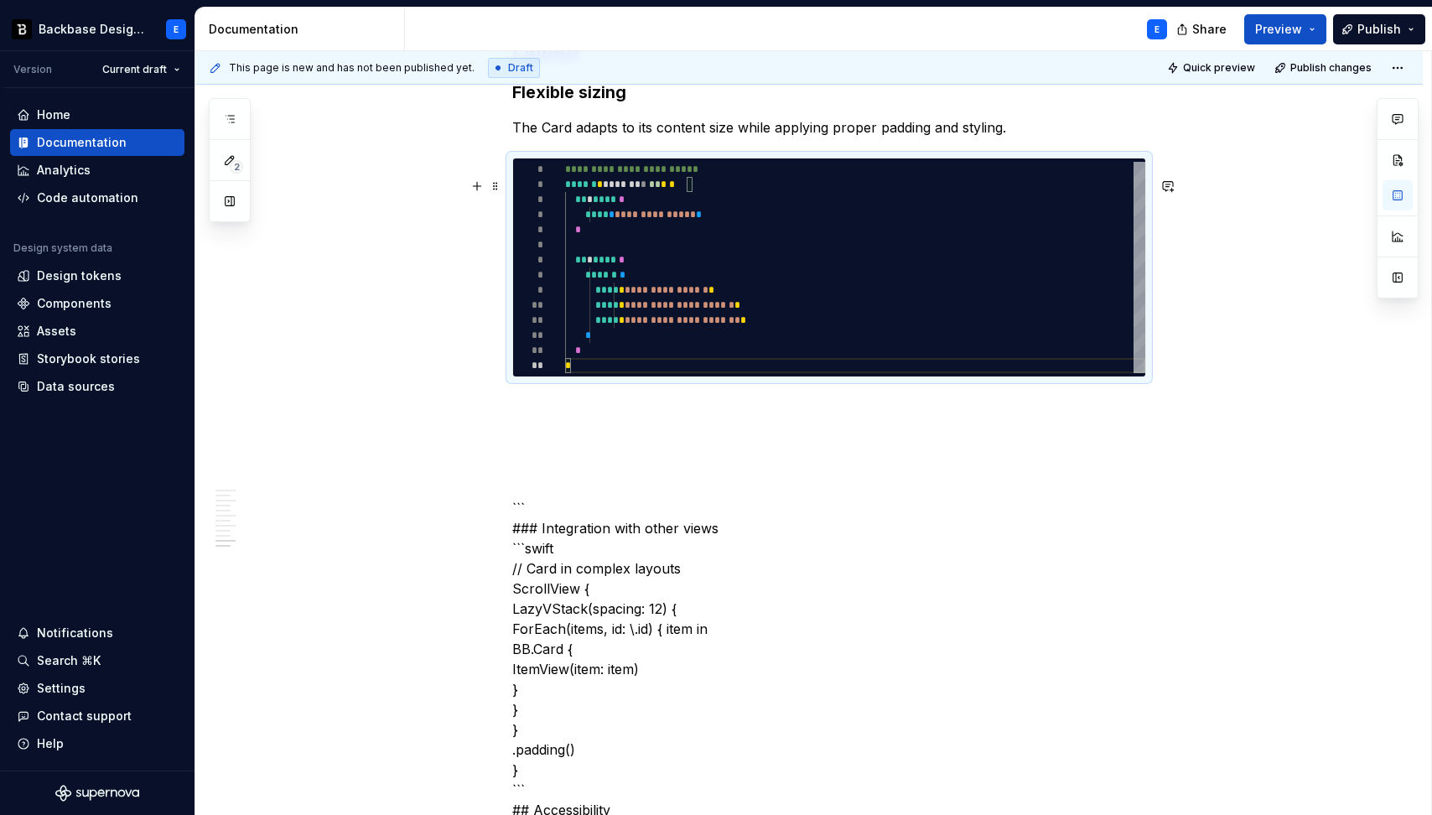
scroll to position [2279, 0]
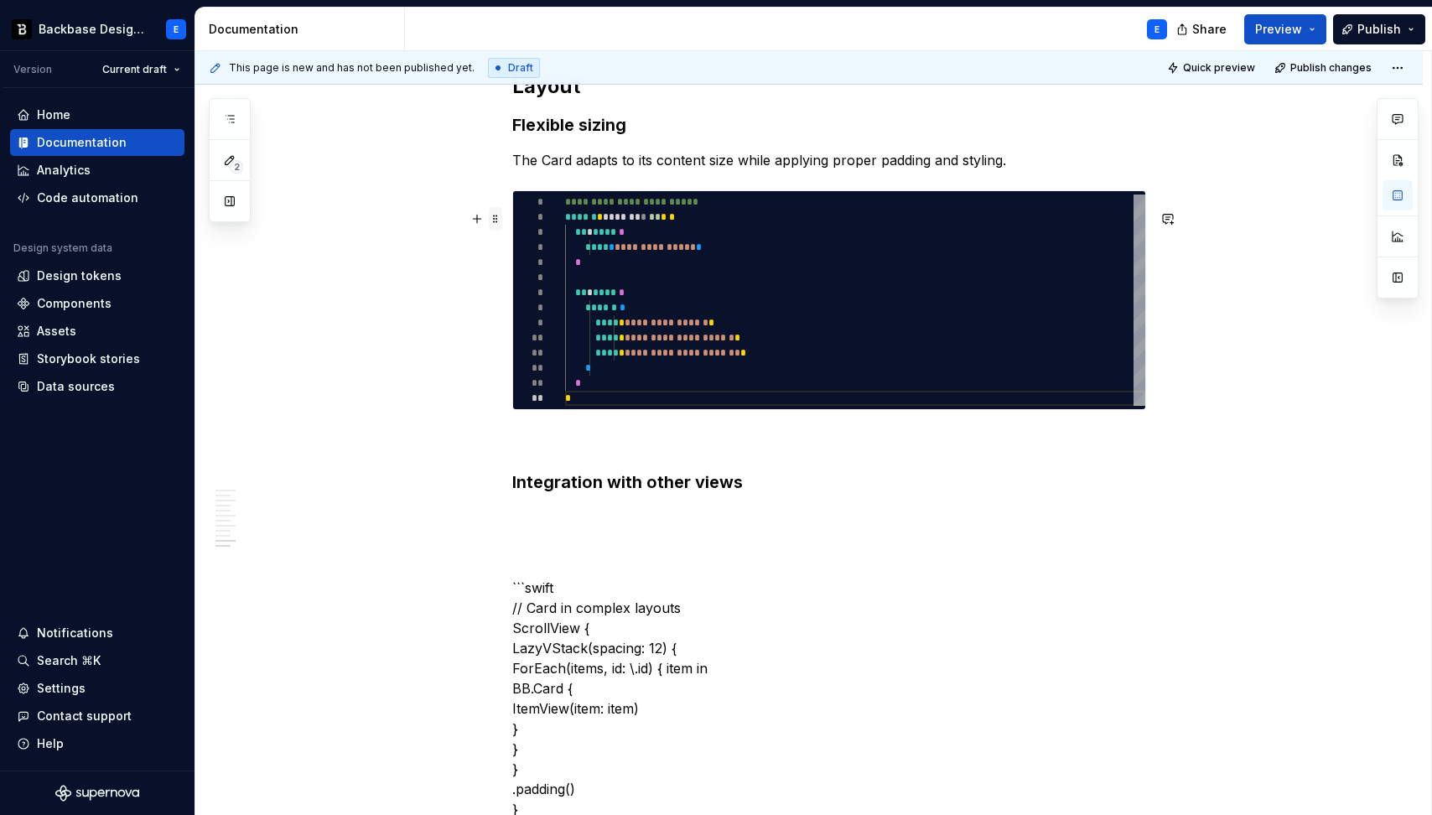
click at [495, 217] on span at bounding box center [495, 218] width 13 height 23
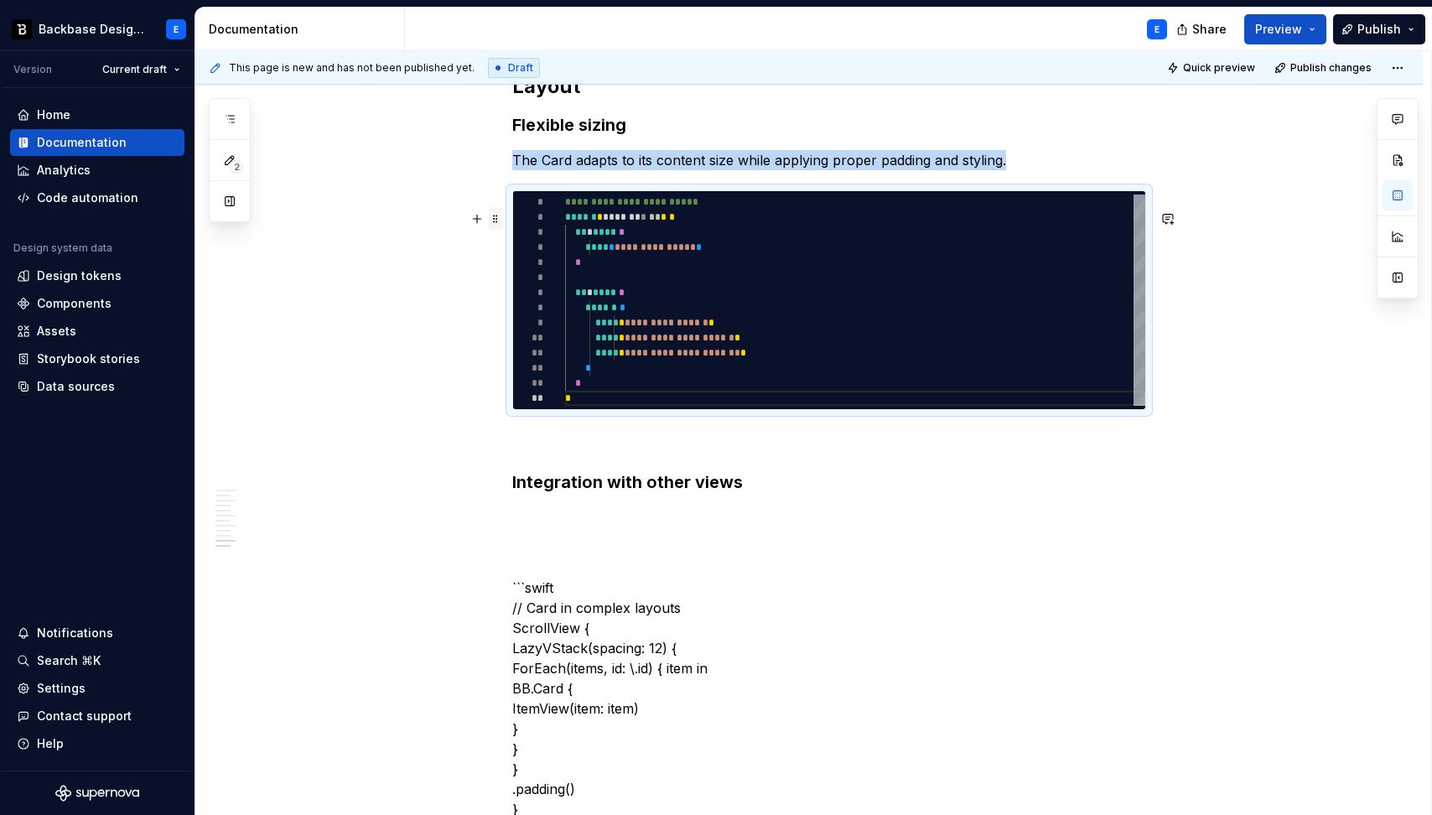
click at [495, 217] on span at bounding box center [495, 218] width 13 height 23
copy p "The Card adapts to its content size while applying proper padding and styling."
click at [774, 494] on h3 "Integration with other views" at bounding box center [829, 481] width 634 height 23
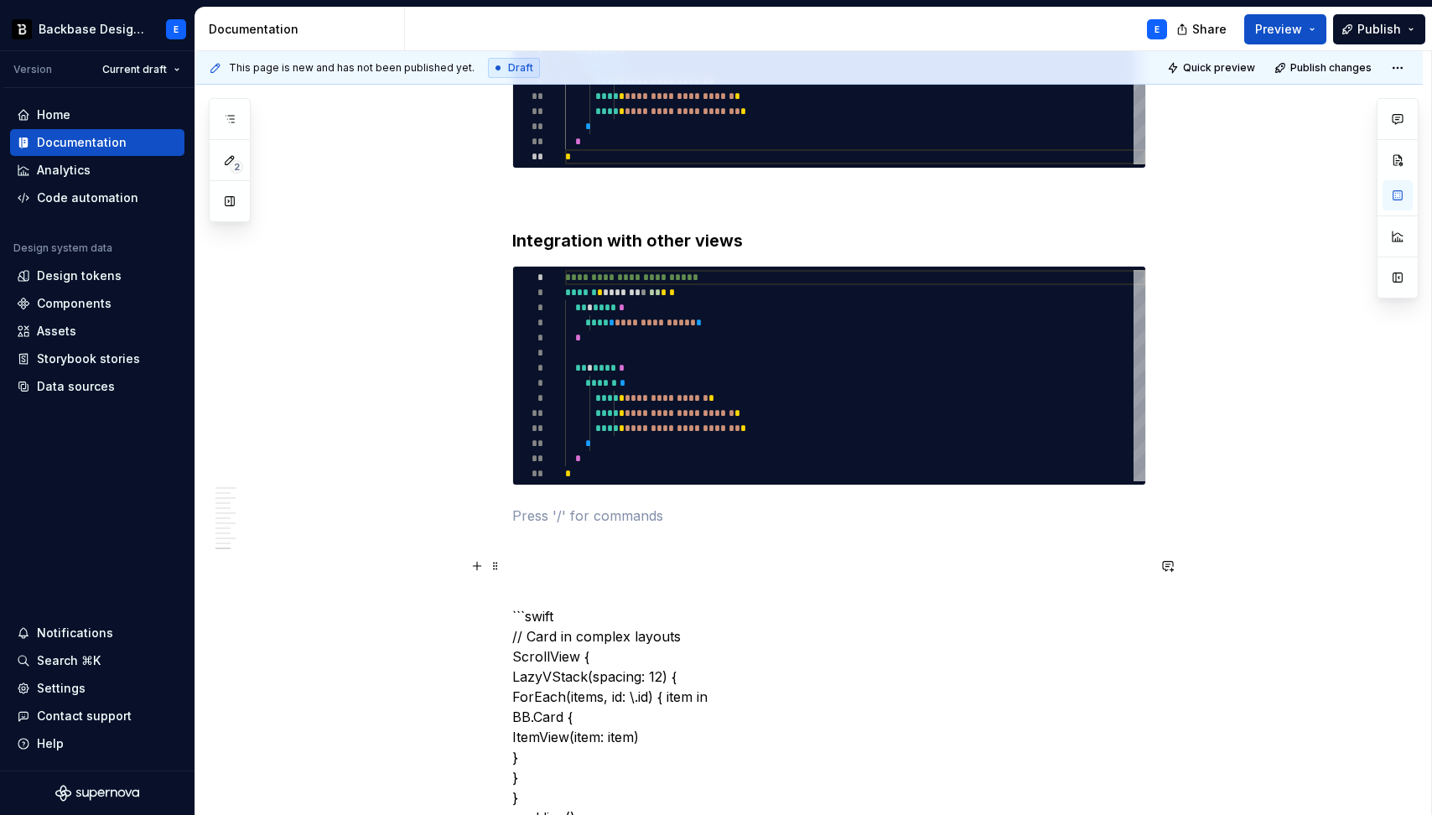
scroll to position [2544, 0]
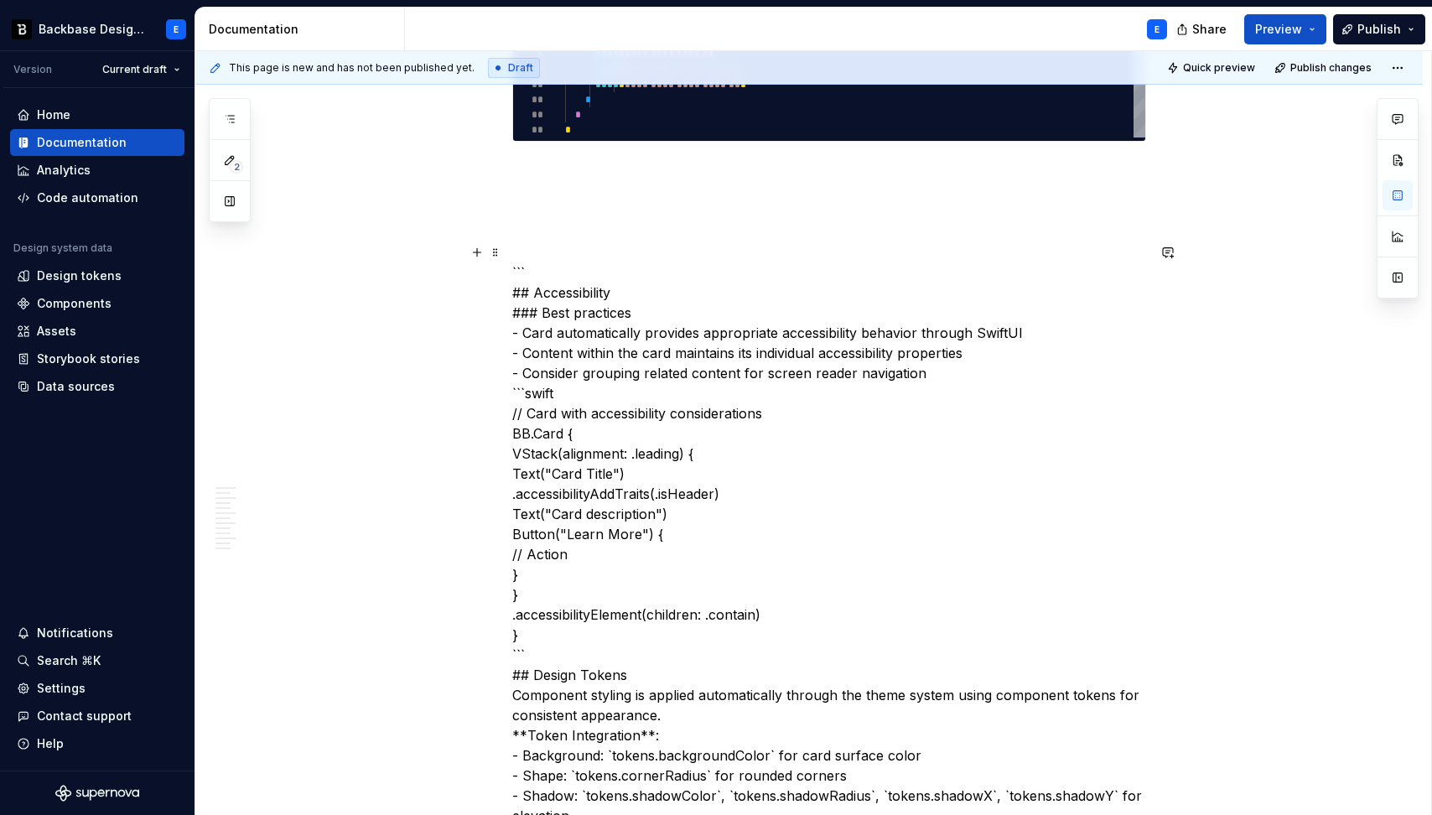
scroll to position [2639, 0]
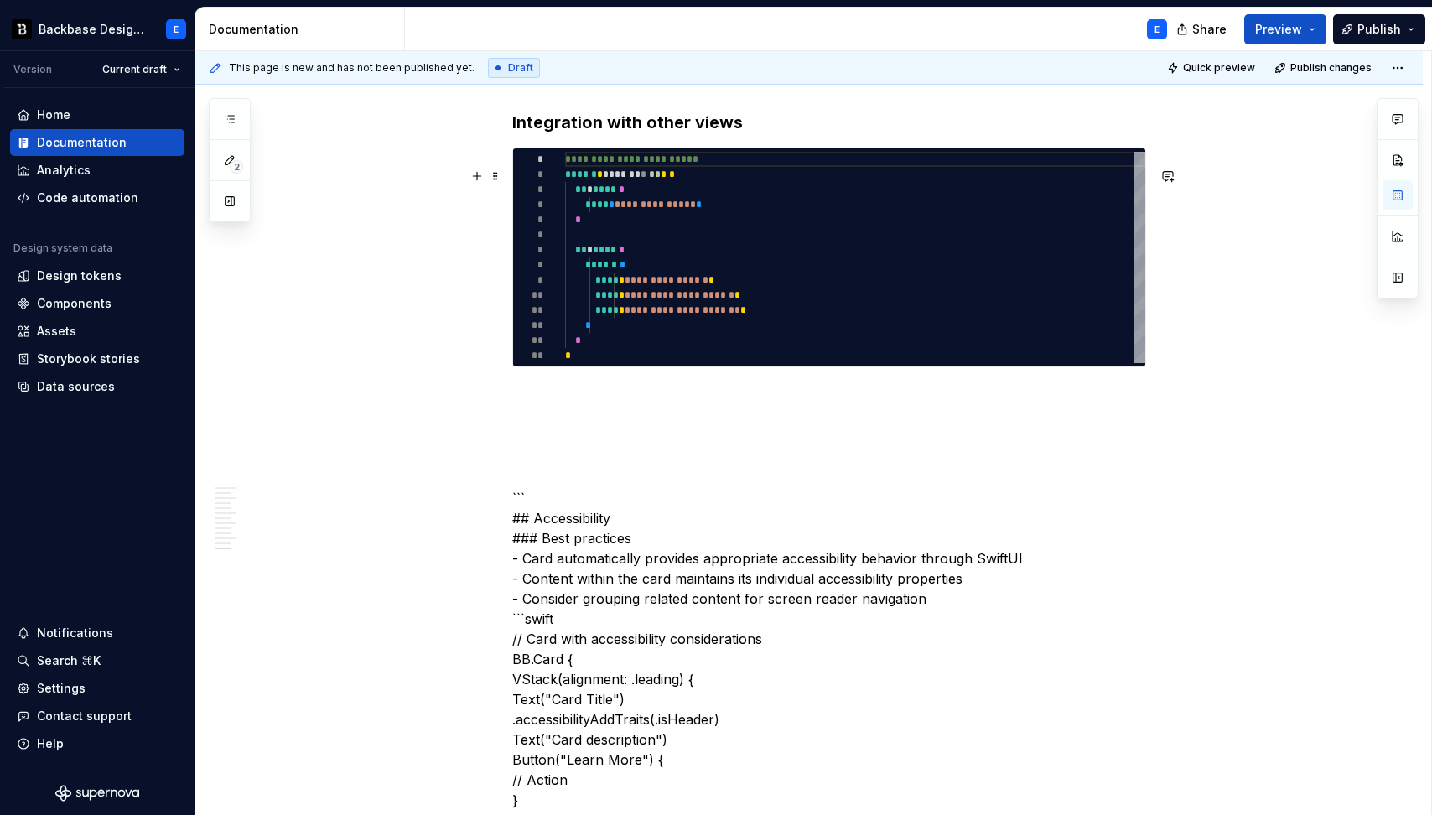
type textarea "*"
click at [671, 300] on div "**********" at bounding box center [855, 257] width 580 height 211
type textarea "**********"
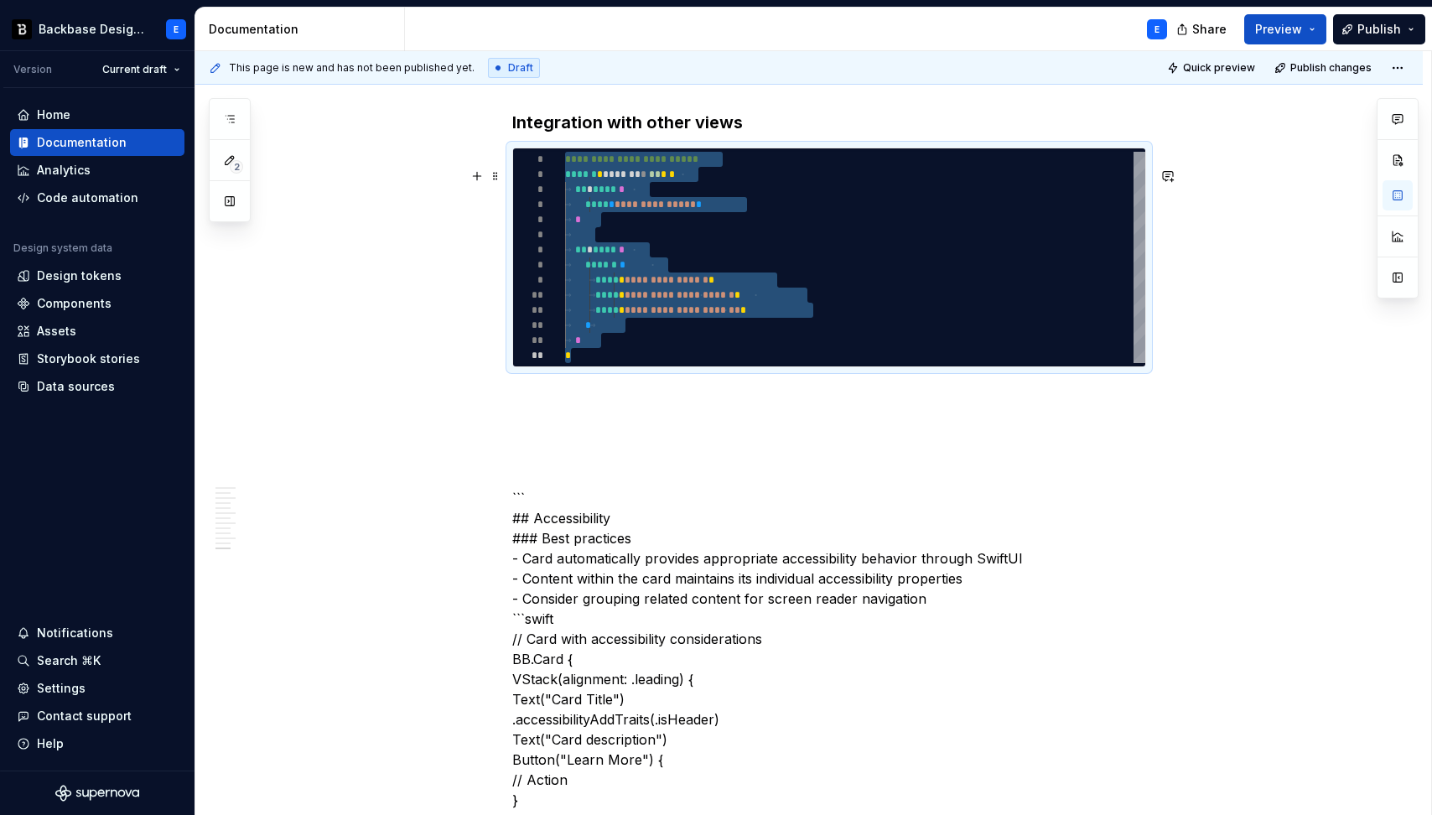
type textarea "*"
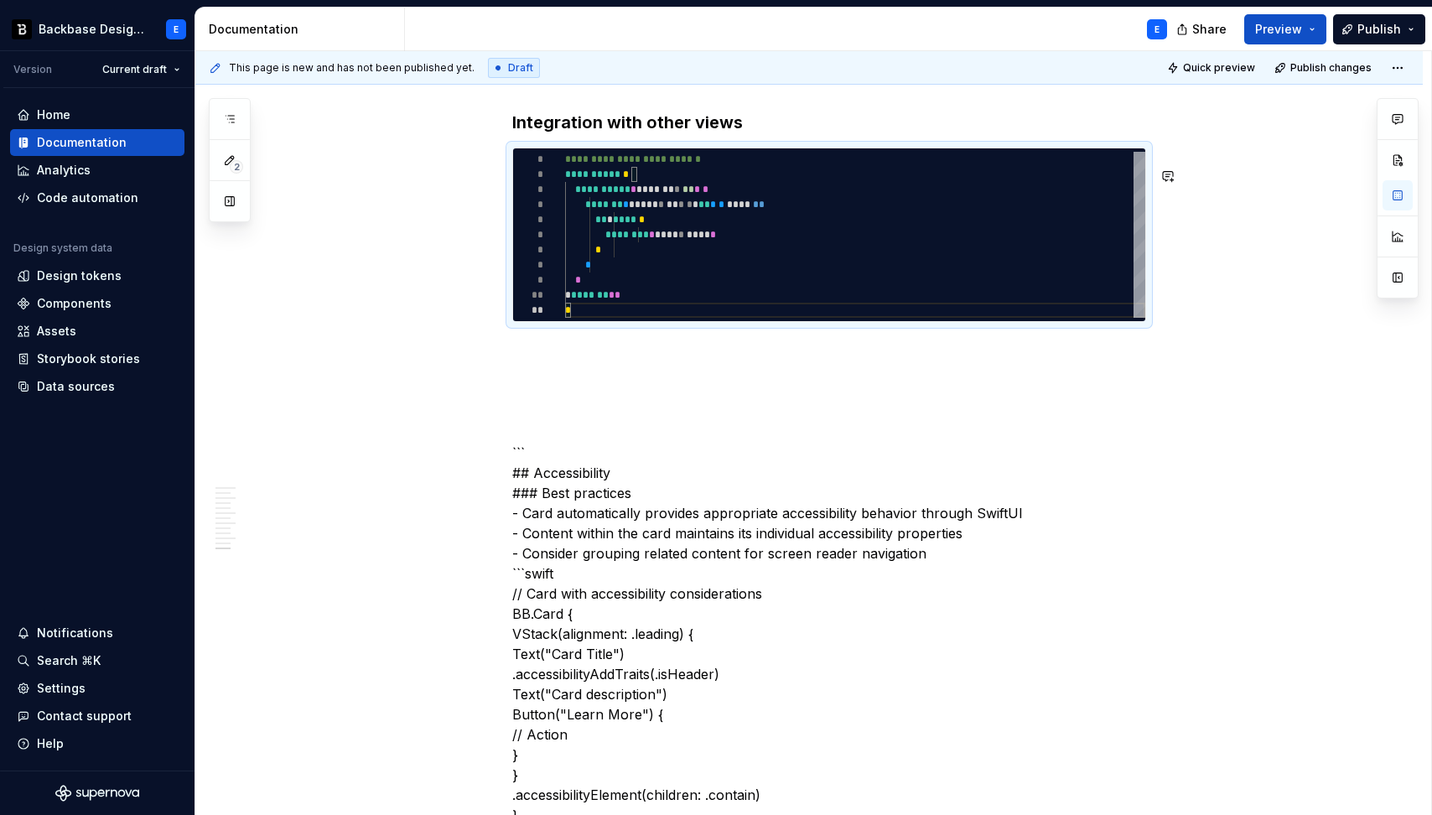
click at [632, 362] on p at bounding box center [829, 352] width 634 height 20
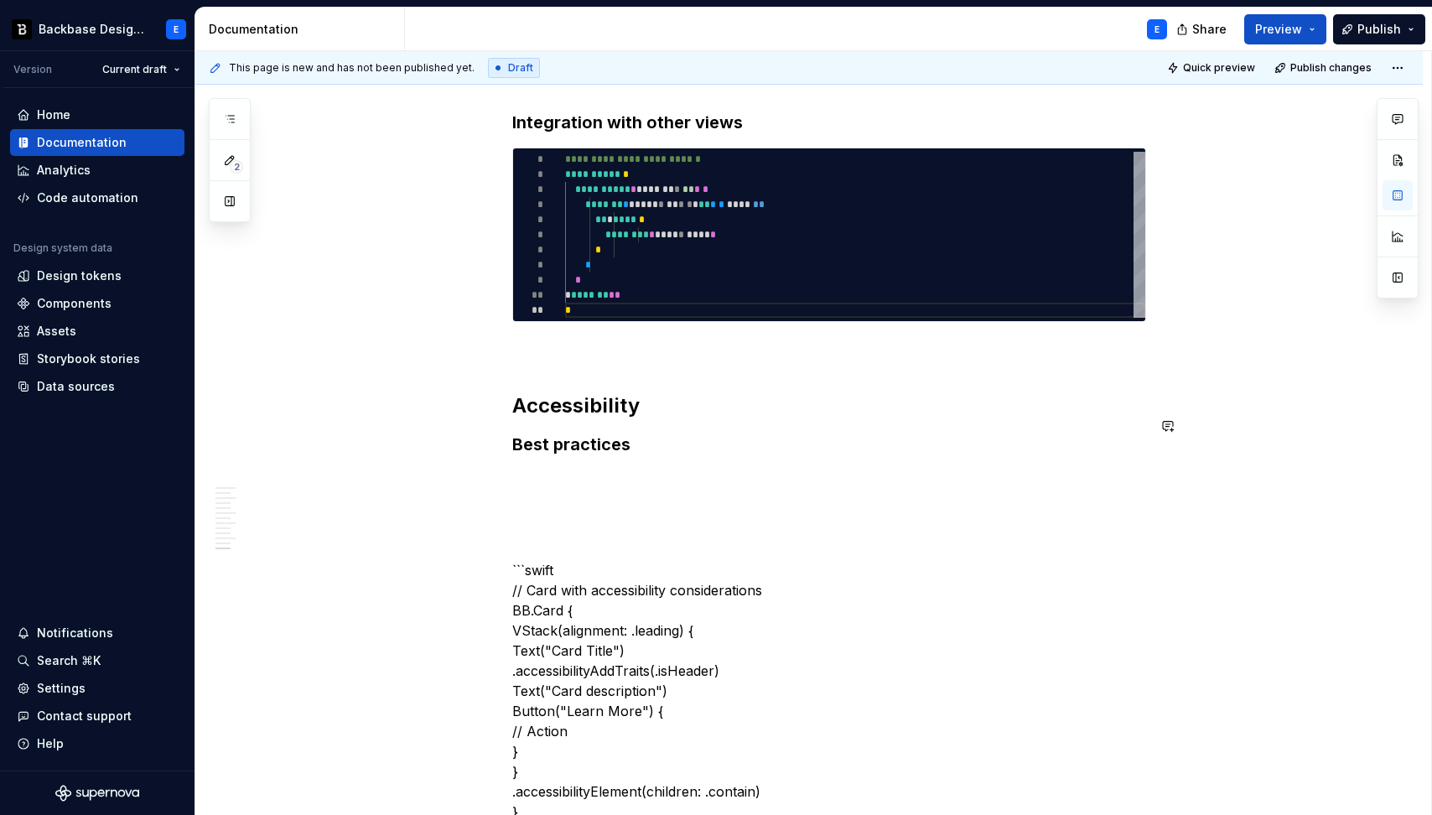
click at [655, 453] on h3 "Best practices" at bounding box center [829, 443] width 634 height 23
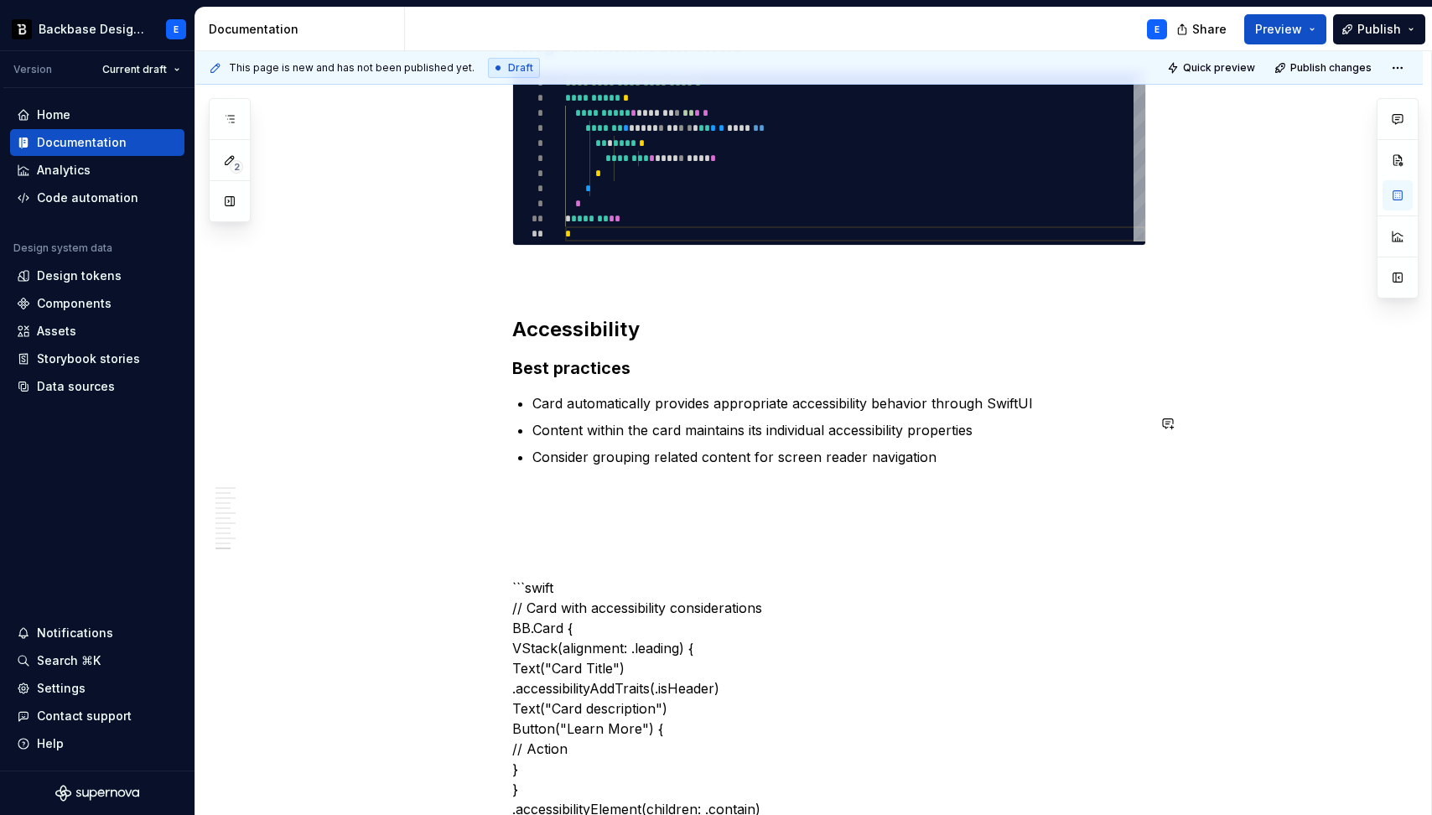
scroll to position [2726, 0]
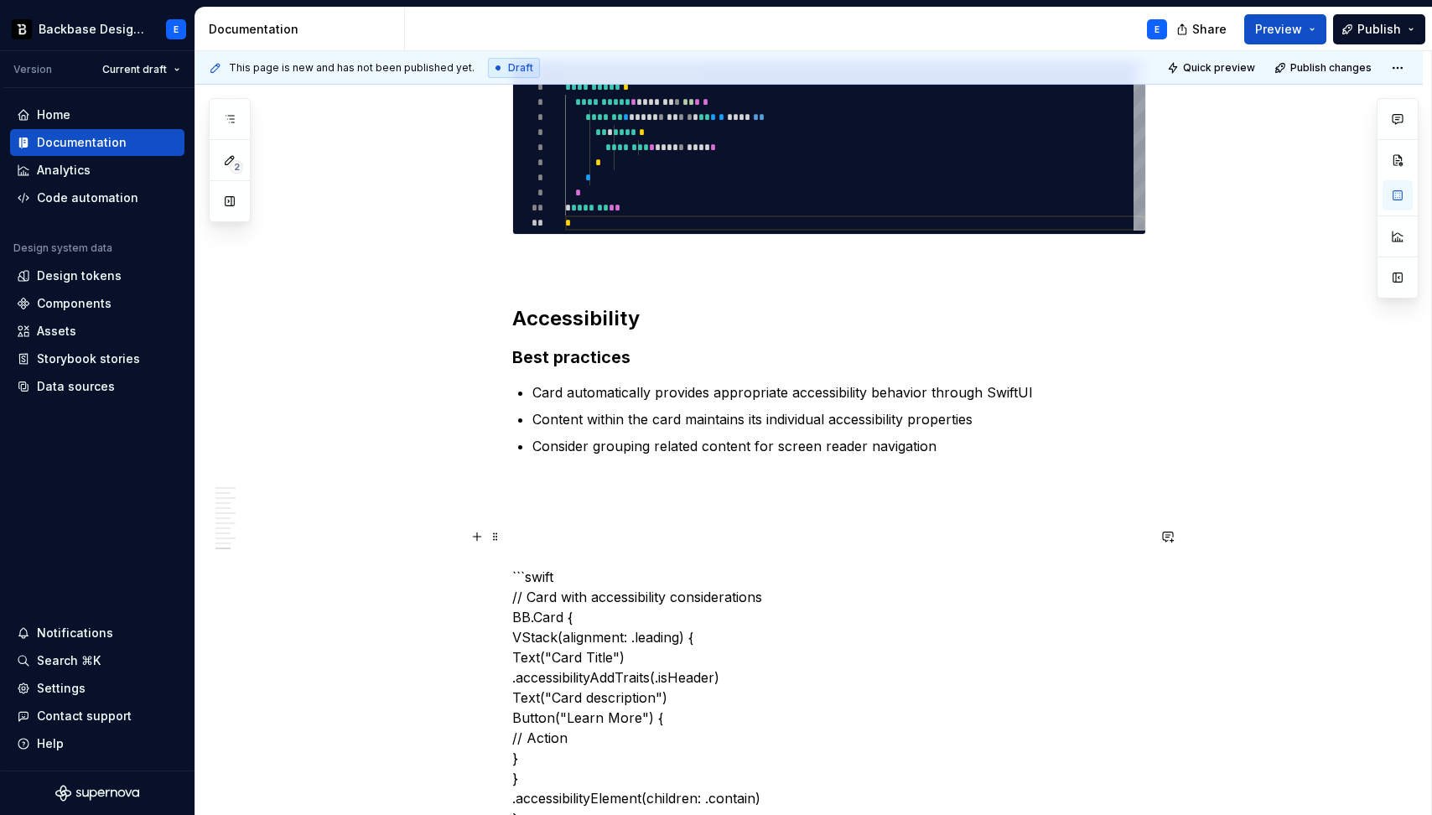
click at [562, 598] on p "```swift // Card with accessibility considerations BB.Card { VStack(alignment: …" at bounding box center [829, 767] width 634 height 523
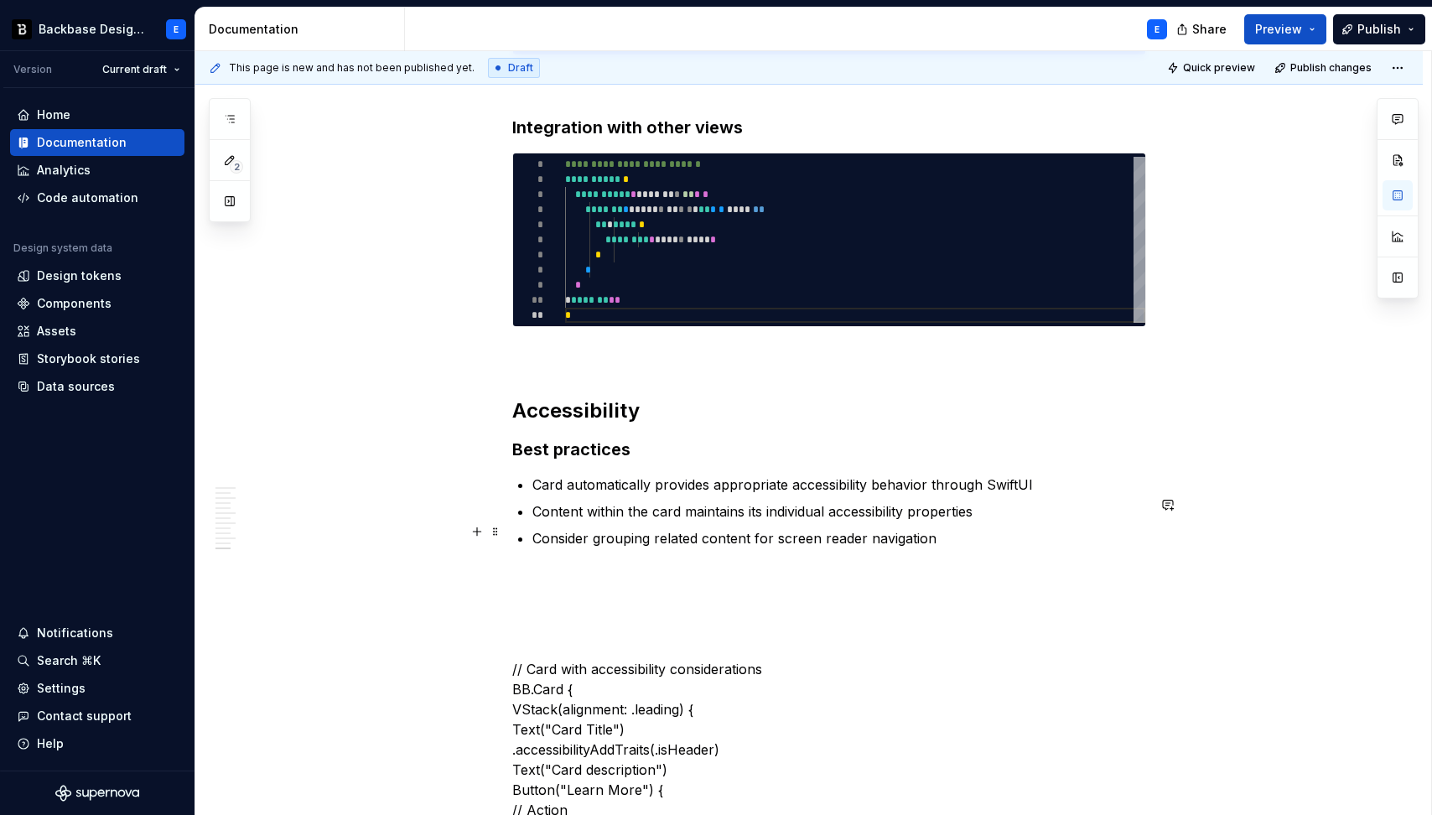
scroll to position [2562, 0]
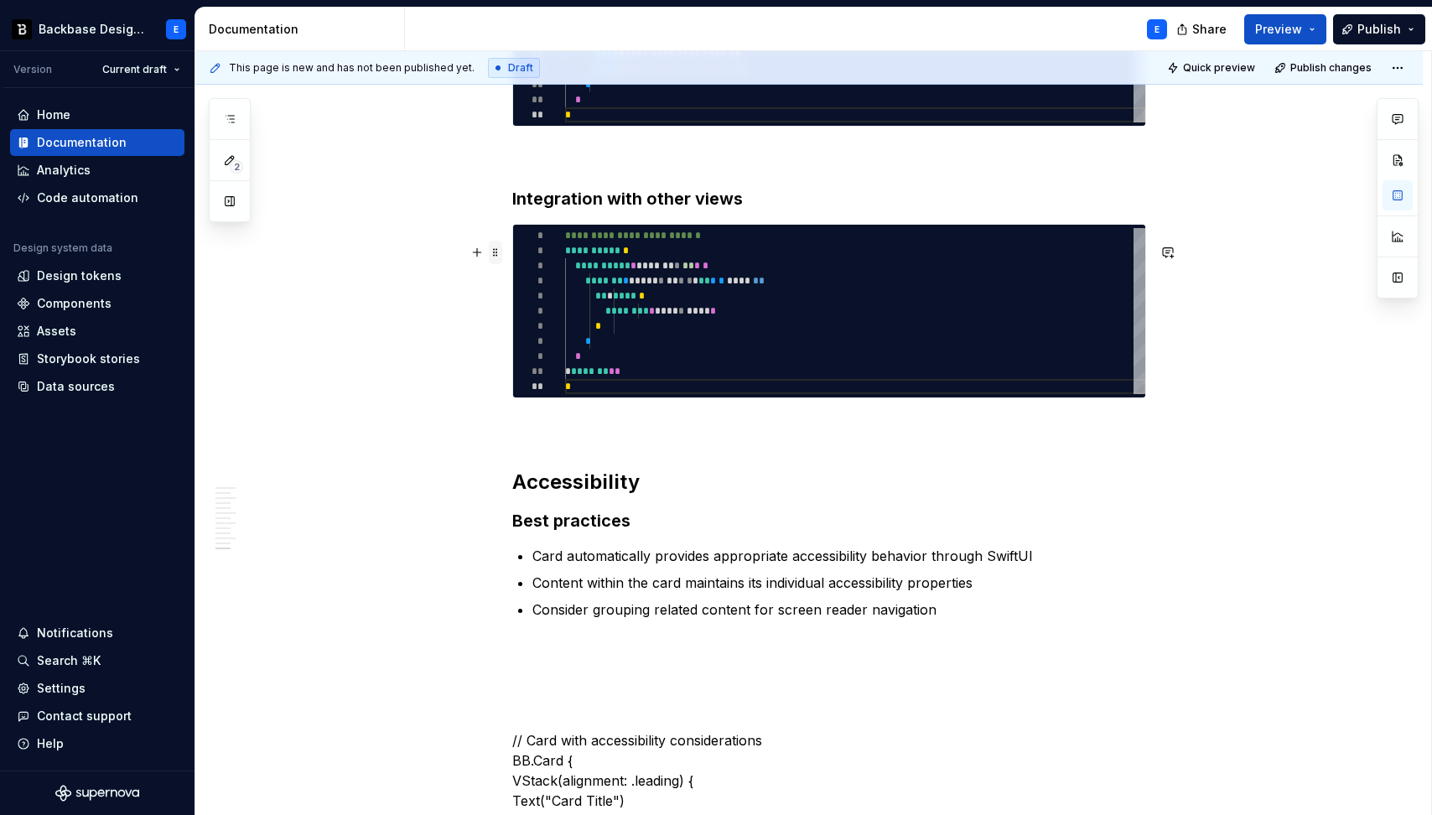
click at [498, 253] on span at bounding box center [495, 252] width 13 height 23
copy h3 "Integration with other views"
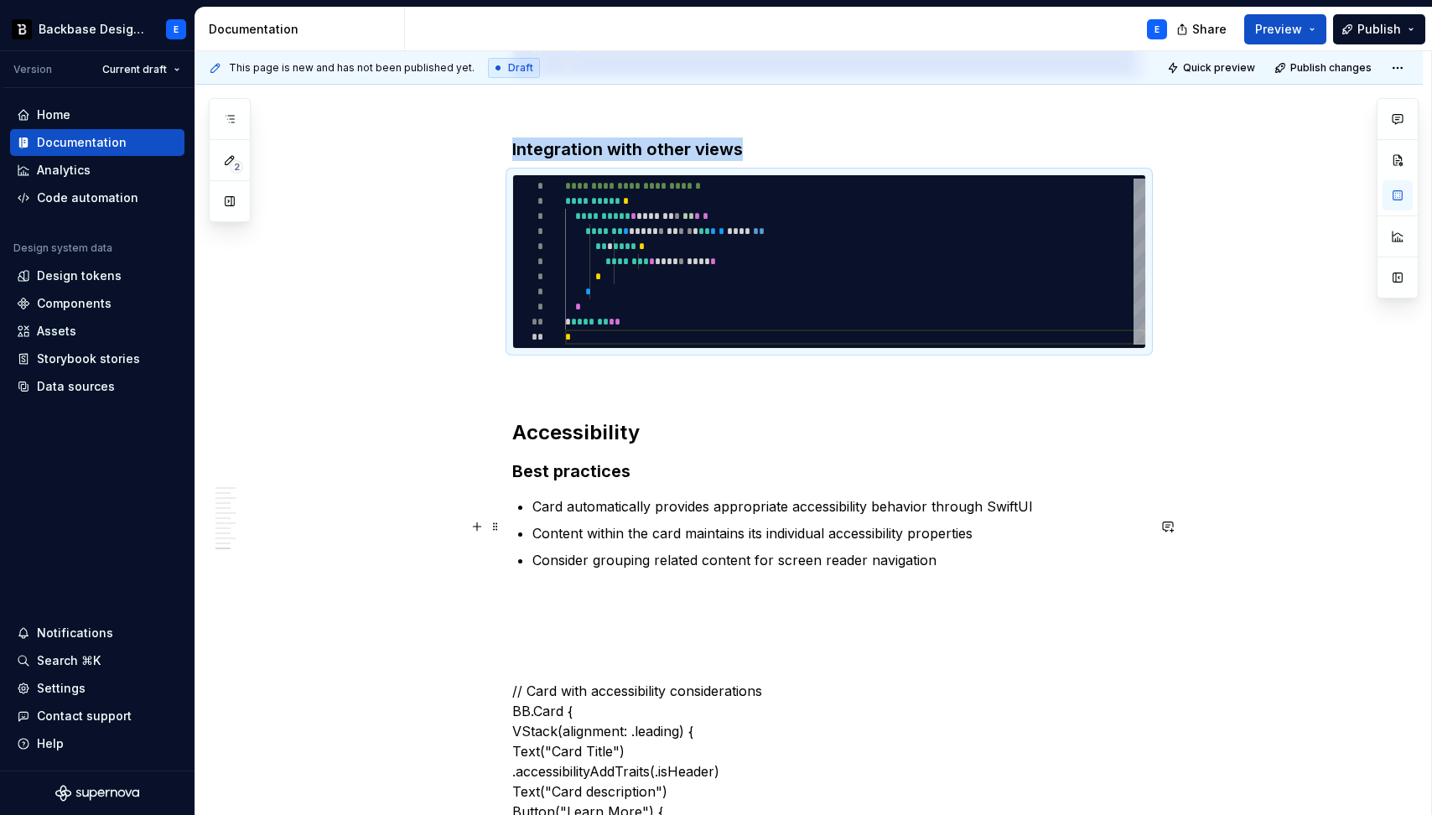
scroll to position [2660, 0]
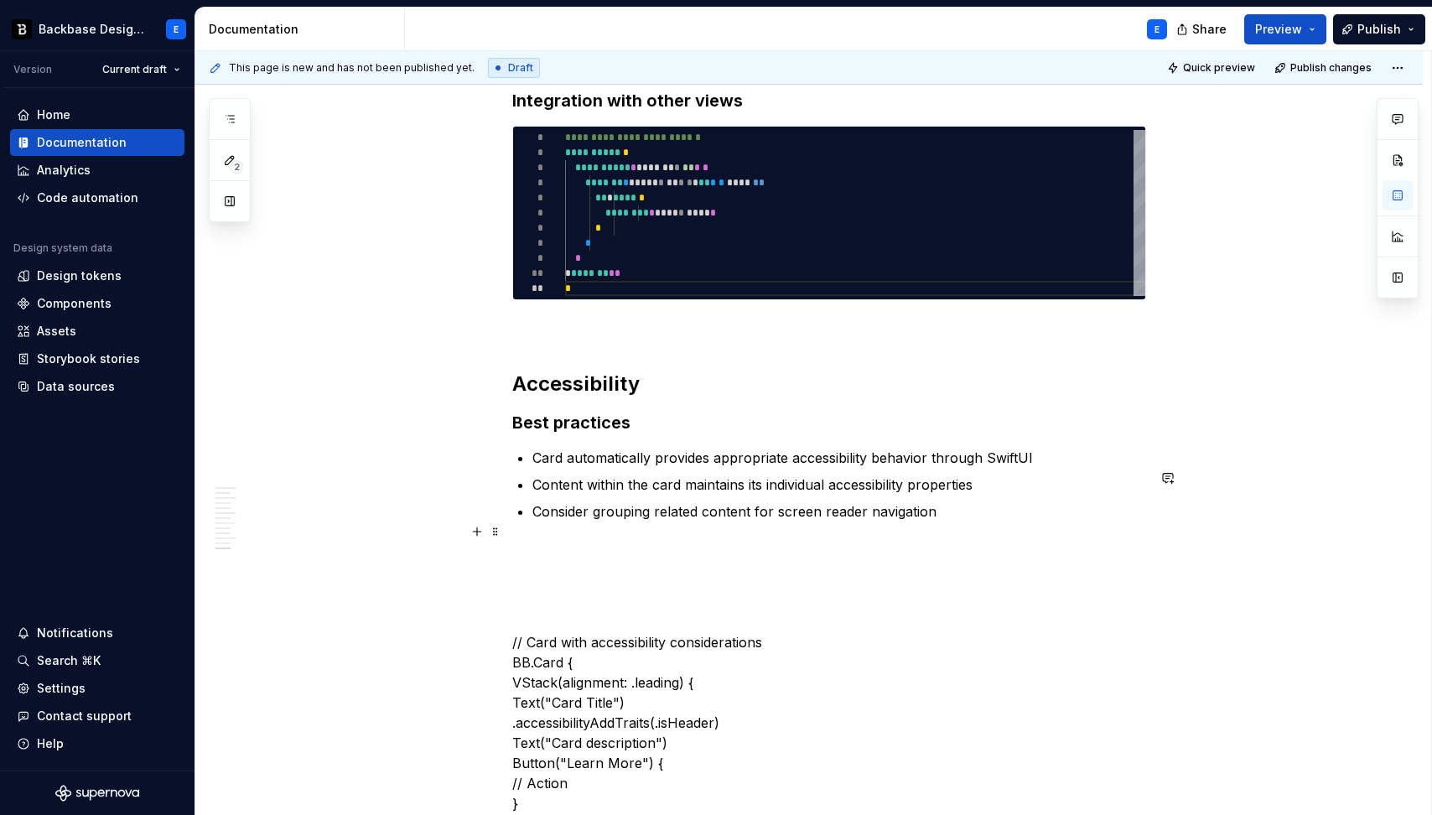
click at [954, 521] on p "Consider grouping related content for screen reader navigation" at bounding box center [839, 511] width 614 height 20
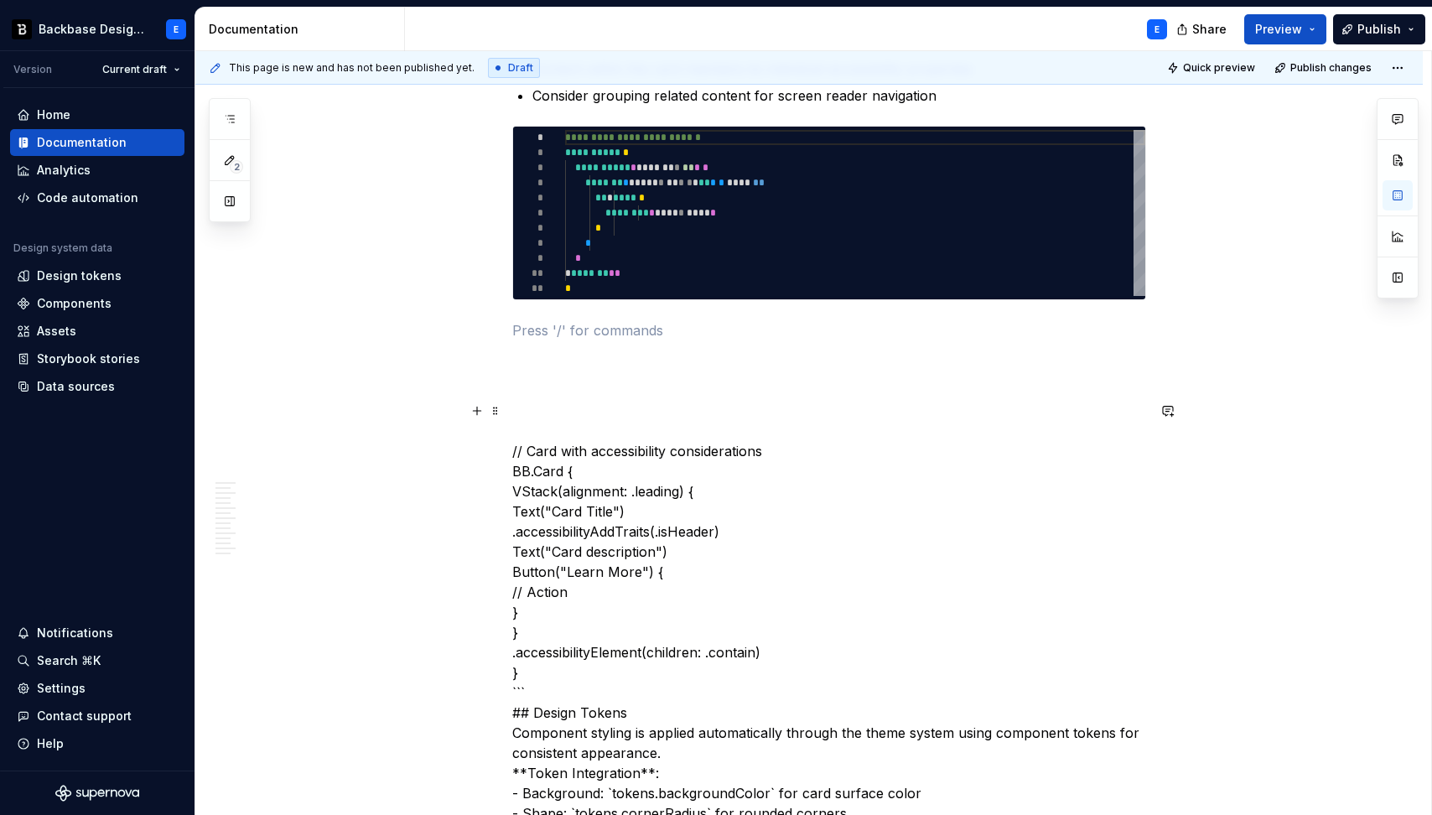
scroll to position [3088, 0]
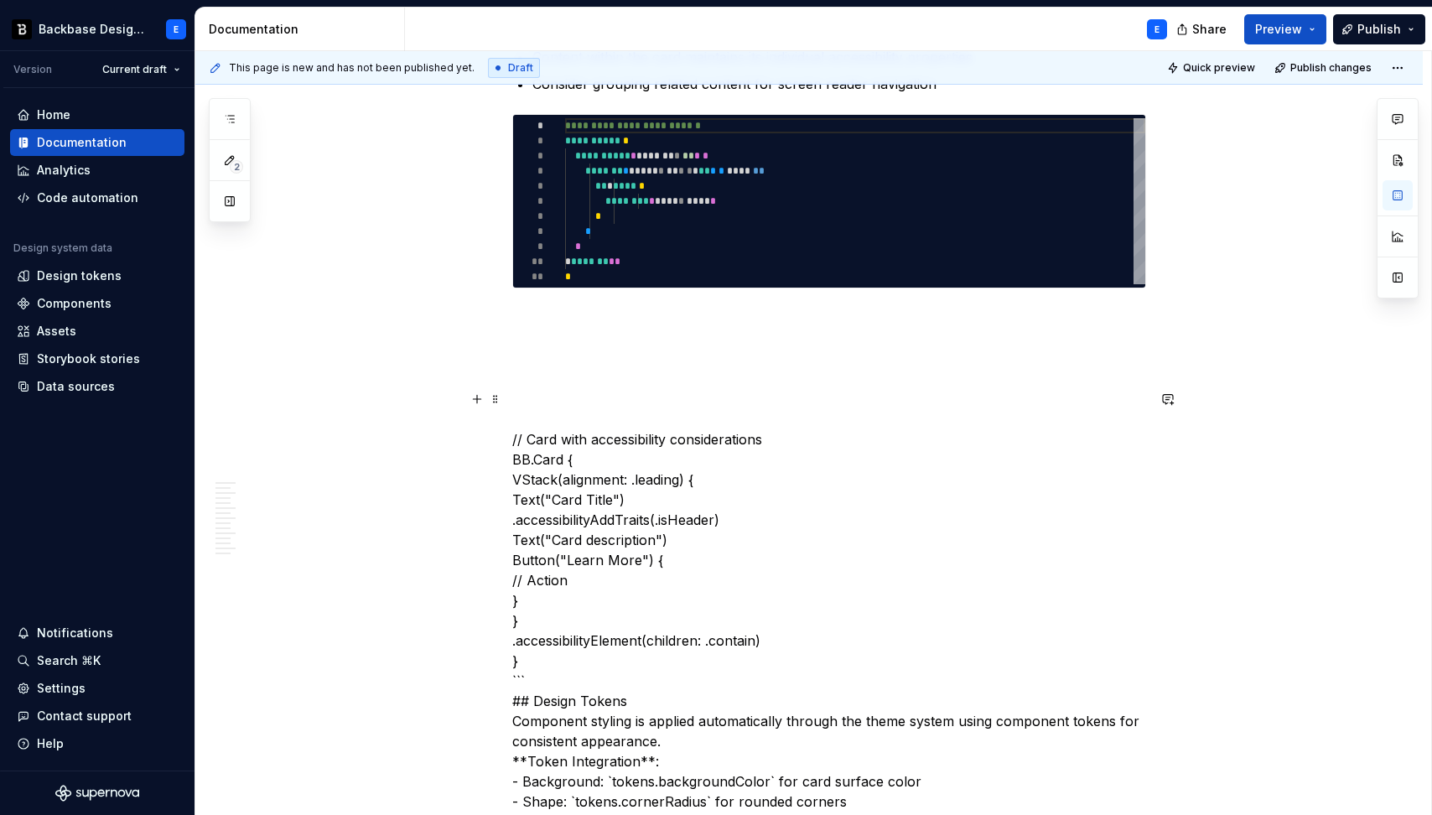
click at [577, 462] on p "// Card with accessibility considerations BB.Card { VStack(alignment: .leading)…" at bounding box center [829, 620] width 634 height 503
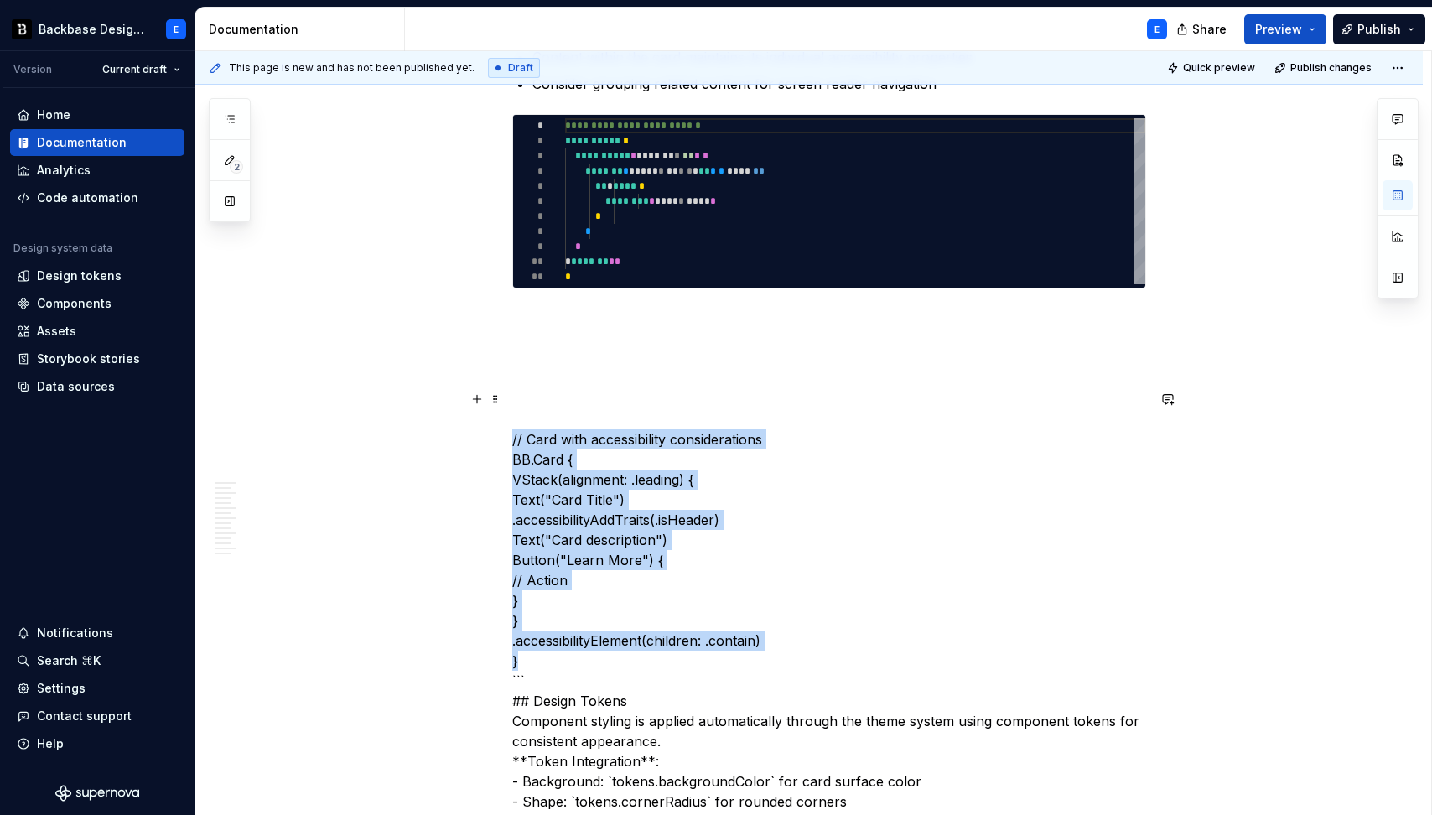
click at [520, 685] on p "// Card with accessibility considerations BB.Card { VStack(alignment: .leading)…" at bounding box center [829, 620] width 634 height 503
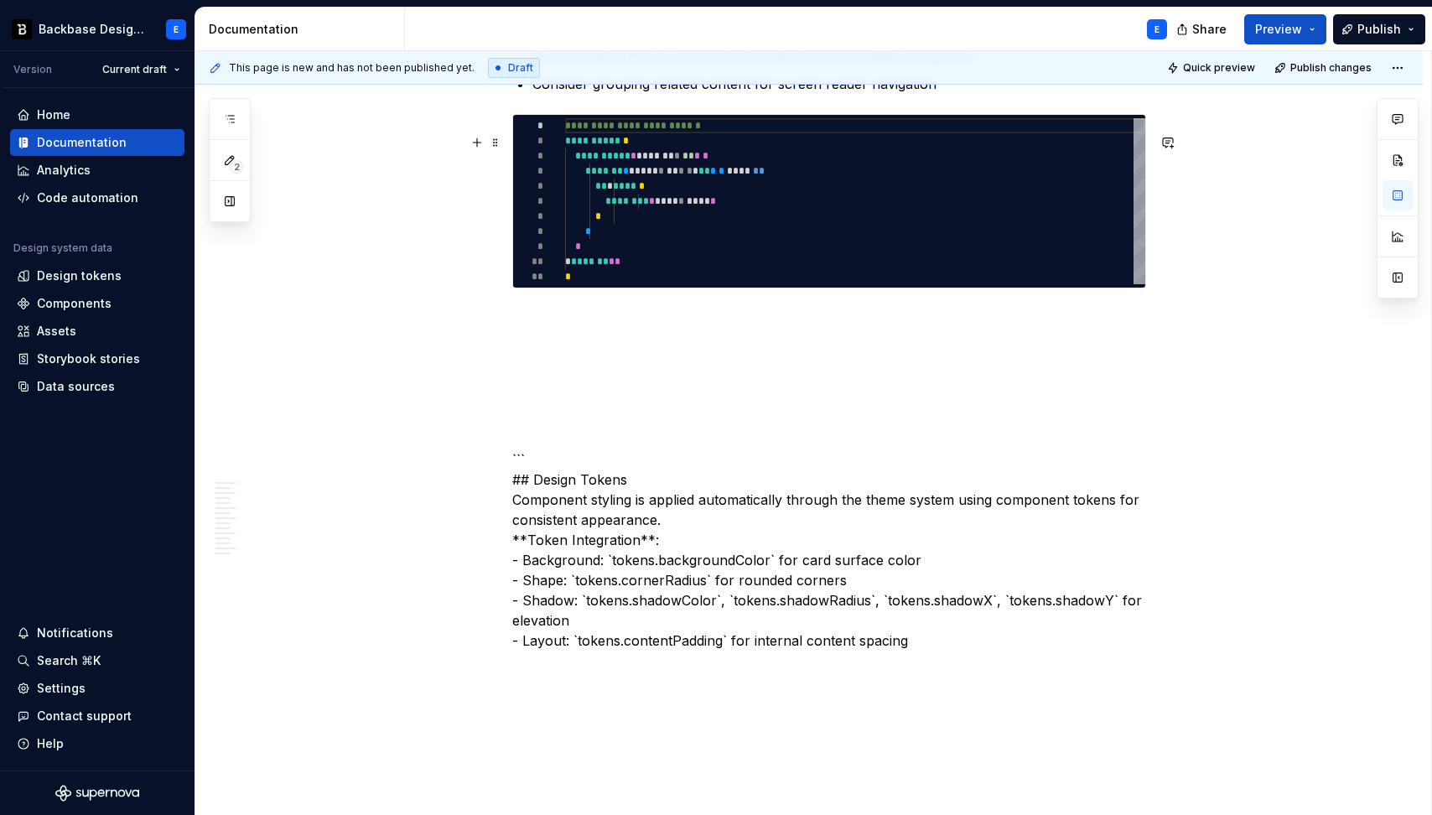
type textarea "*"
click at [636, 236] on div "**********" at bounding box center [855, 201] width 580 height 166
type textarea "**********"
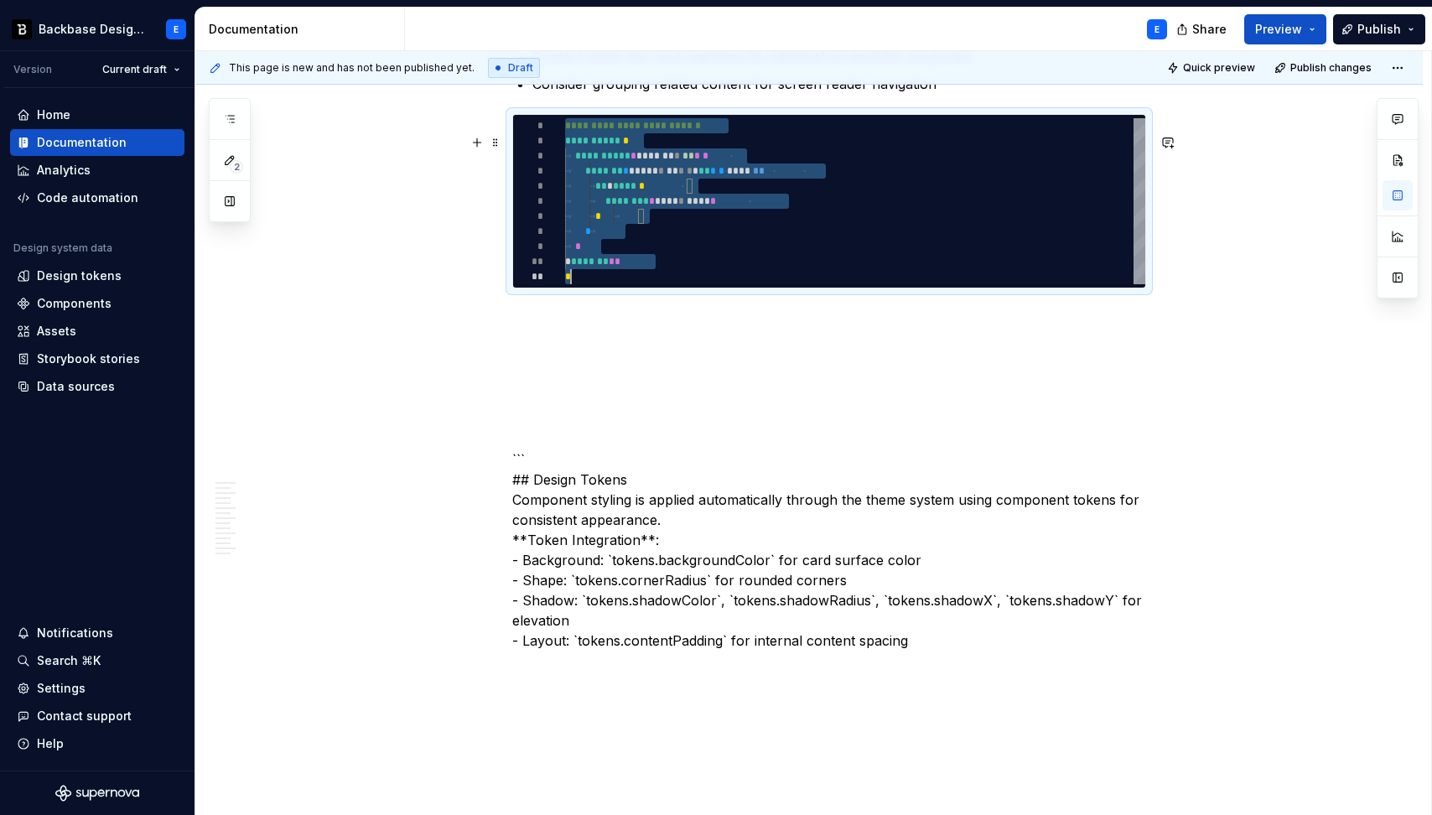
scroll to position [0, 6]
type textarea "*"
type textarea "**********"
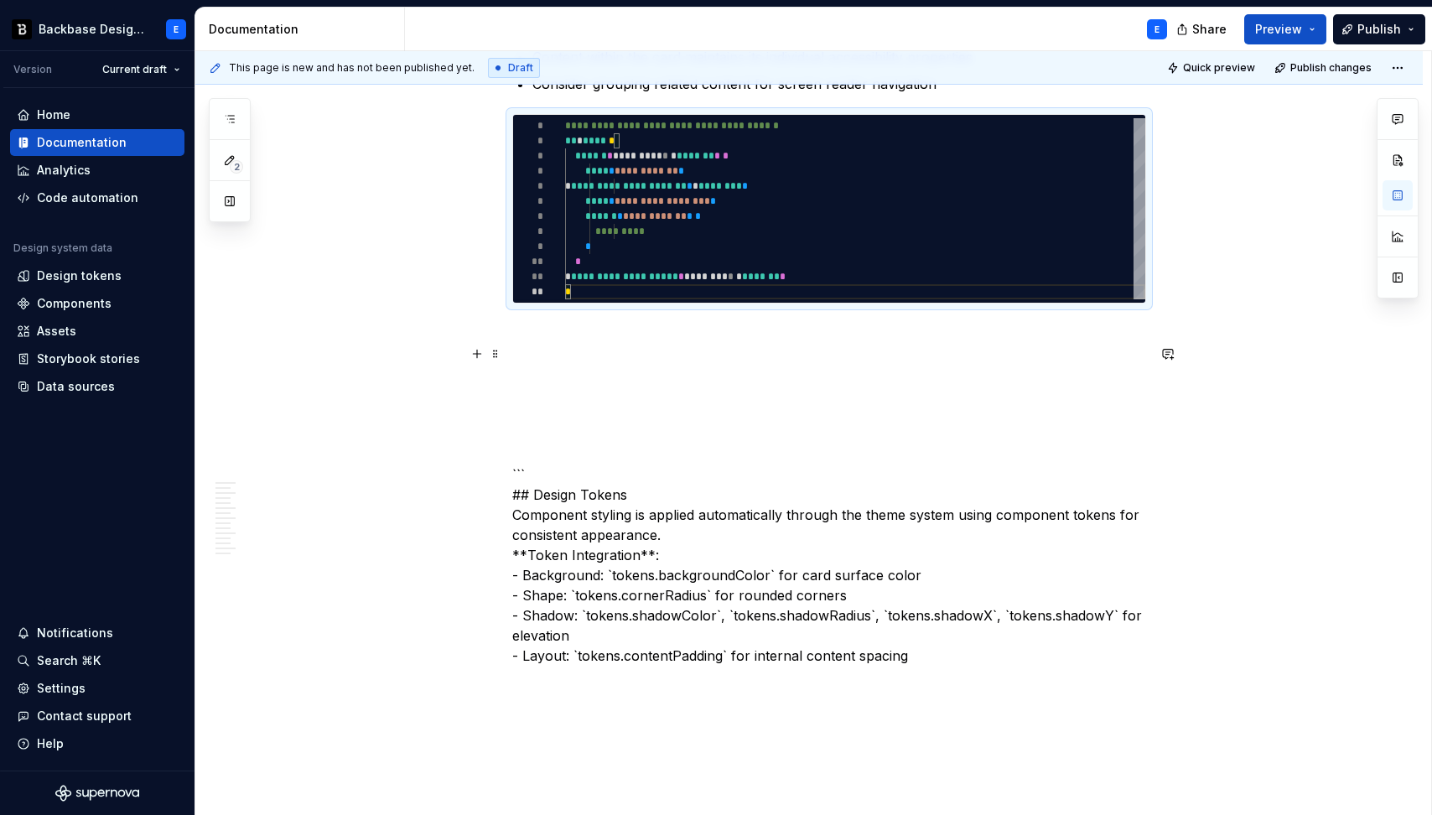
click at [619, 344] on p at bounding box center [829, 334] width 634 height 20
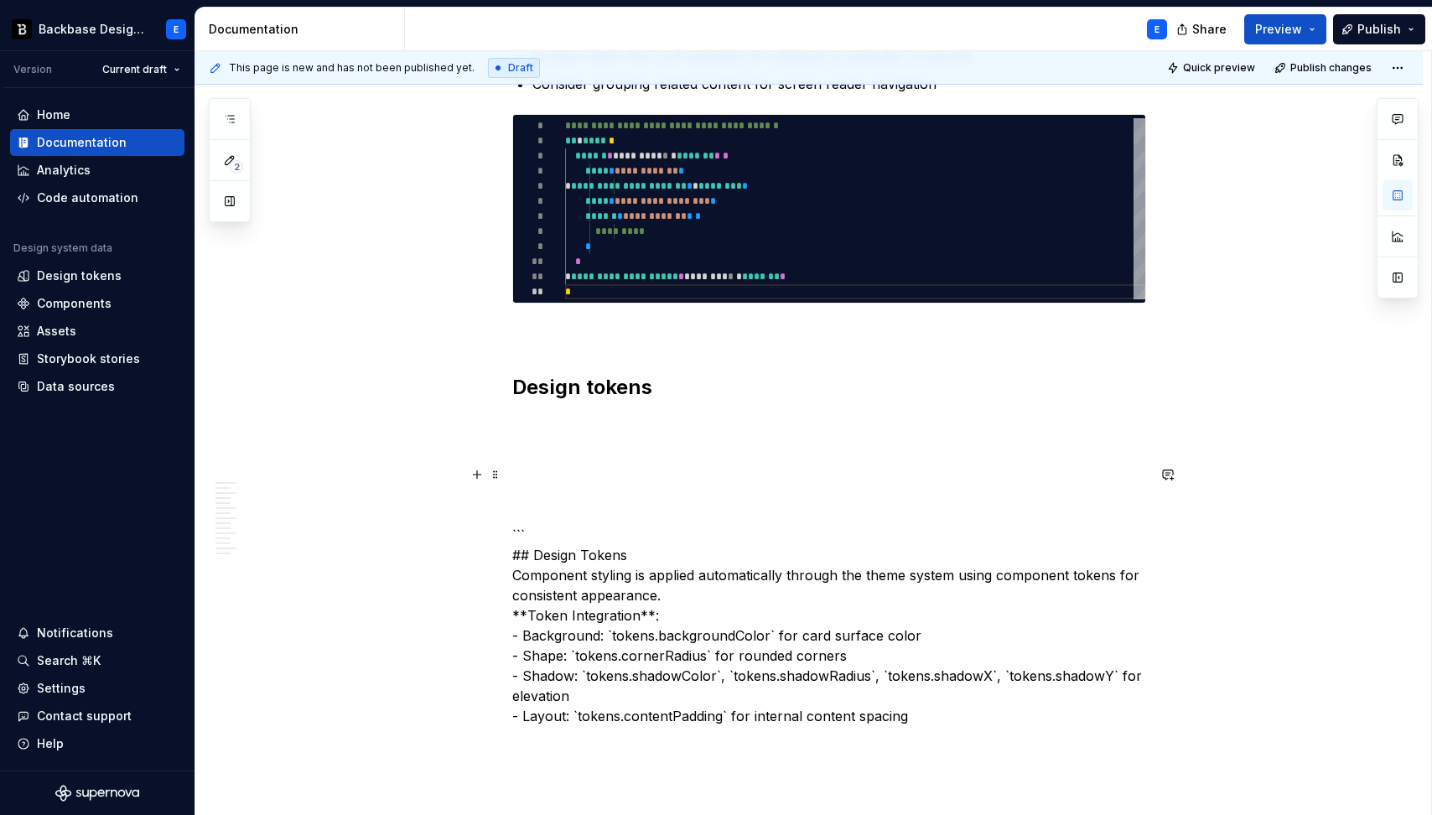
click at [566, 528] on p "``` ## Design Tokens Component styling is applied automatically through the the…" at bounding box center [829, 585] width 634 height 282
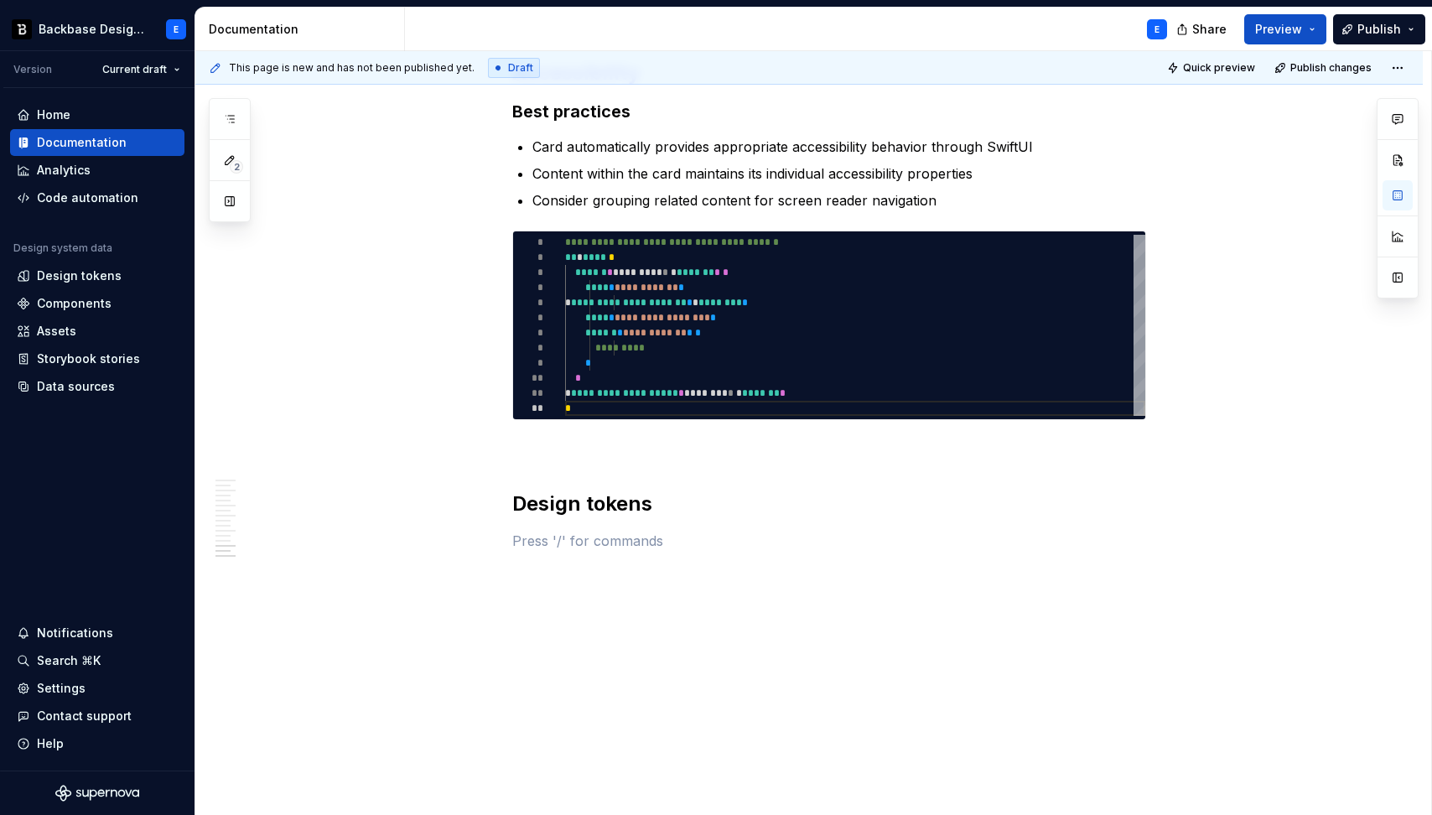
scroll to position [3088, 0]
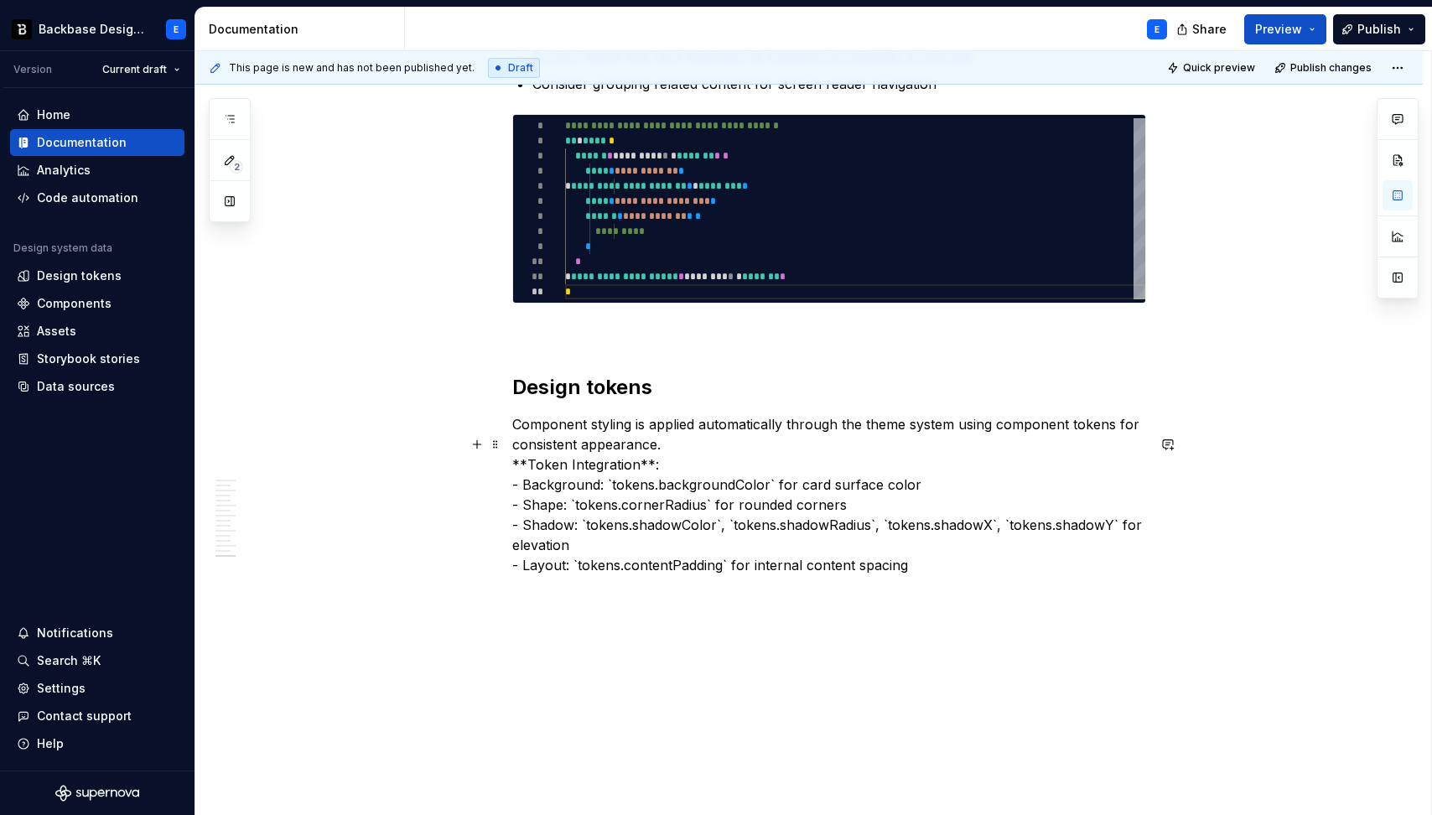
click at [669, 481] on p "Component styling is applied automatically through the theme system using compo…" at bounding box center [829, 494] width 634 height 161
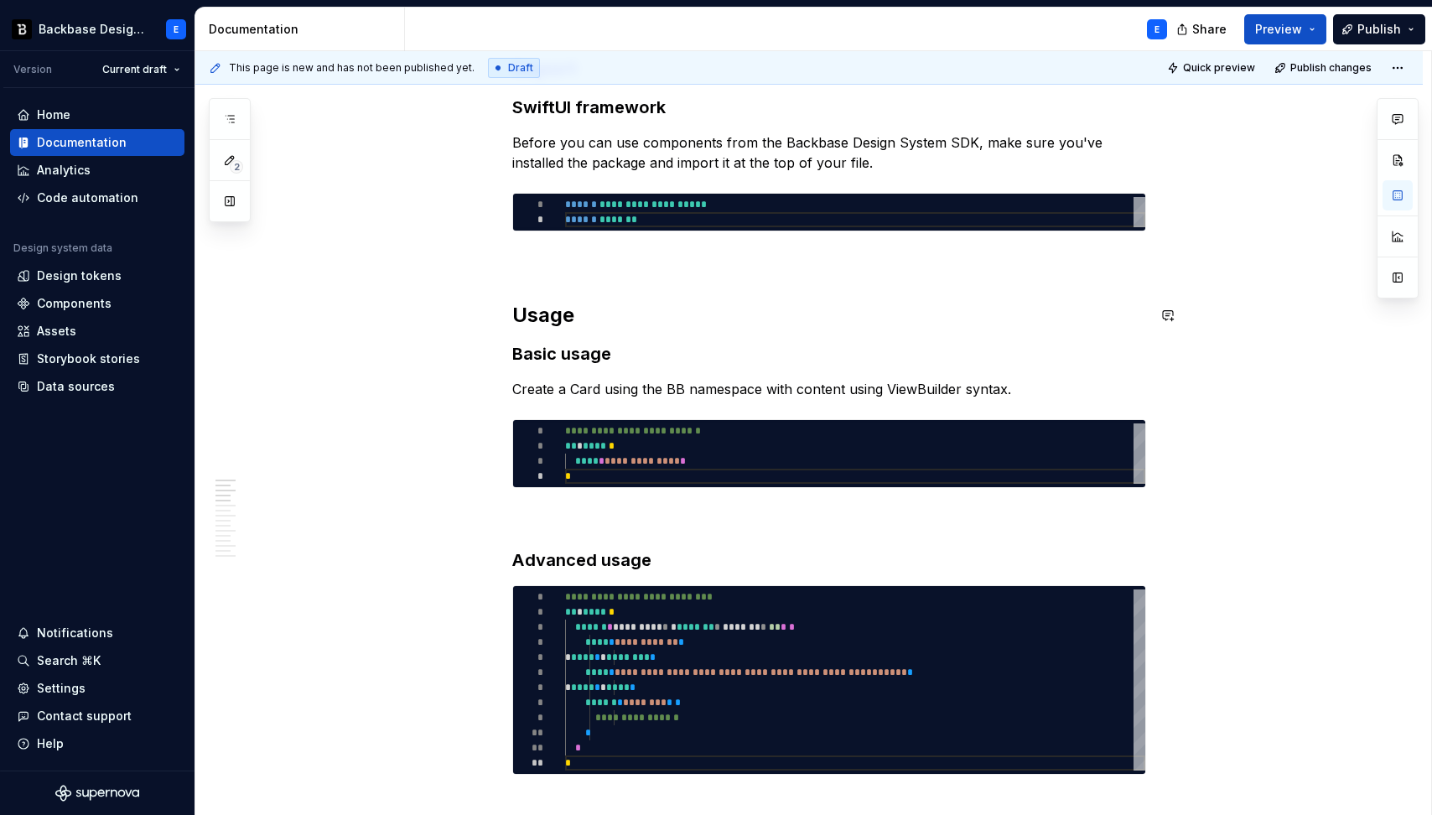
scroll to position [456, 0]
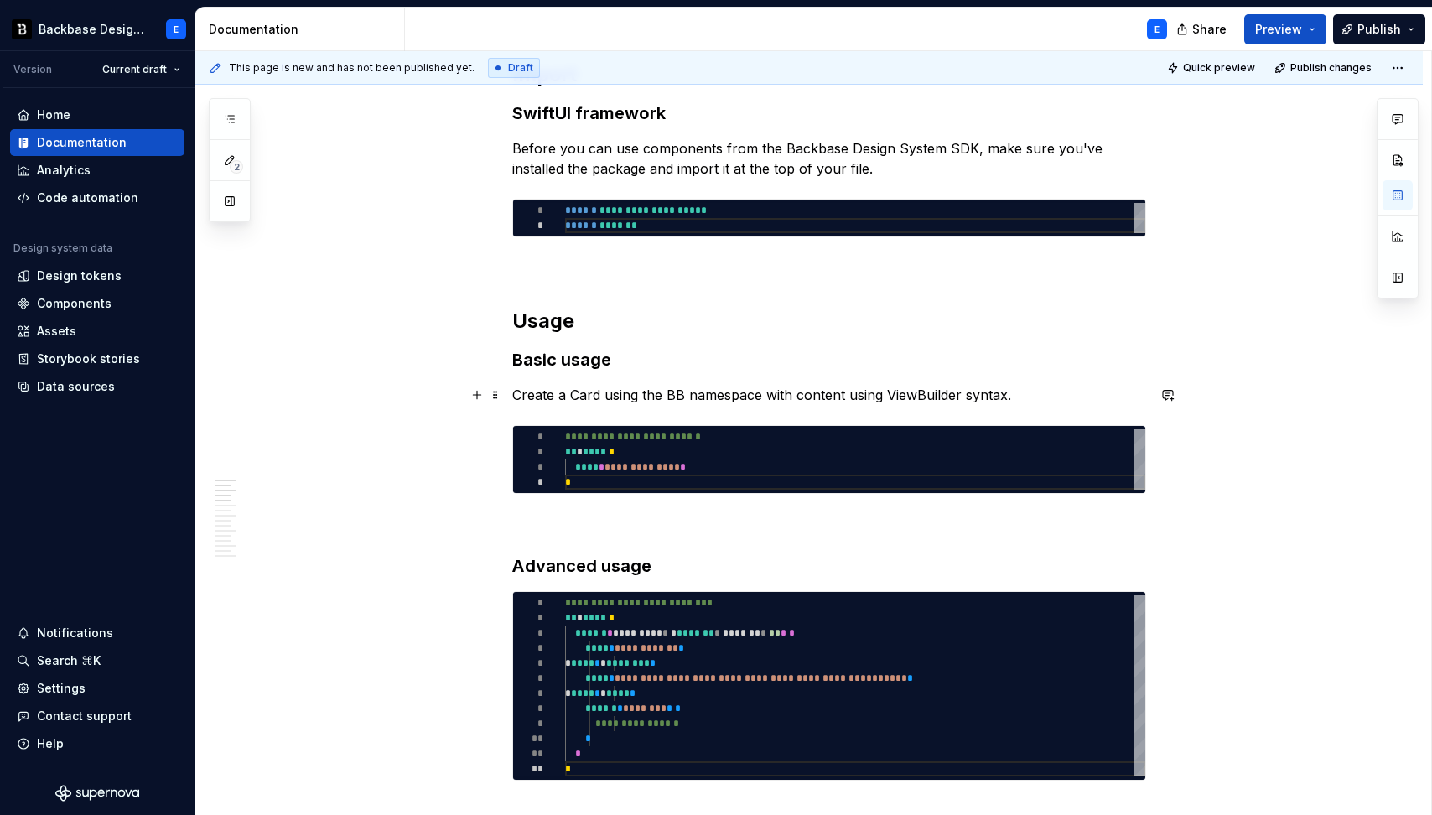
click at [807, 396] on p "Create a Card using the BB namespace with content using ViewBuilder syntax." at bounding box center [829, 395] width 634 height 20
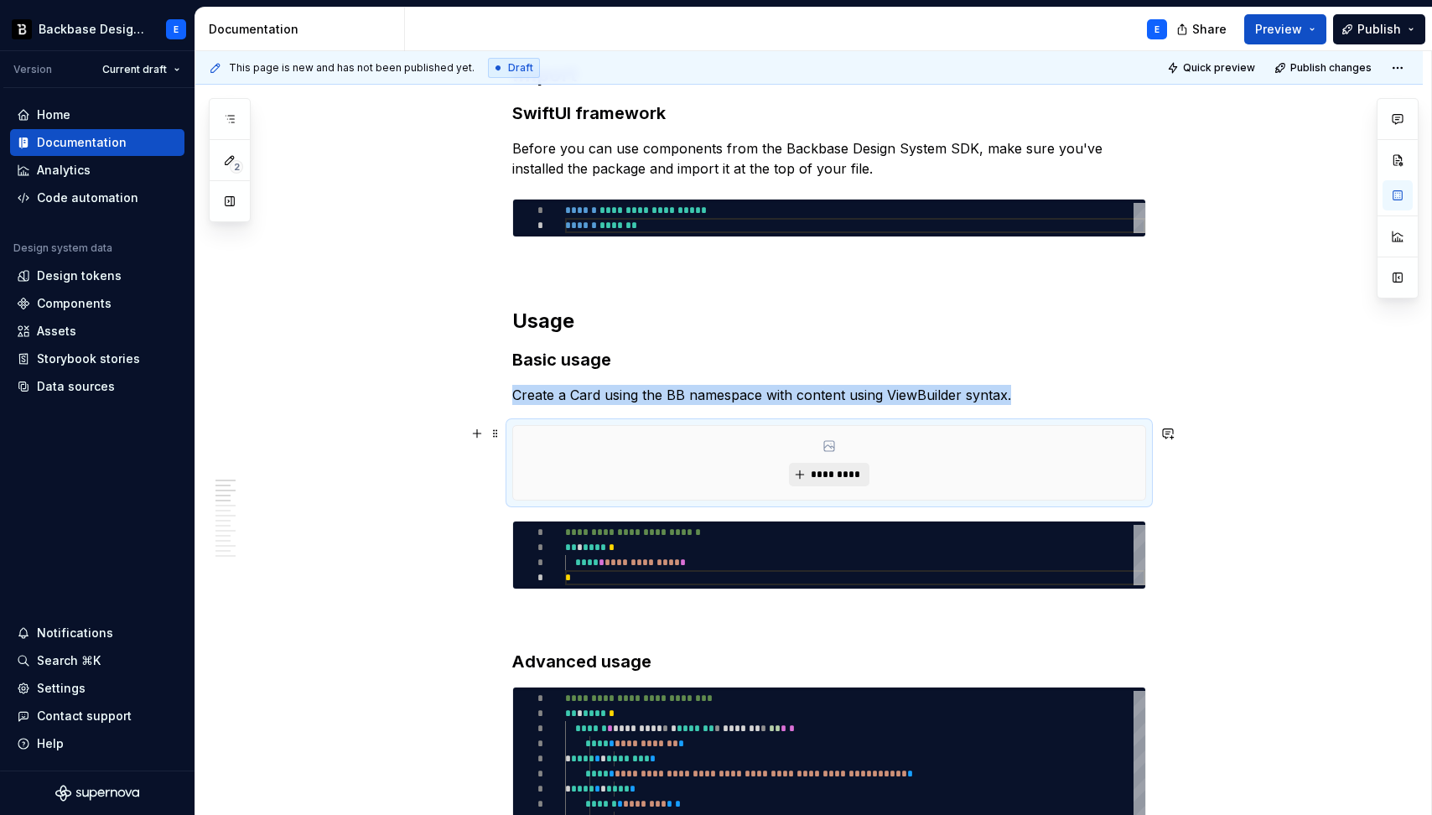
click at [825, 475] on span "*********" at bounding box center [835, 474] width 51 height 13
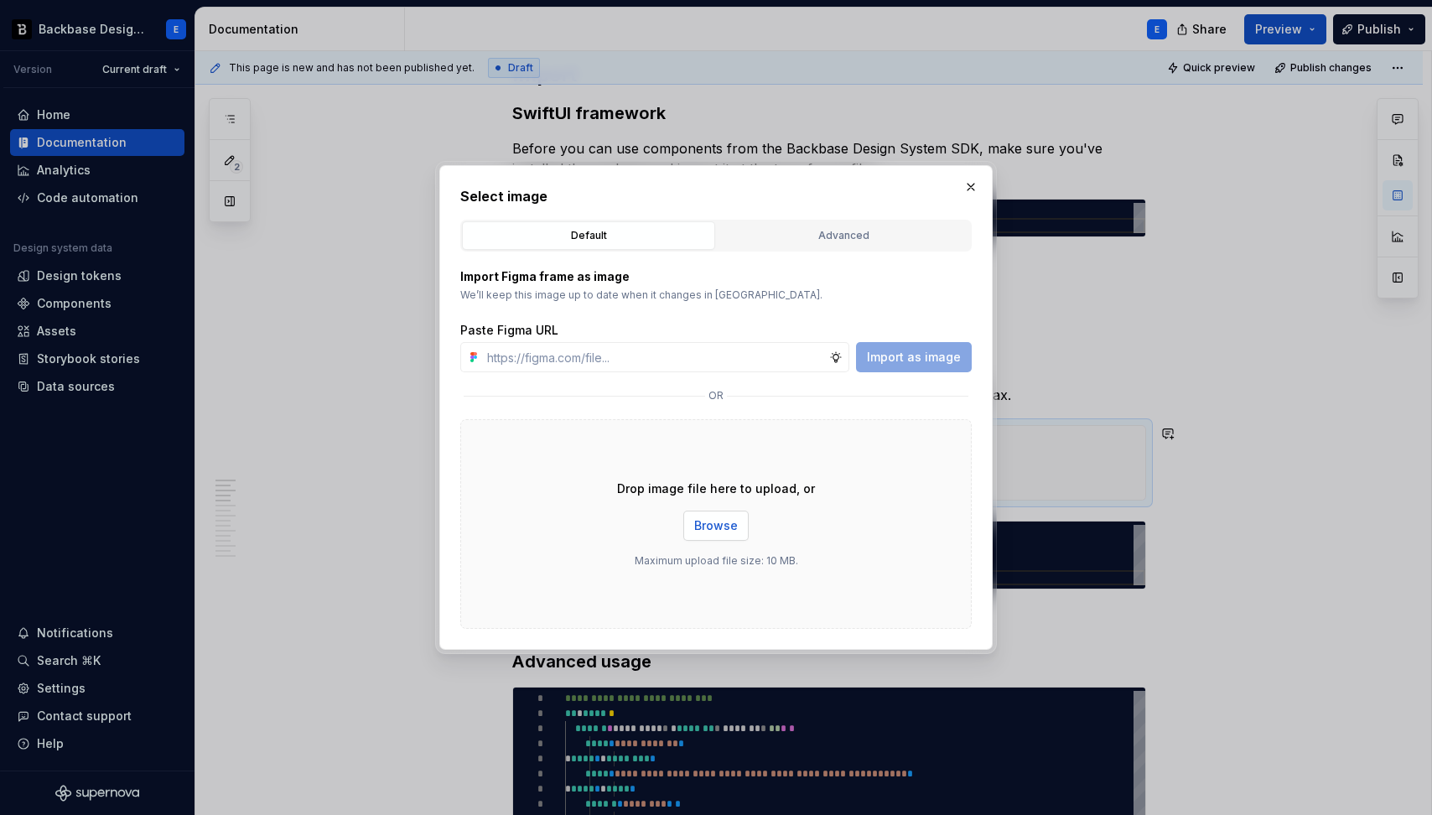
click at [726, 534] on button "Browse" at bounding box center [715, 525] width 65 height 30
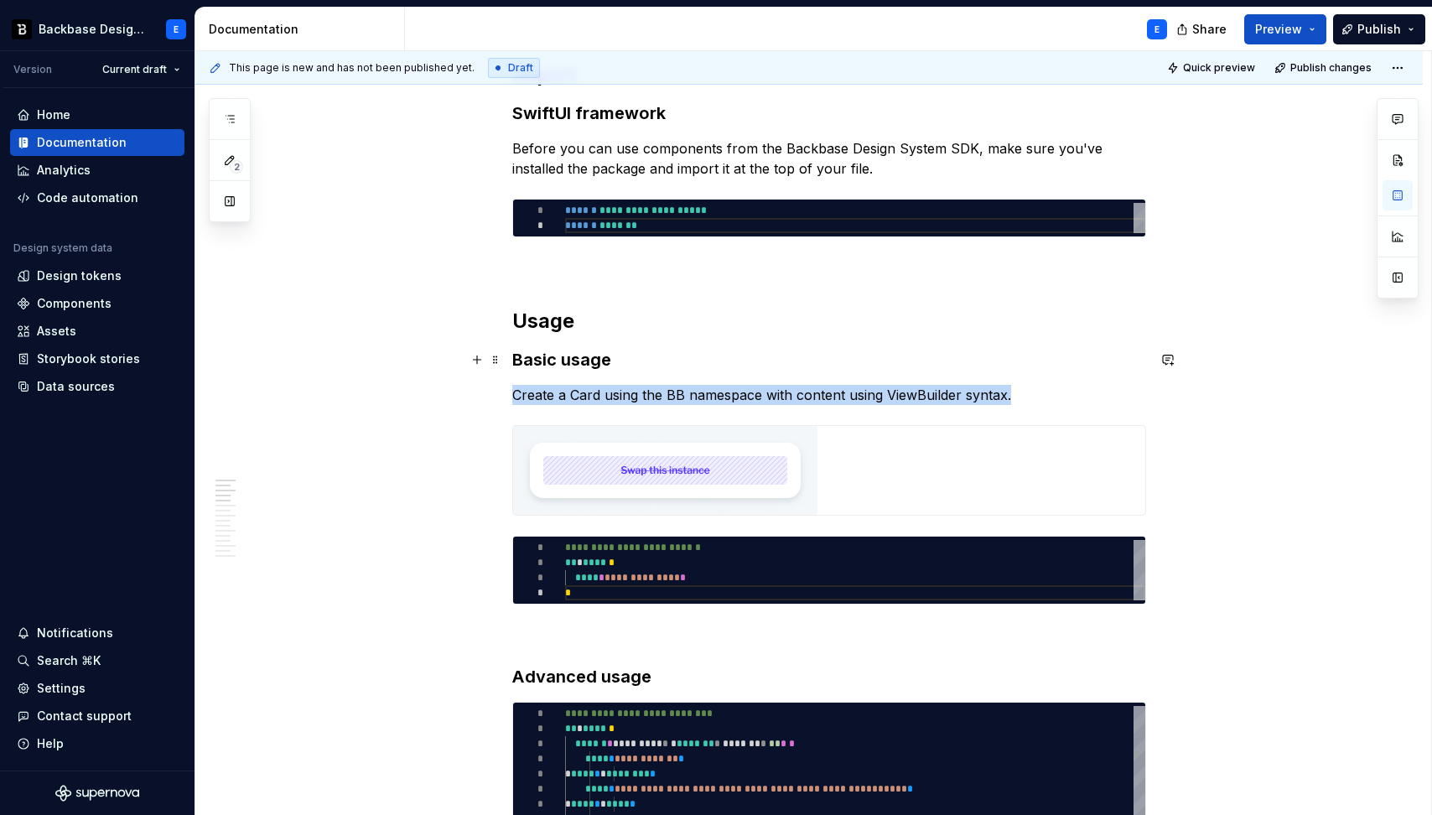
click at [1115, 355] on h3 "Basic usage" at bounding box center [829, 359] width 634 height 23
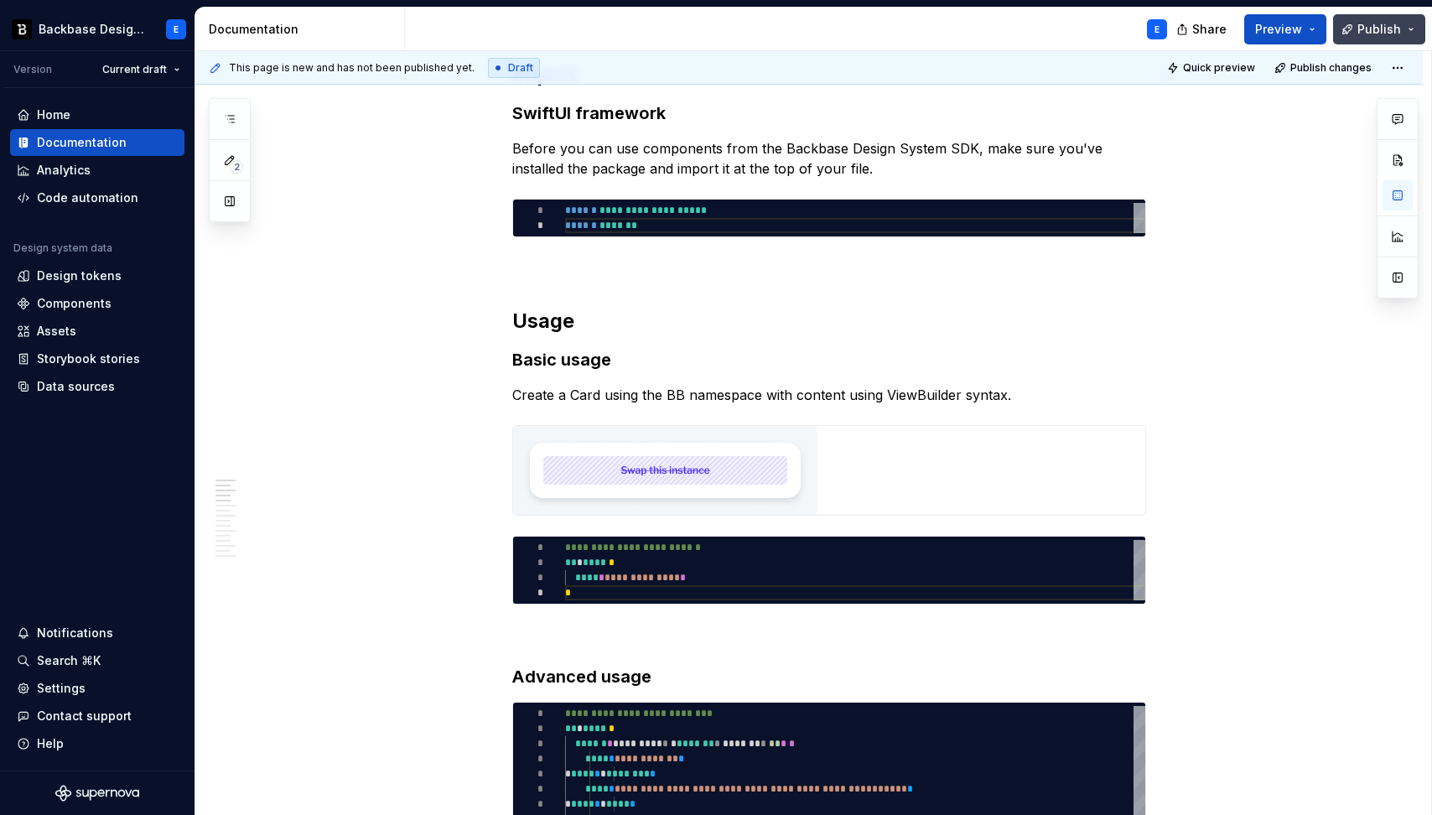
click at [1383, 34] on span "Publish" at bounding box center [1379, 29] width 44 height 17
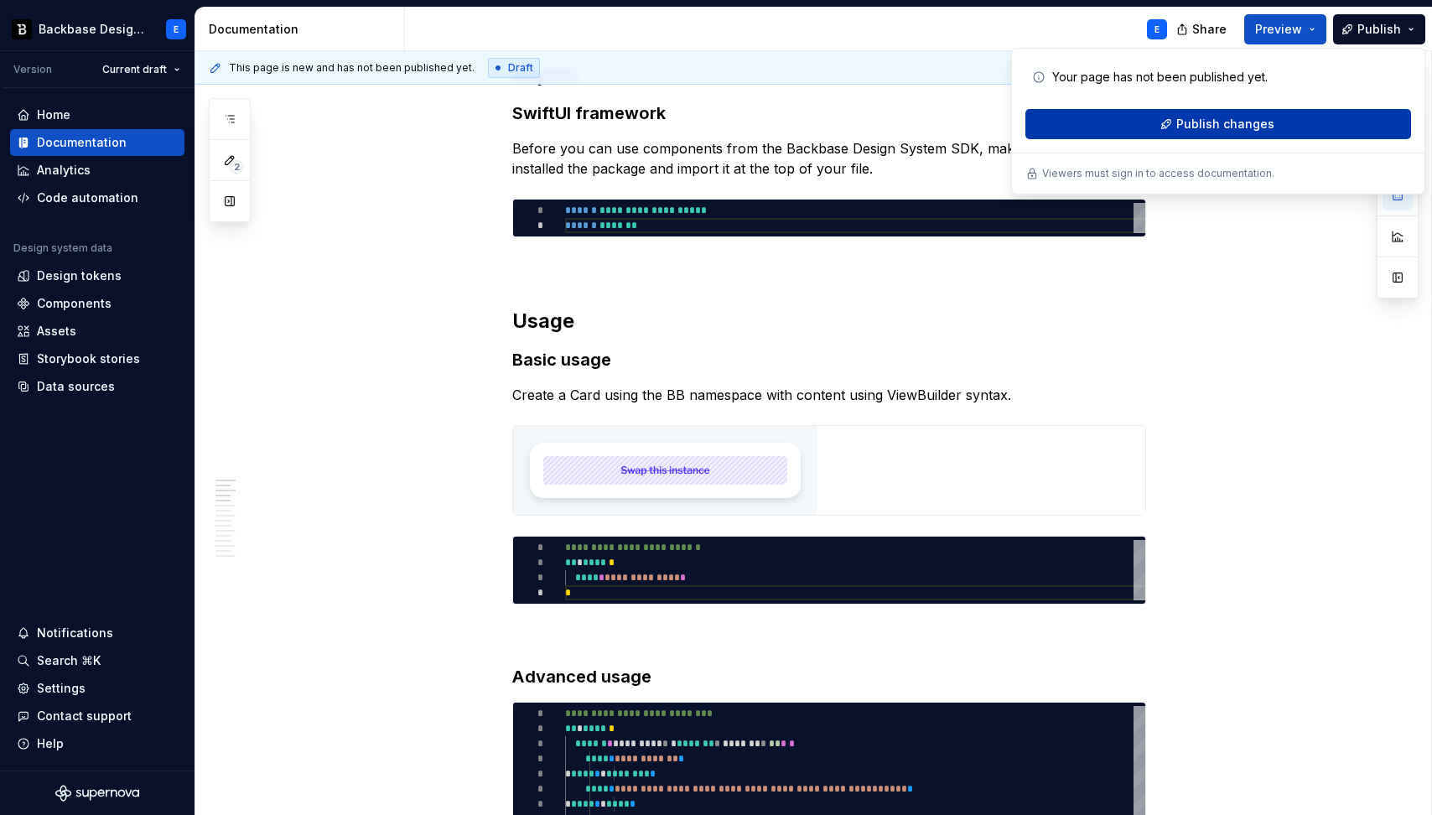
click at [1200, 125] on span "Publish changes" at bounding box center [1225, 124] width 98 height 17
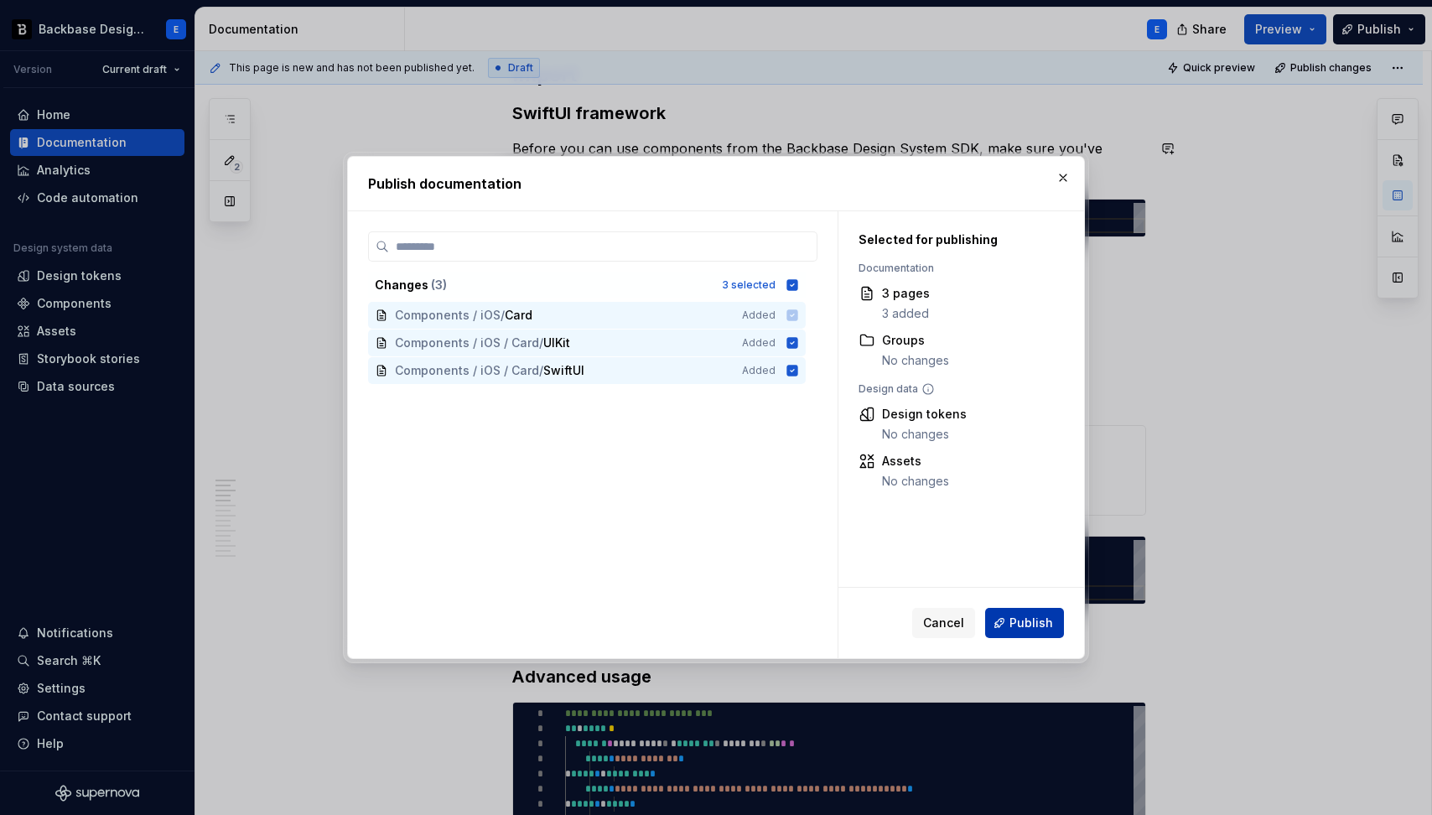
click at [1040, 625] on span "Publish" at bounding box center [1031, 622] width 44 height 17
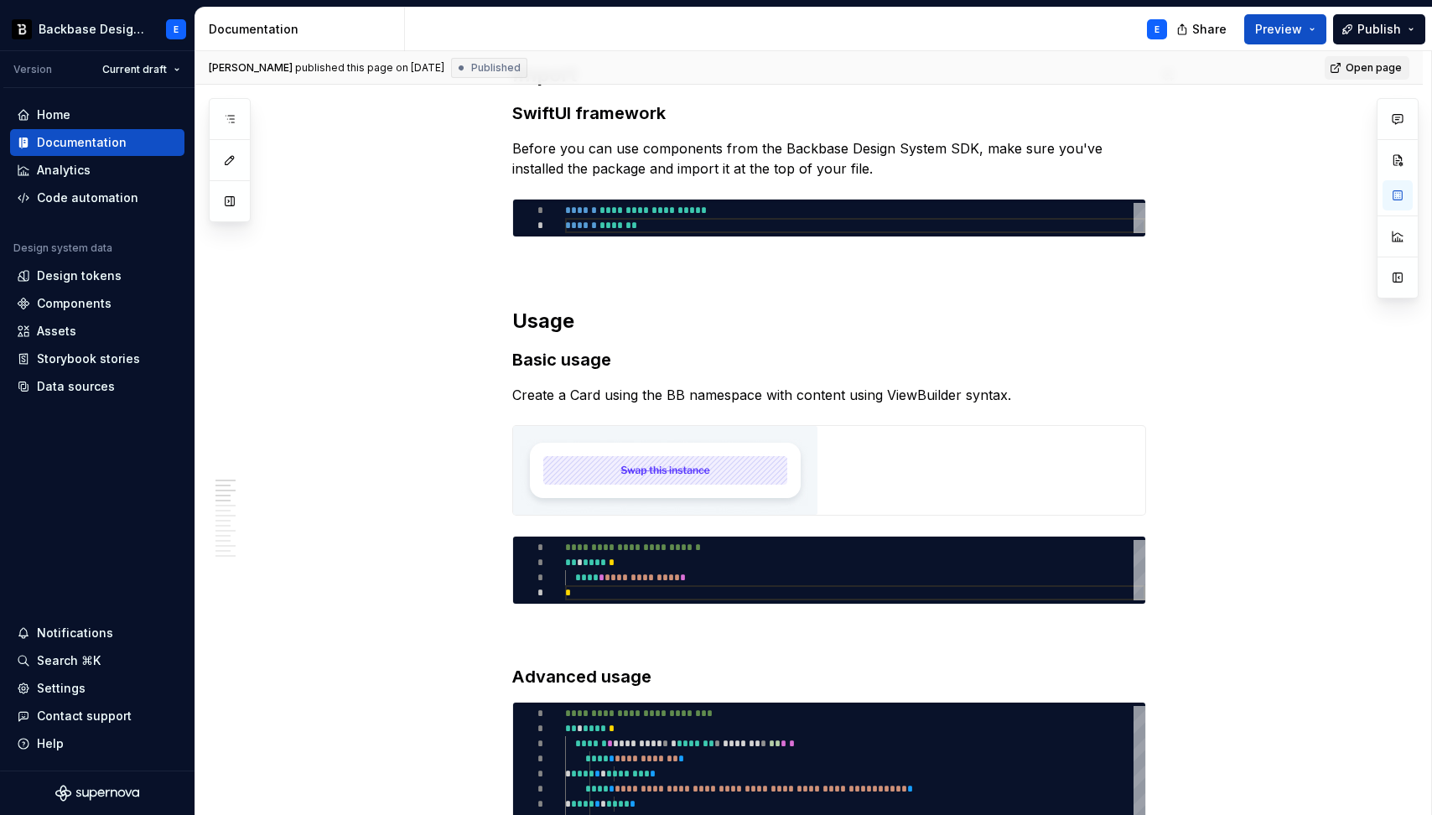
click at [1373, 69] on span "Open page" at bounding box center [1373, 67] width 56 height 13
type textarea "*"
